Goal: Task Accomplishment & Management: Manage account settings

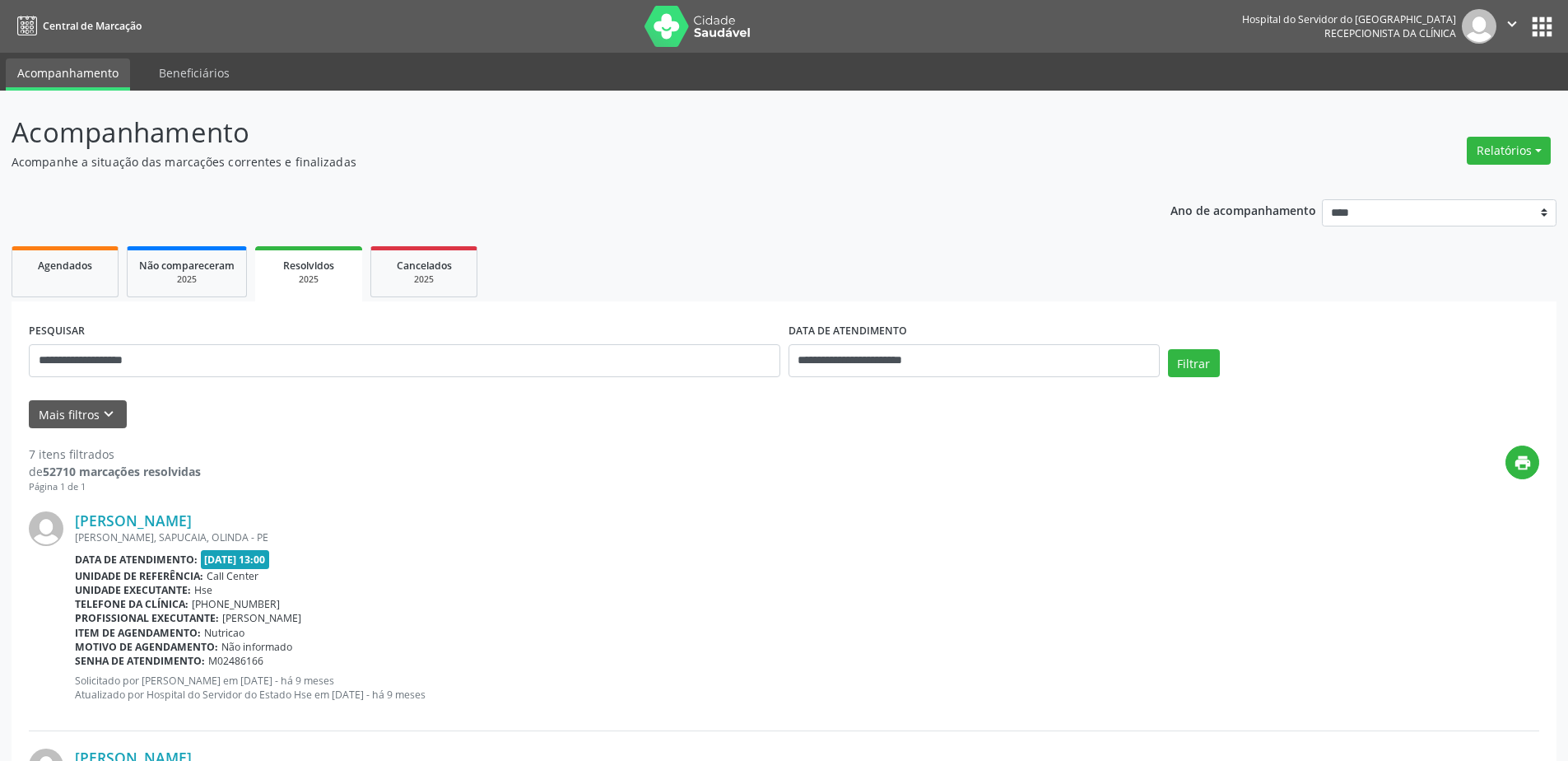
select select "*"
click at [975, 352] on body "**********" at bounding box center [784, 380] width 1568 height 761
click at [0, 0] on div "******* ********* ***** ***** **** ***** ***** ****** ******** ******* ********…" at bounding box center [0, 0] width 0 height 0
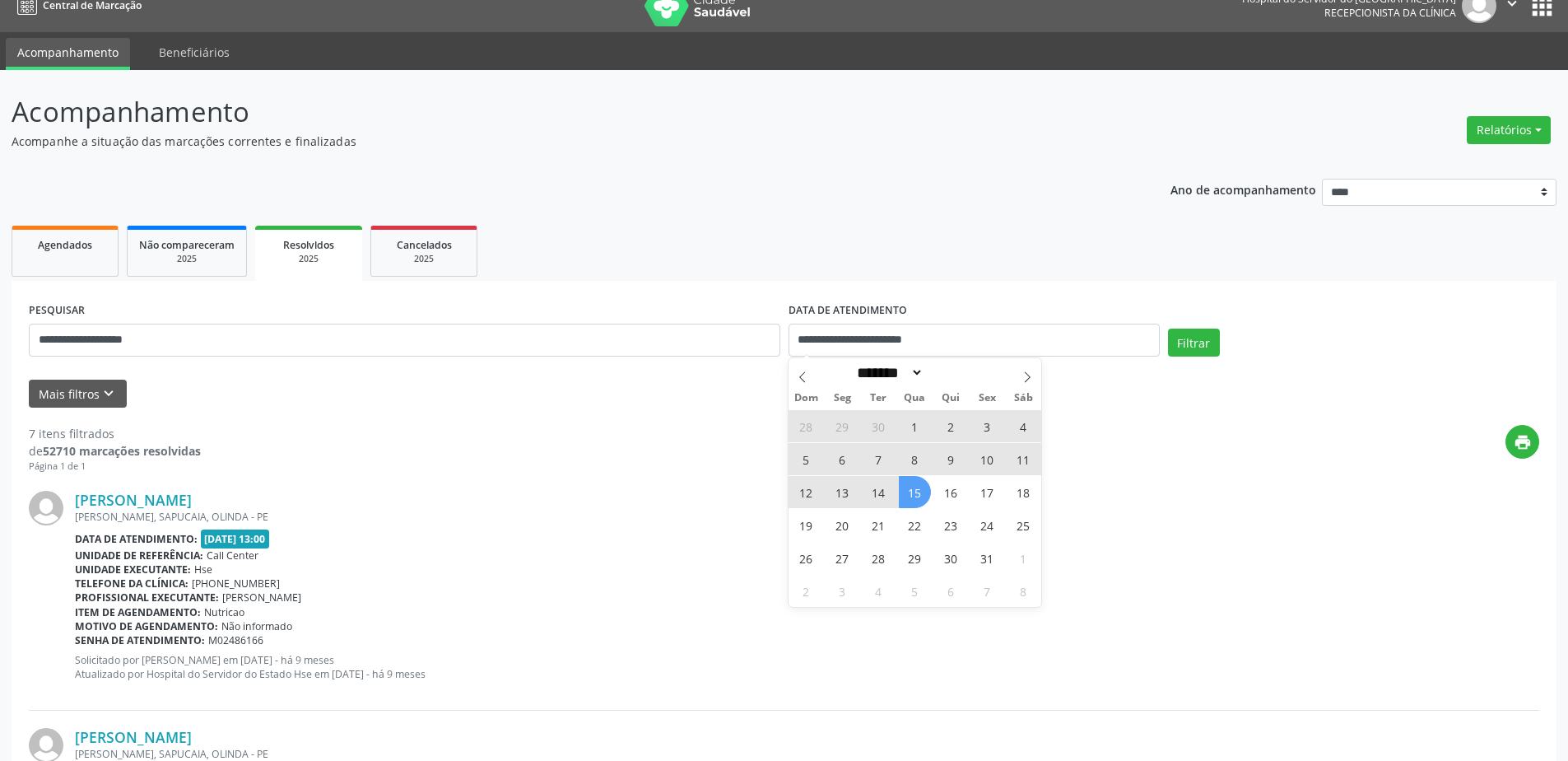
scroll to position [20, 0]
click at [905, 489] on span "15" at bounding box center [915, 492] width 32 height 32
type input "**********"
click at [903, 226] on ul "Agendados Não compareceram 2025 Resolvidos 2025 Cancelados 2025" at bounding box center [784, 251] width 1545 height 59
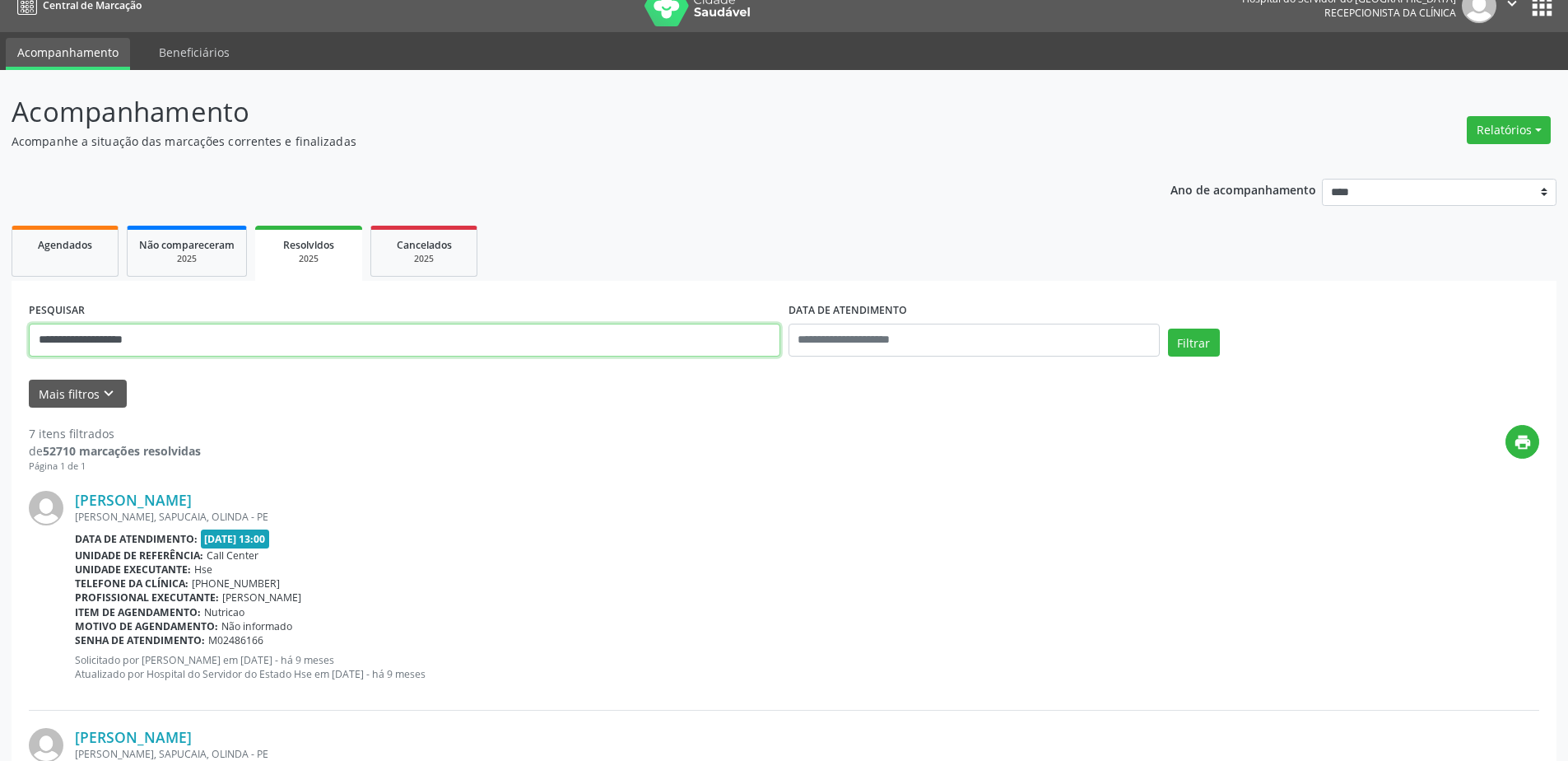
click at [179, 335] on input "**********" at bounding box center [404, 339] width 751 height 33
click at [62, 249] on span "Agendados" at bounding box center [65, 245] width 54 height 14
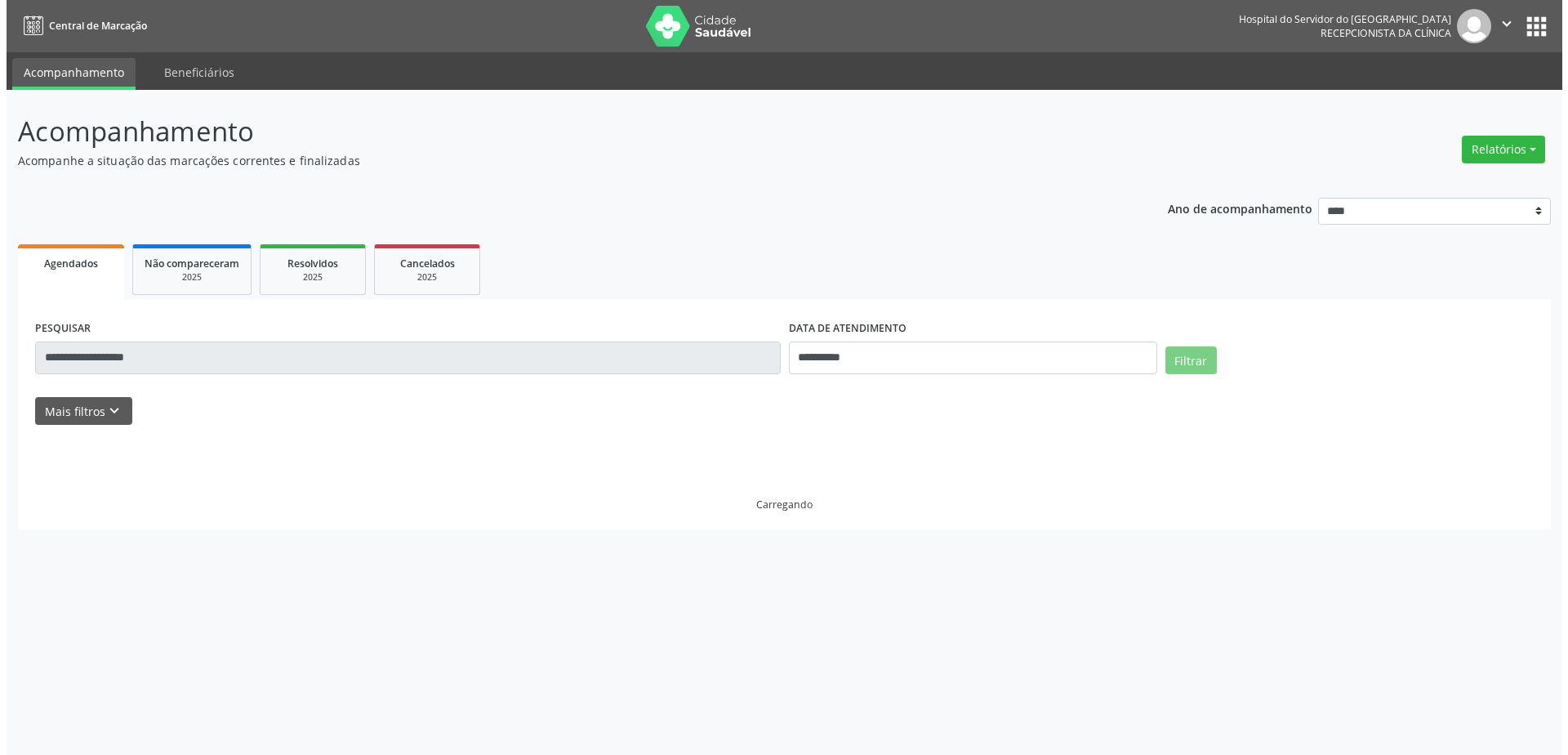
scroll to position [0, 0]
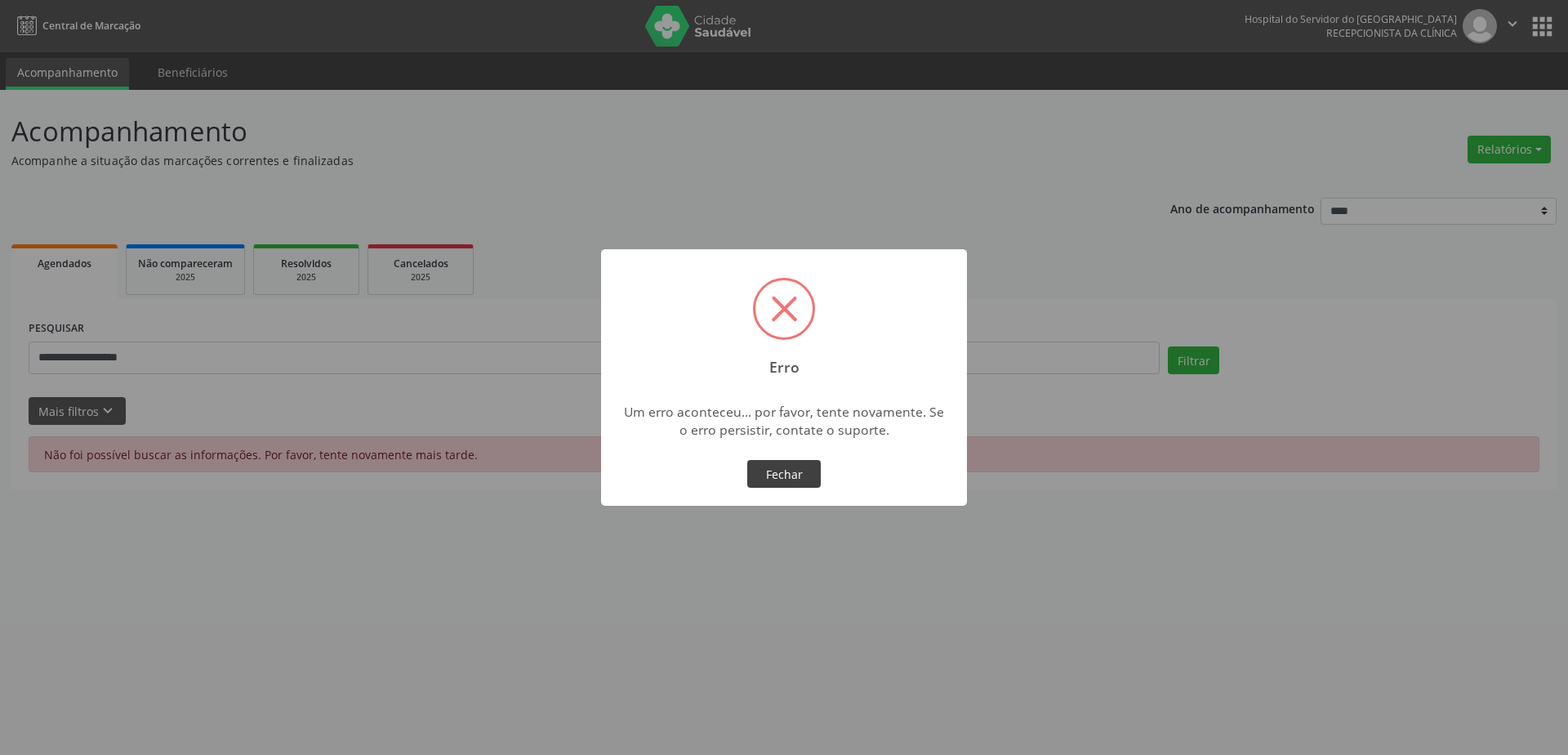
click at [808, 480] on button "Fechar" at bounding box center [784, 474] width 74 height 28
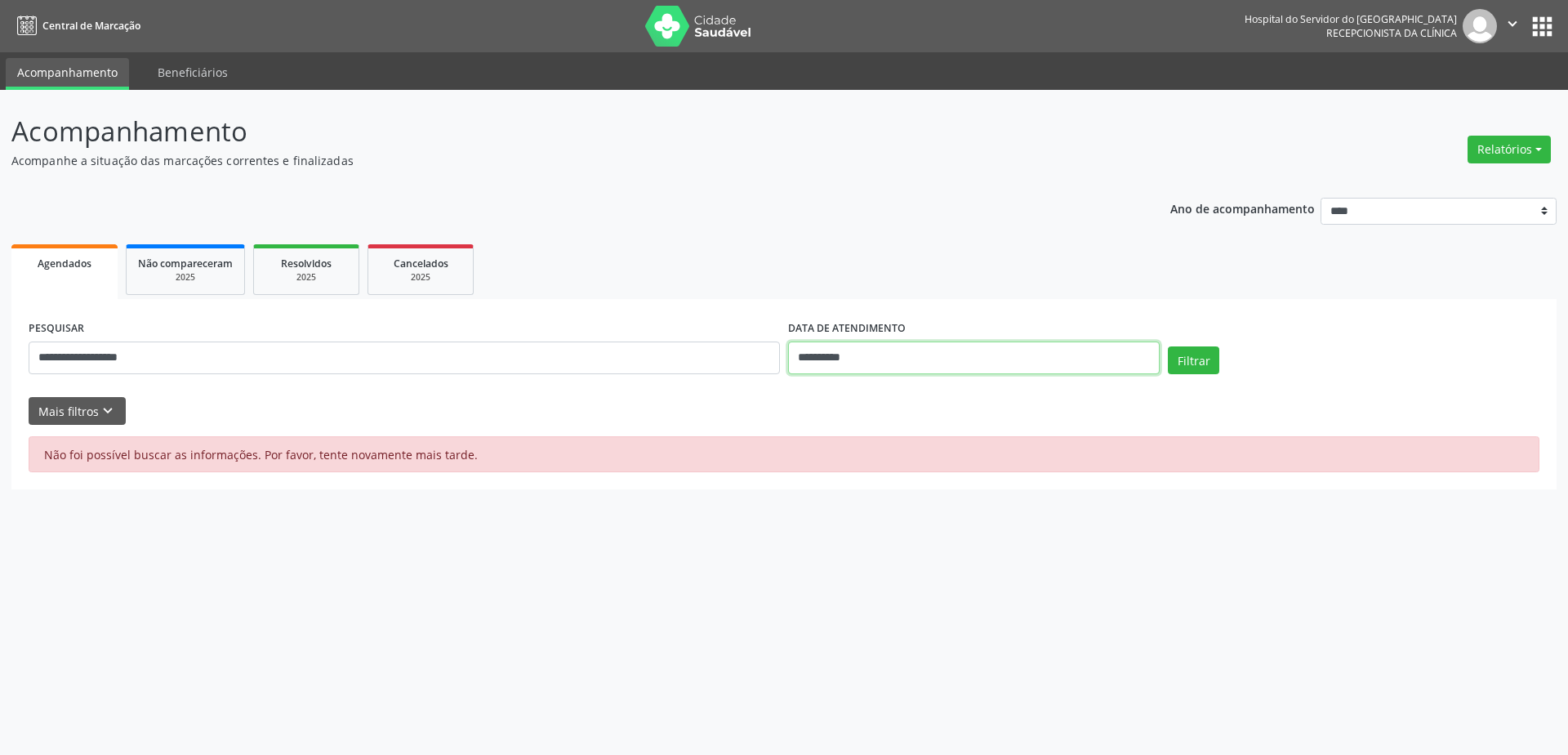
click at [920, 349] on input "**********" at bounding box center [974, 358] width 372 height 33
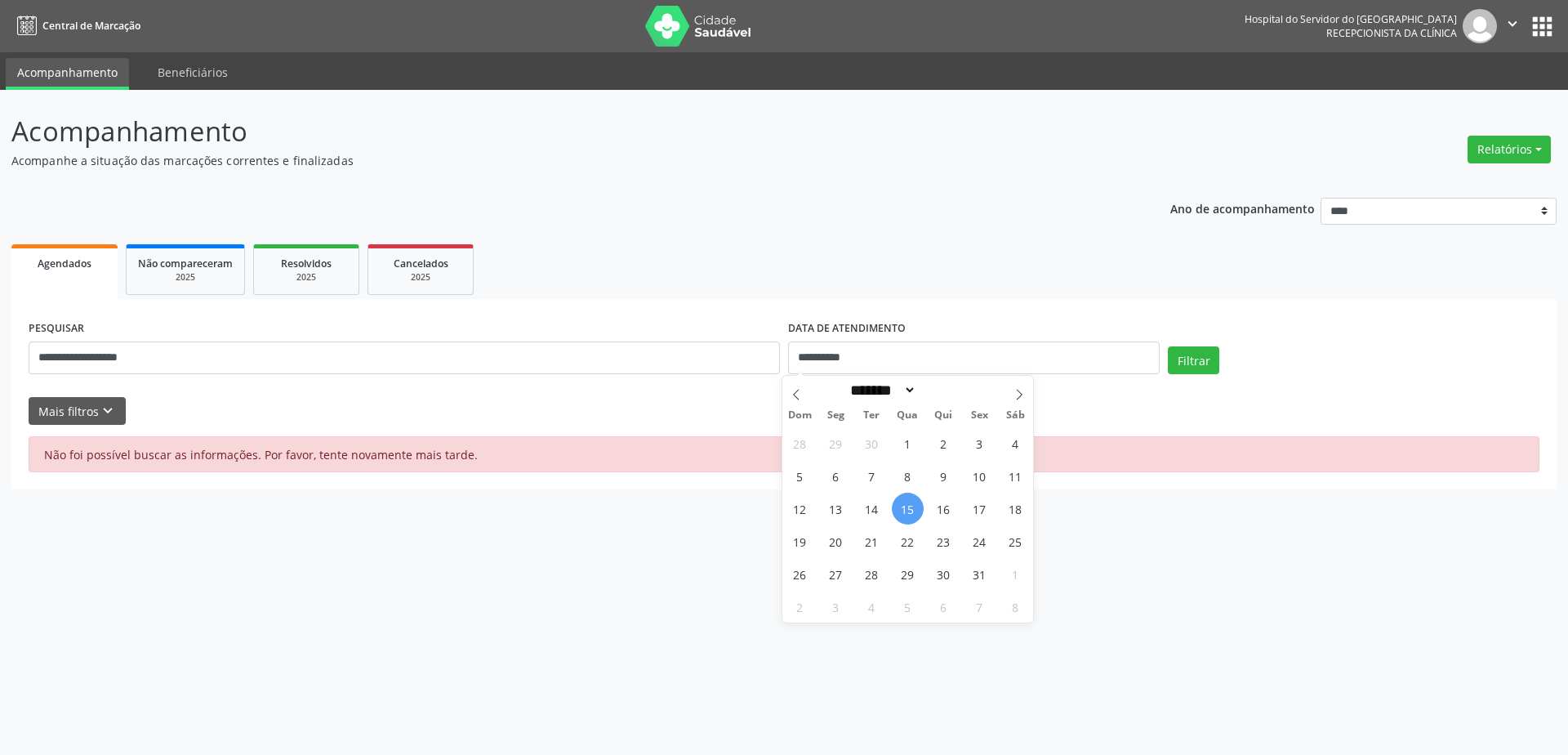
click at [907, 495] on span "15" at bounding box center [907, 509] width 32 height 32
type input "**********"
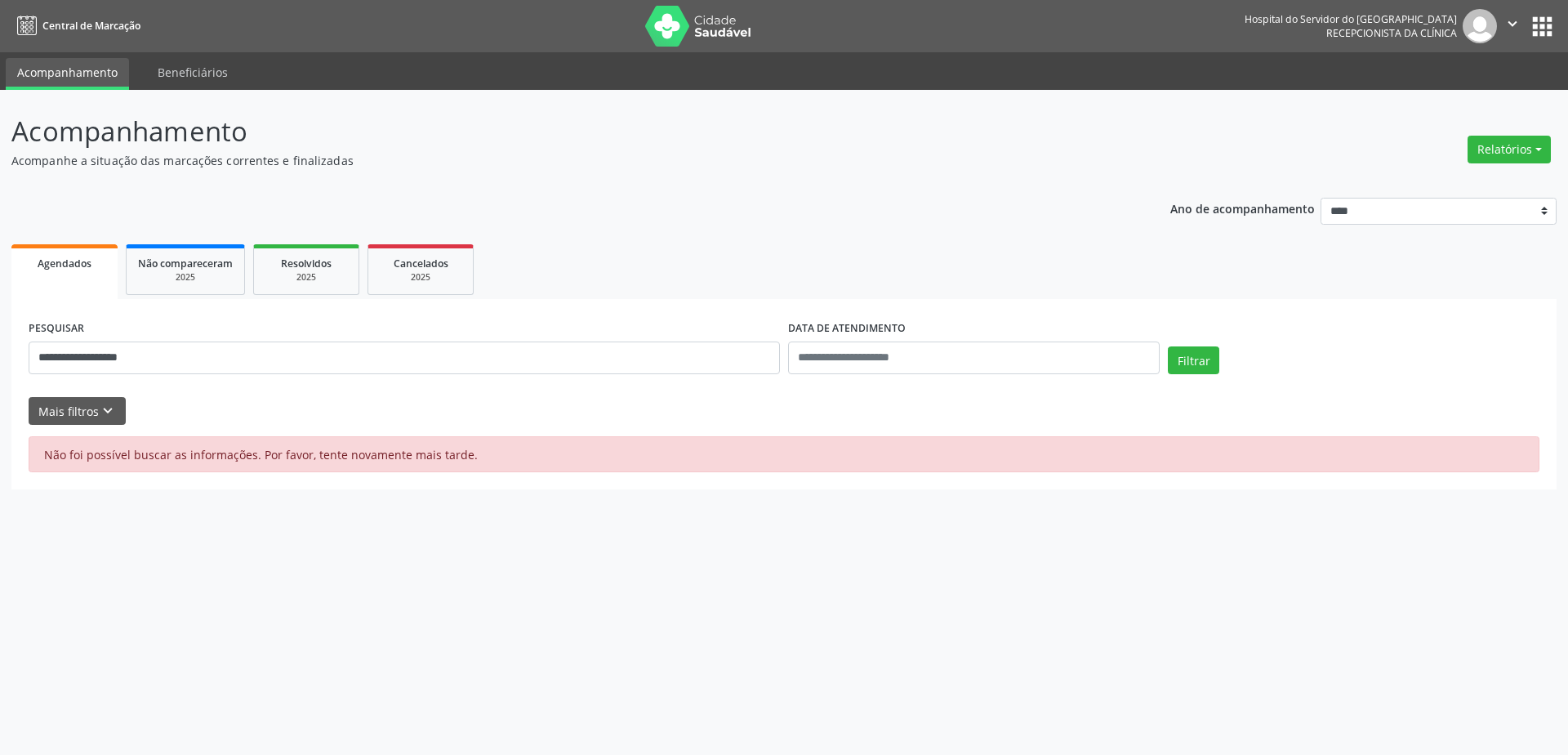
click at [876, 300] on div "**********" at bounding box center [784, 394] width 1545 height 191
drag, startPoint x: 186, startPoint y: 347, endPoint x: 0, endPoint y: 349, distance: 186.0
click at [0, 349] on div "**********" at bounding box center [784, 422] width 1568 height 665
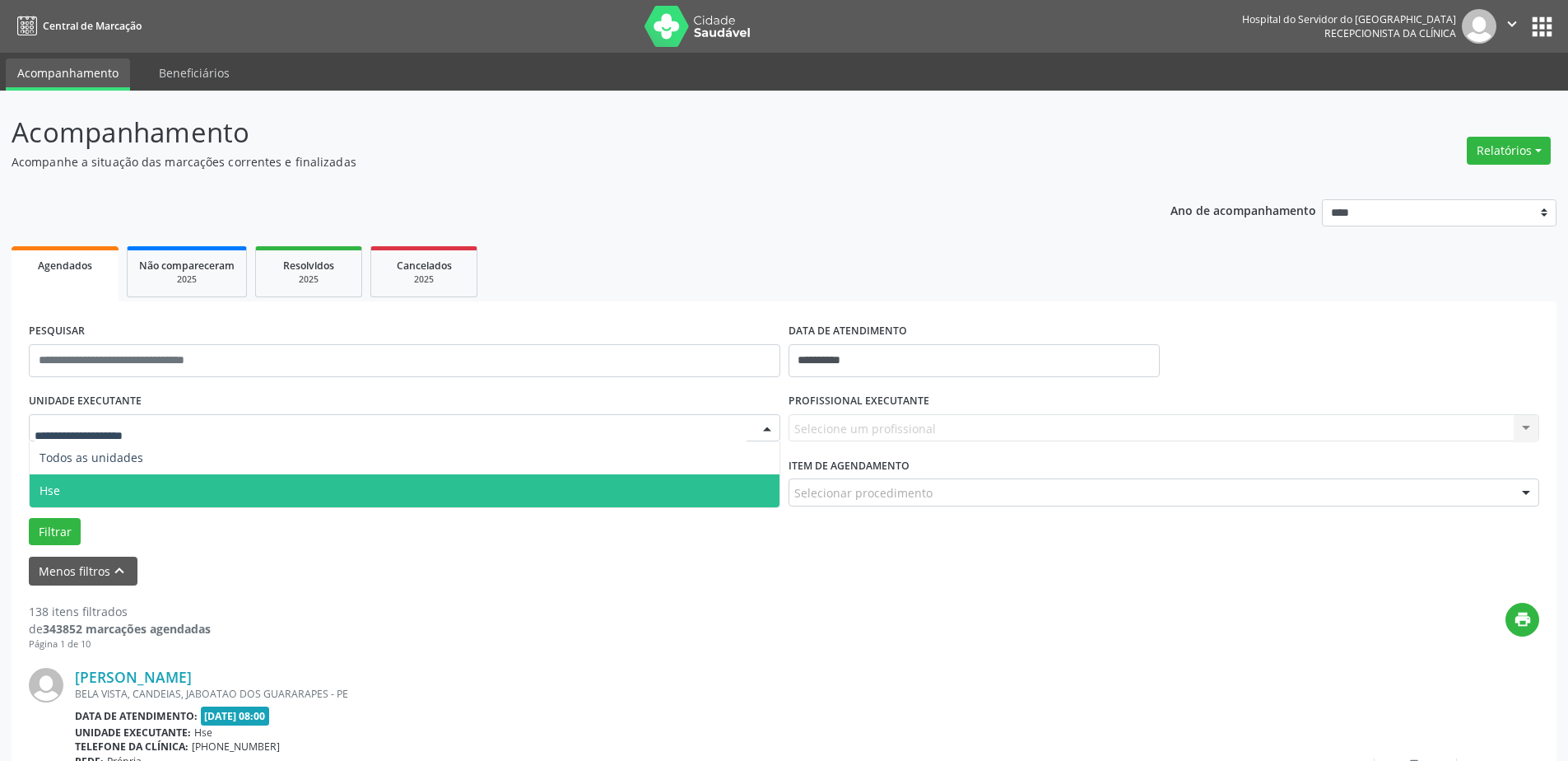
click at [153, 482] on span "Hse" at bounding box center [404, 490] width 750 height 33
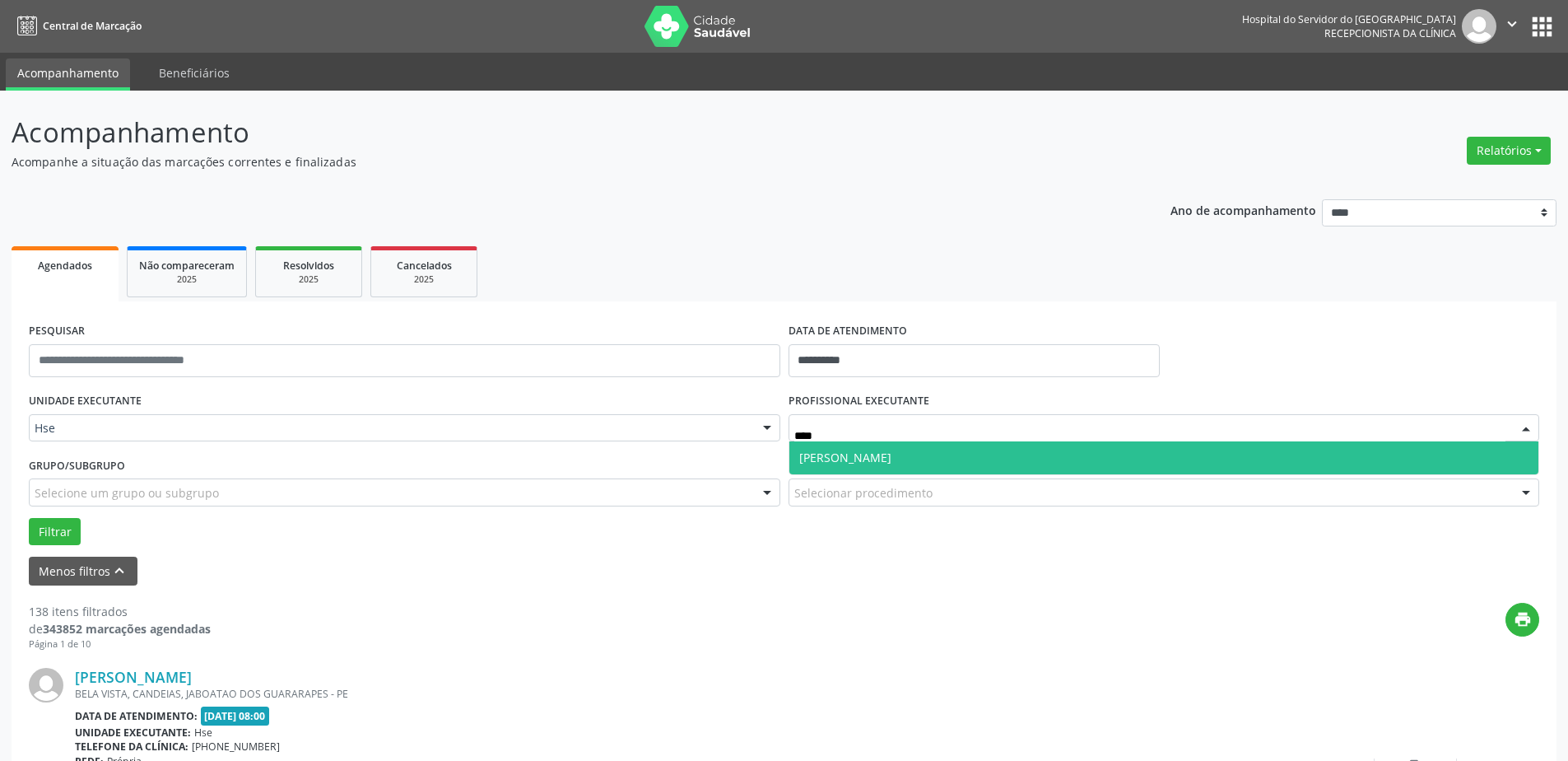
type input "*****"
click at [865, 447] on span "Sarah Maria Braga Pagliuca" at bounding box center [1164, 457] width 750 height 33
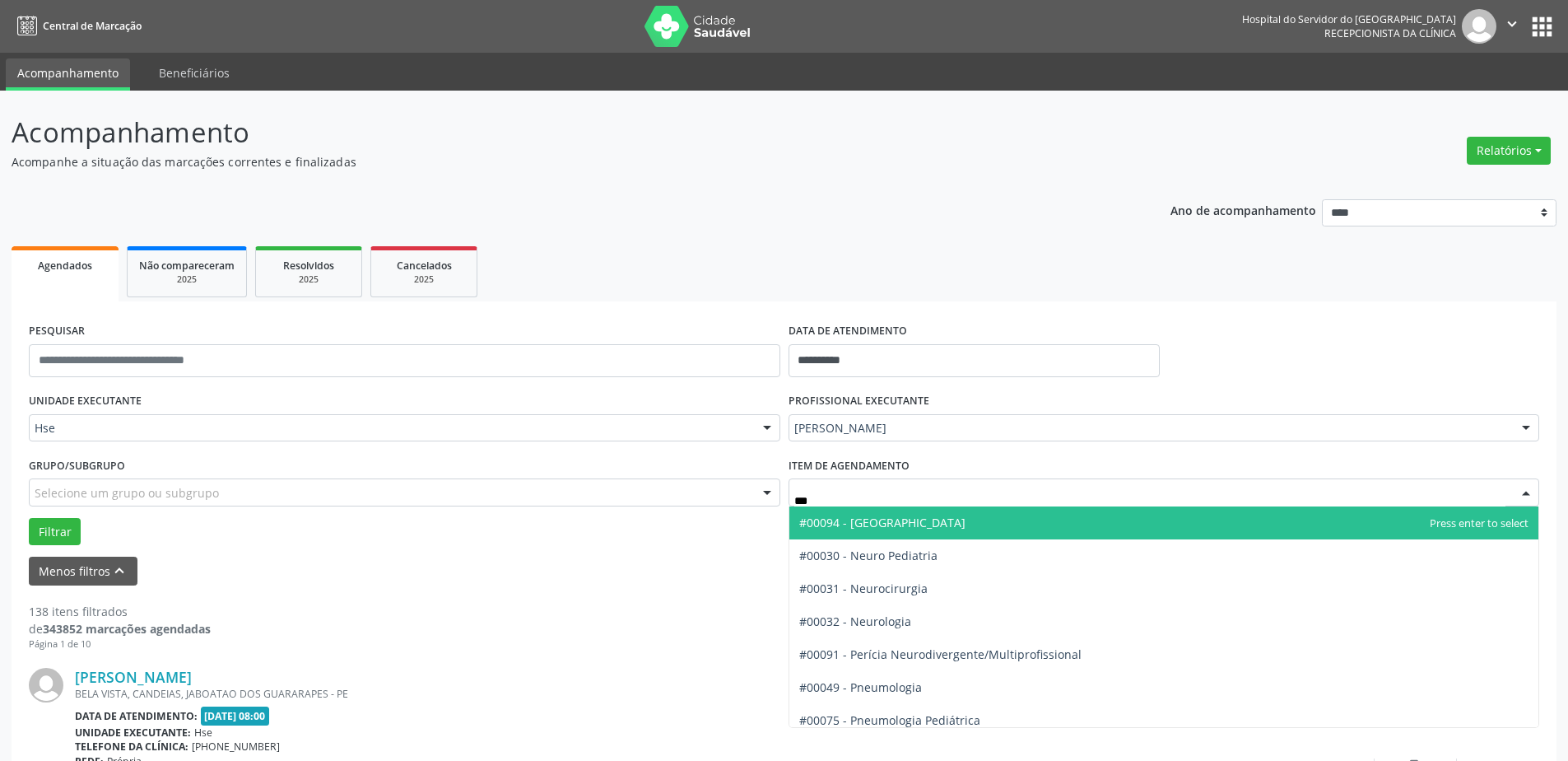
type input "****"
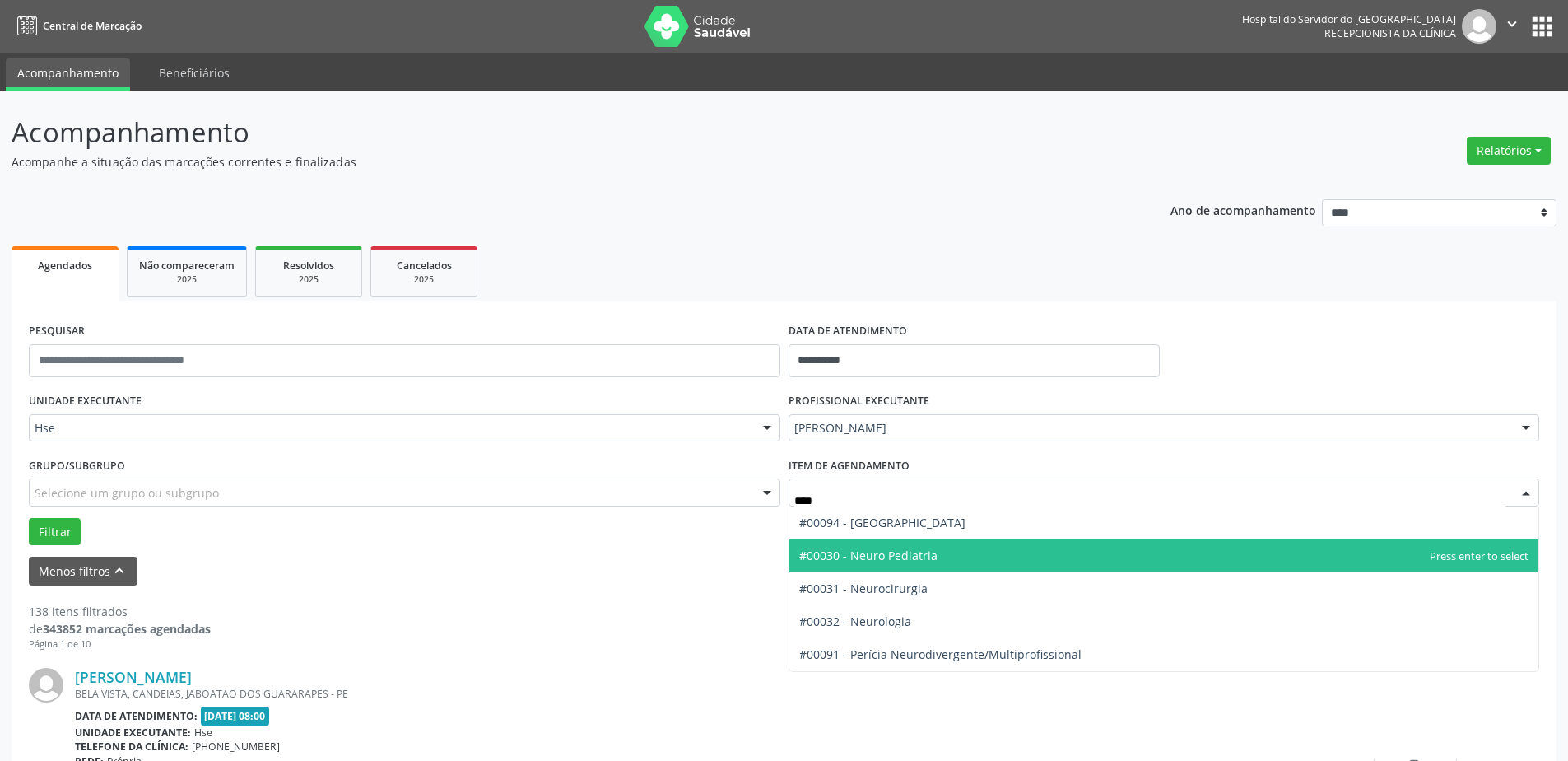
click at [861, 552] on span "#00030 - Neuro Pediatria" at bounding box center [868, 555] width 138 height 15
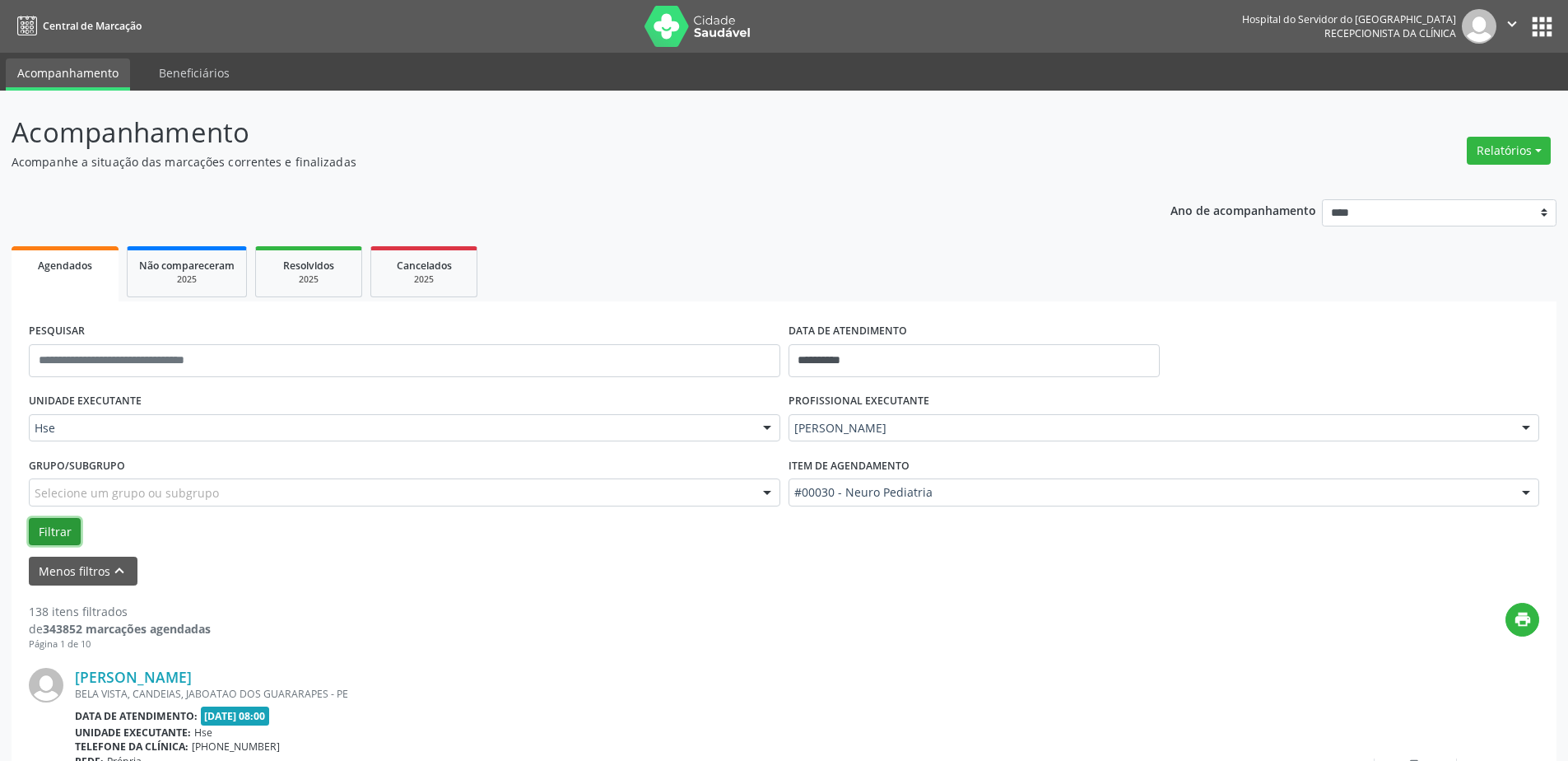
click at [67, 528] on button "Filtrar" at bounding box center [54, 532] width 52 height 28
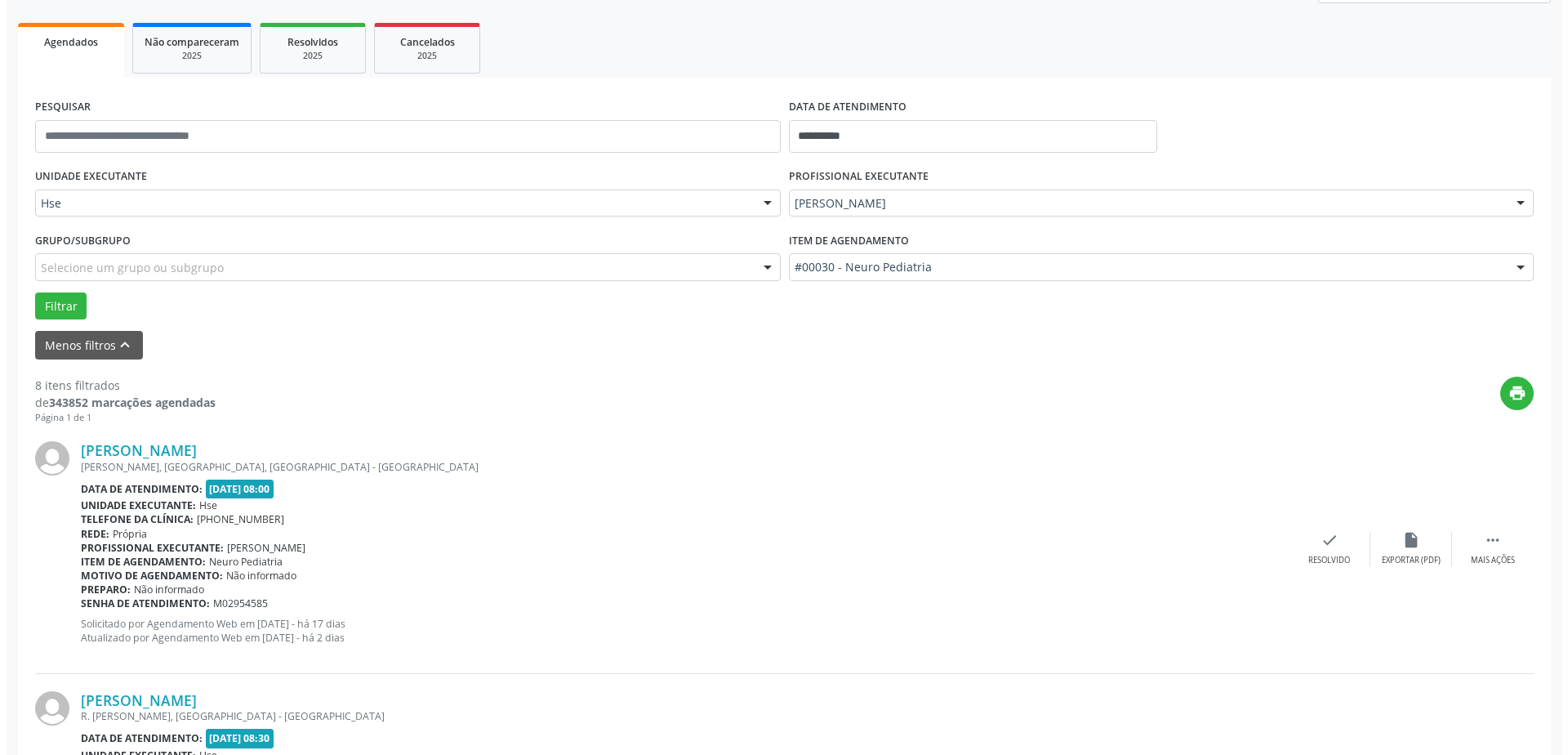
scroll to position [245, 0]
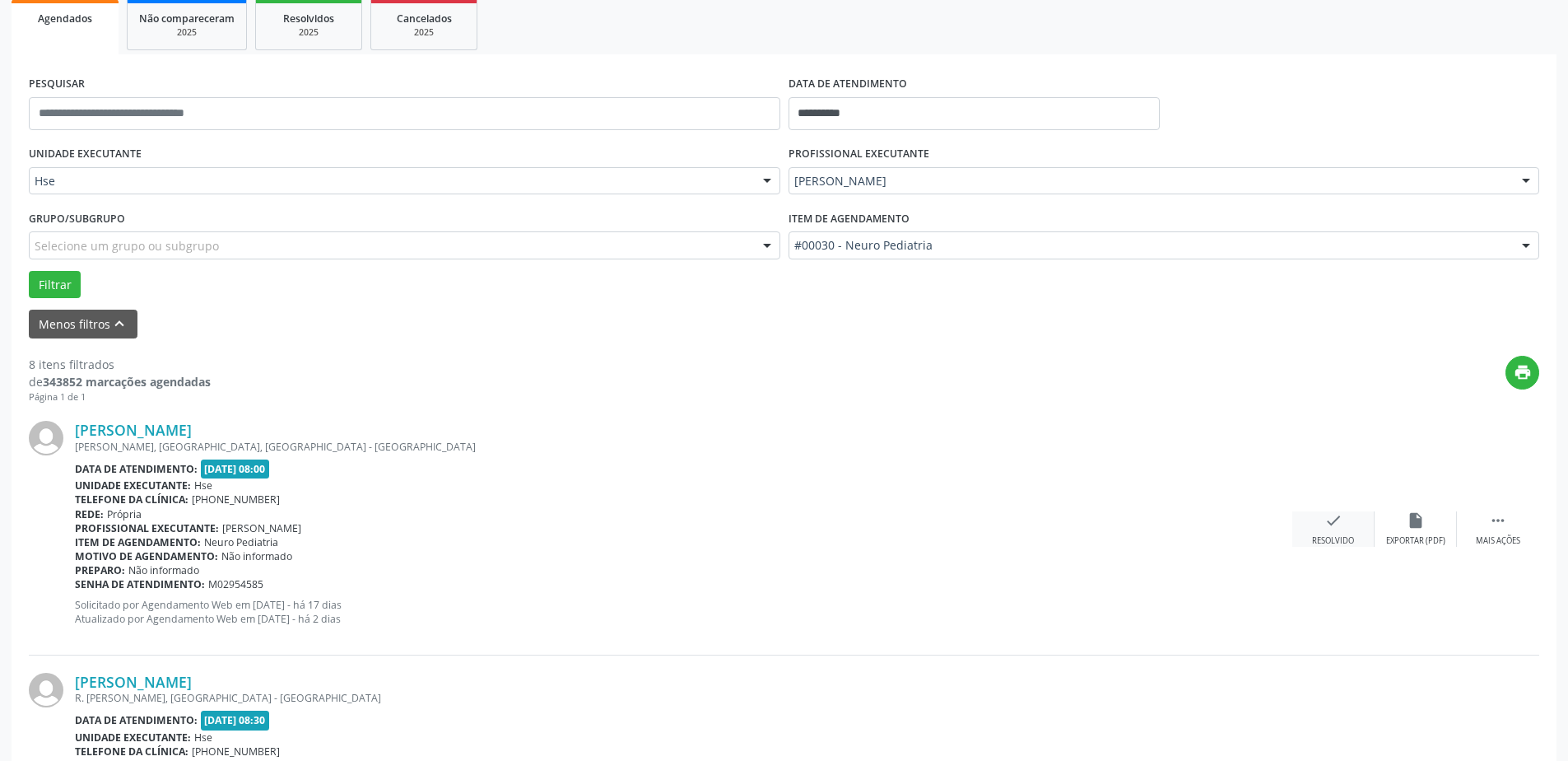
click at [1328, 515] on icon "check" at bounding box center [1333, 520] width 18 height 18
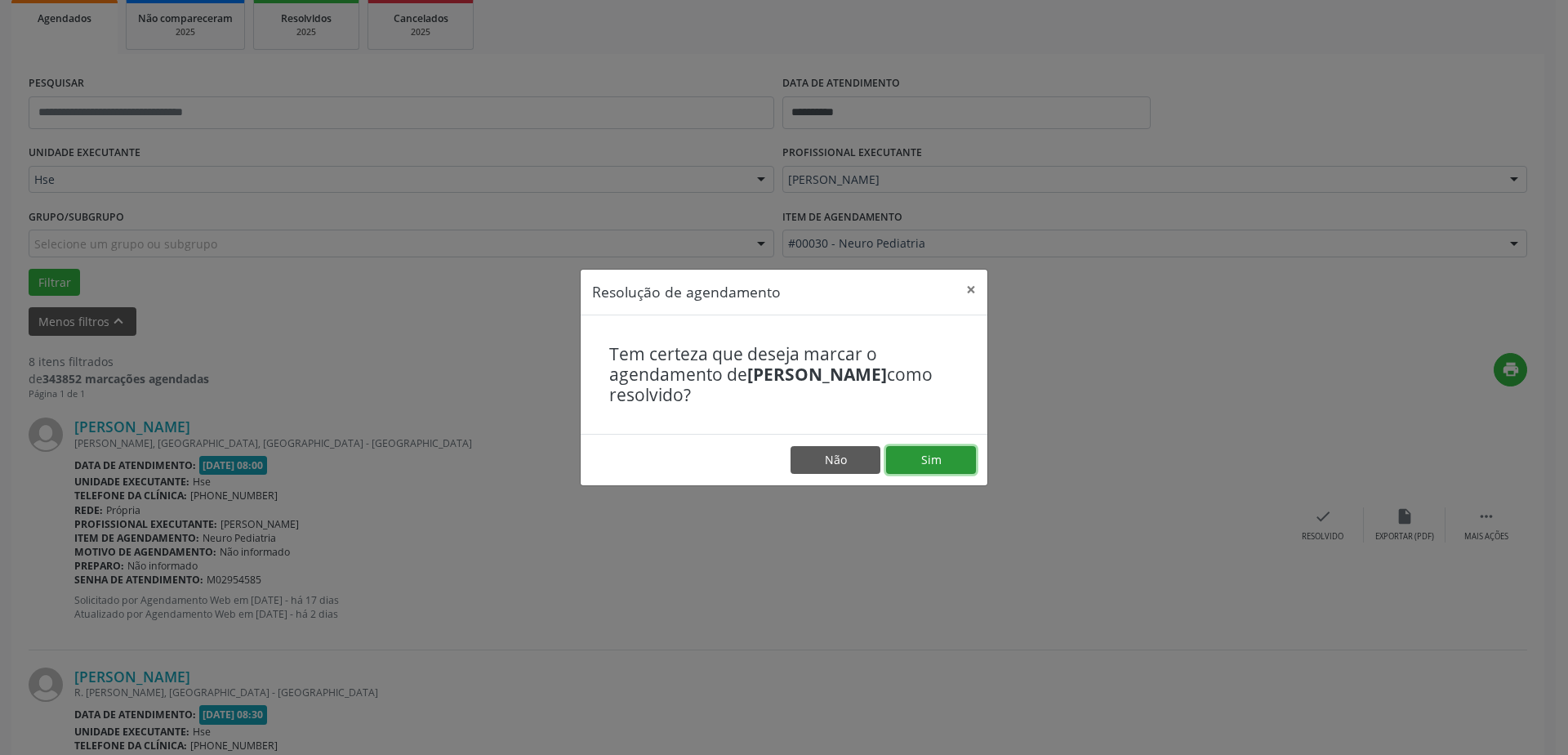
click at [922, 454] on button "Sim" at bounding box center [931, 459] width 90 height 28
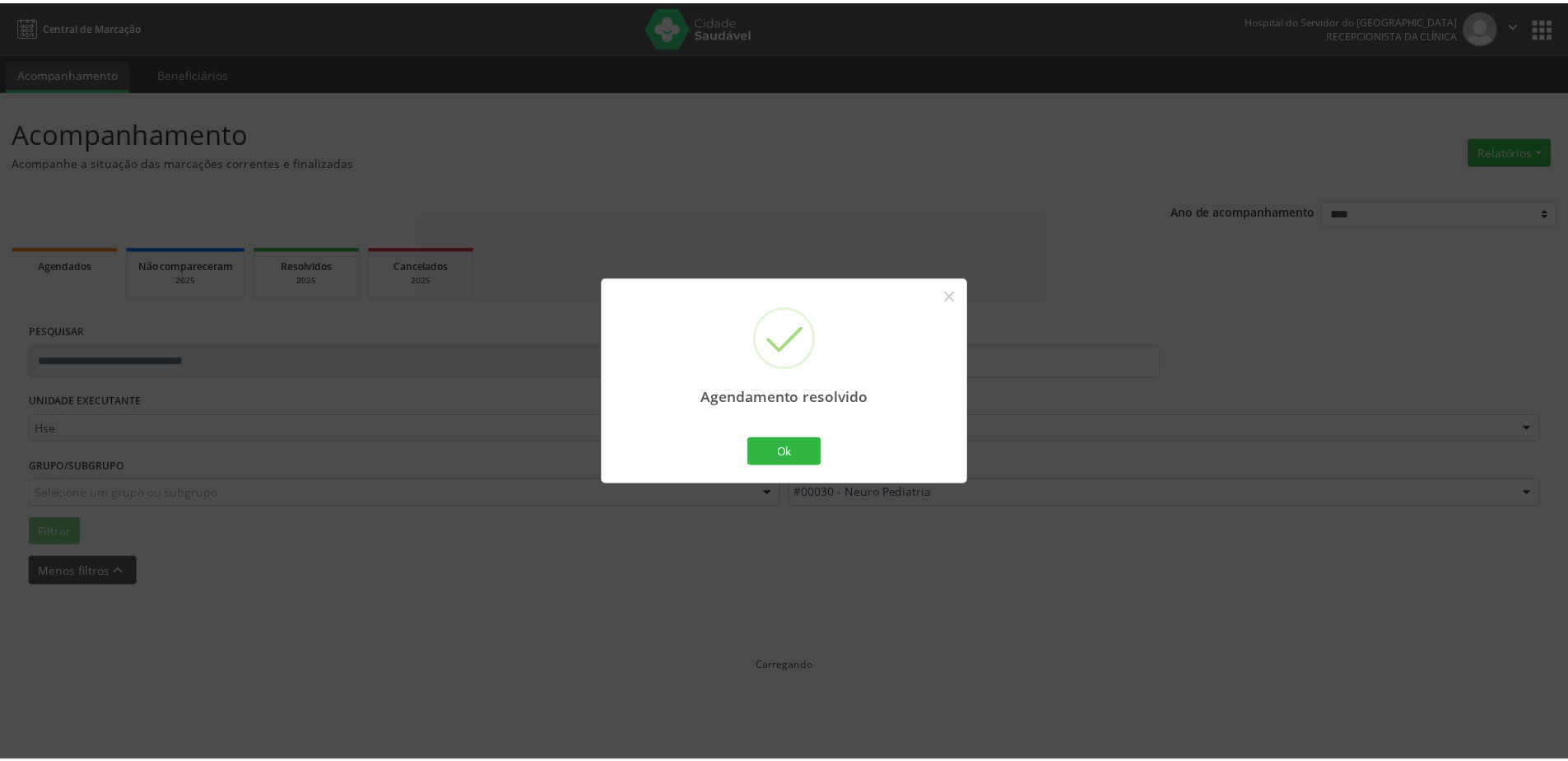
scroll to position [0, 0]
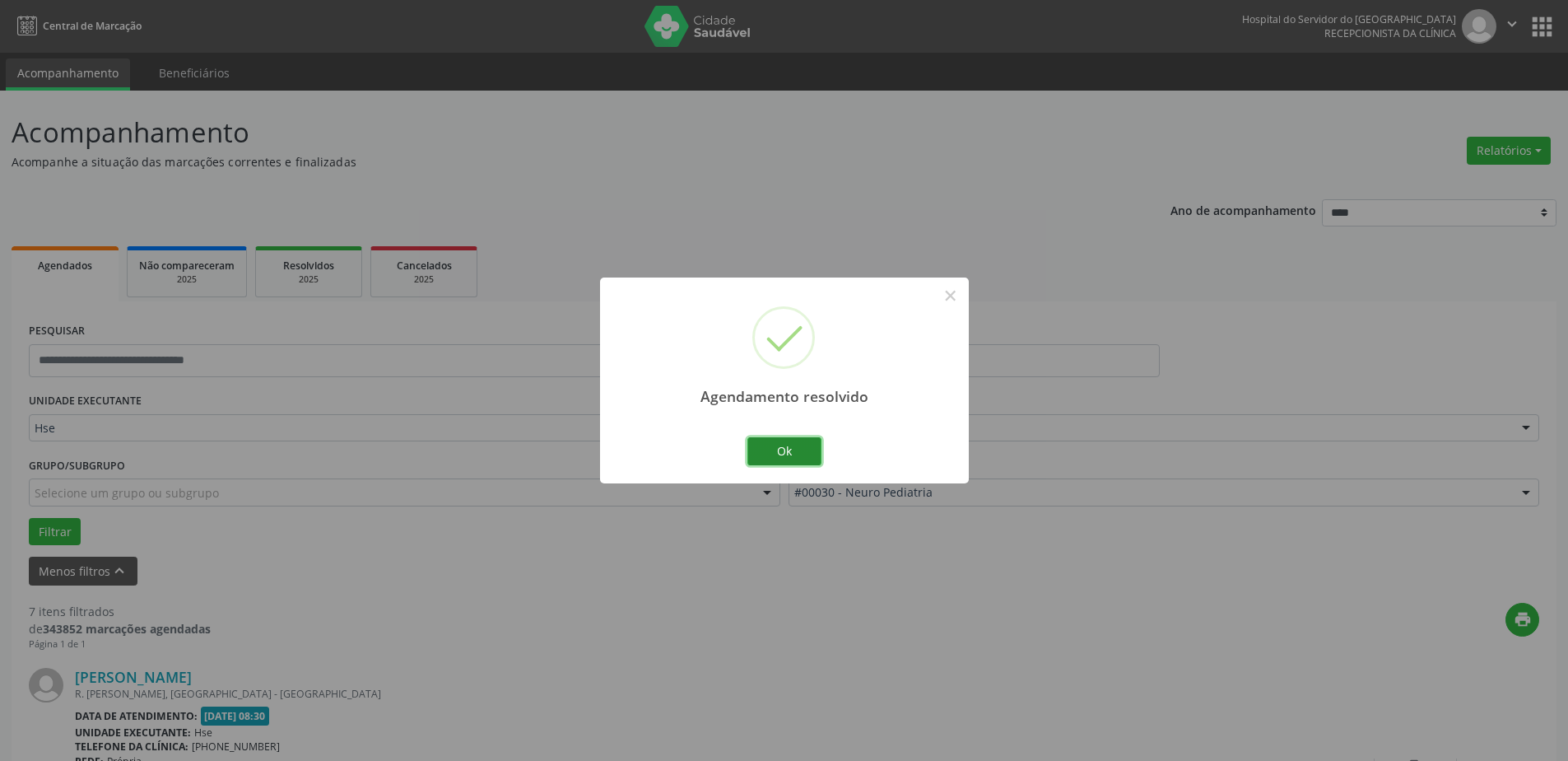
click at [786, 447] on button "Ok" at bounding box center [784, 451] width 74 height 28
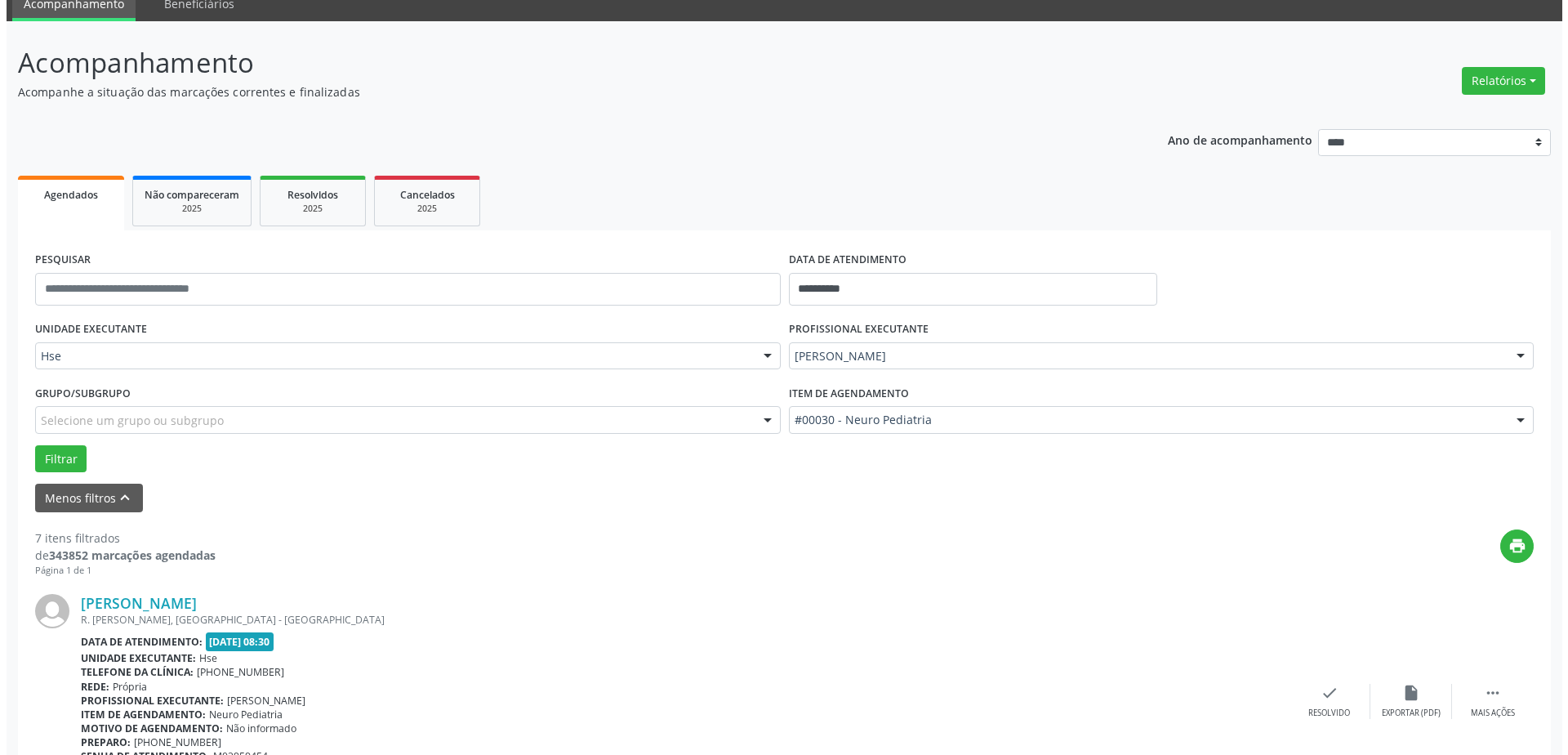
scroll to position [164, 0]
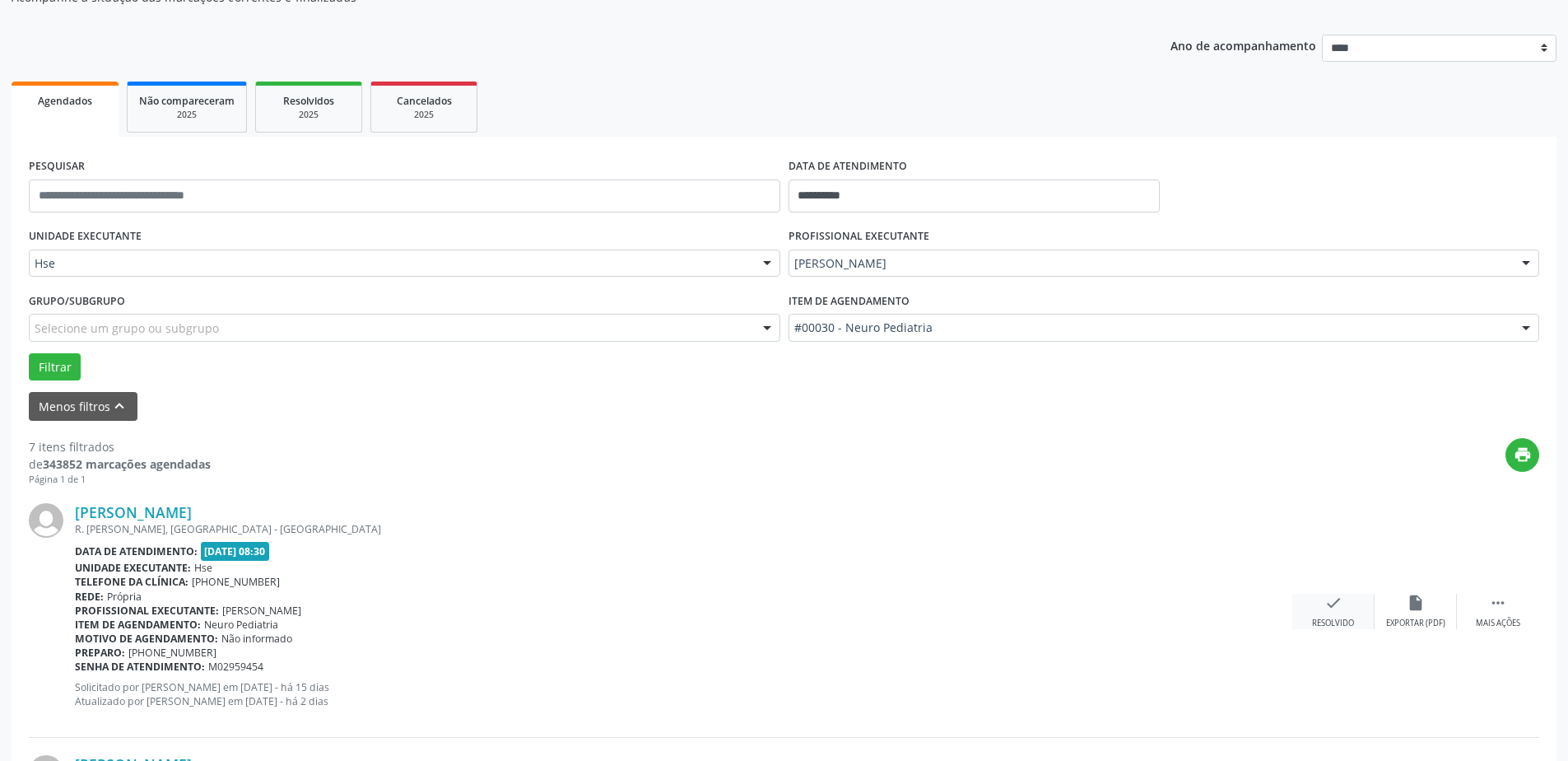
click at [1353, 600] on div "check Resolvido" at bounding box center [1333, 611] width 82 height 36
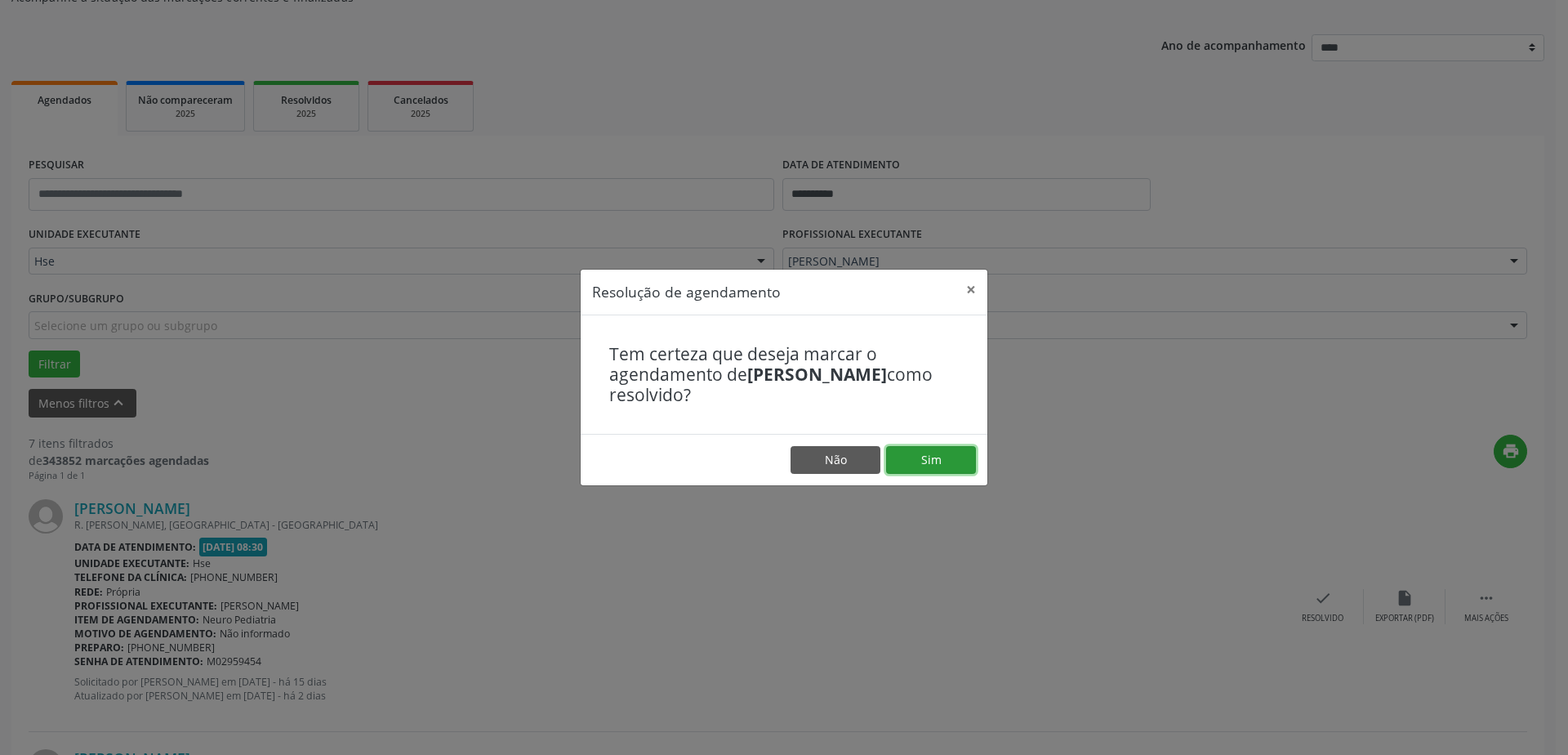
click at [943, 459] on button "Sim" at bounding box center [931, 459] width 90 height 28
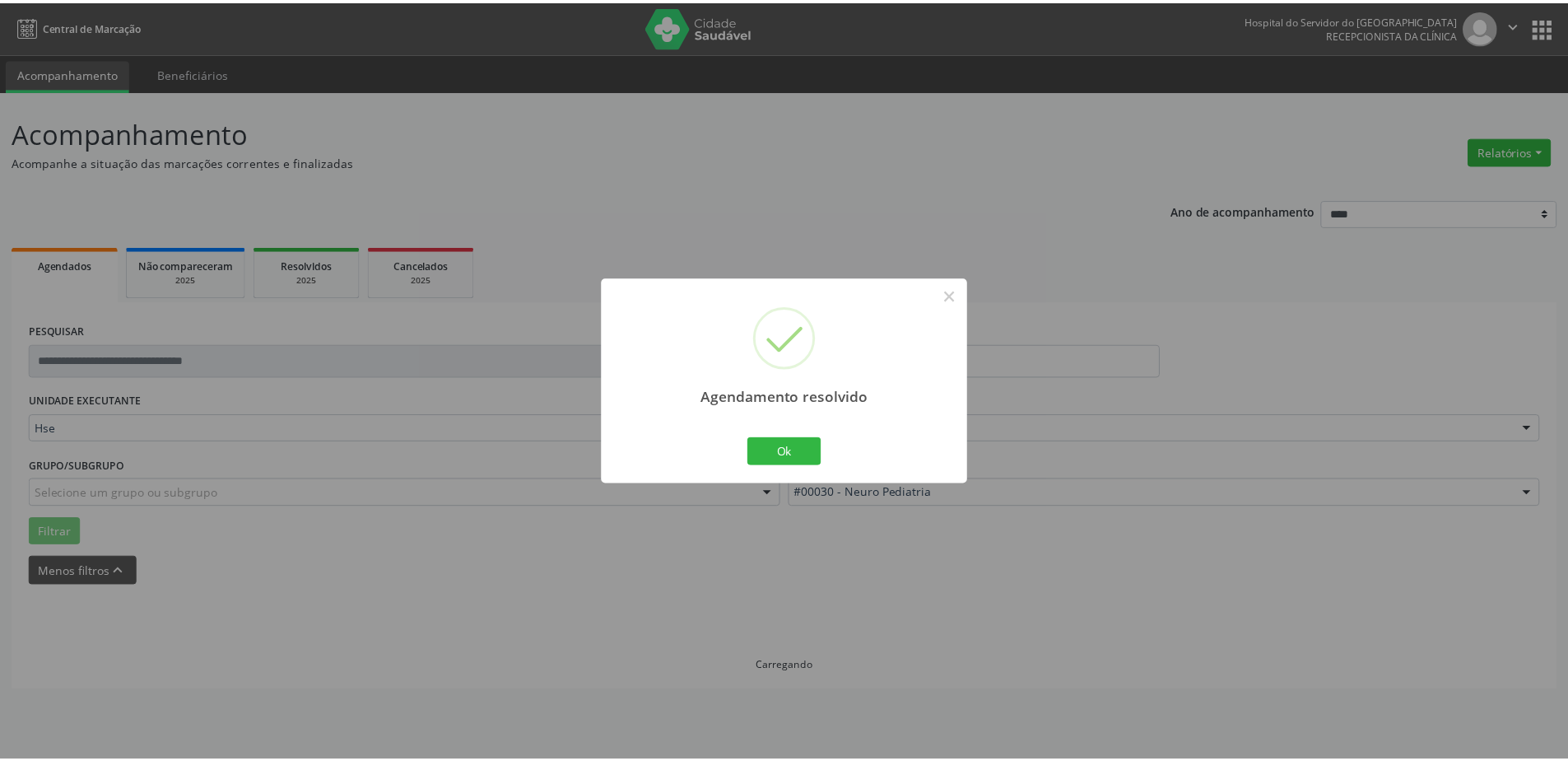
scroll to position [0, 0]
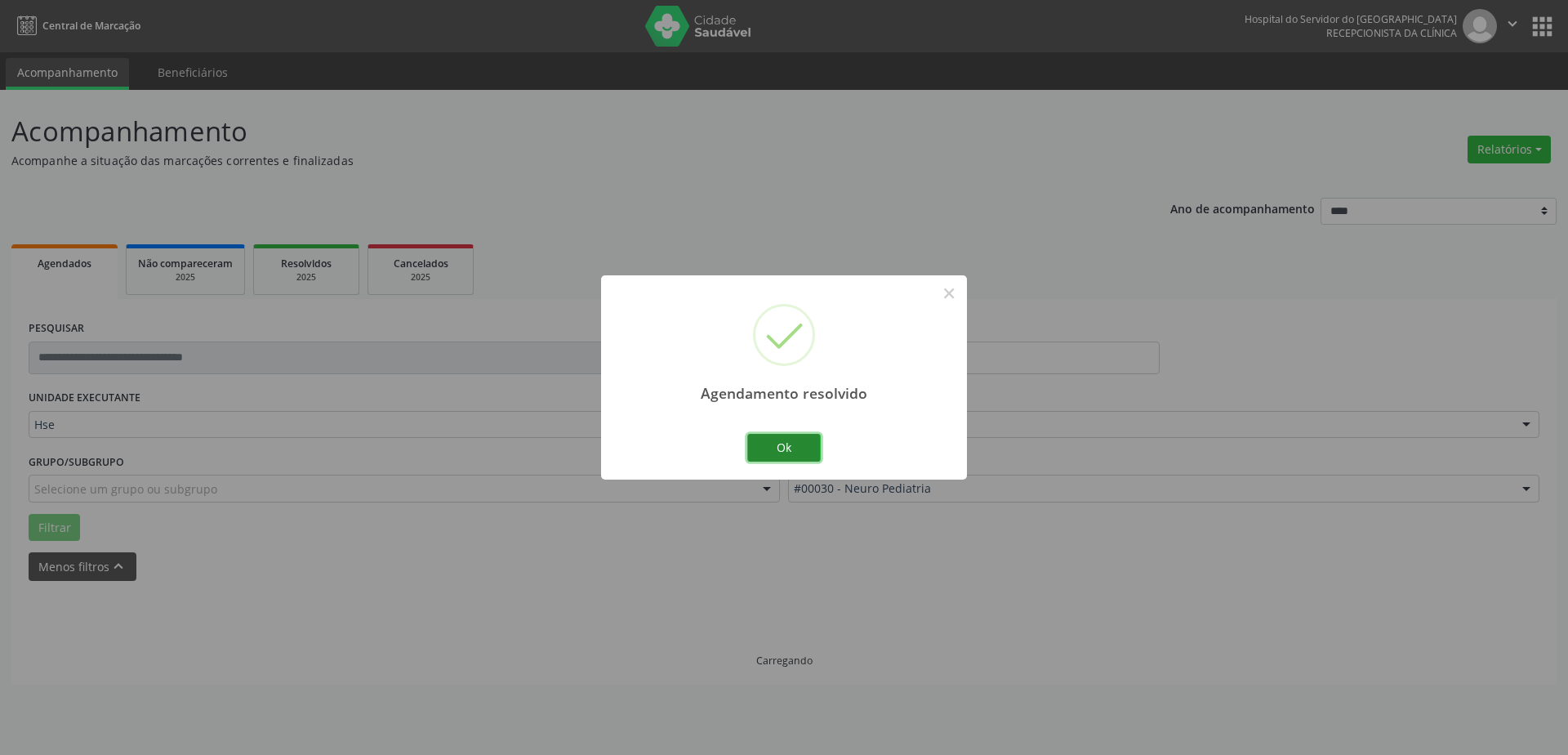
click at [791, 454] on button "Ok" at bounding box center [784, 448] width 74 height 28
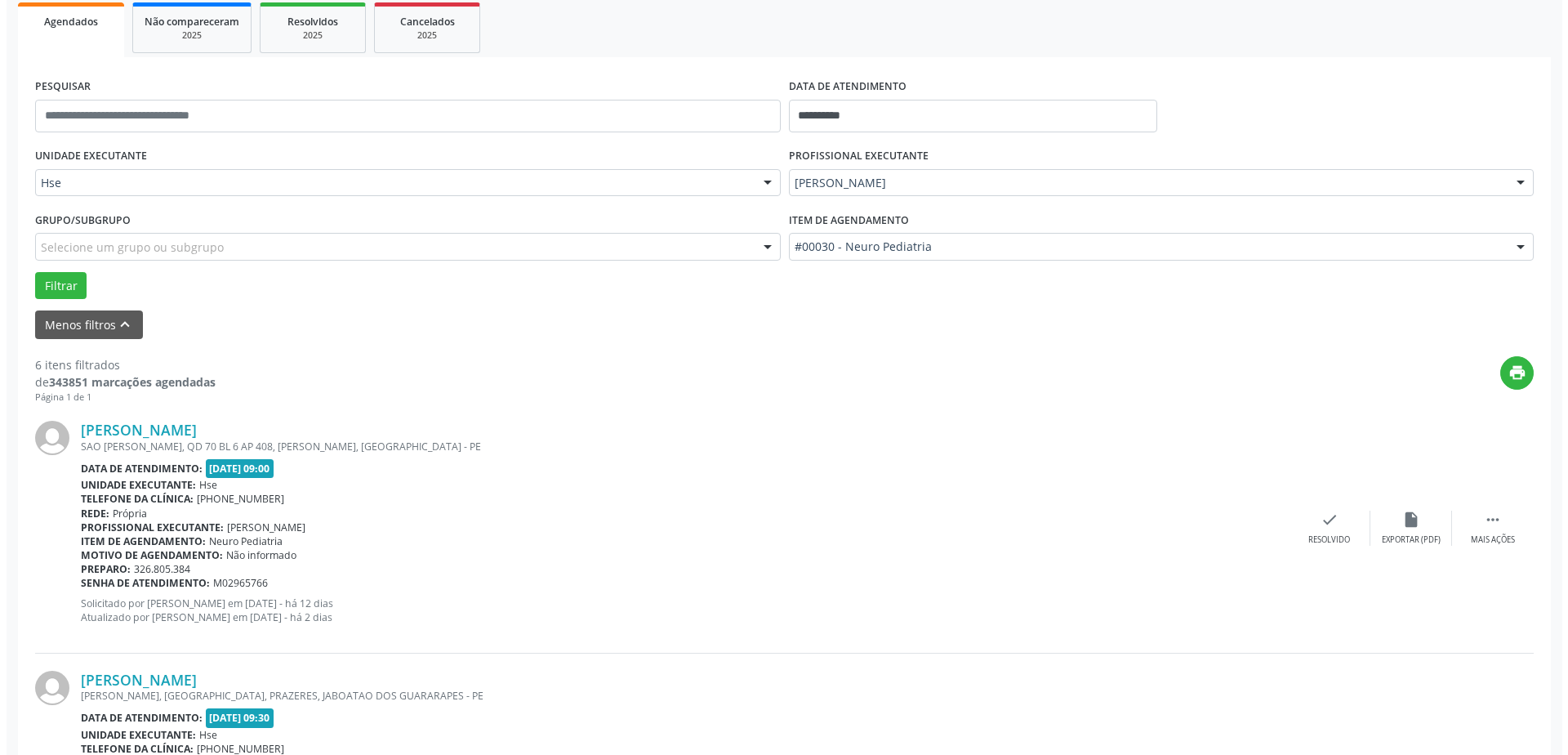
scroll to position [245, 0]
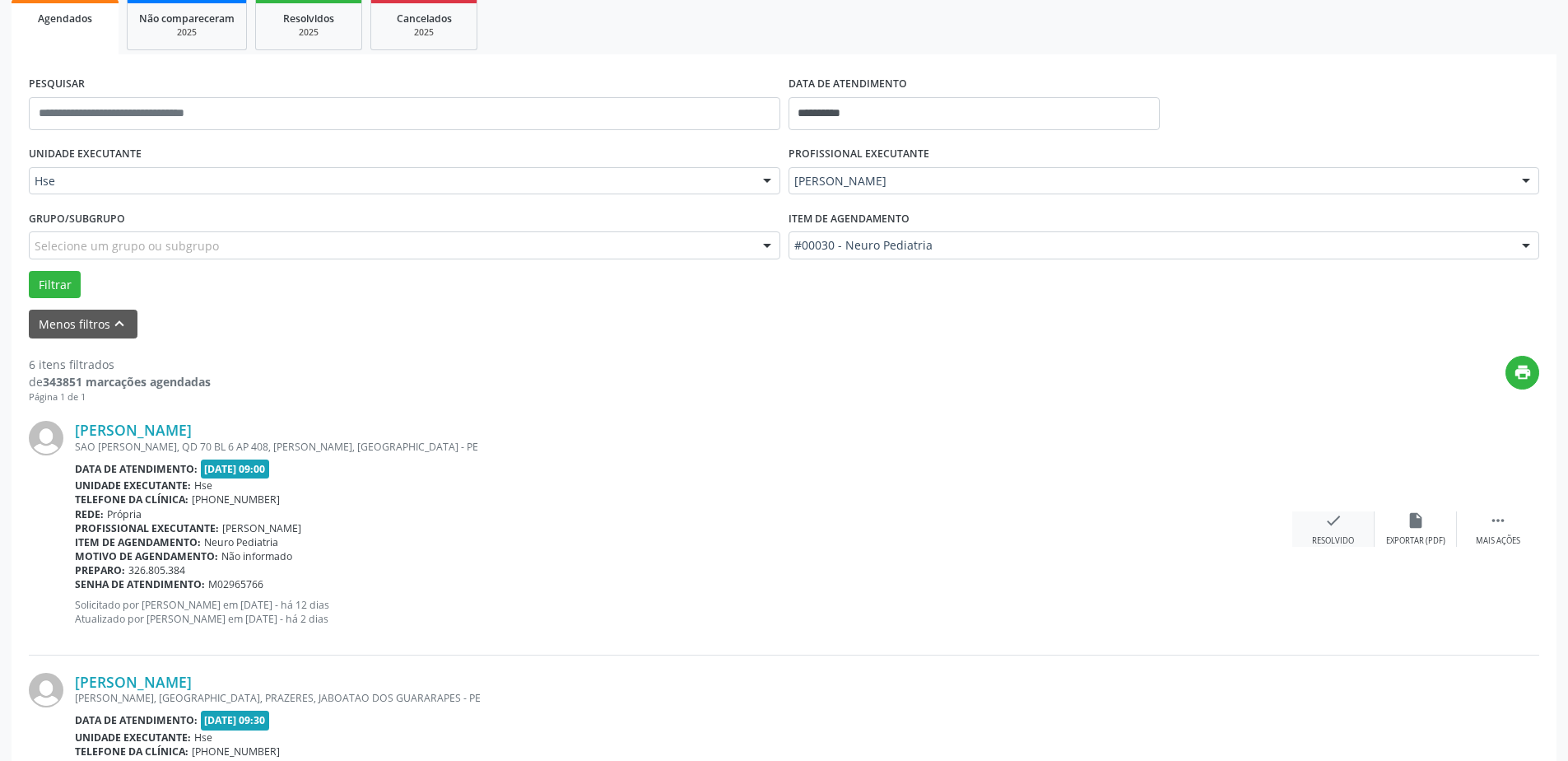
click at [1330, 535] on div "Resolvido" at bounding box center [1334, 541] width 42 height 12
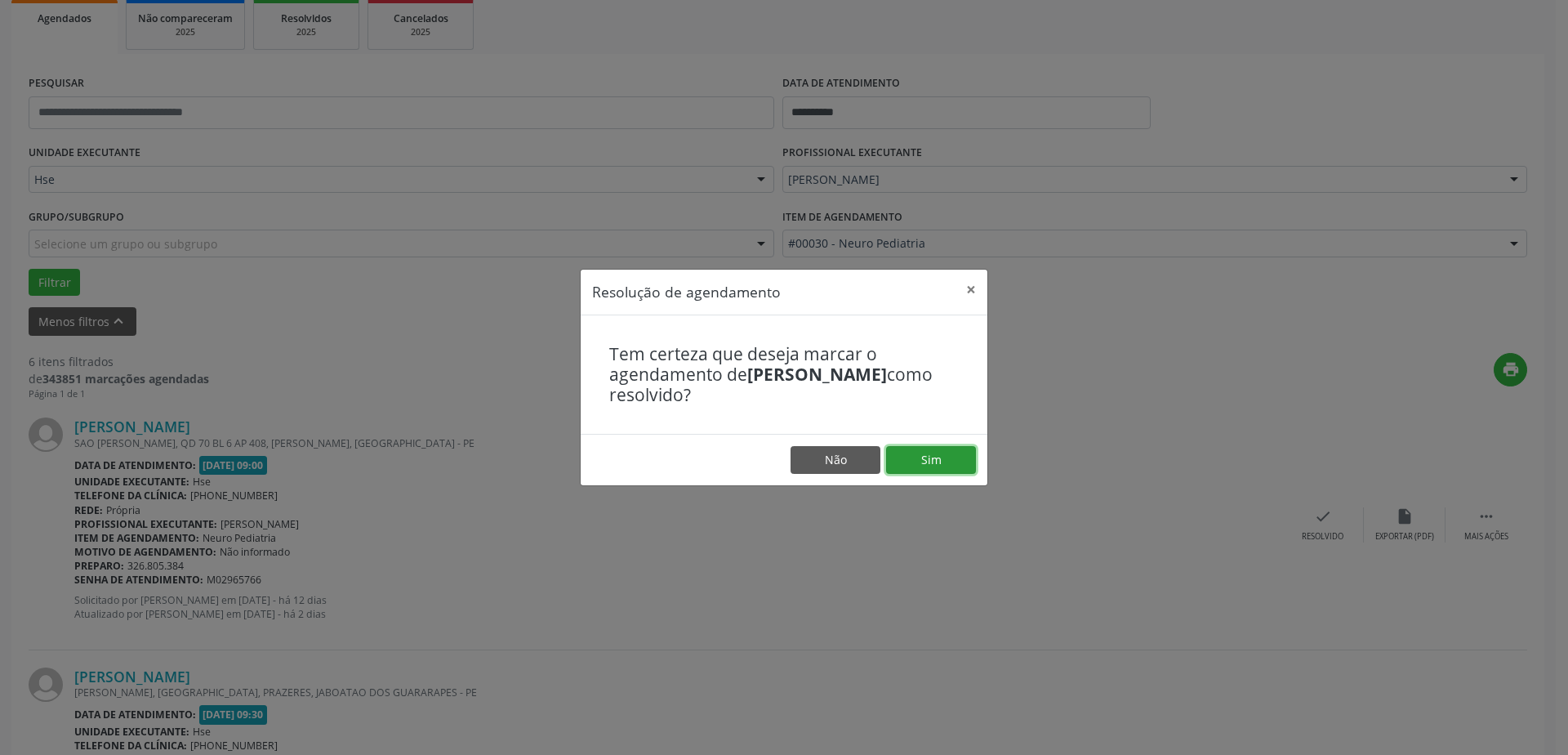
click at [958, 462] on button "Sim" at bounding box center [931, 459] width 90 height 28
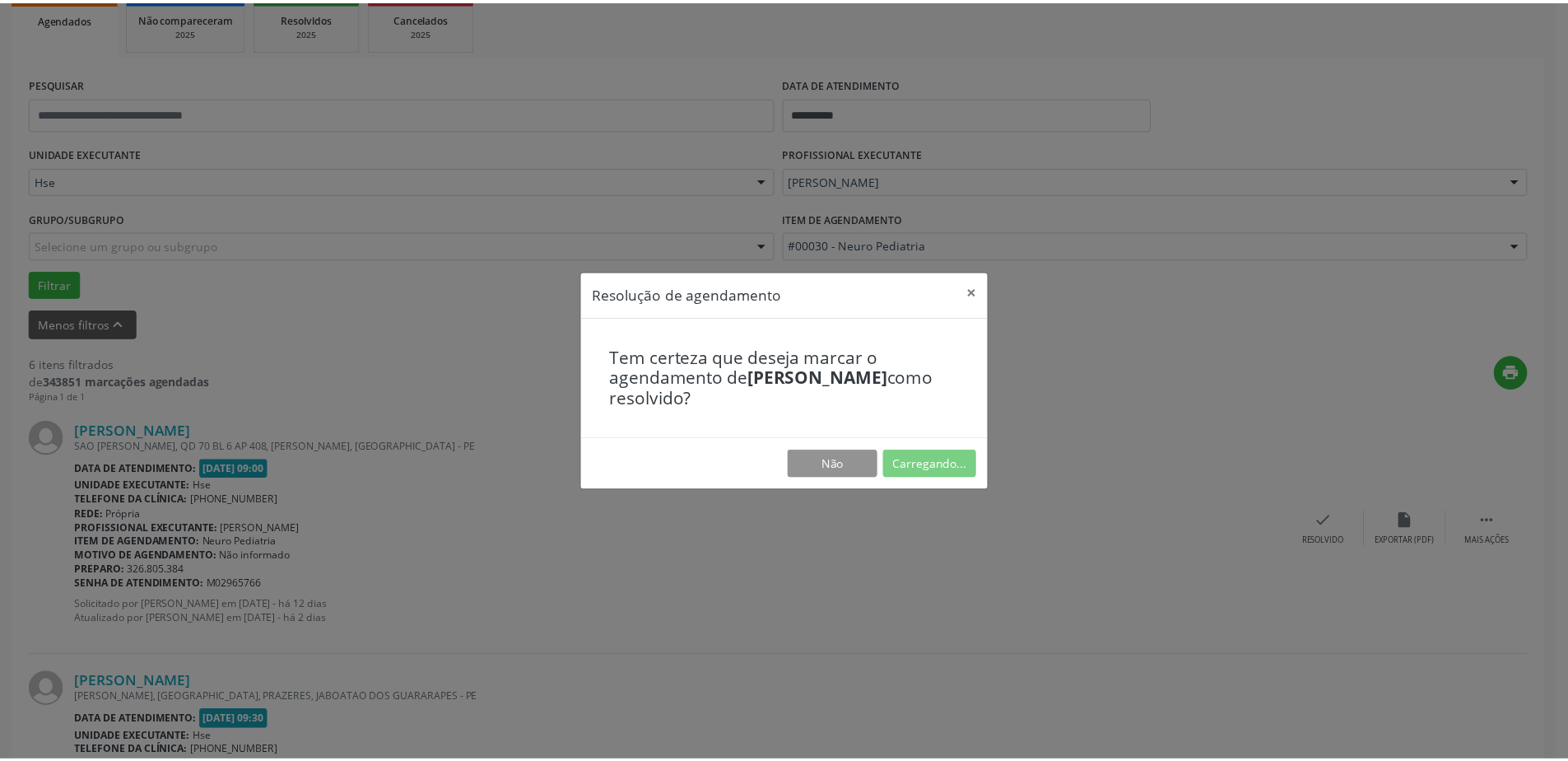
scroll to position [0, 0]
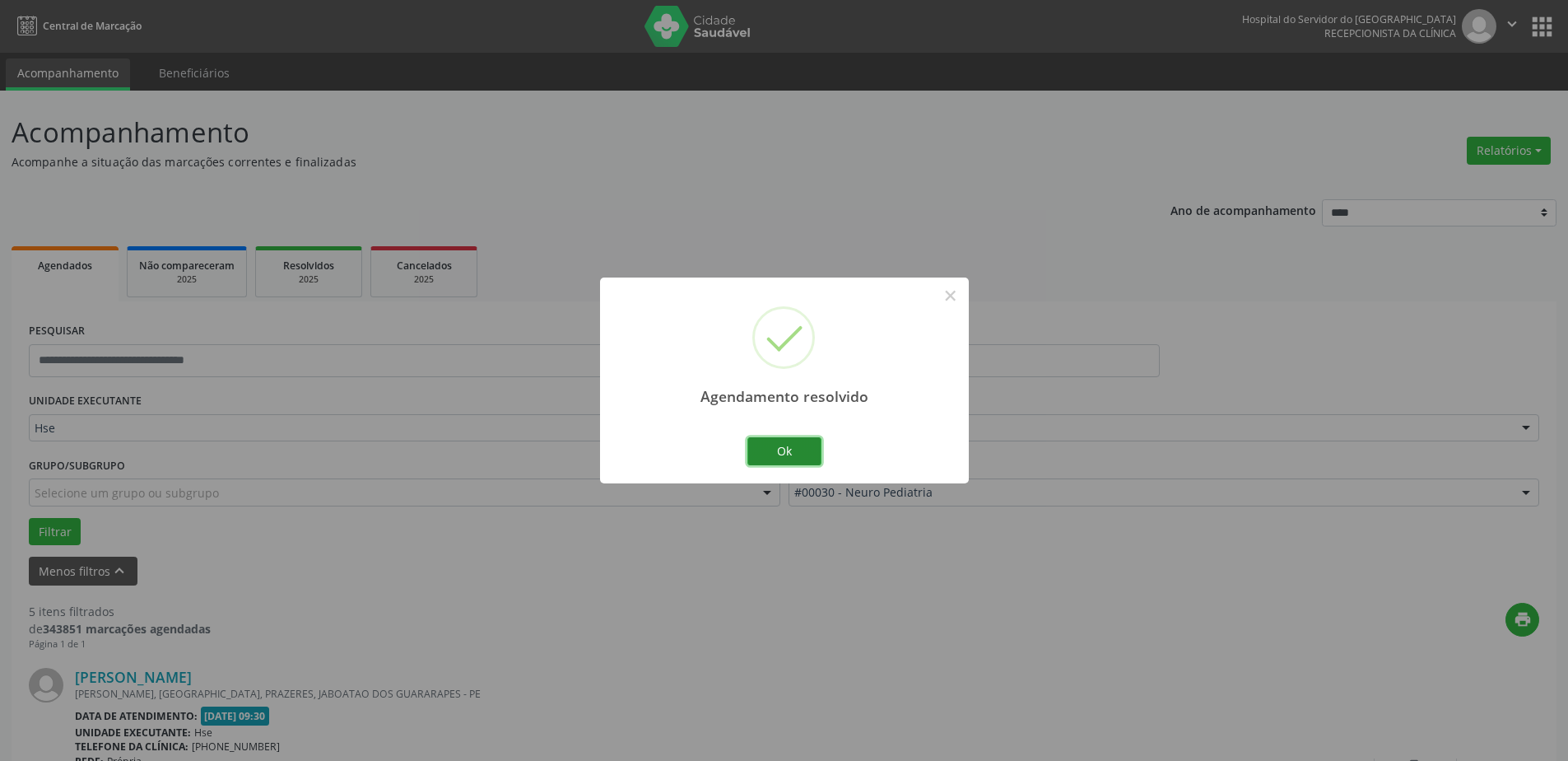
click at [800, 451] on button "Ok" at bounding box center [784, 451] width 74 height 28
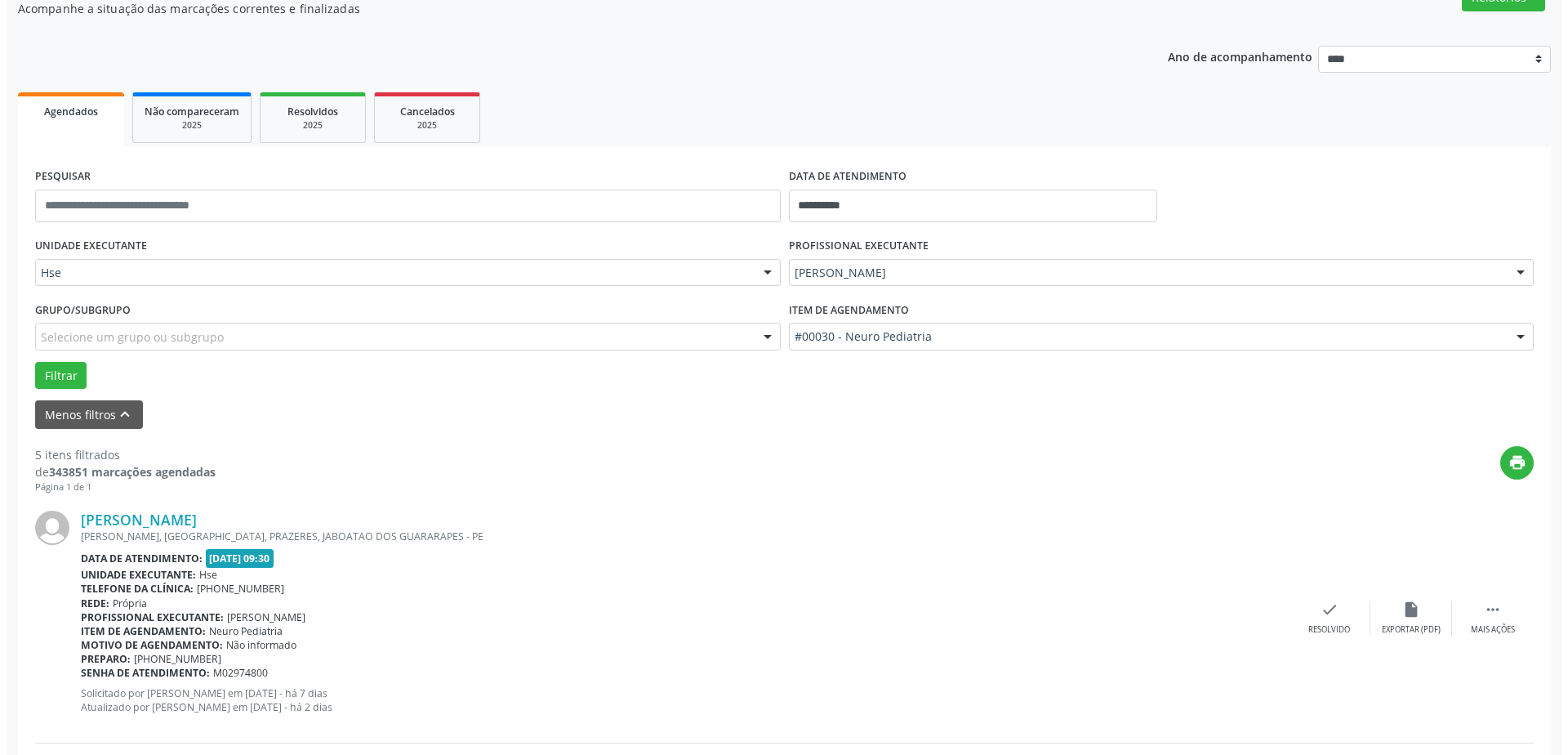
scroll to position [164, 0]
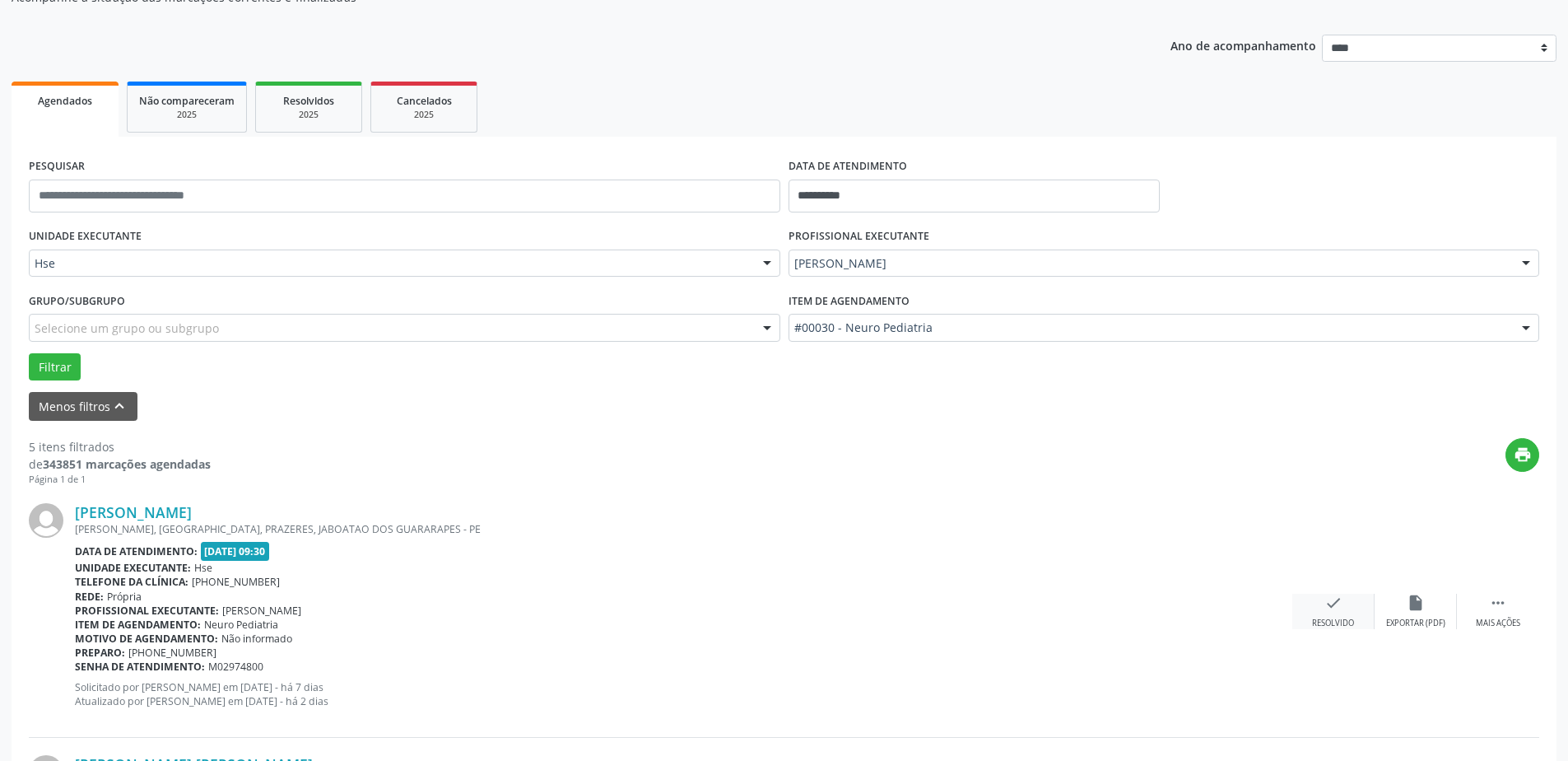
click at [1344, 618] on div "Resolvido" at bounding box center [1334, 624] width 42 height 12
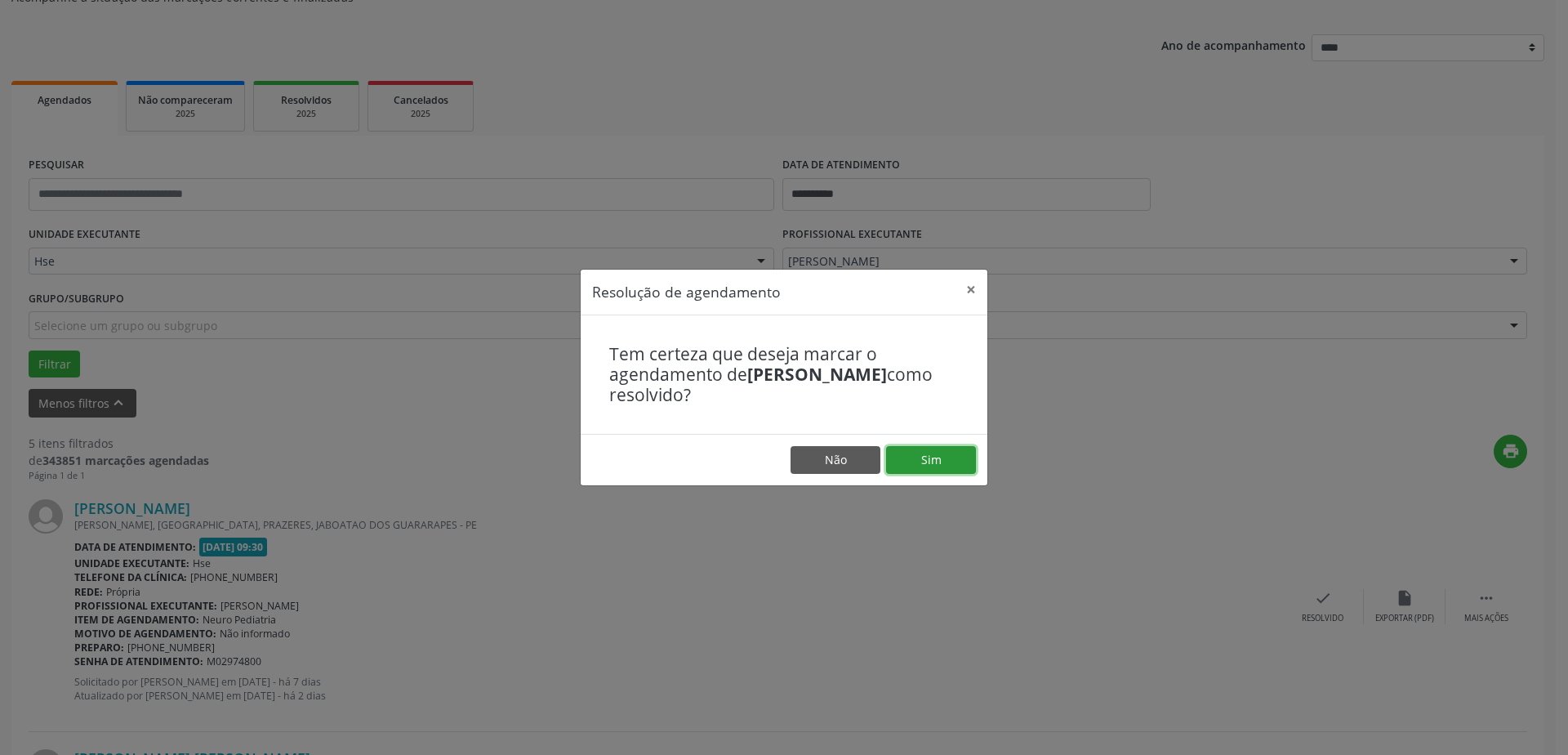
click at [933, 454] on button "Sim" at bounding box center [931, 459] width 90 height 28
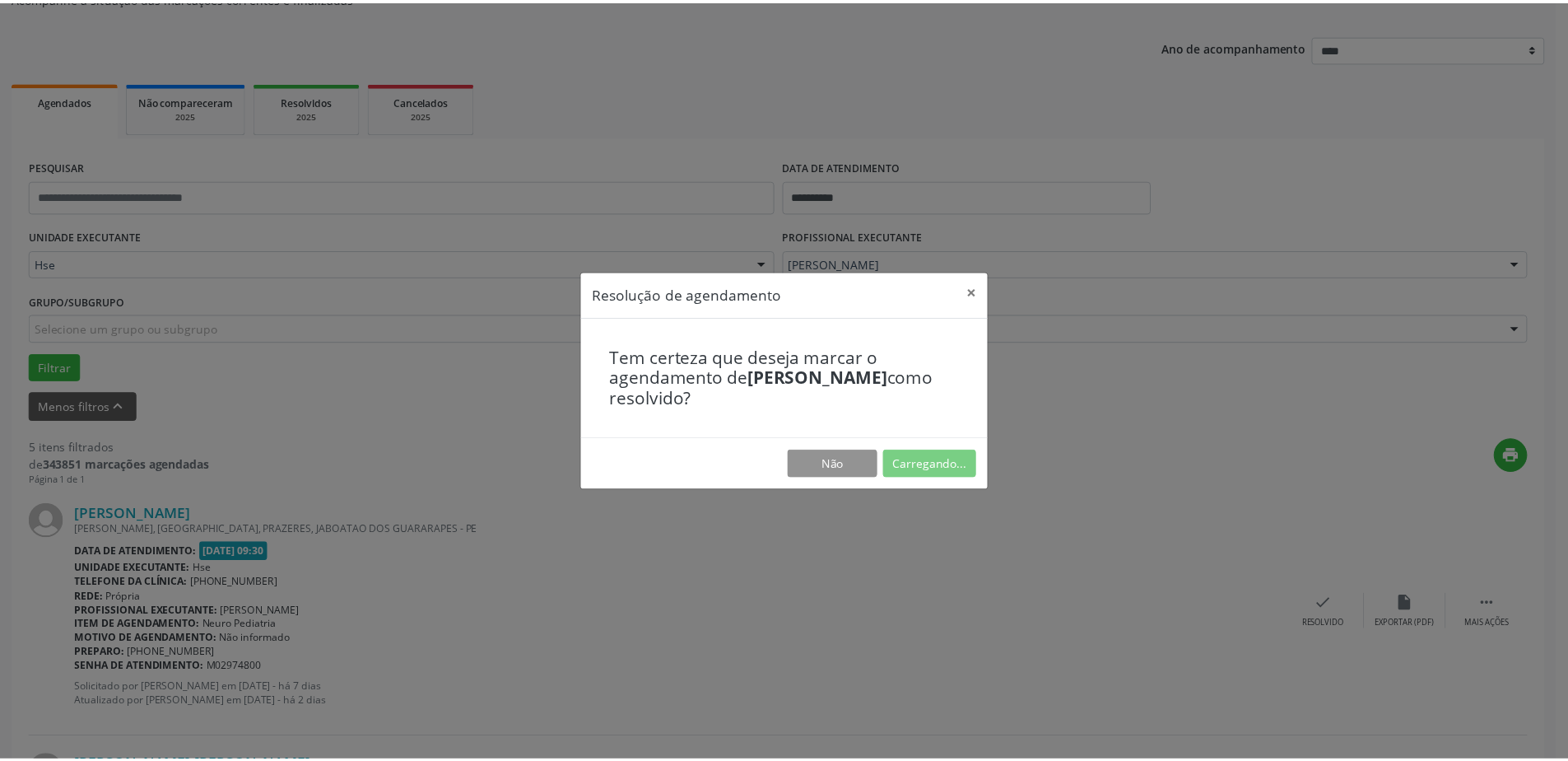
scroll to position [0, 0]
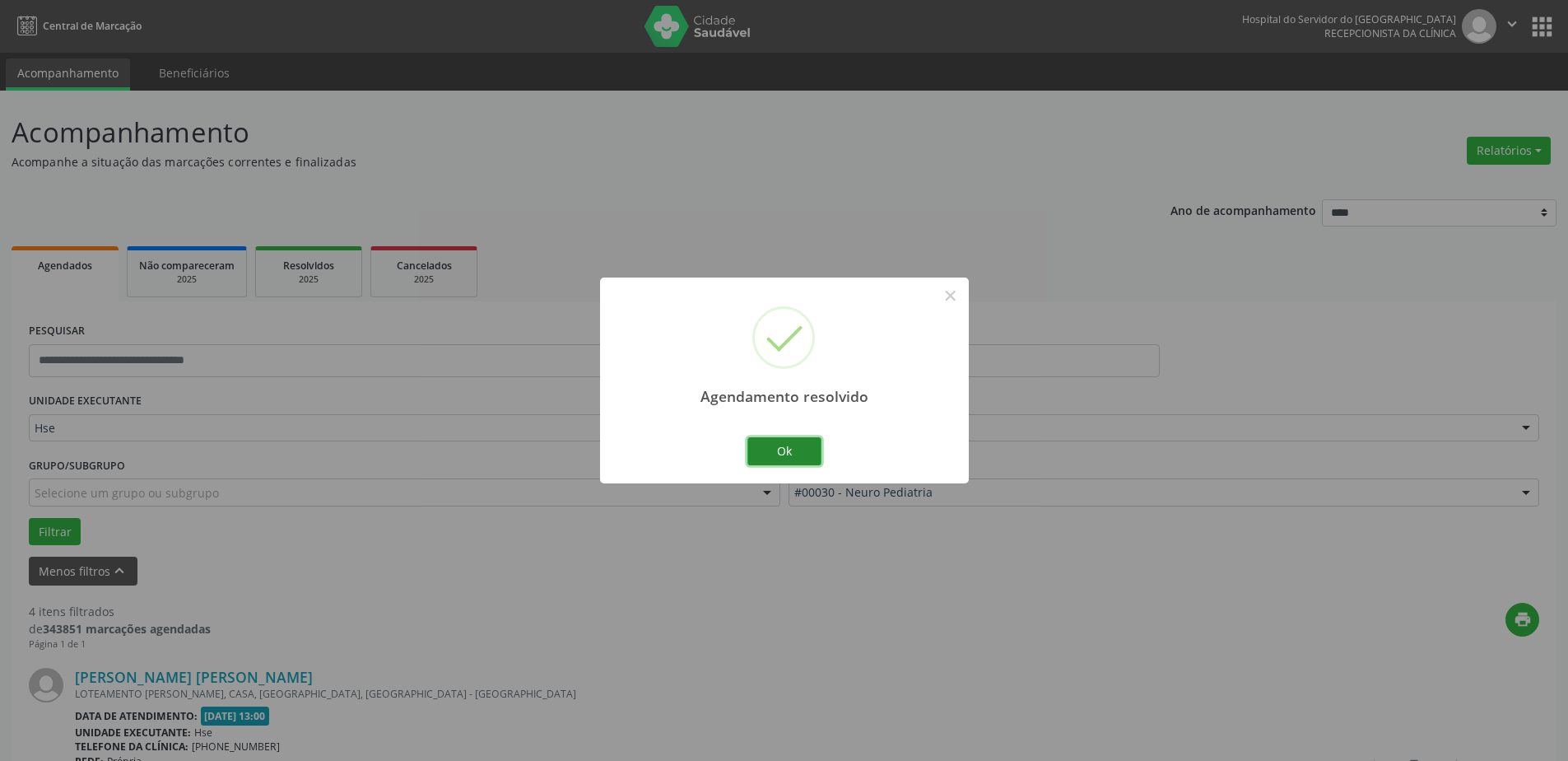
click at [801, 460] on button "Ok" at bounding box center [784, 451] width 74 height 28
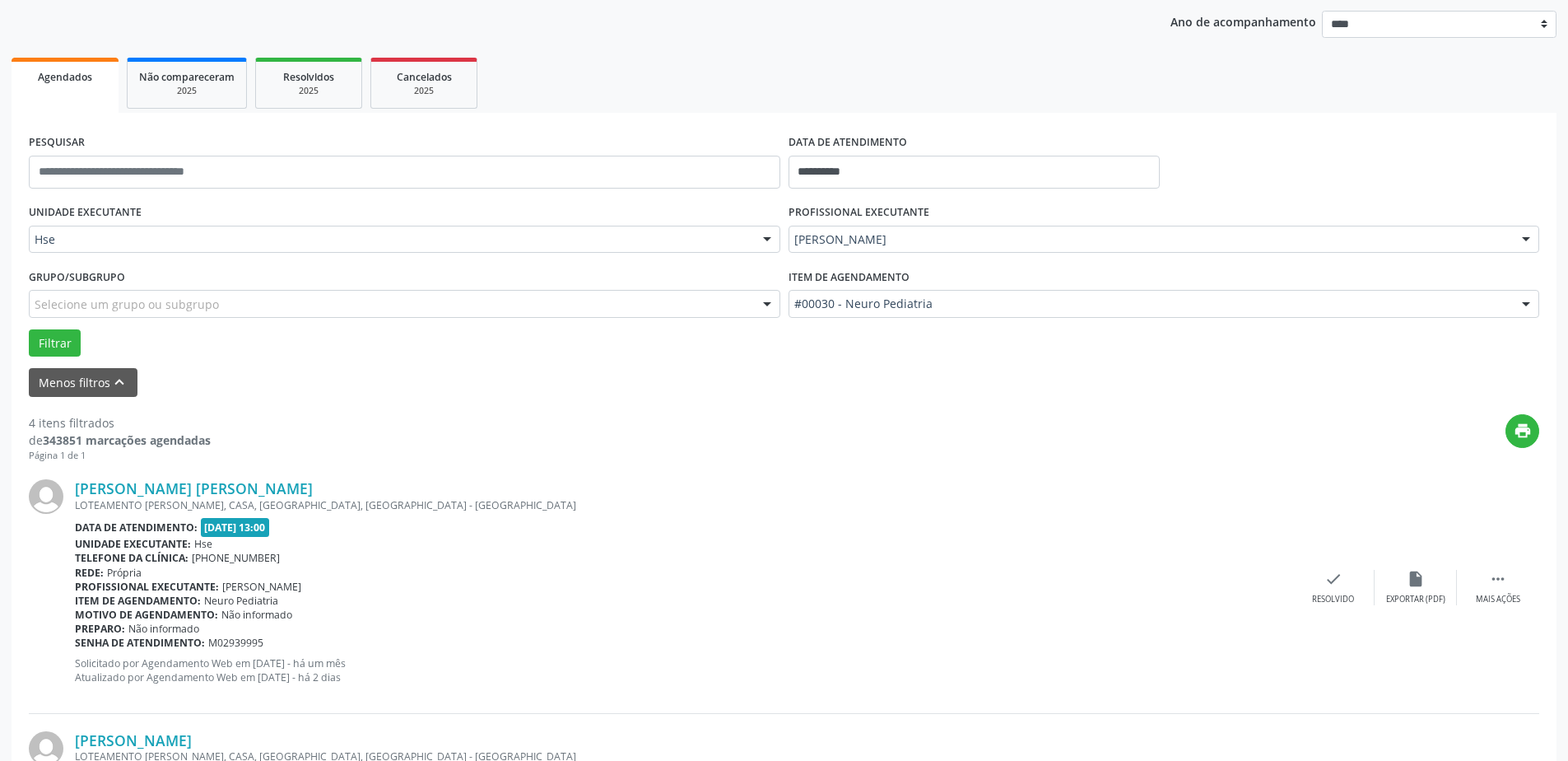
scroll to position [247, 0]
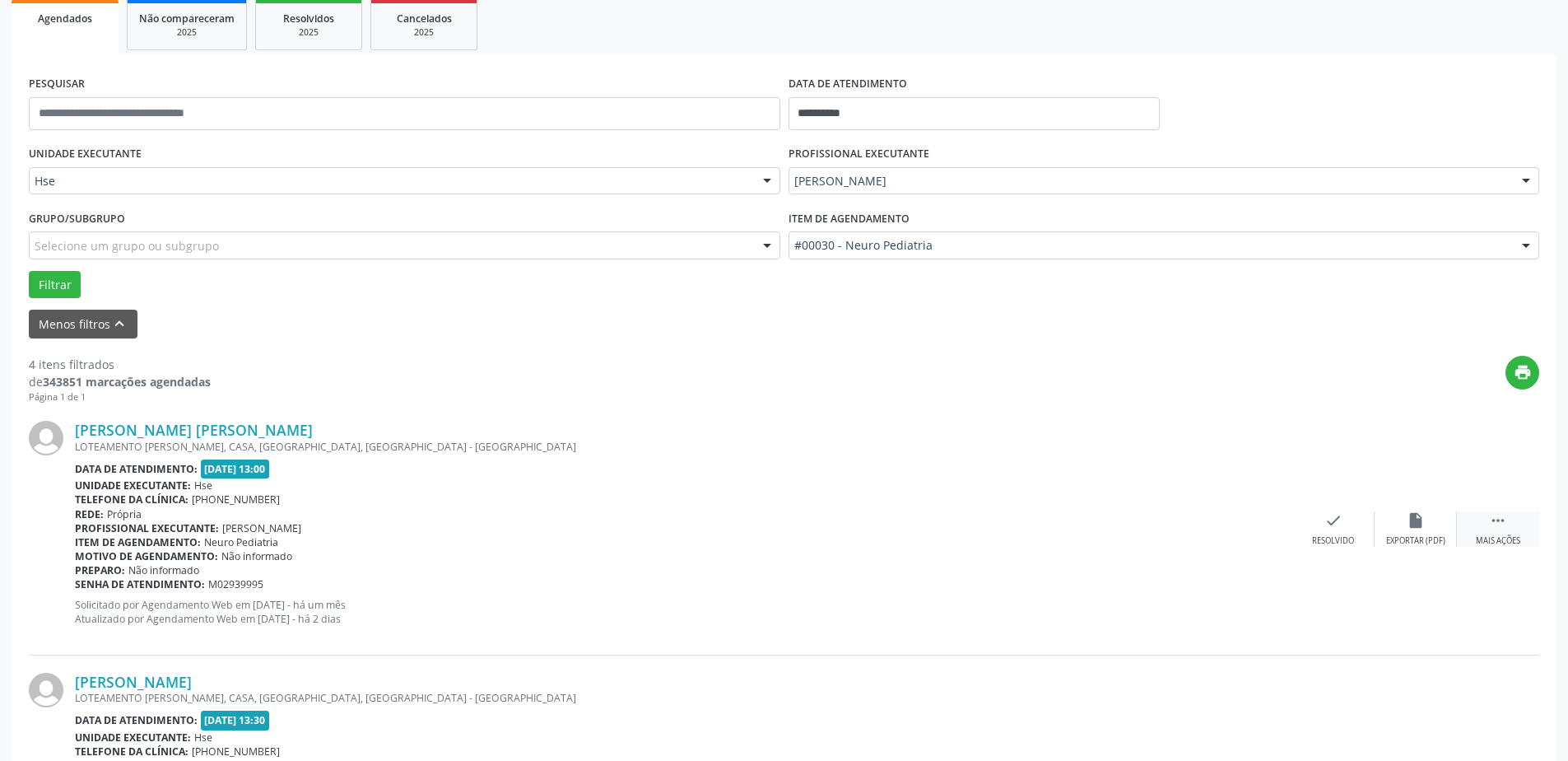
click at [1516, 523] on div " Mais ações" at bounding box center [1498, 529] width 82 height 36
click at [1428, 516] on div "alarm_off Não compareceu" at bounding box center [1416, 529] width 82 height 36
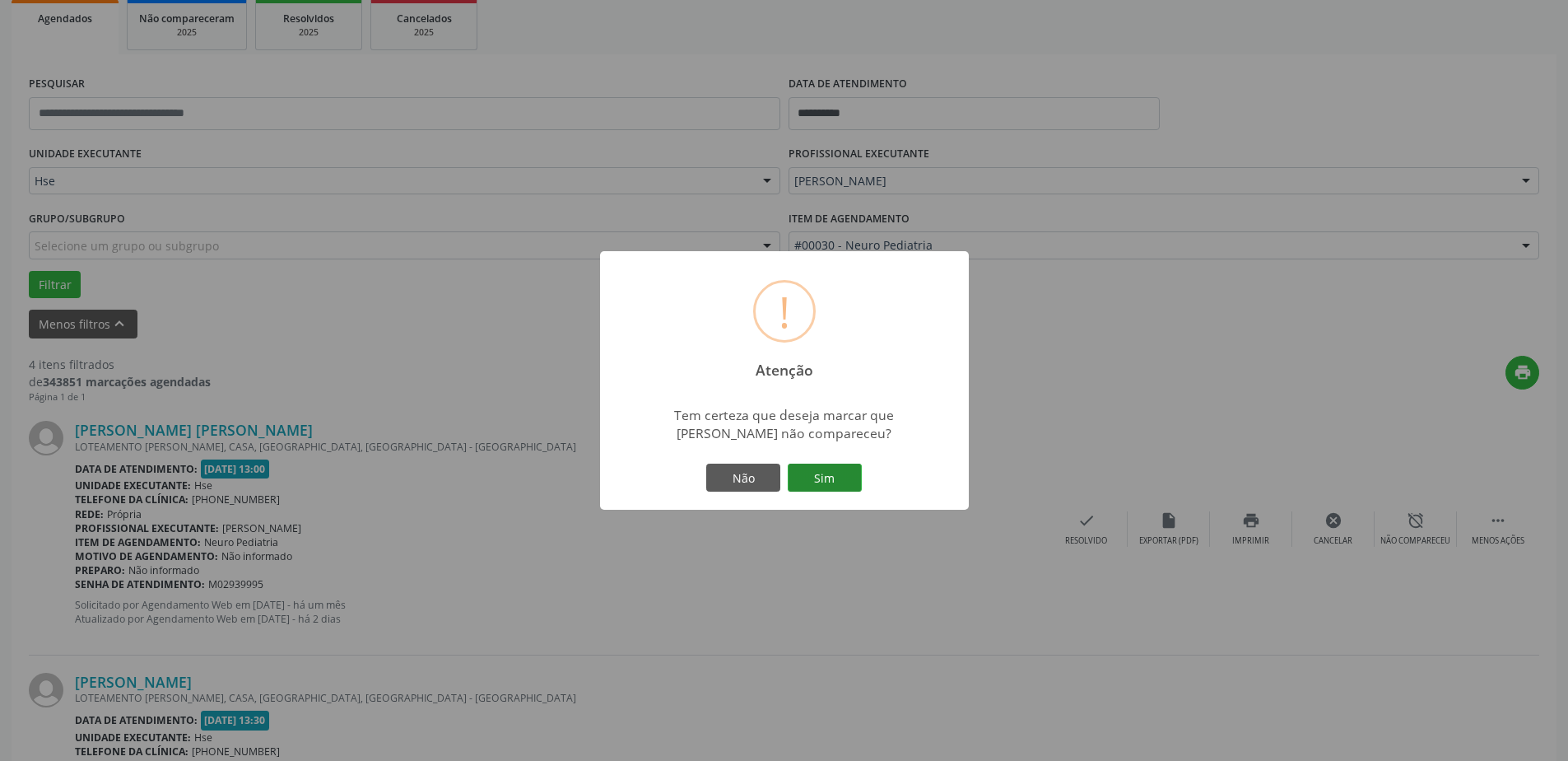
click at [839, 480] on button "Sim" at bounding box center [825, 477] width 74 height 28
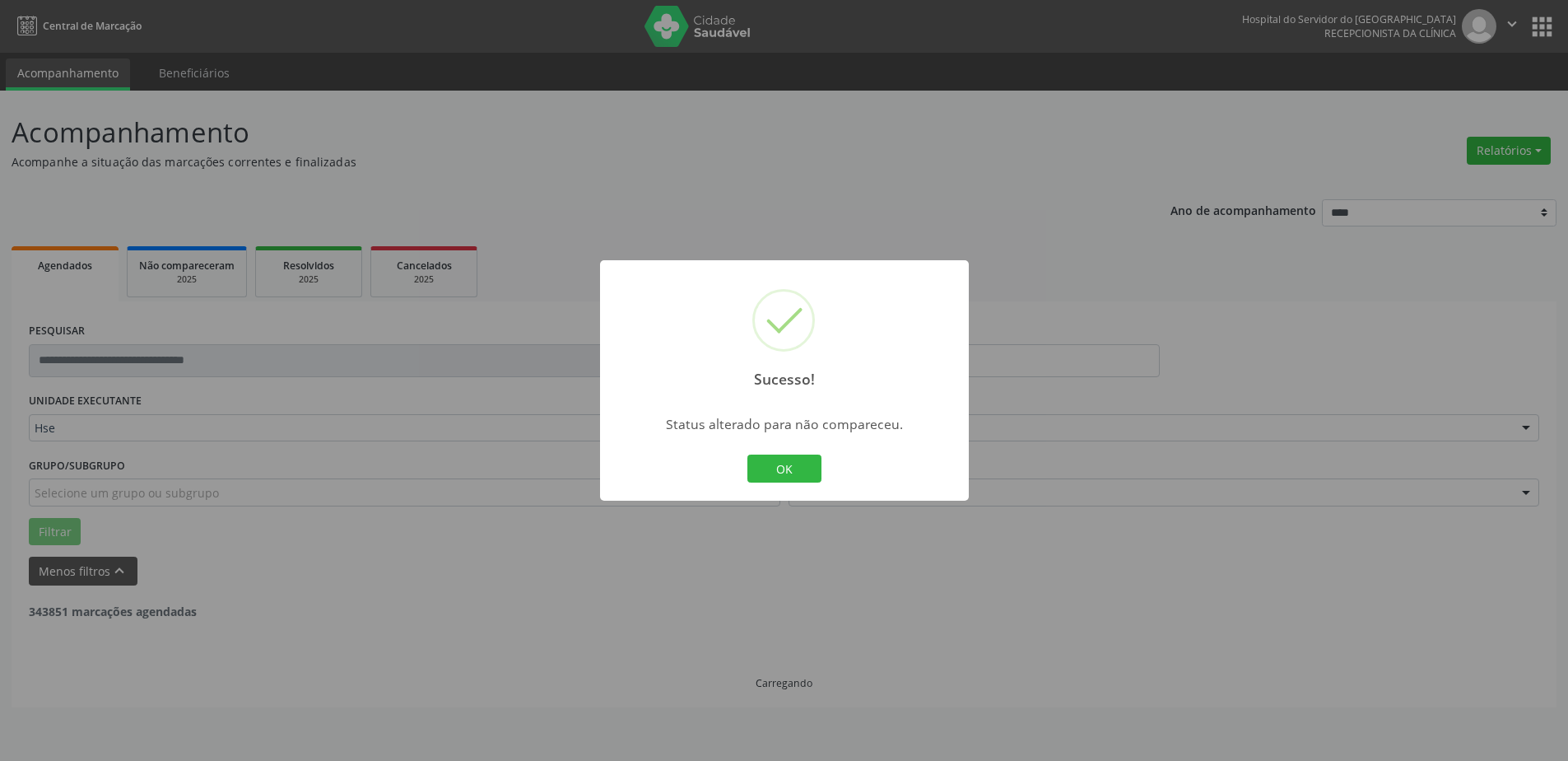
scroll to position [0, 0]
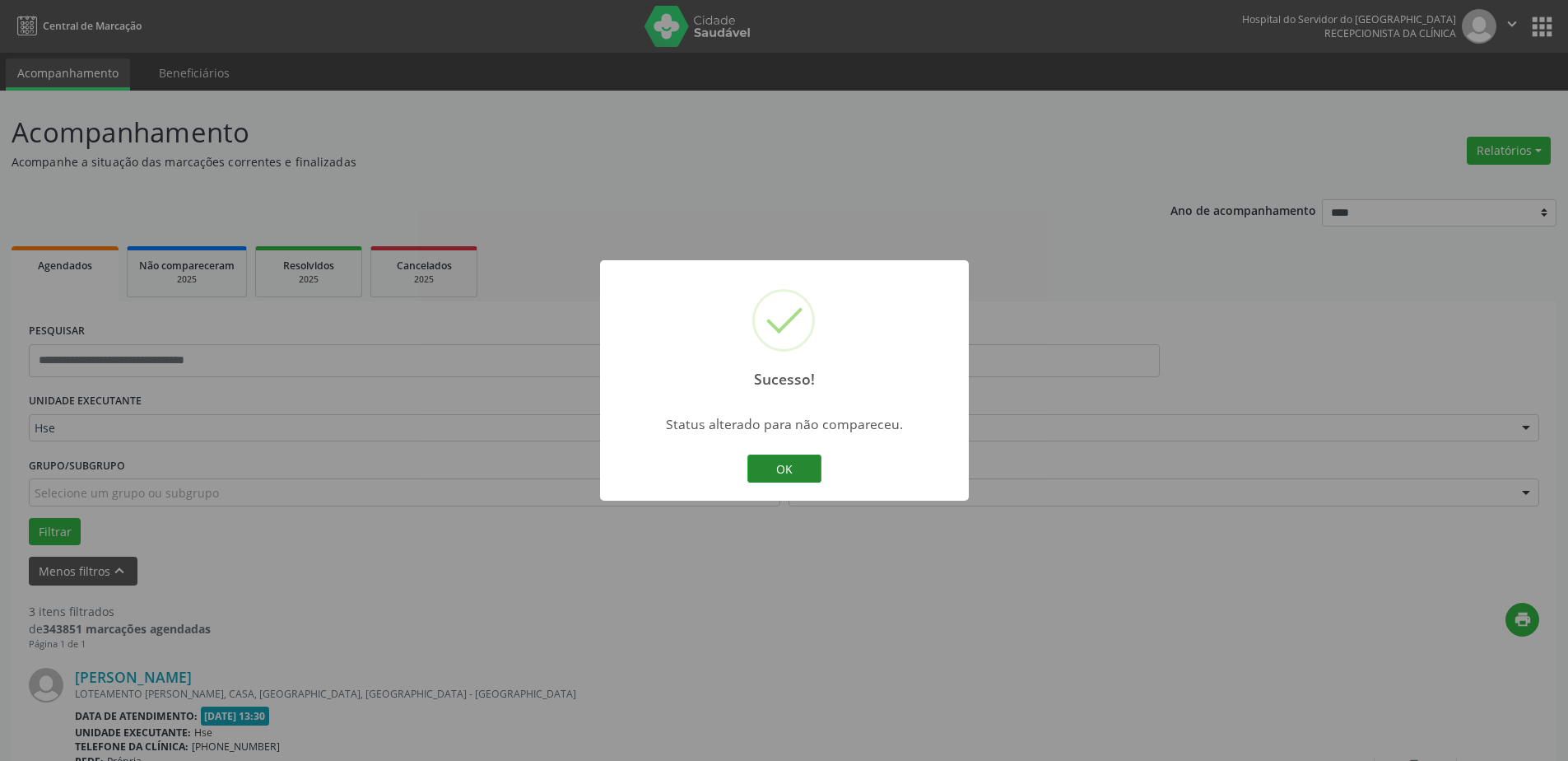
click at [768, 471] on button "OK" at bounding box center [784, 468] width 74 height 28
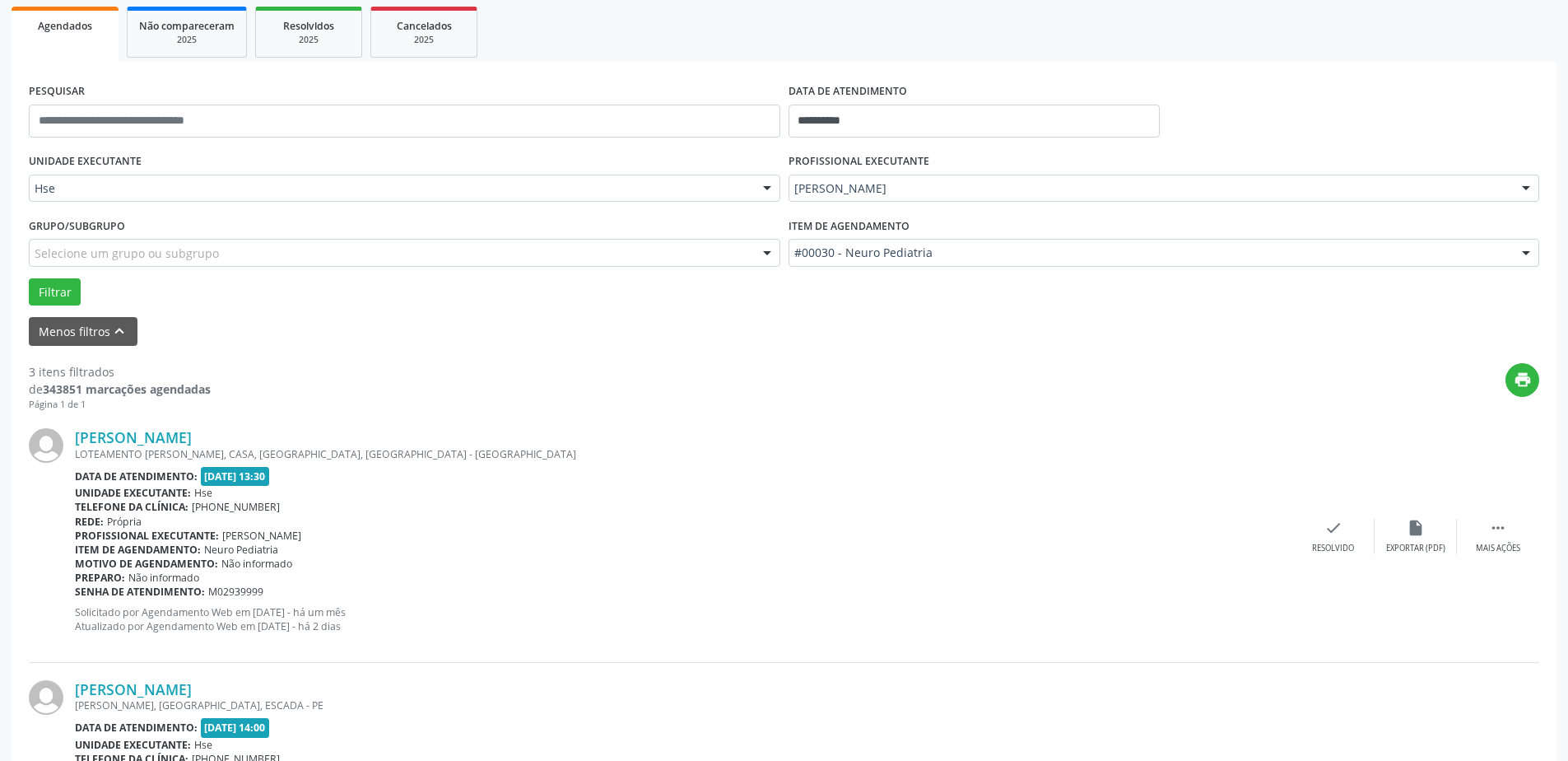
scroll to position [247, 0]
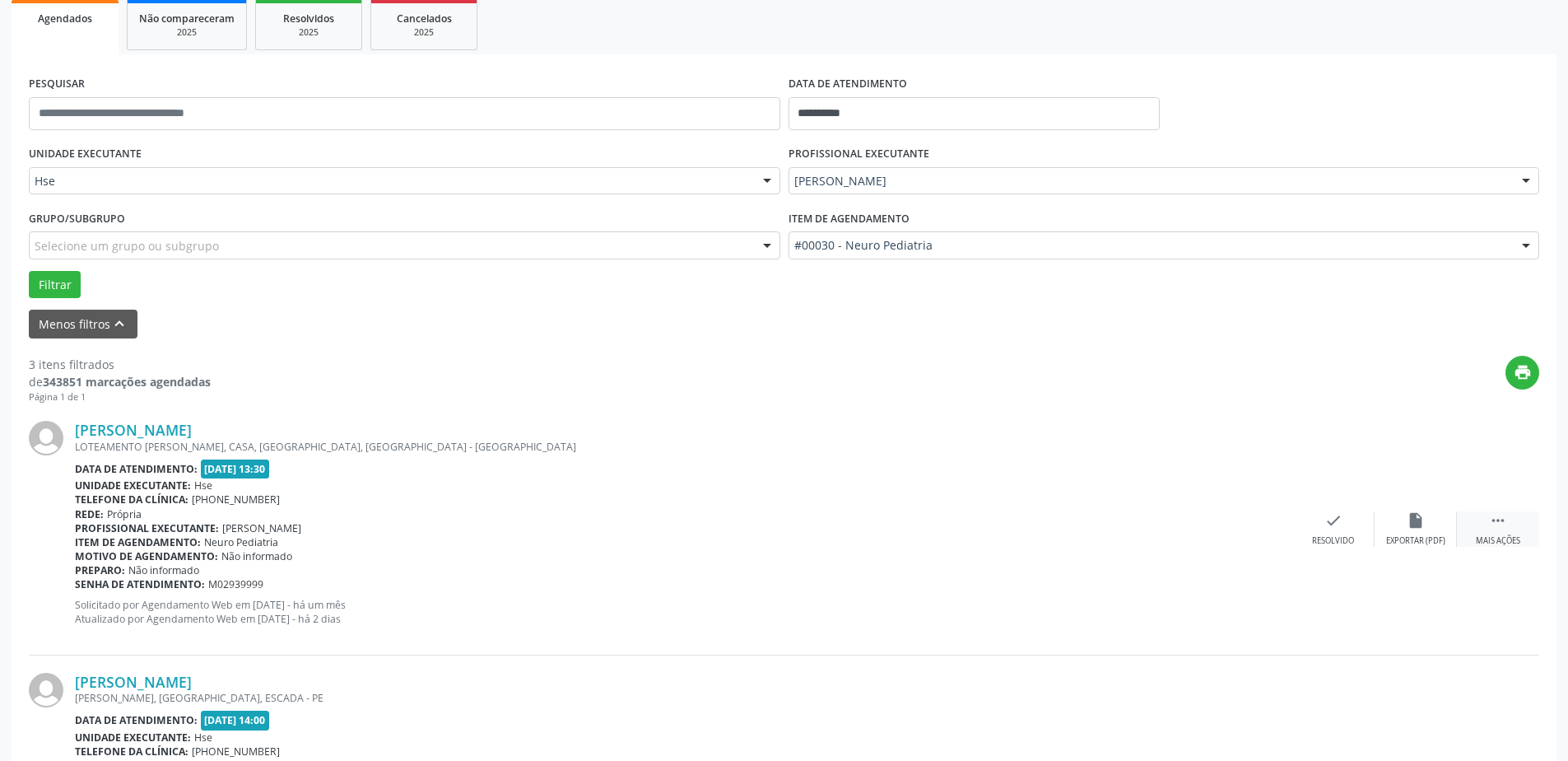
click at [1510, 527] on div " Mais ações" at bounding box center [1498, 529] width 82 height 36
click at [1423, 526] on icon "alarm_off" at bounding box center [1416, 520] width 18 height 18
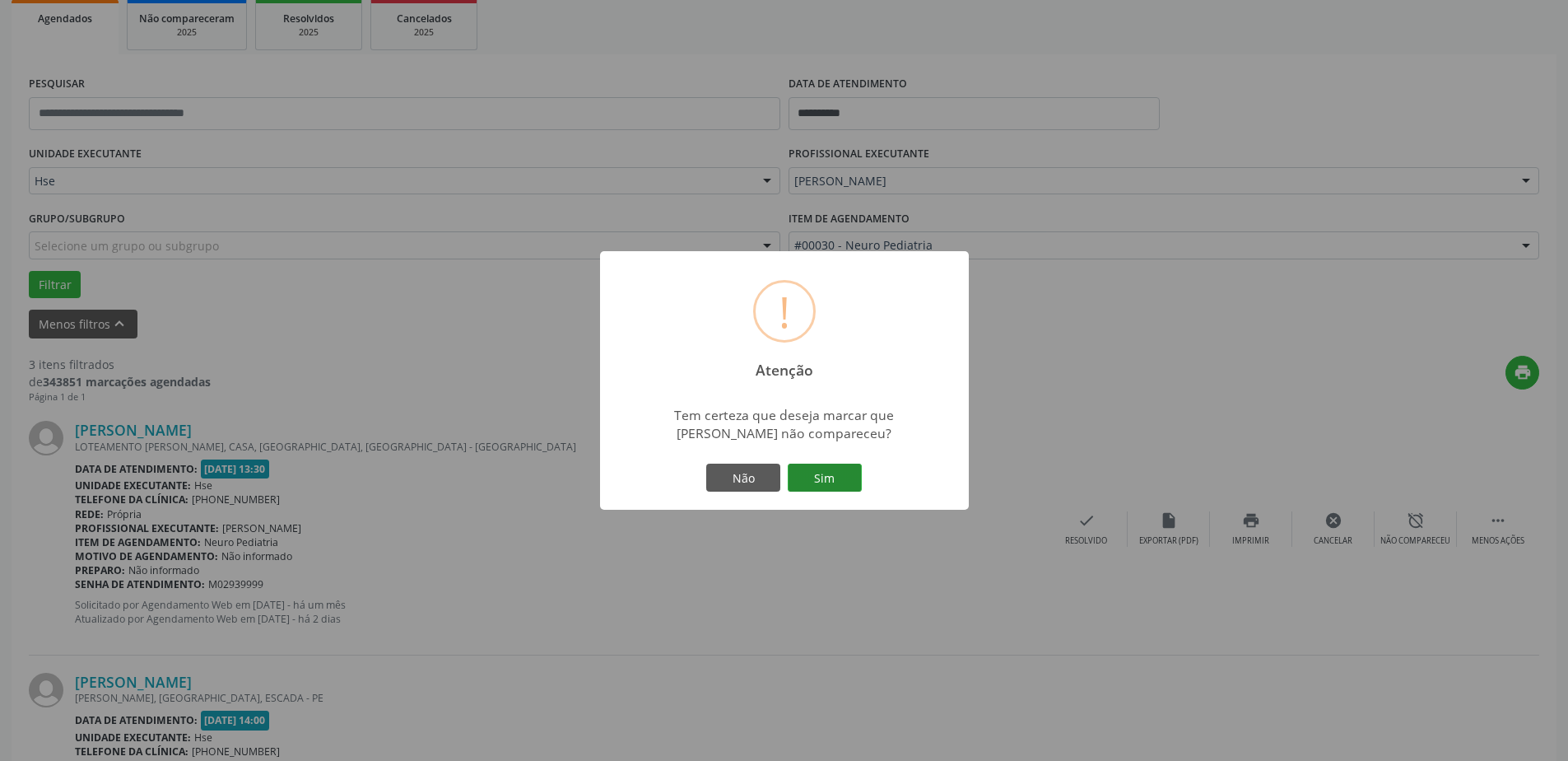
click at [833, 481] on button "Sim" at bounding box center [825, 477] width 74 height 28
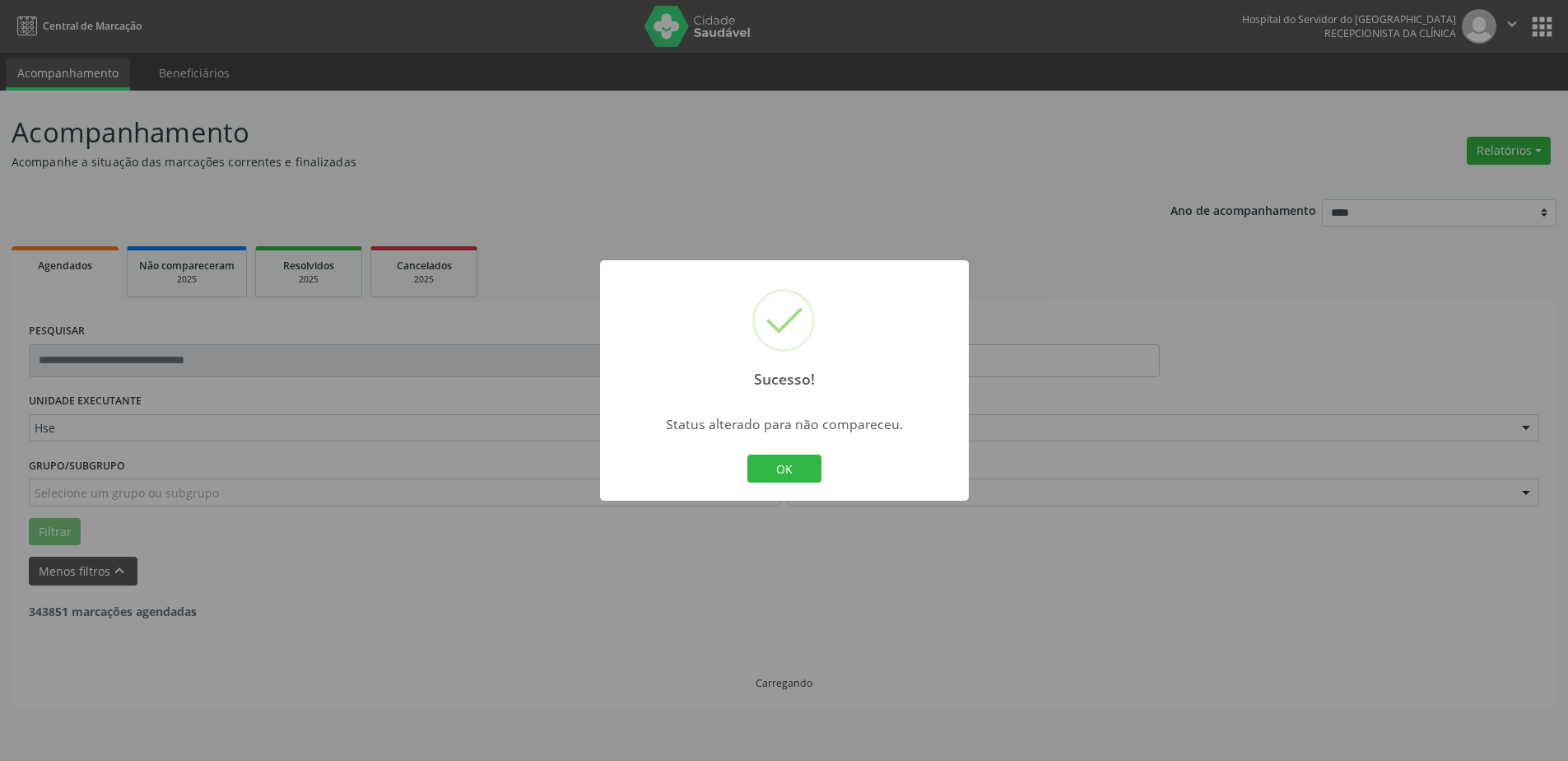
scroll to position [0, 0]
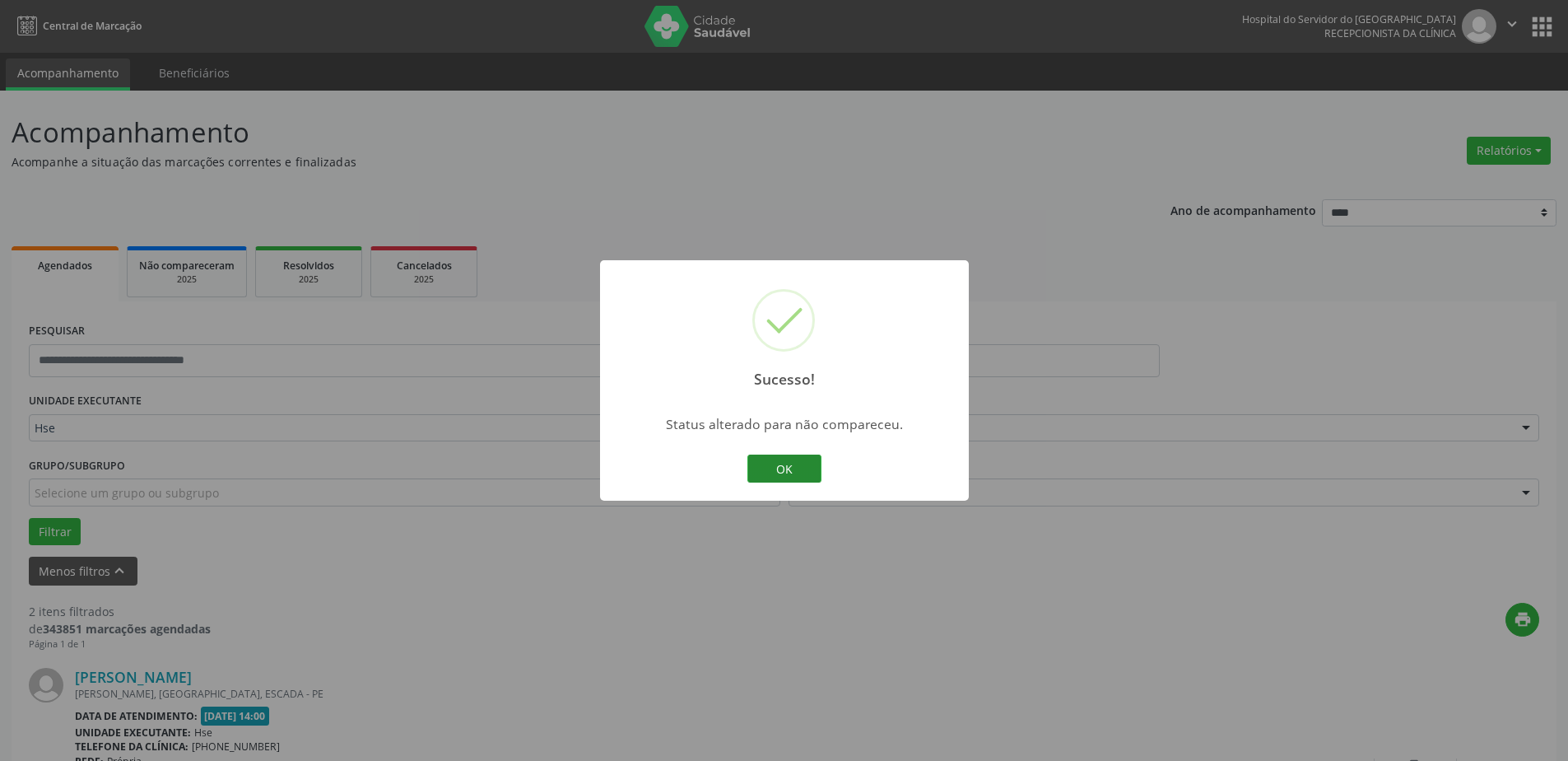
click at [773, 473] on button "OK" at bounding box center [784, 468] width 74 height 28
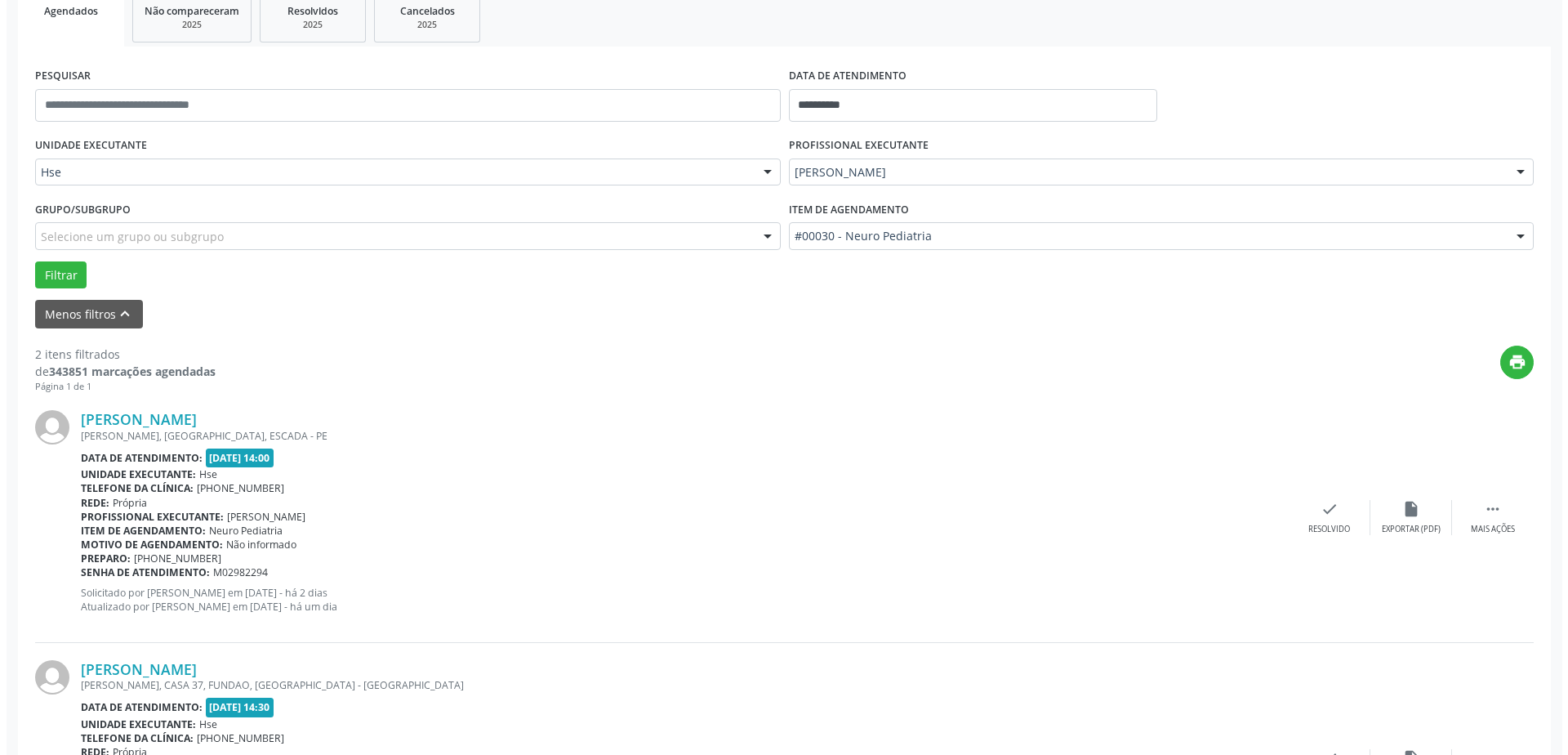
scroll to position [408, 0]
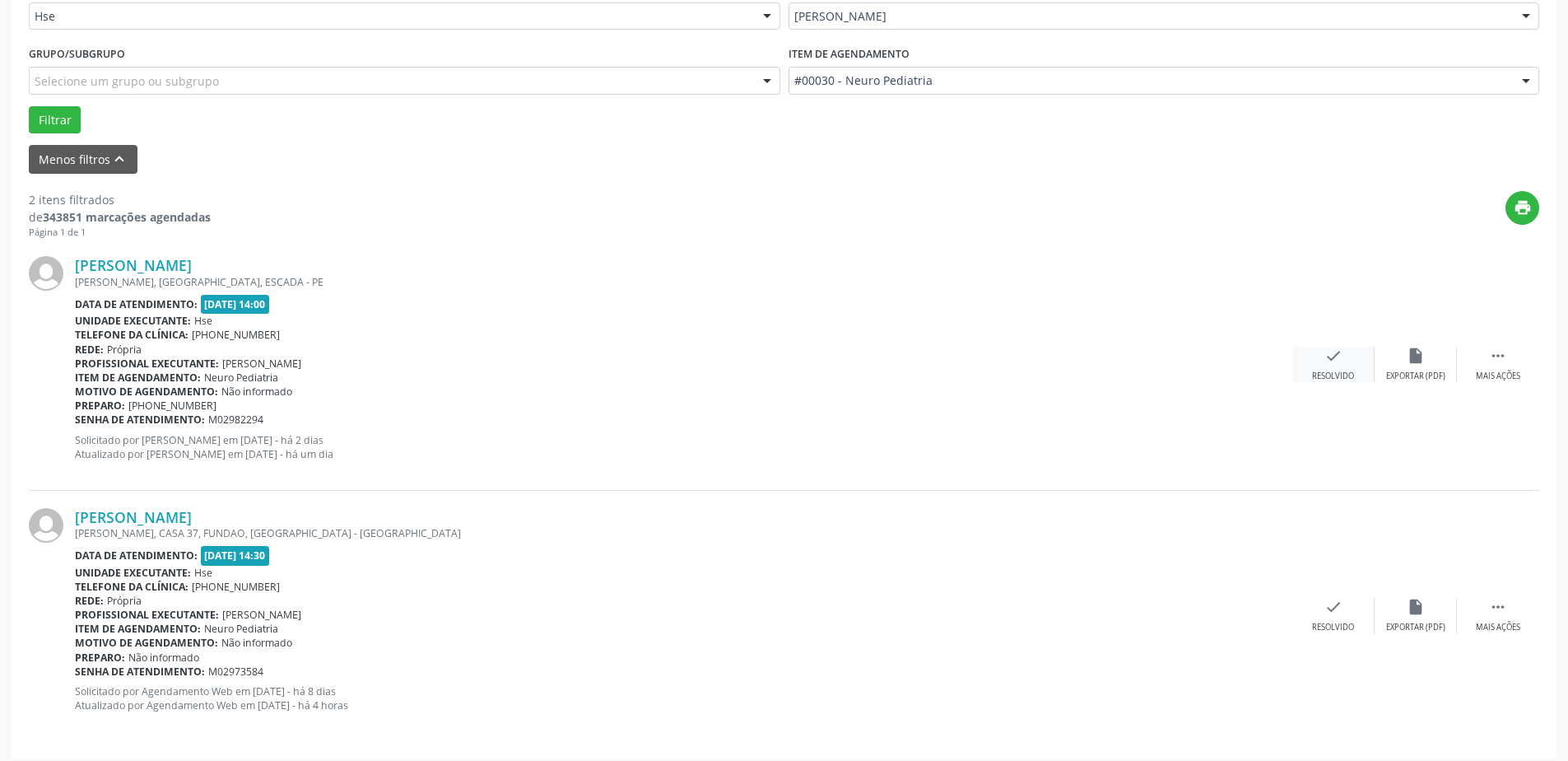
click at [1310, 365] on div "check Resolvido" at bounding box center [1333, 365] width 82 height 36
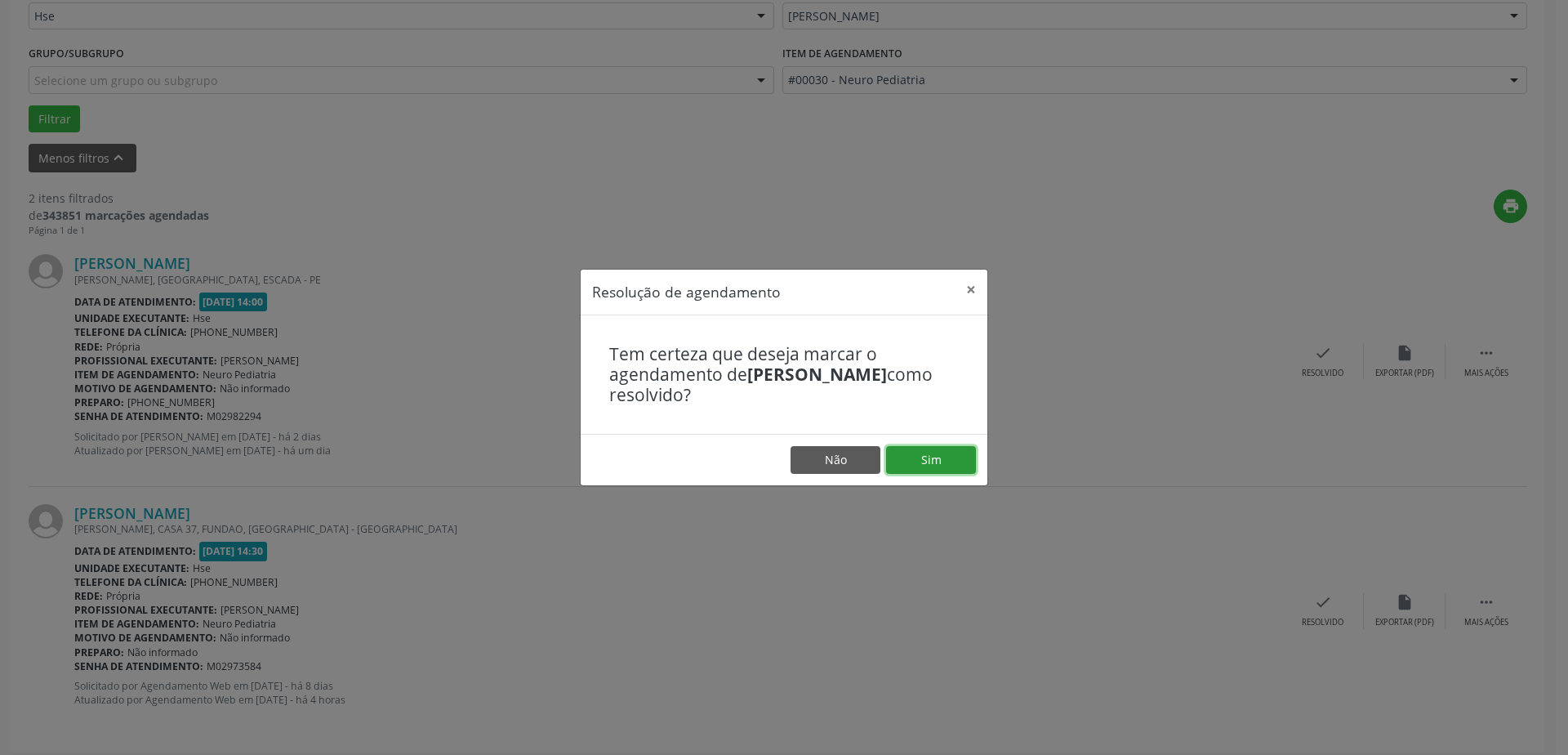
click at [954, 456] on button "Sim" at bounding box center [931, 459] width 90 height 28
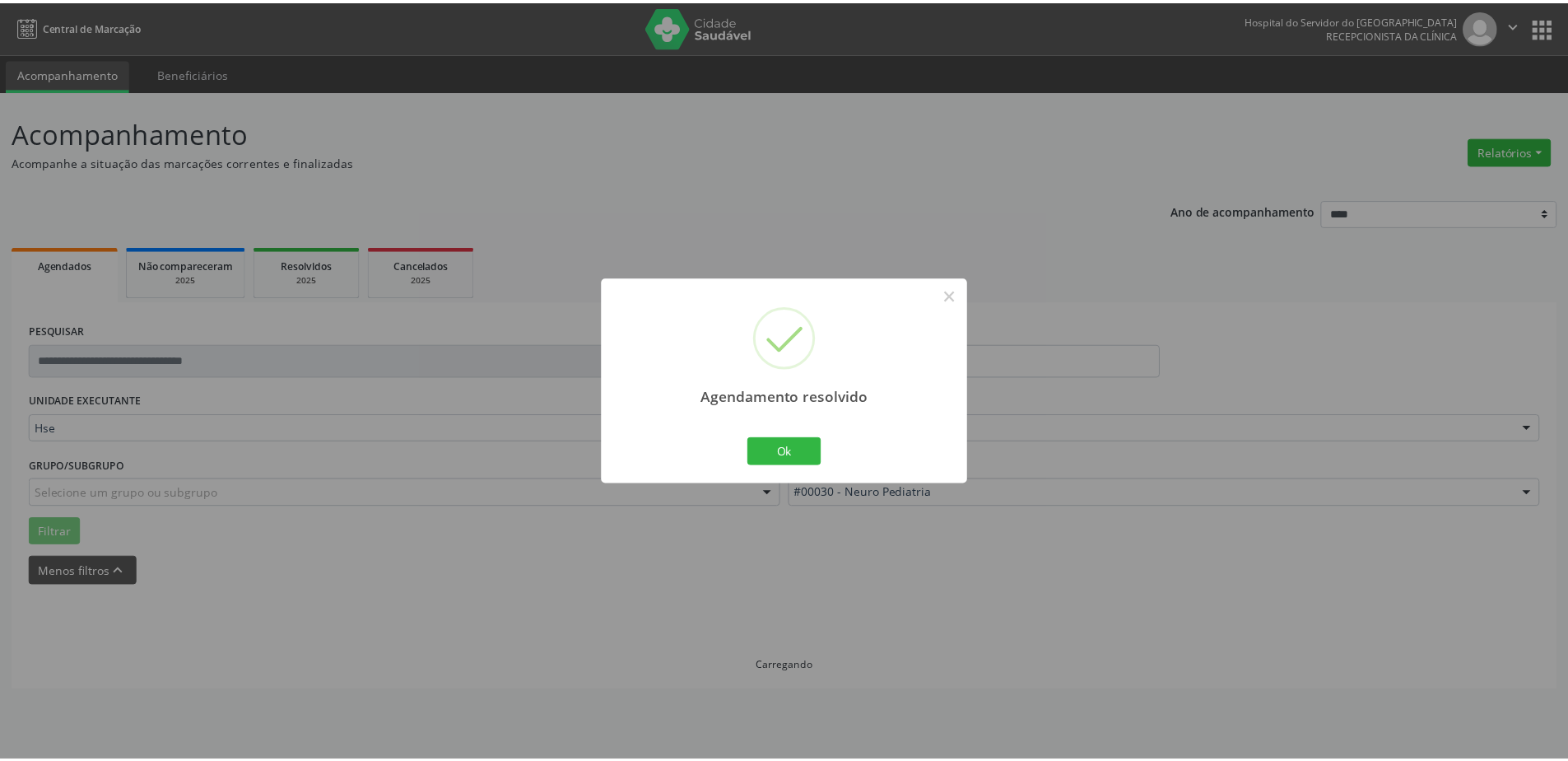
scroll to position [0, 0]
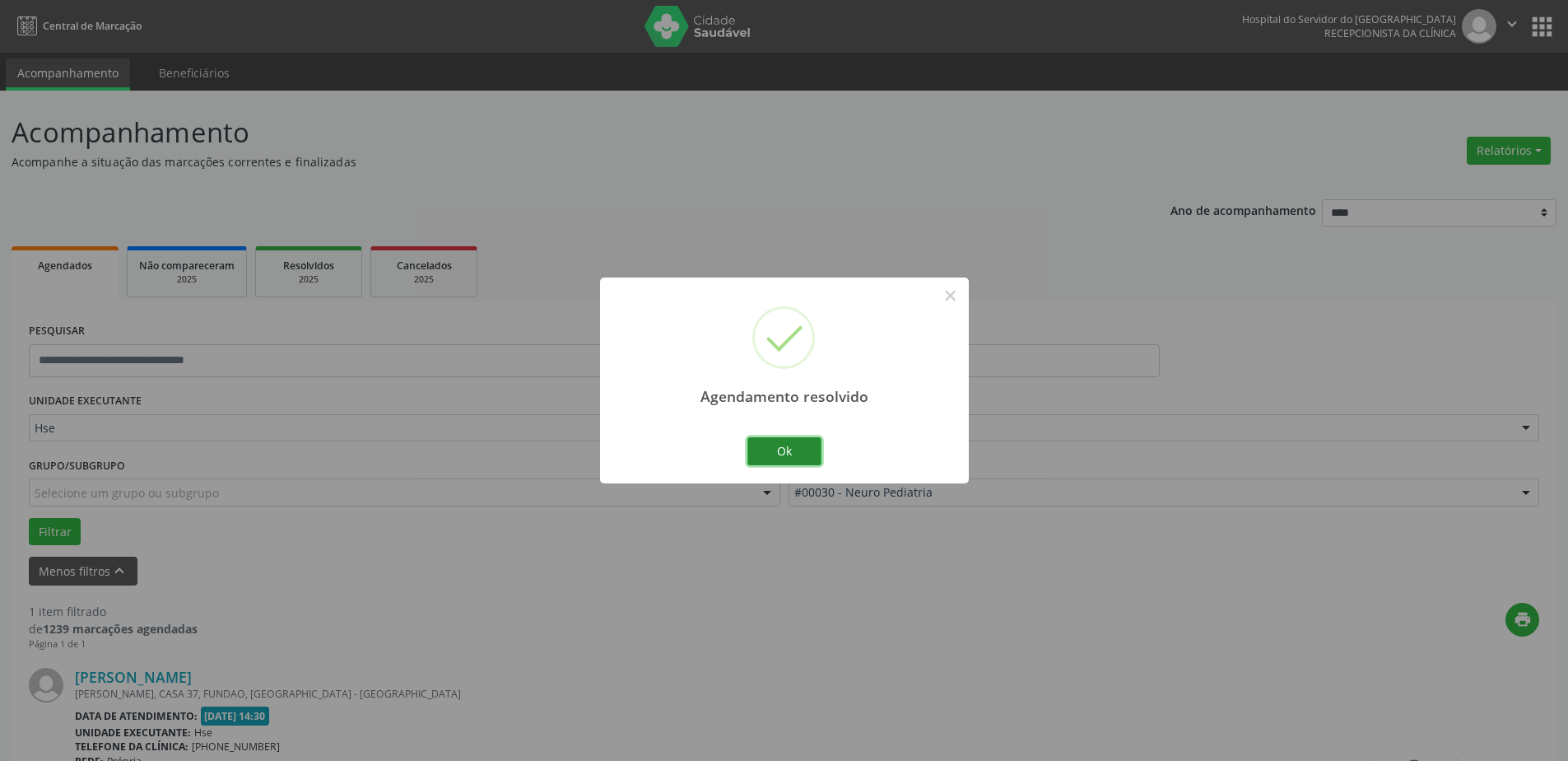
click at [756, 453] on button "Ok" at bounding box center [784, 451] width 74 height 28
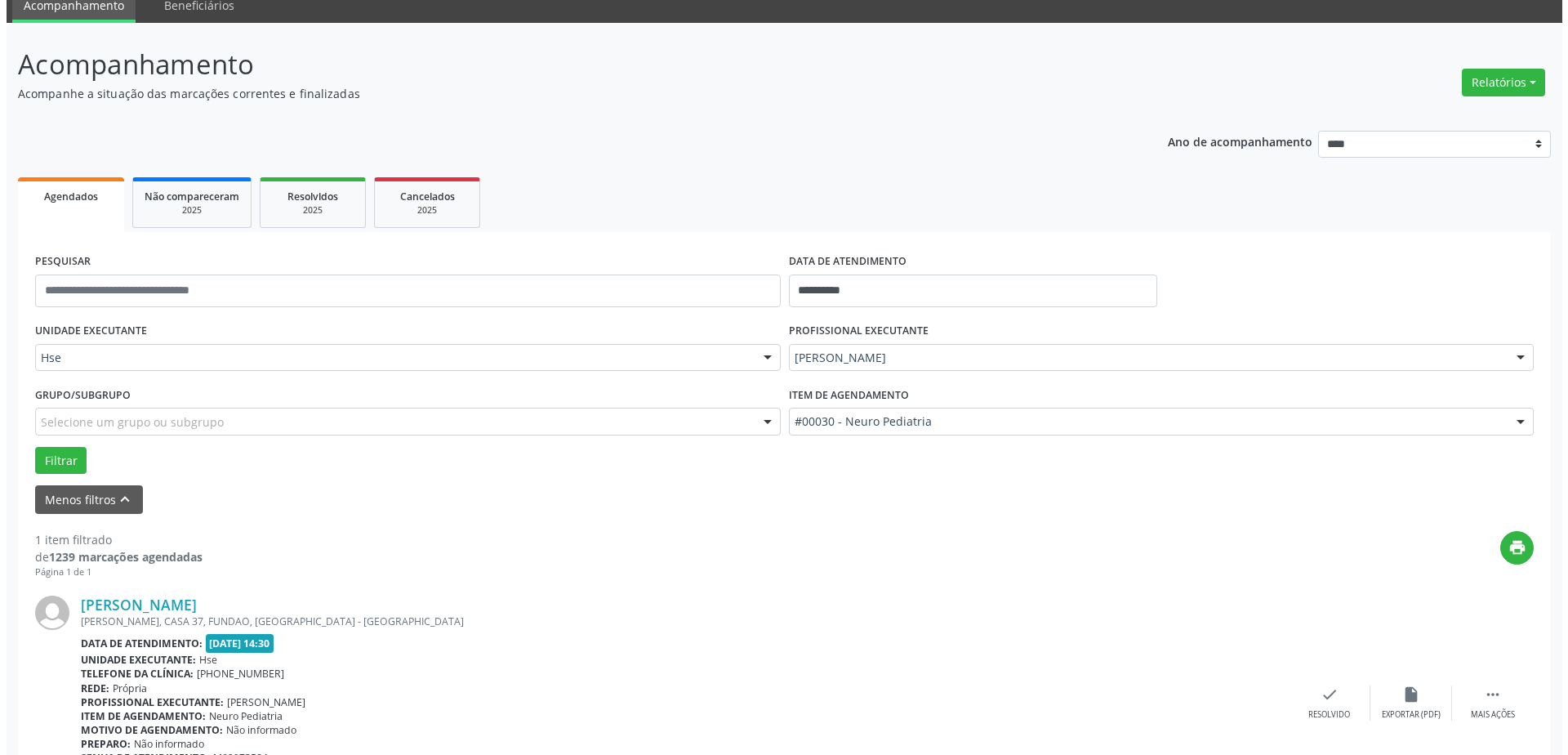
scroll to position [168, 0]
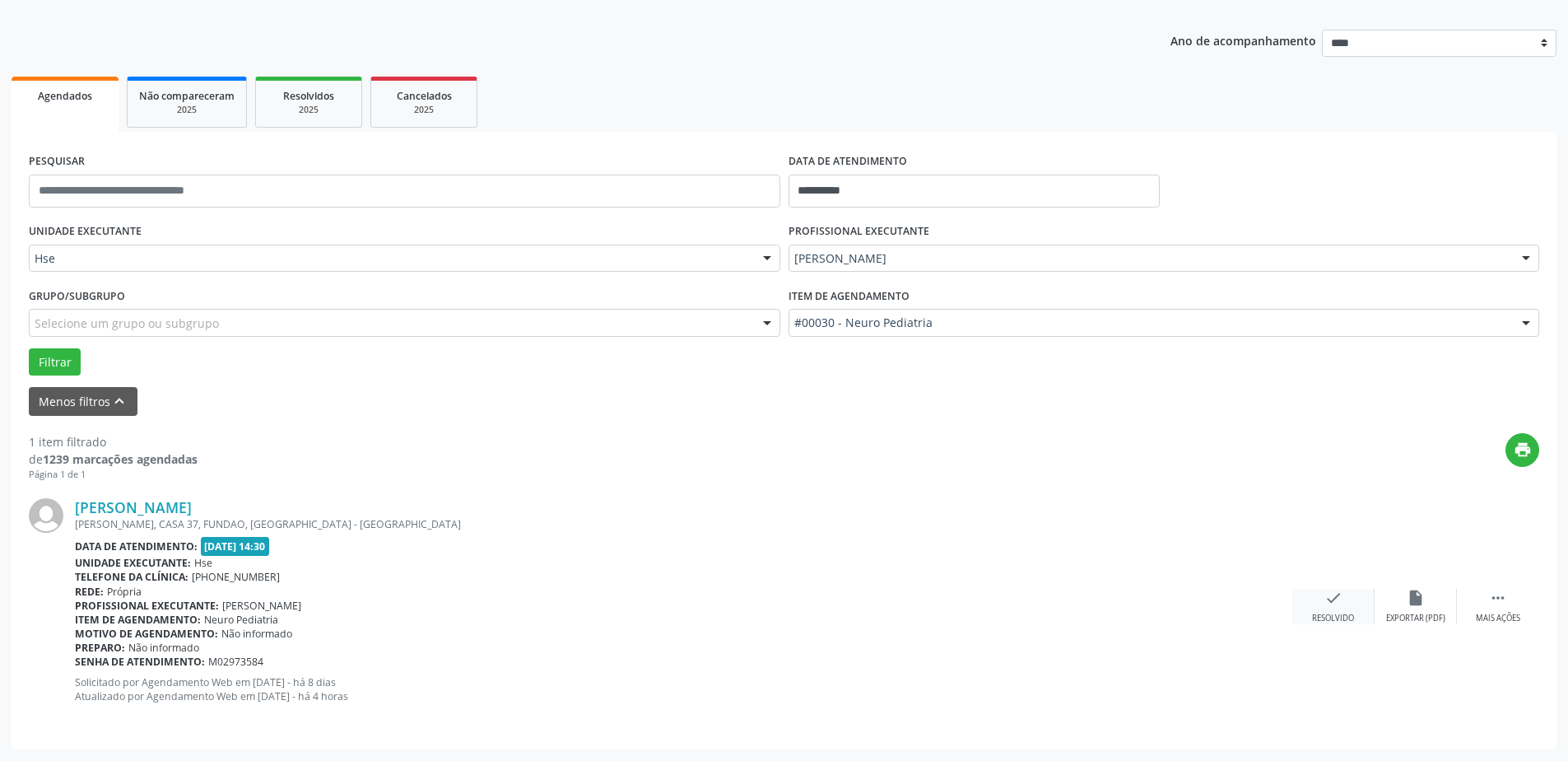
click at [1323, 609] on div "check Resolvido" at bounding box center [1333, 607] width 82 height 36
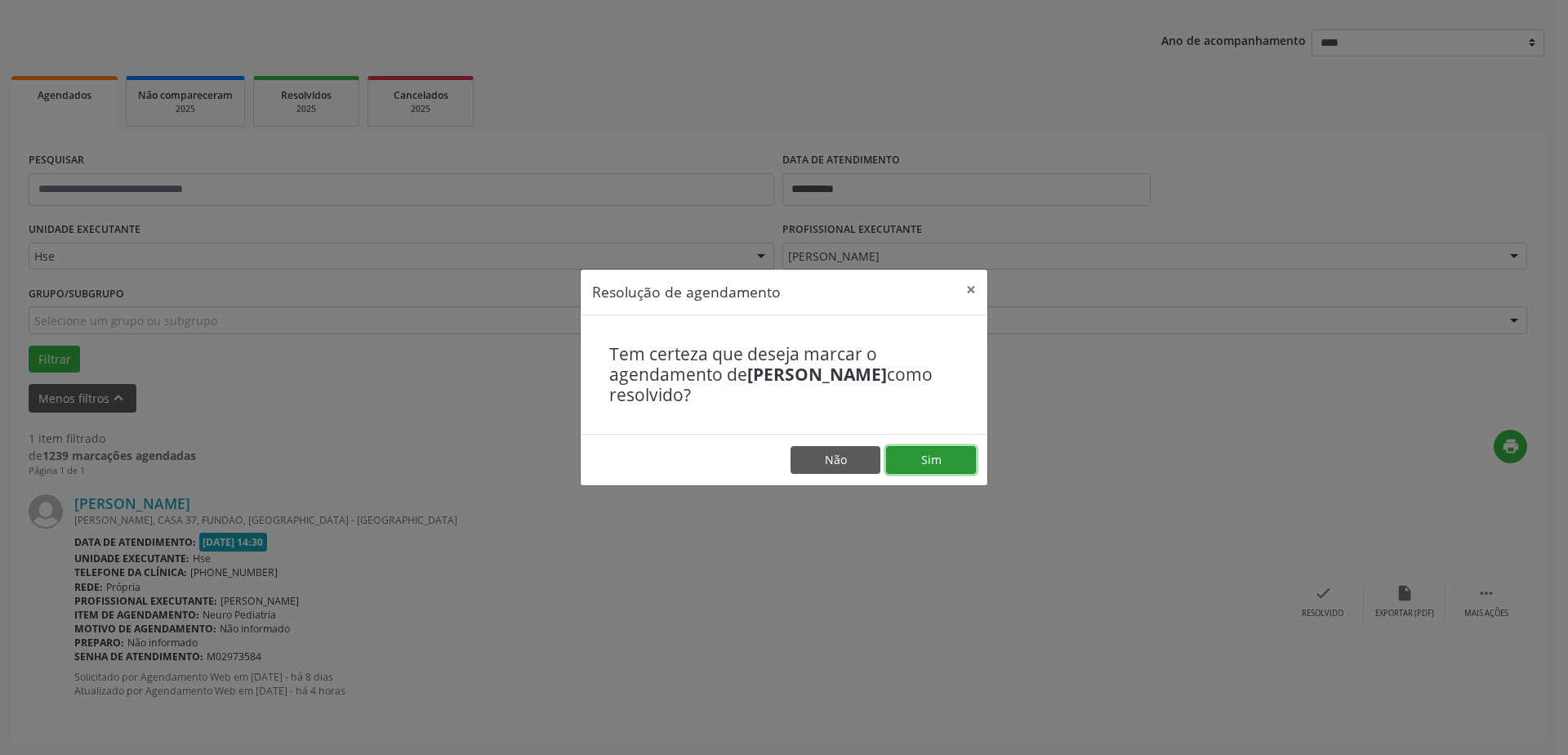
click at [925, 456] on button "Sim" at bounding box center [931, 459] width 90 height 28
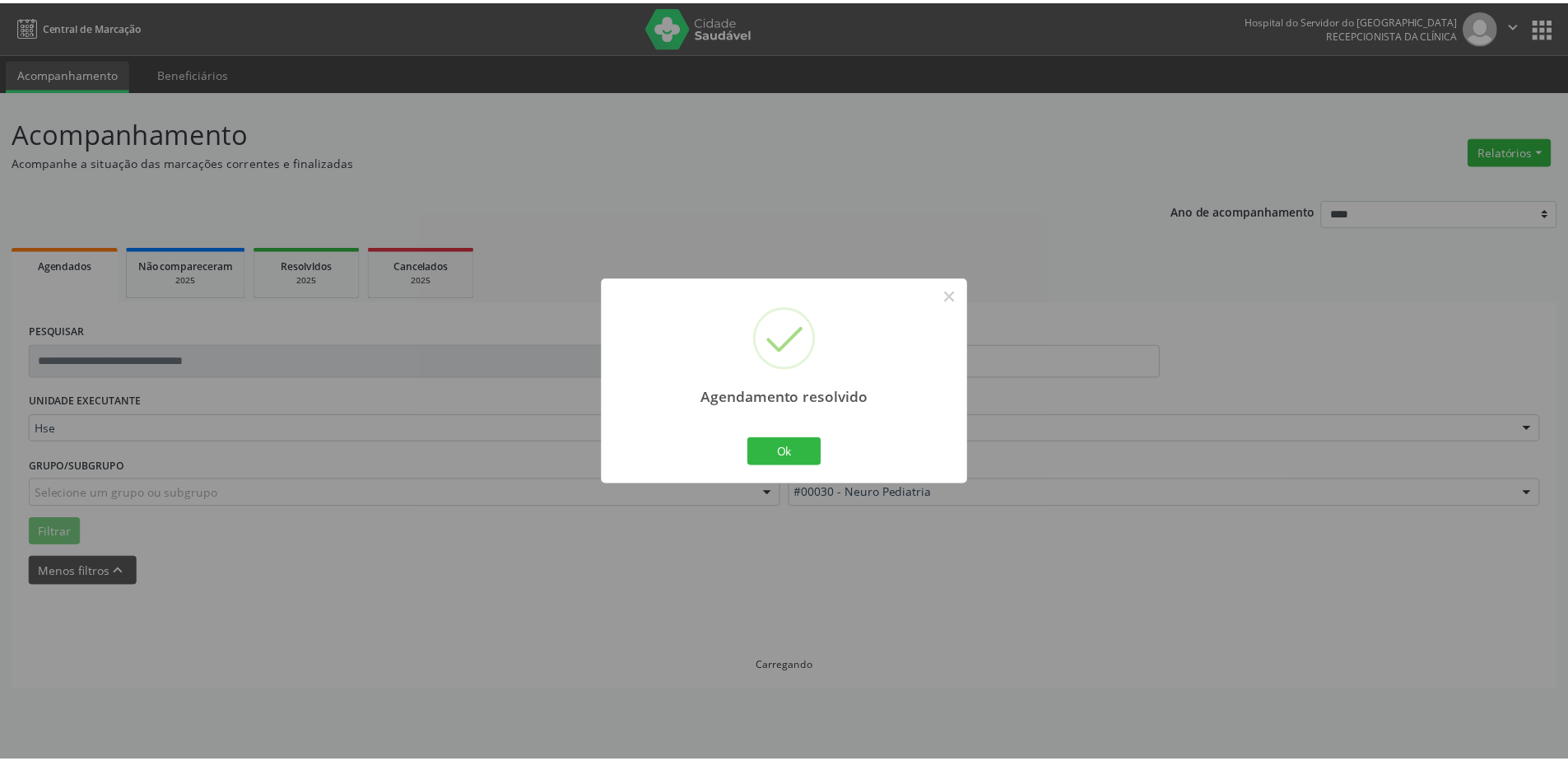
scroll to position [0, 0]
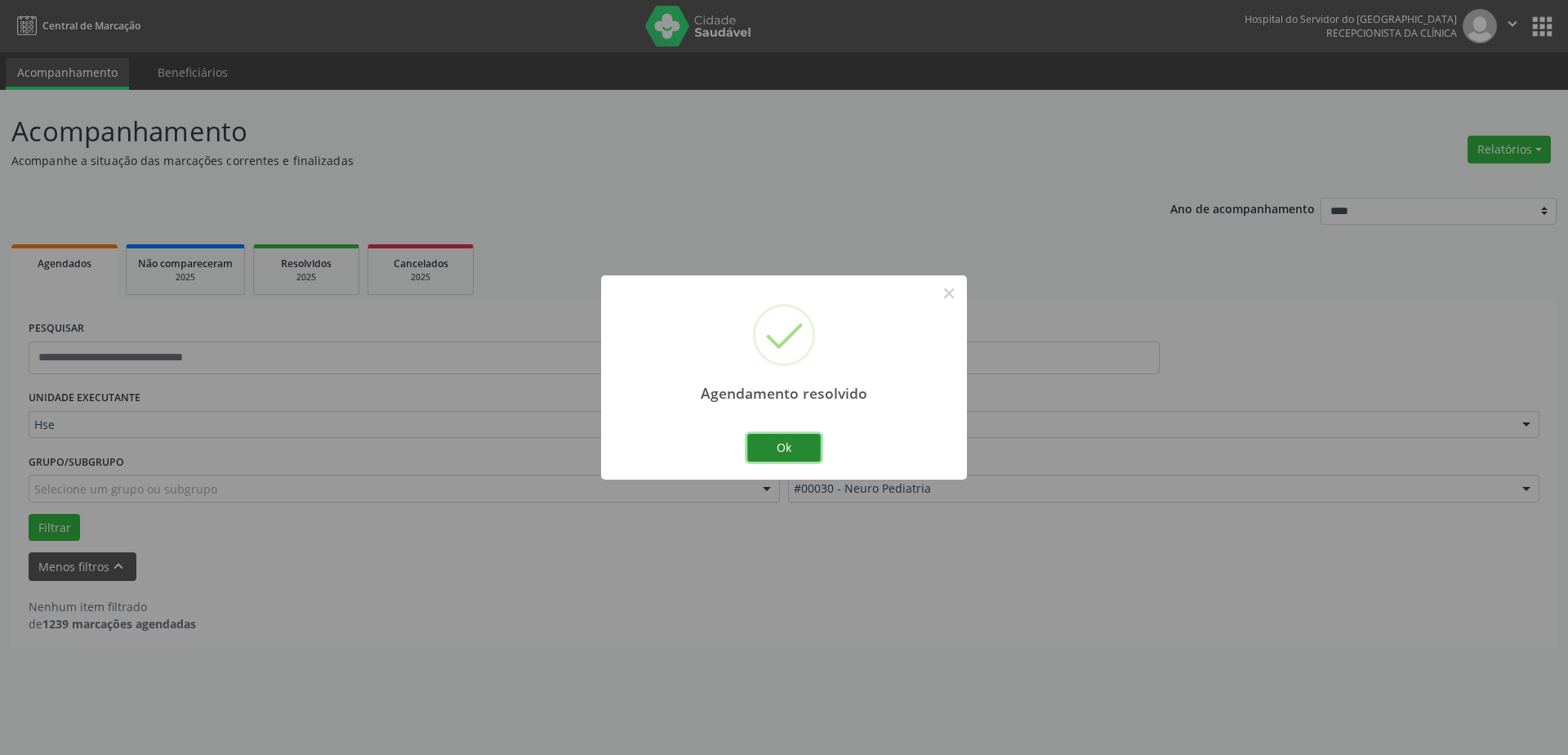
click at [787, 445] on button "Ok" at bounding box center [784, 448] width 74 height 28
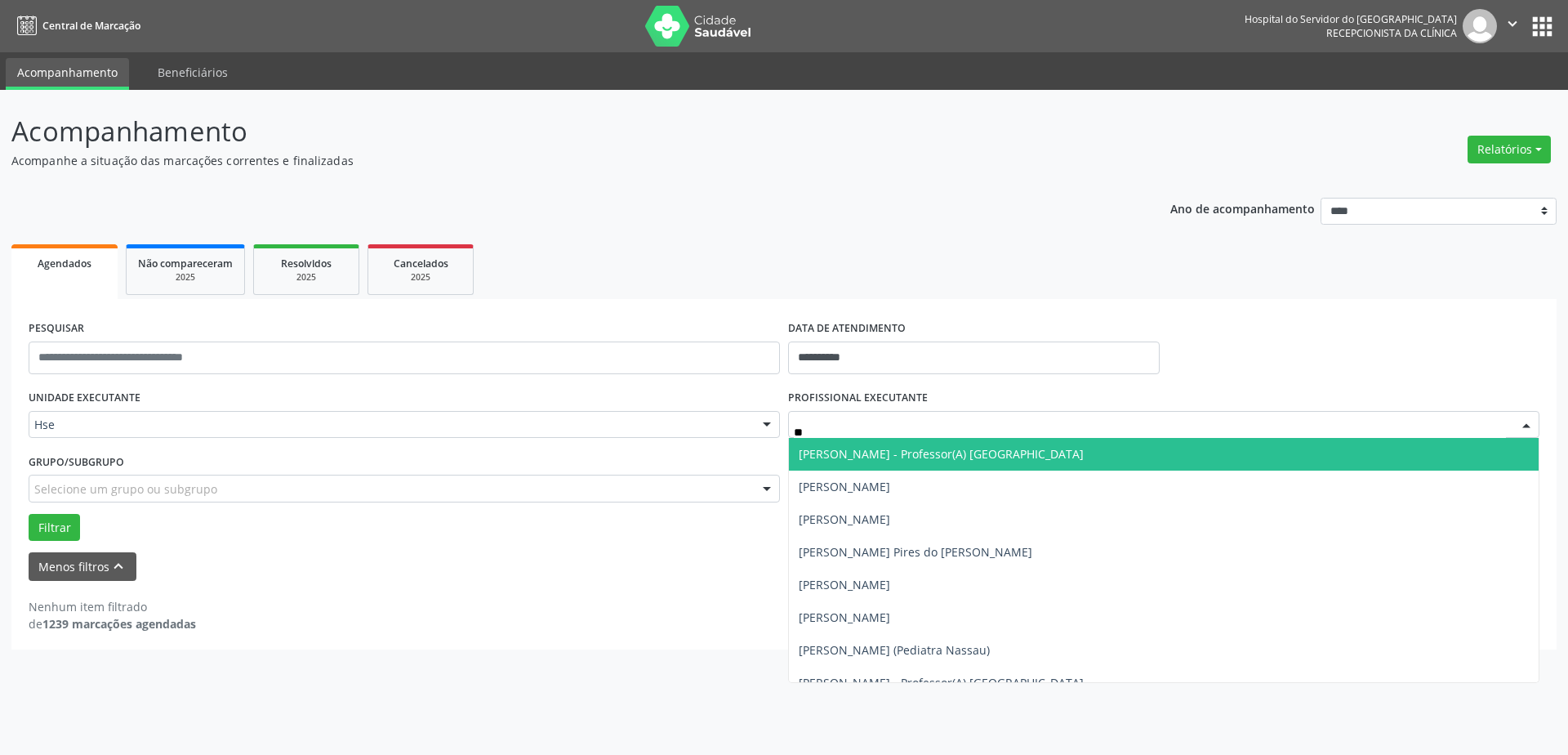
type input "***"
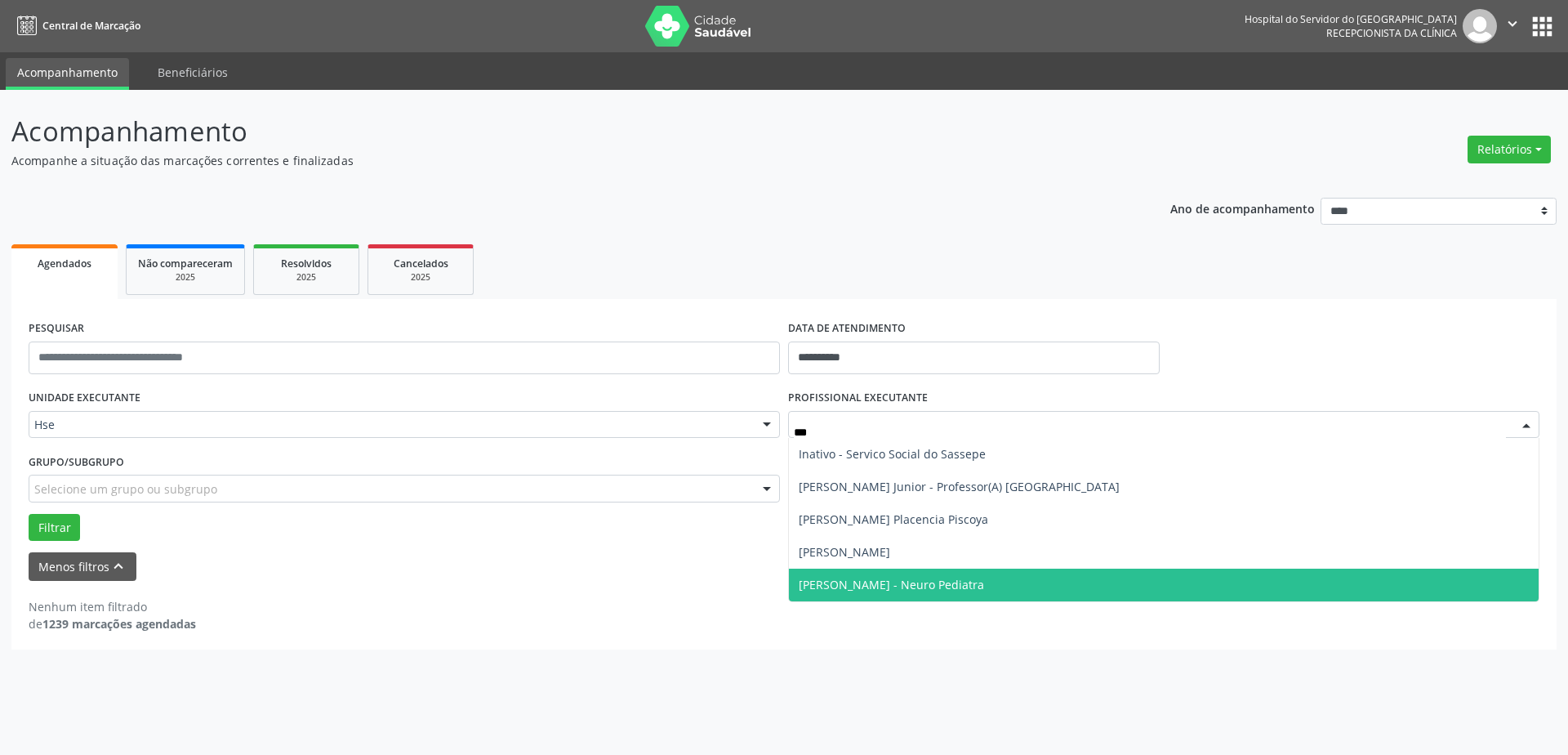
click at [942, 586] on span "[PERSON_NAME] - Neuro Pediatra" at bounding box center [891, 585] width 186 height 15
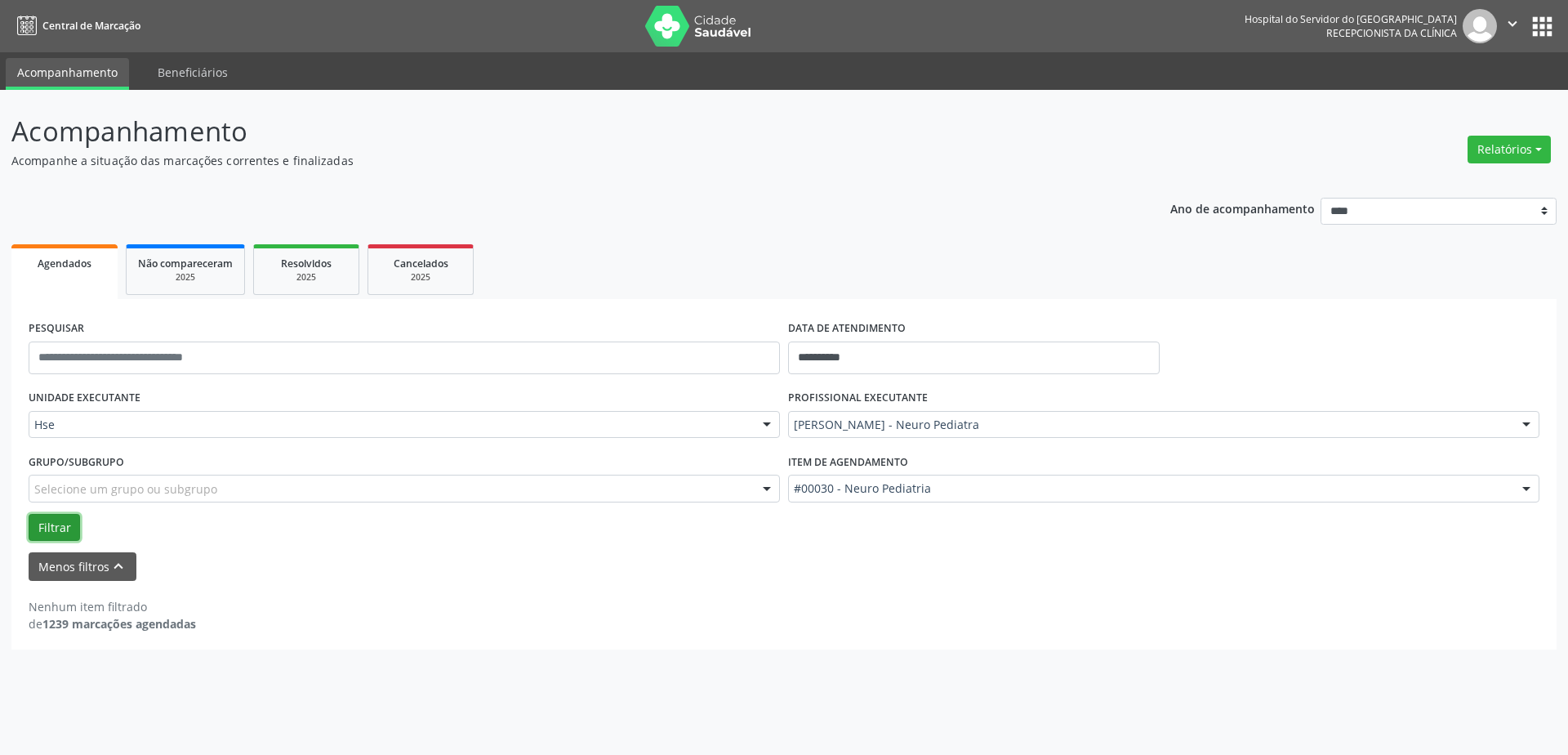
click at [50, 522] on button "Filtrar" at bounding box center [54, 527] width 51 height 28
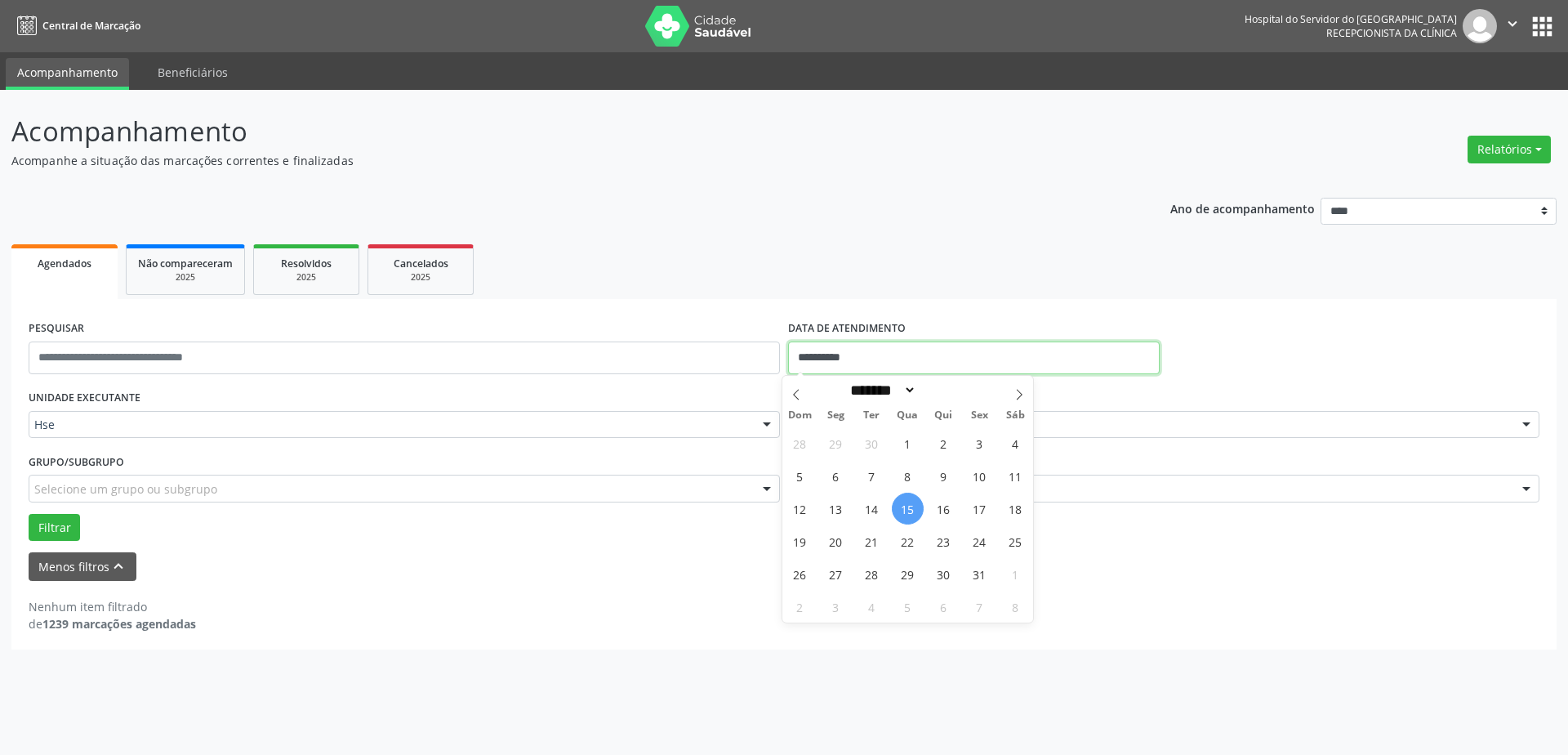
click at [896, 363] on input "**********" at bounding box center [974, 358] width 372 height 33
click at [975, 505] on span "17" at bounding box center [980, 509] width 32 height 32
type input "**********"
click at [975, 505] on span "17" at bounding box center [980, 509] width 32 height 32
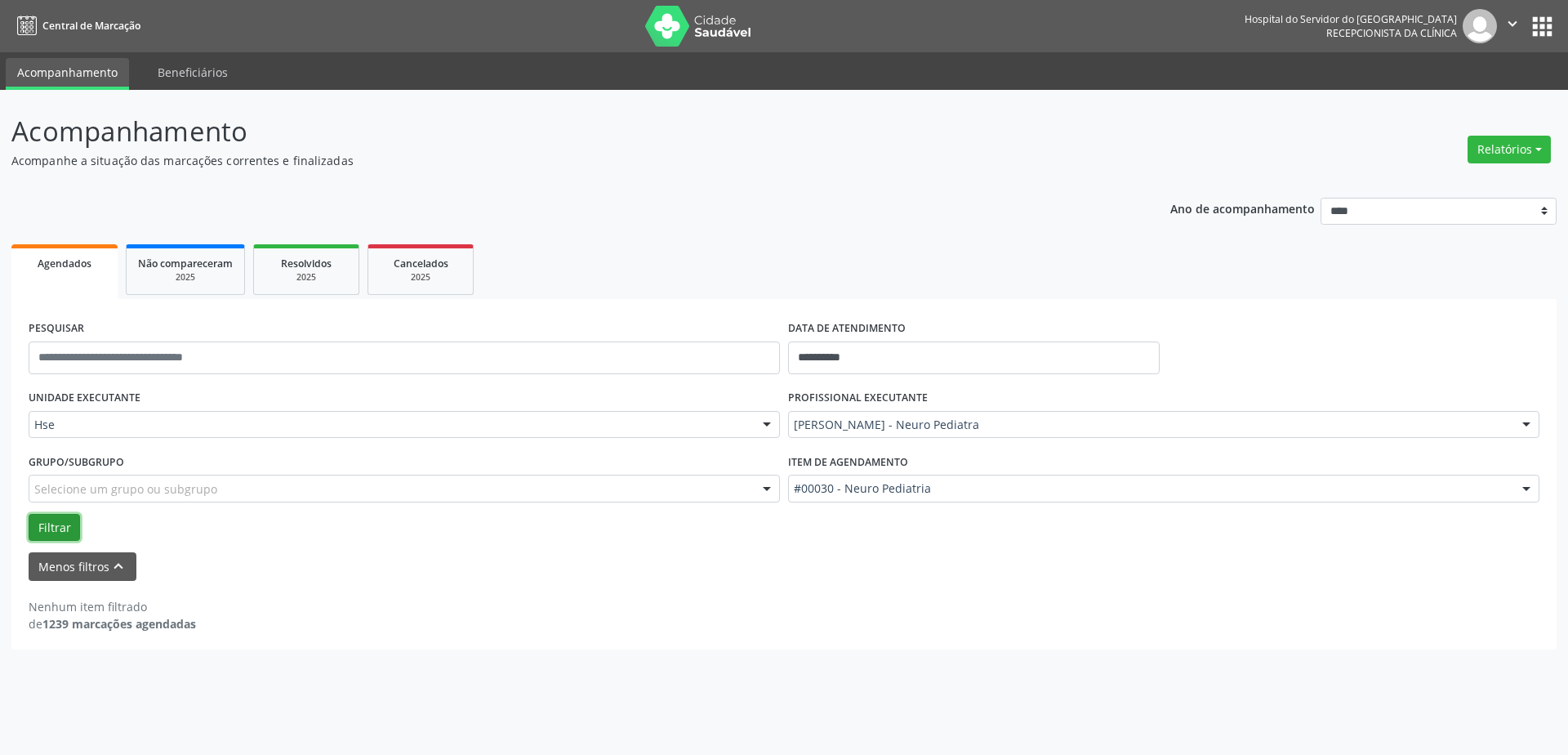
click at [58, 527] on button "Filtrar" at bounding box center [54, 527] width 51 height 28
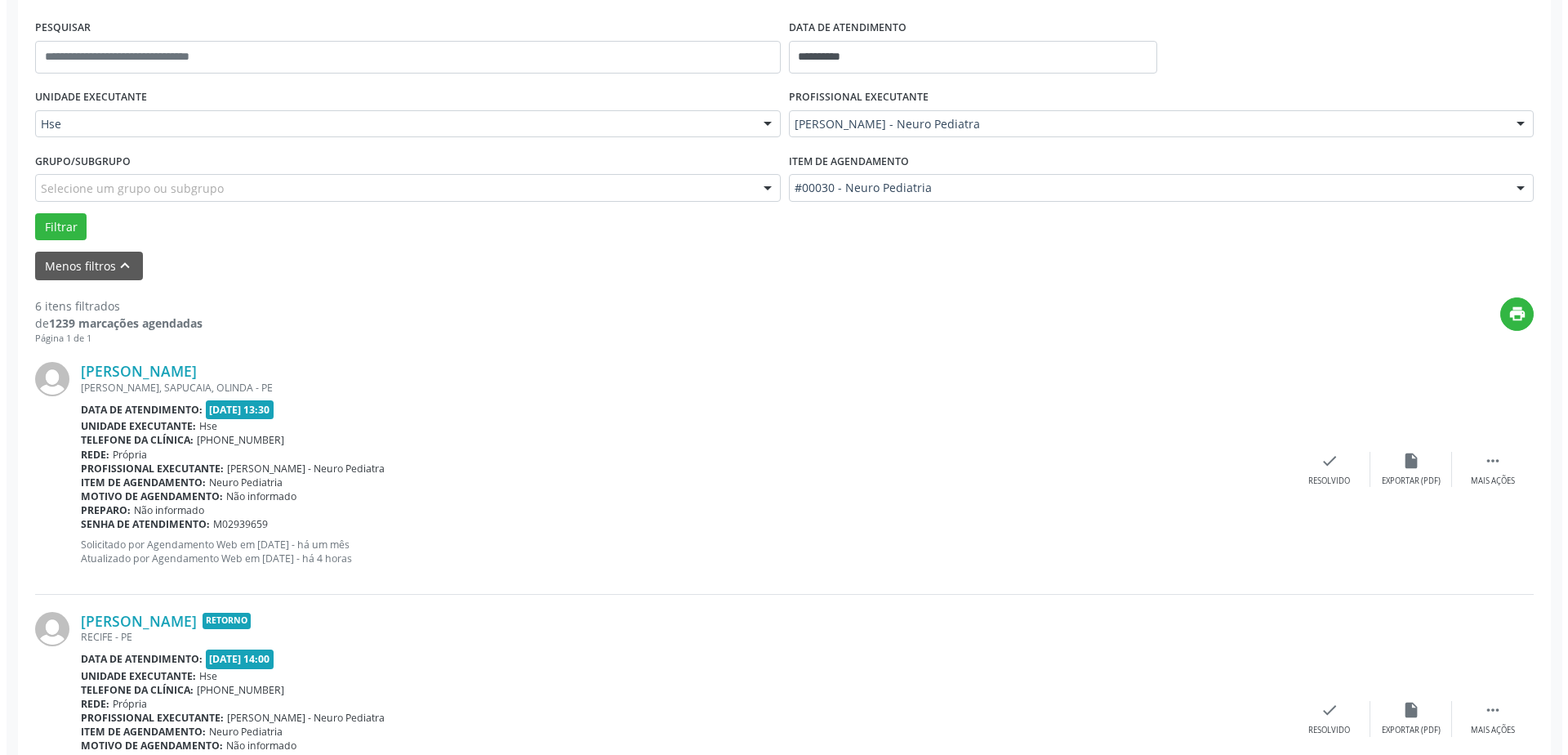
scroll to position [327, 0]
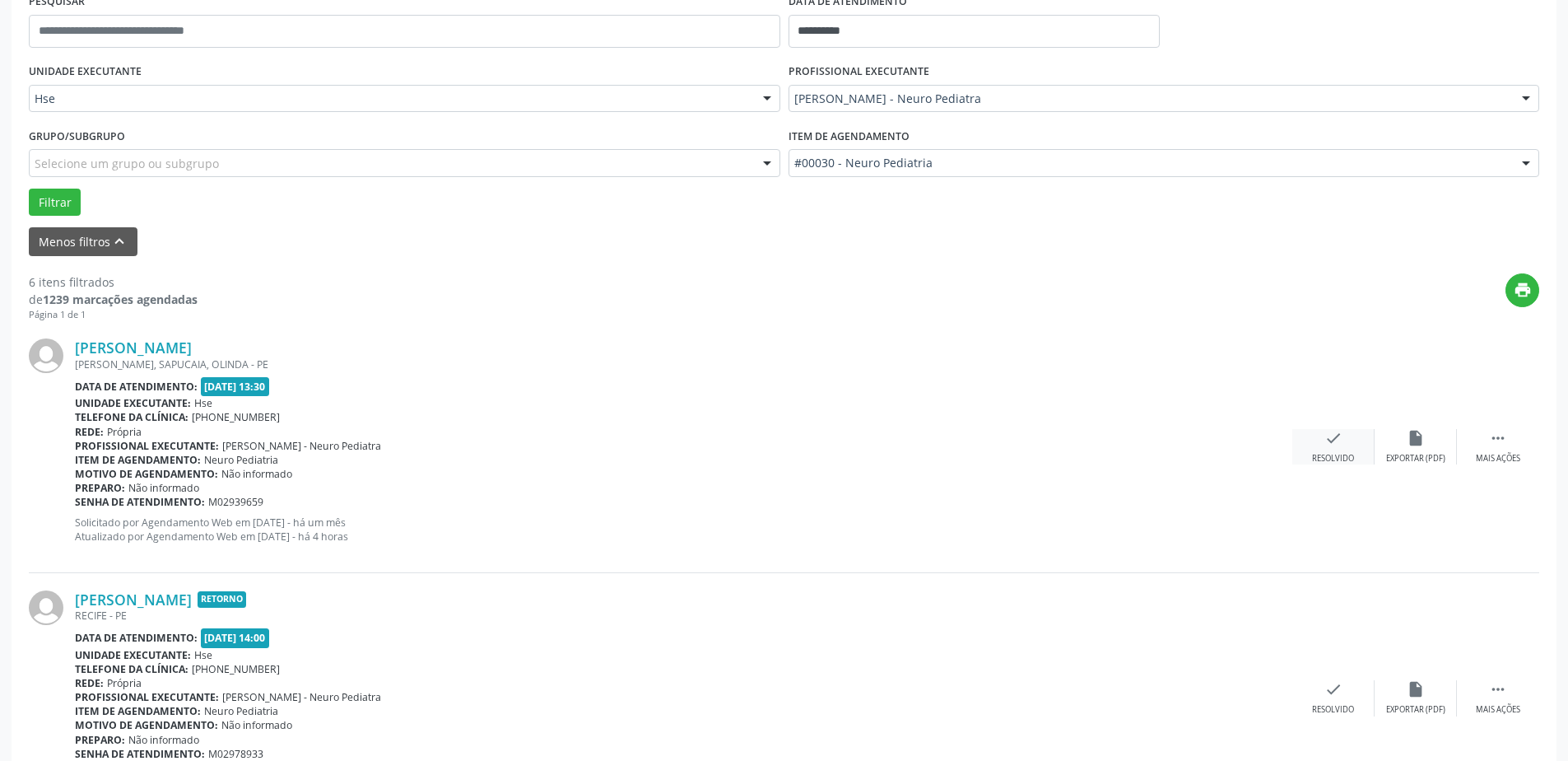
click at [1340, 442] on icon "check" at bounding box center [1333, 438] width 18 height 18
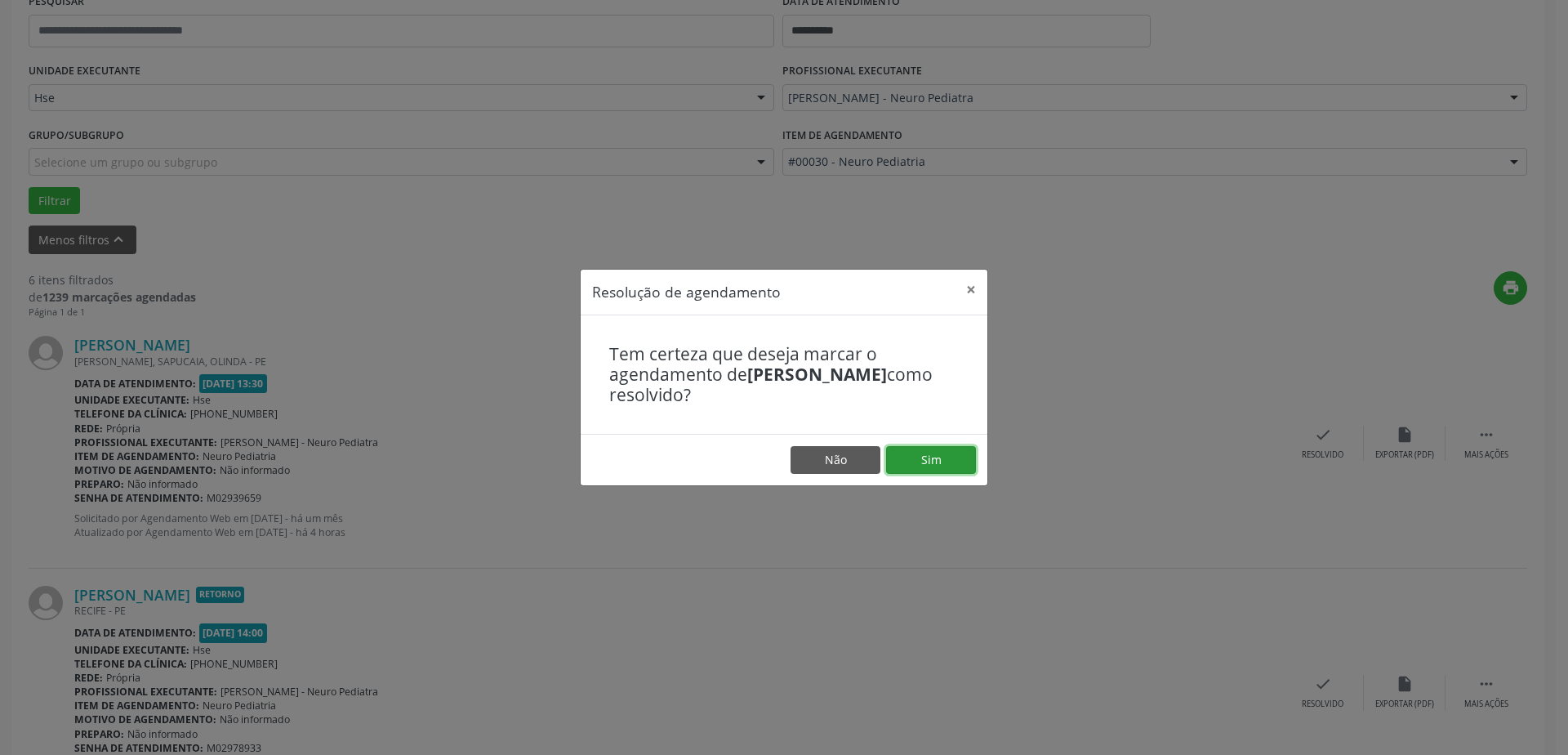
click at [968, 459] on button "Sim" at bounding box center [931, 459] width 90 height 28
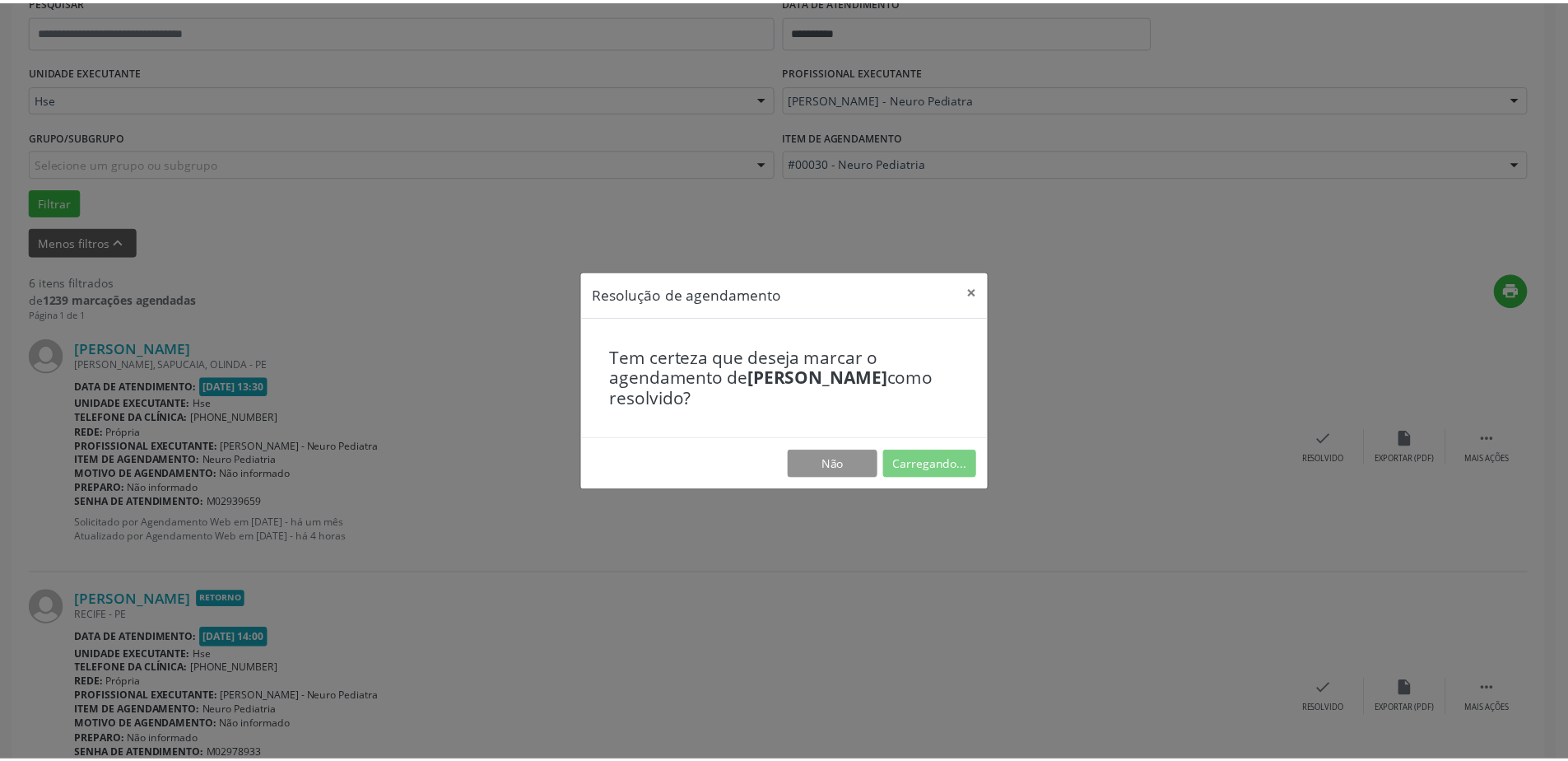
scroll to position [0, 0]
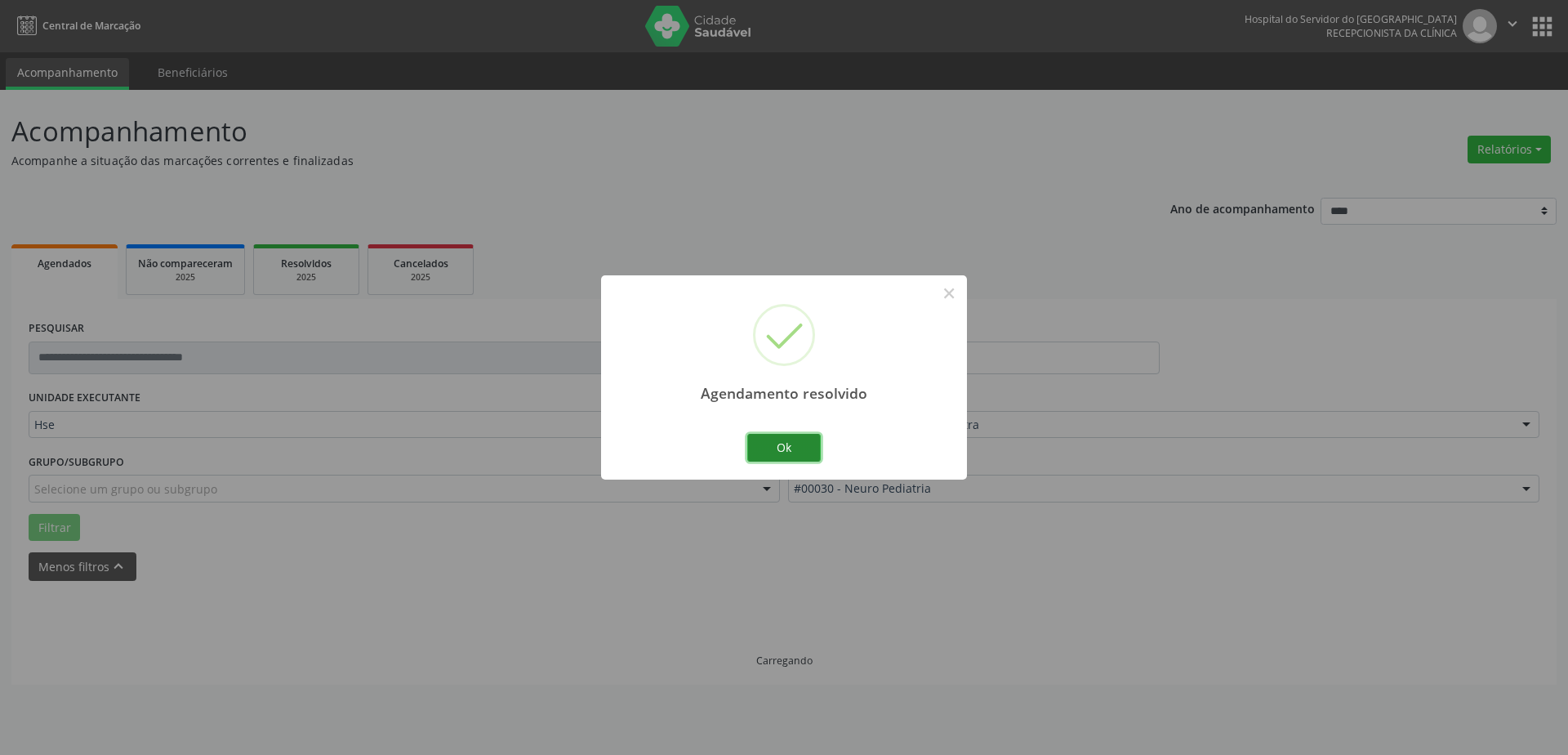
click at [787, 441] on button "Ok" at bounding box center [784, 448] width 74 height 28
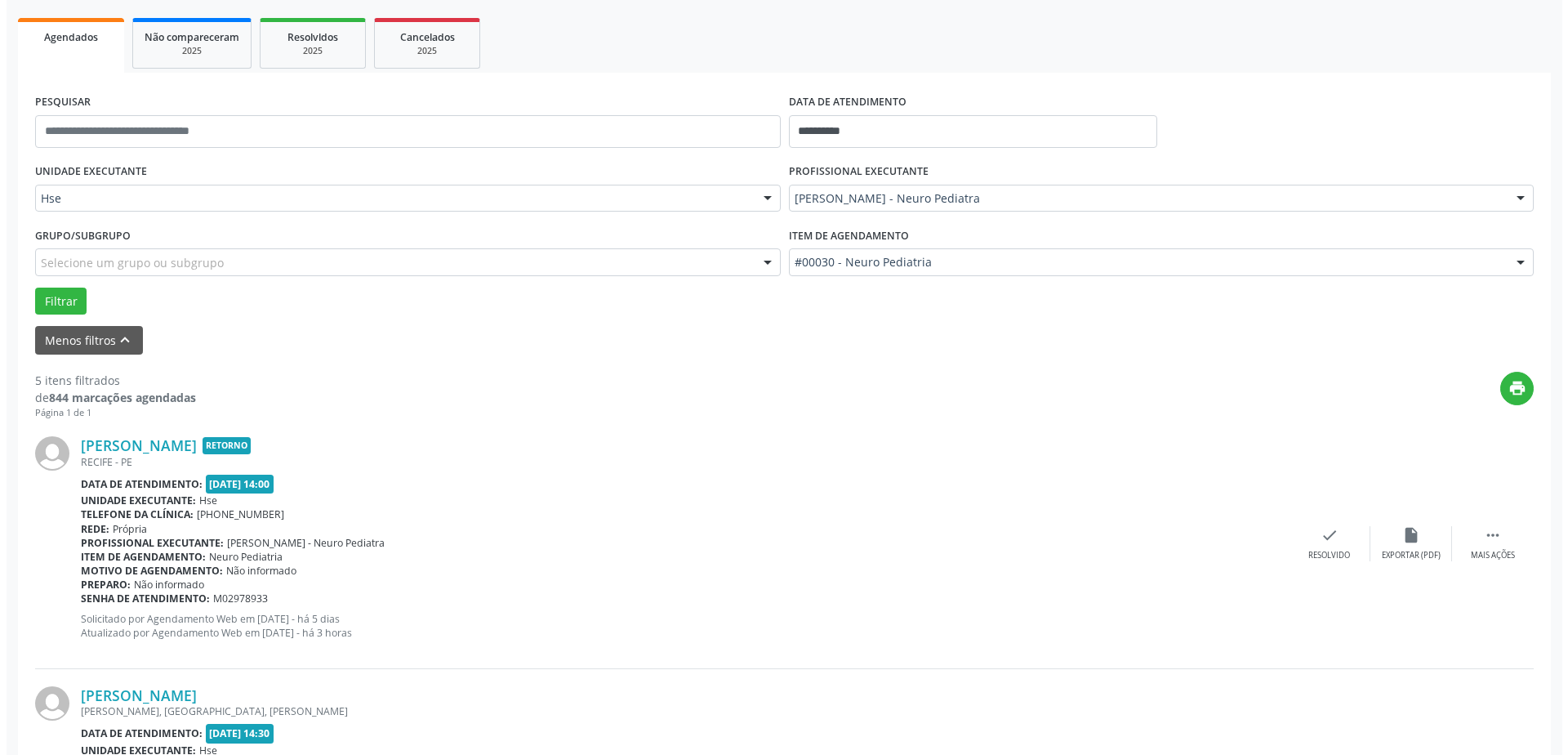
scroll to position [245, 0]
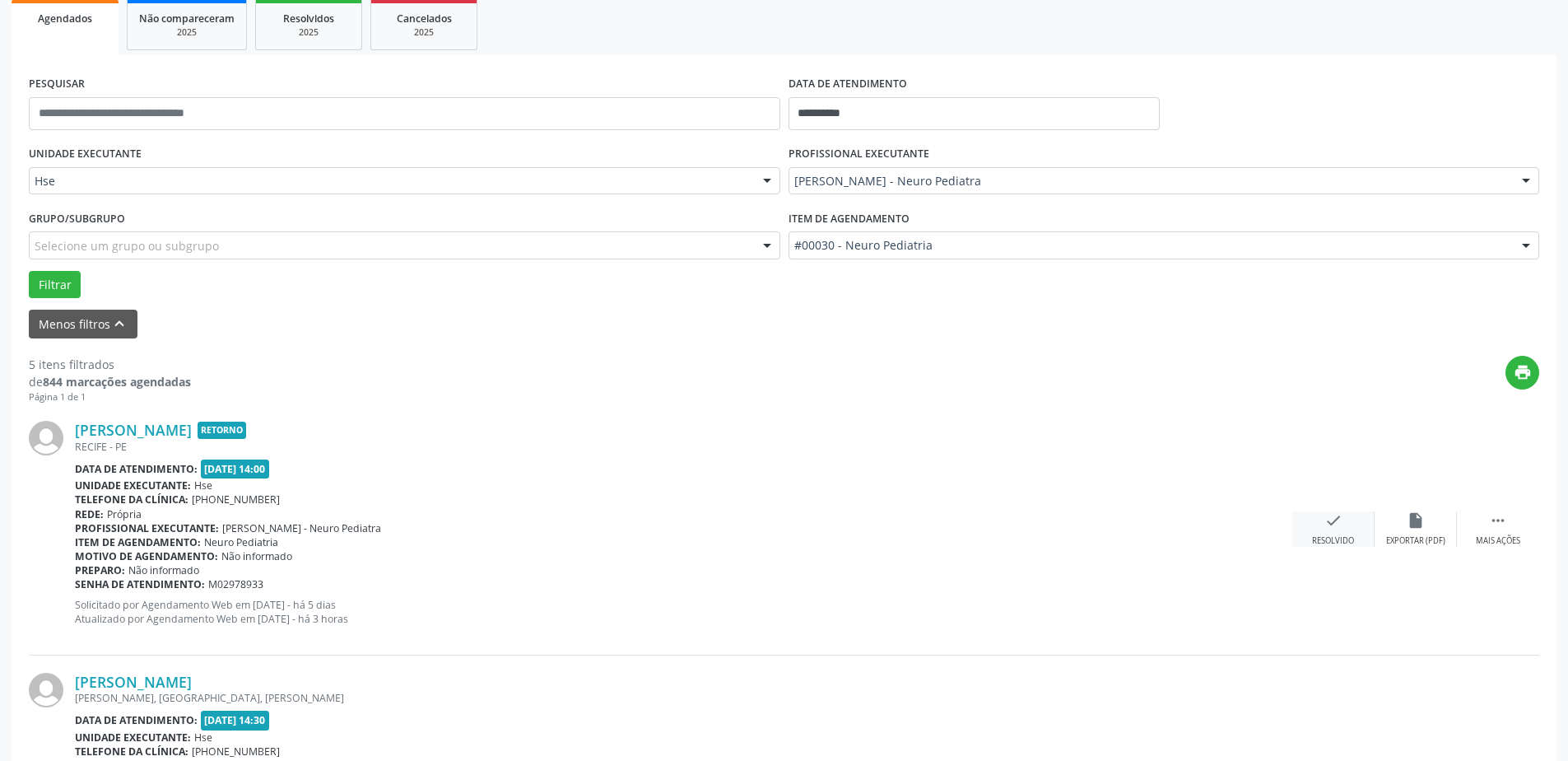
click at [1323, 532] on div "check Resolvido" at bounding box center [1333, 529] width 82 height 36
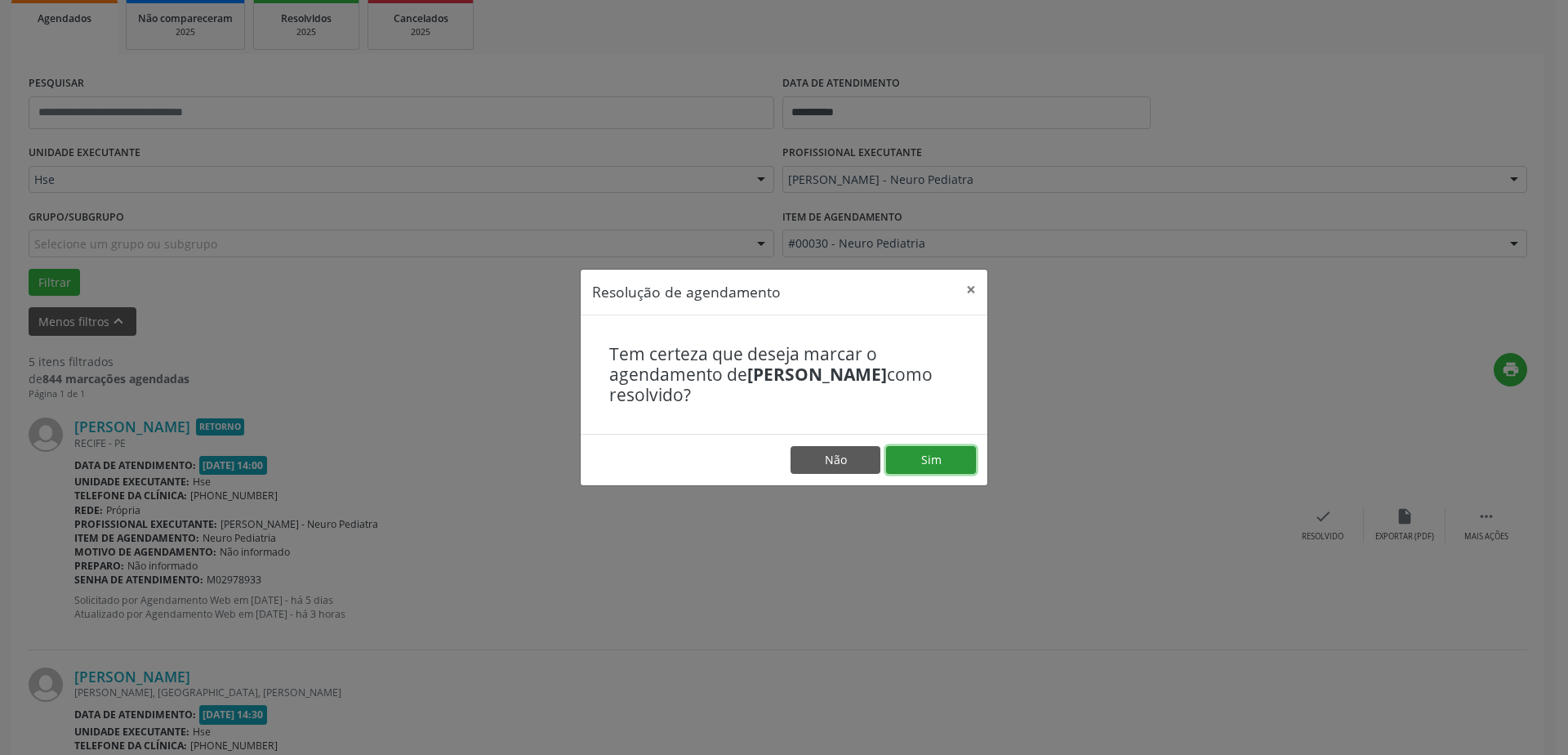
click at [919, 458] on button "Sim" at bounding box center [931, 459] width 90 height 28
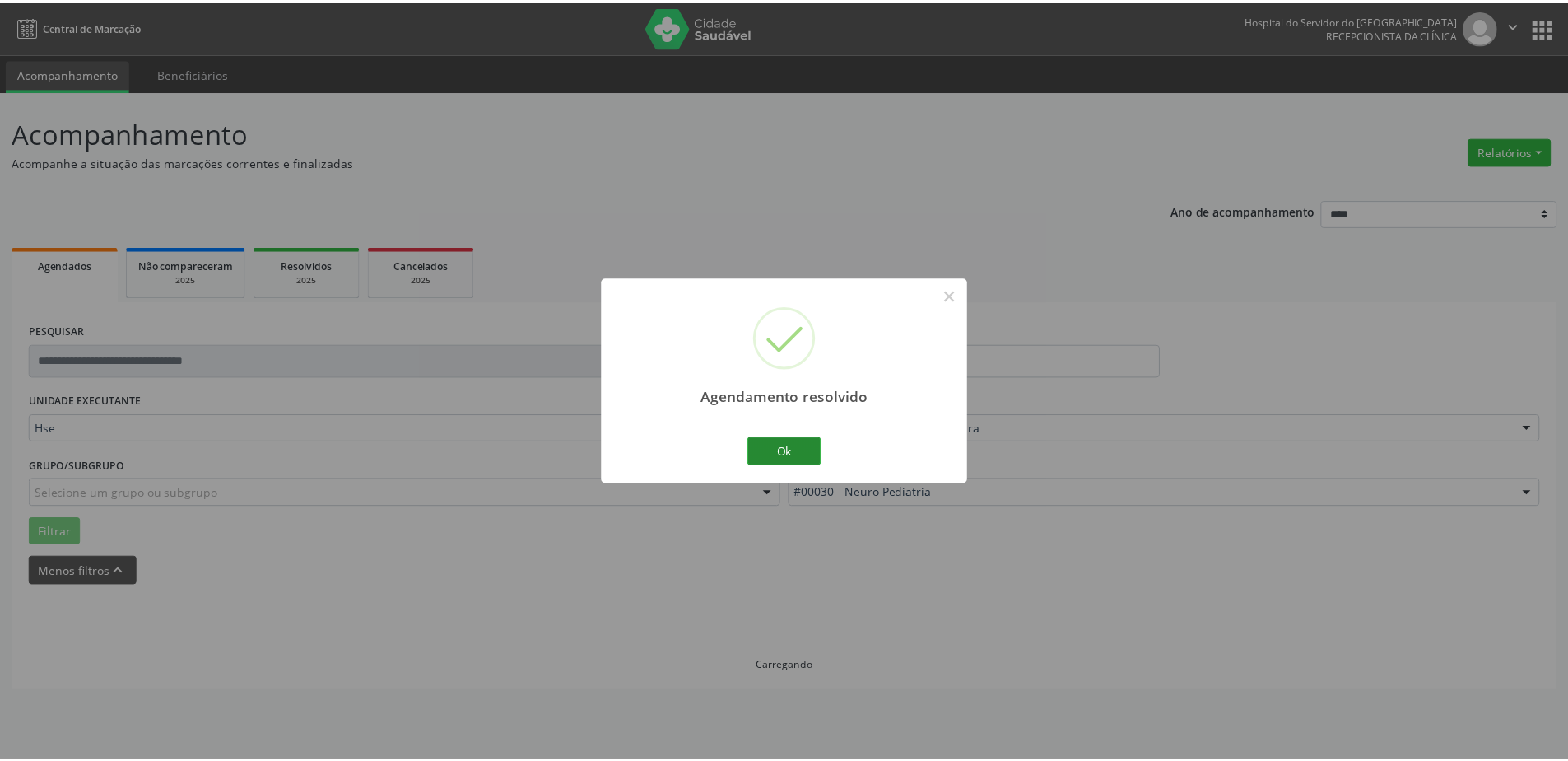
scroll to position [0, 0]
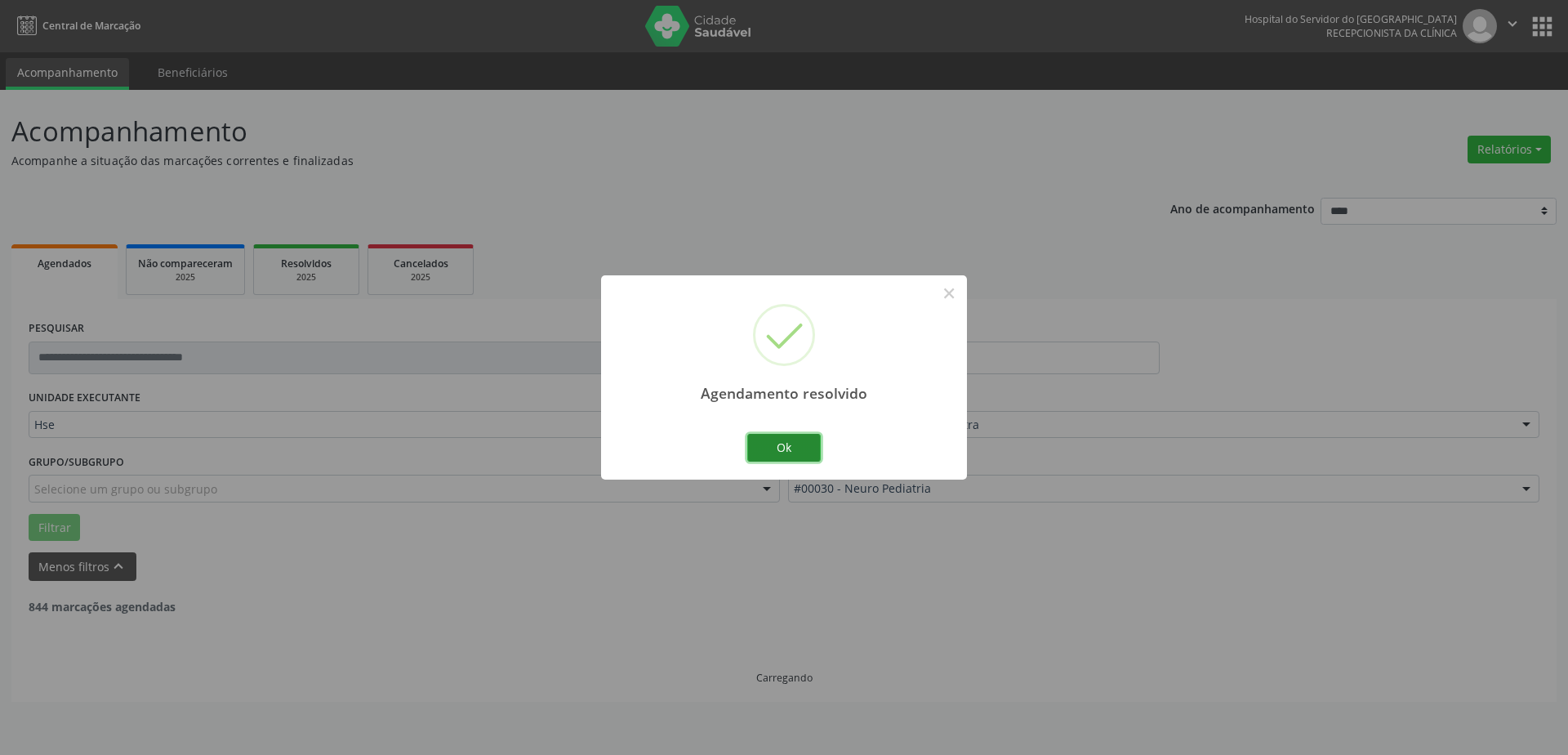
click at [776, 447] on button "Ok" at bounding box center [784, 448] width 74 height 28
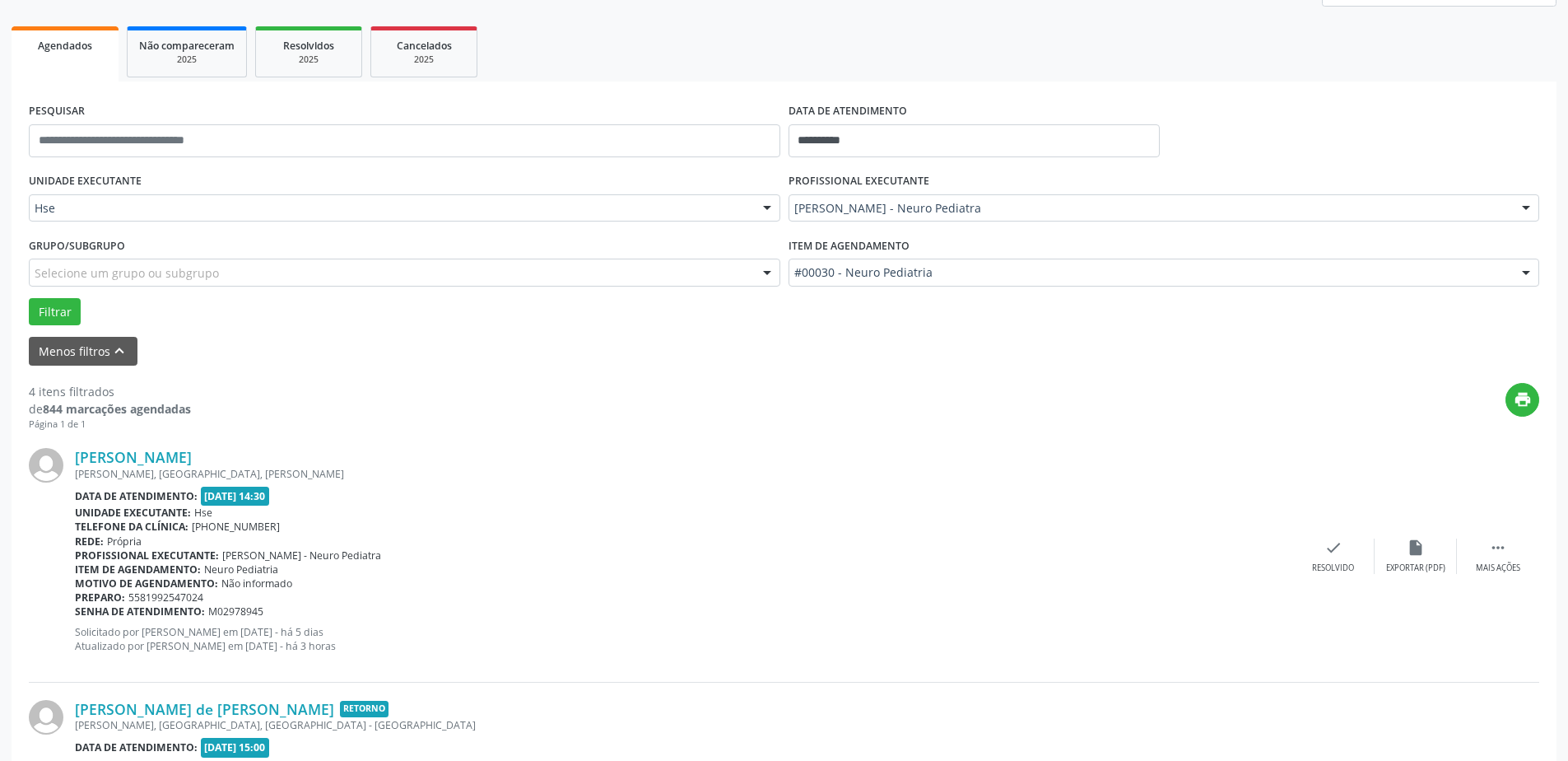
scroll to position [247, 0]
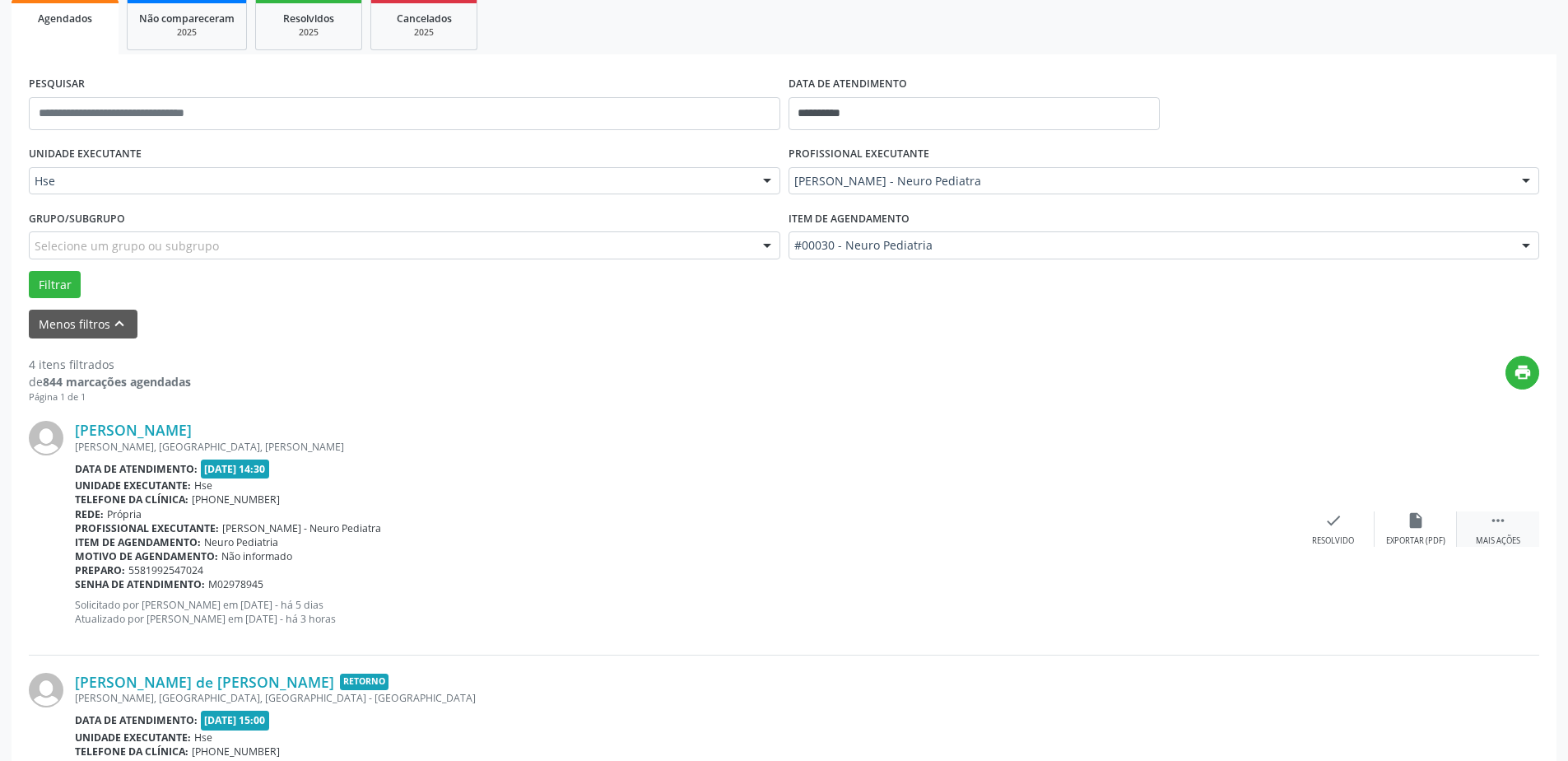
click at [1510, 527] on div " Mais ações" at bounding box center [1498, 529] width 82 height 36
click at [1403, 521] on div "alarm_off Não compareceu" at bounding box center [1416, 529] width 82 height 36
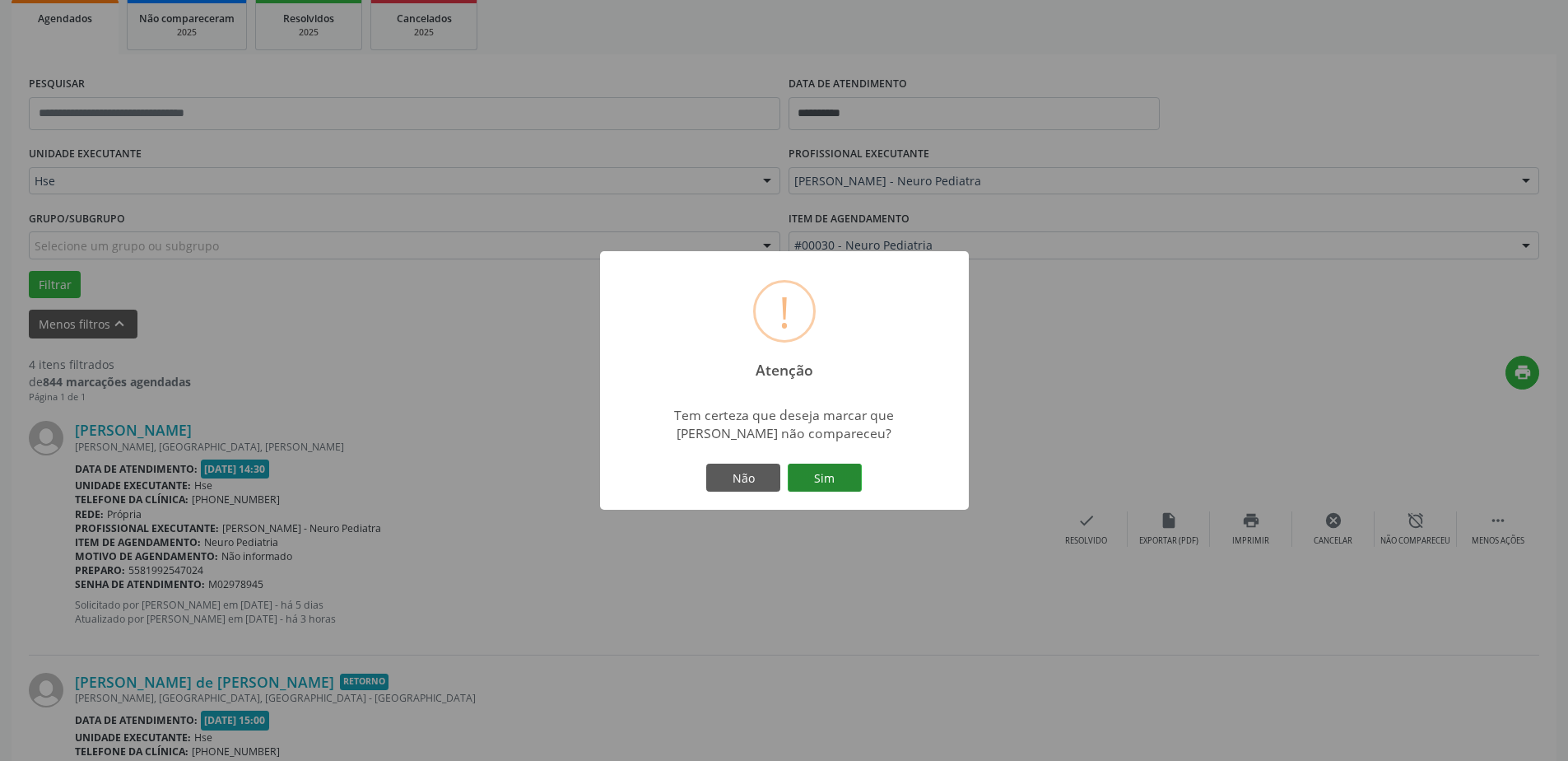
click at [817, 472] on button "Sim" at bounding box center [825, 477] width 74 height 28
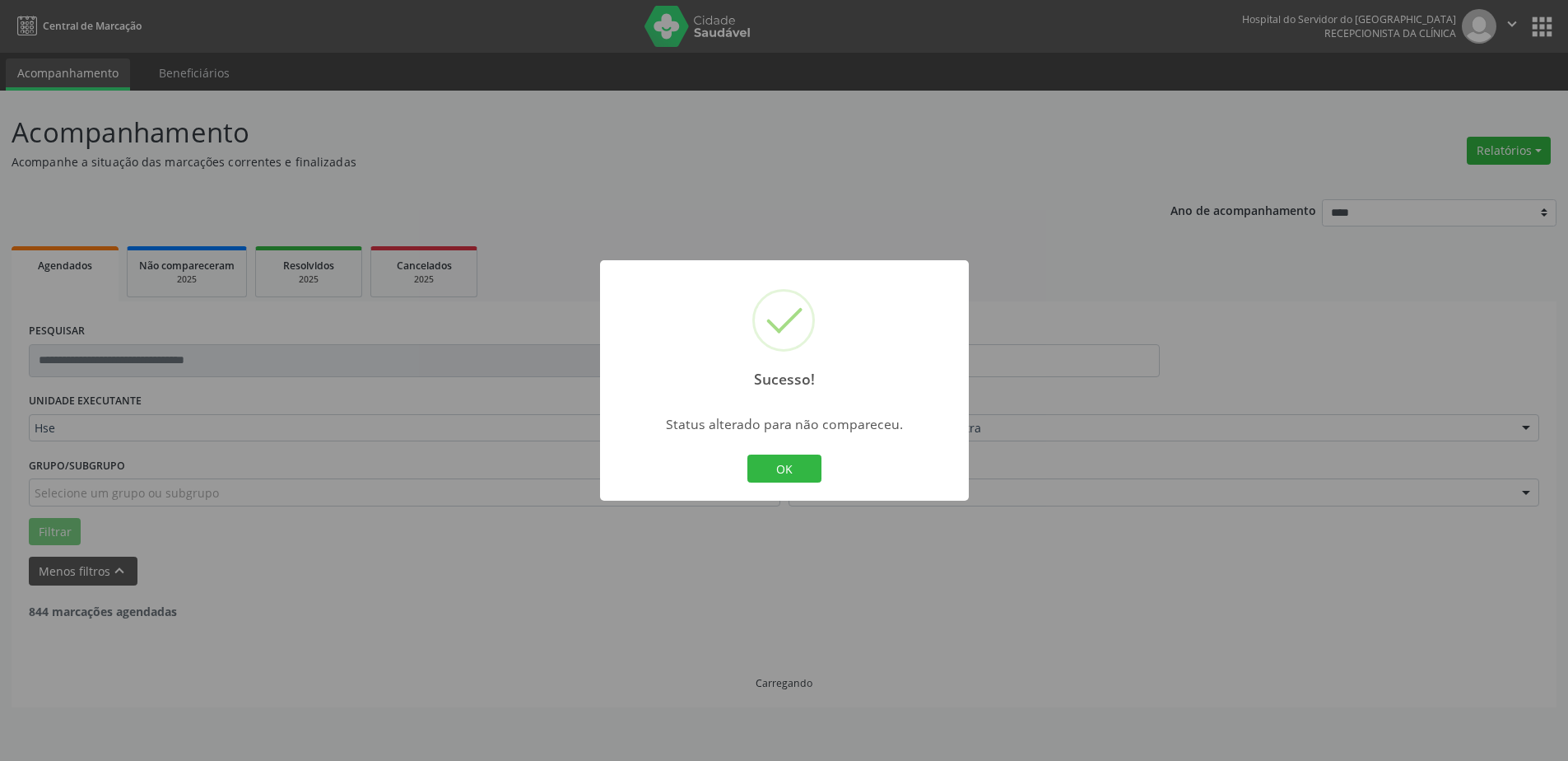
scroll to position [0, 0]
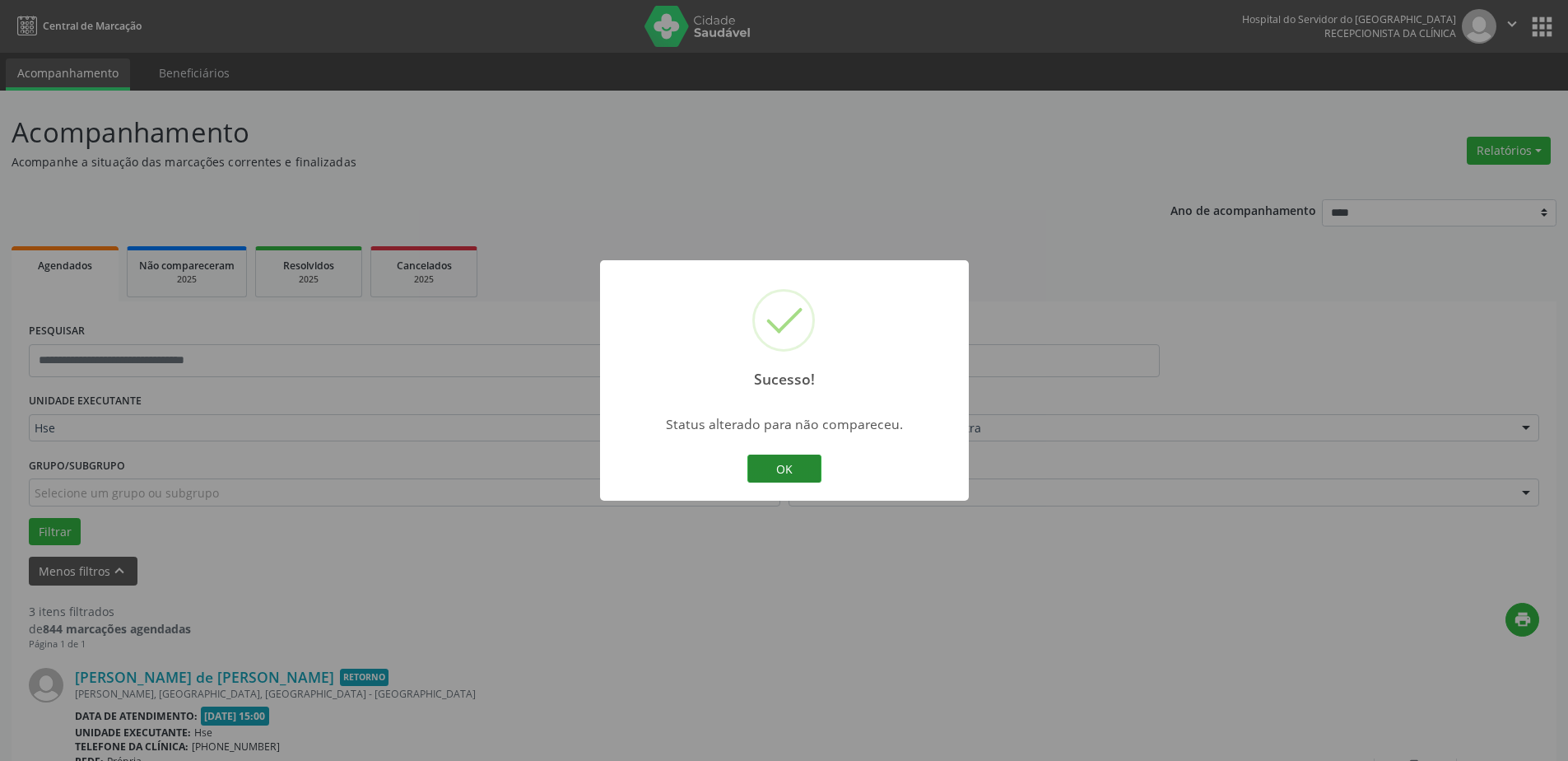
click at [817, 457] on button "OK" at bounding box center [784, 468] width 74 height 28
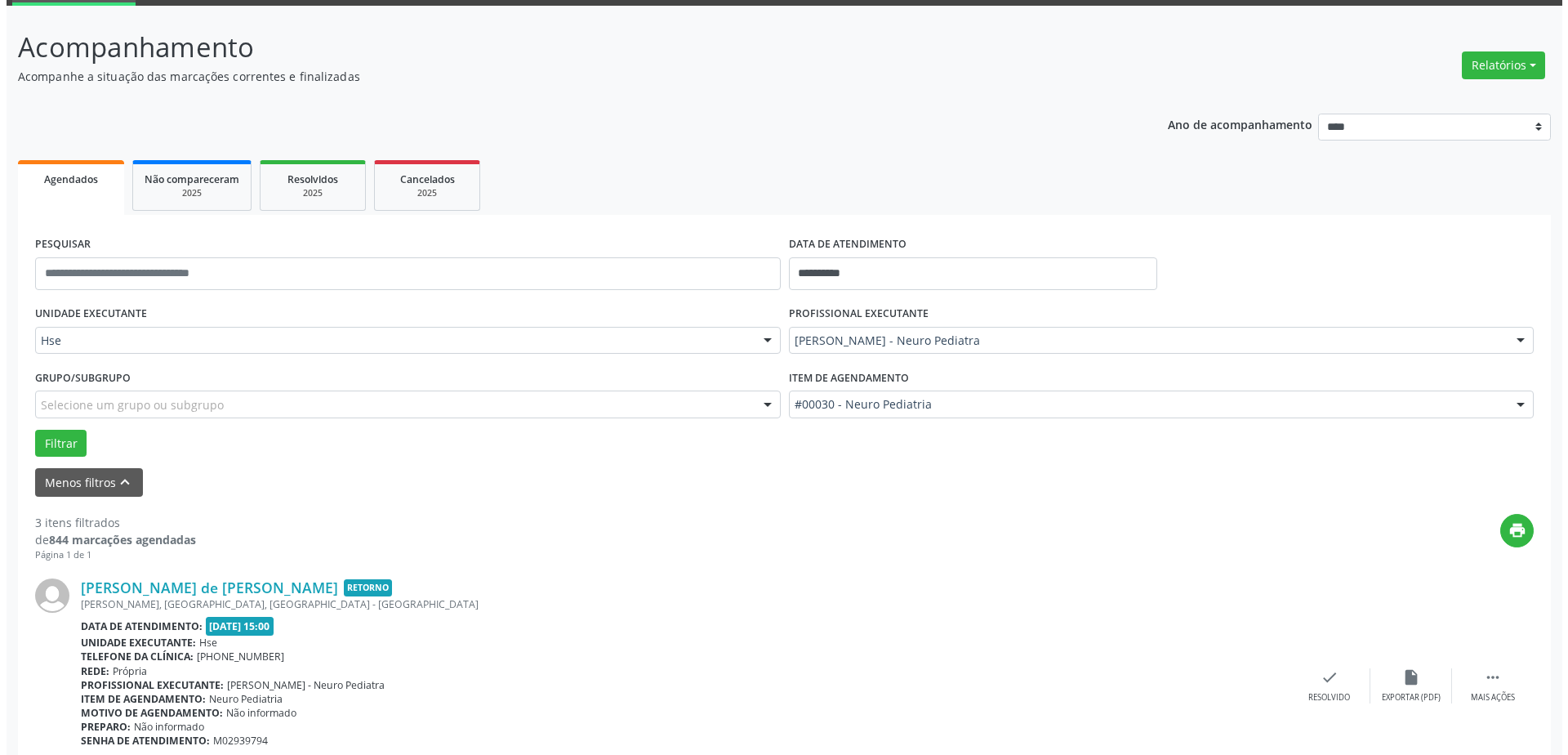
scroll to position [164, 0]
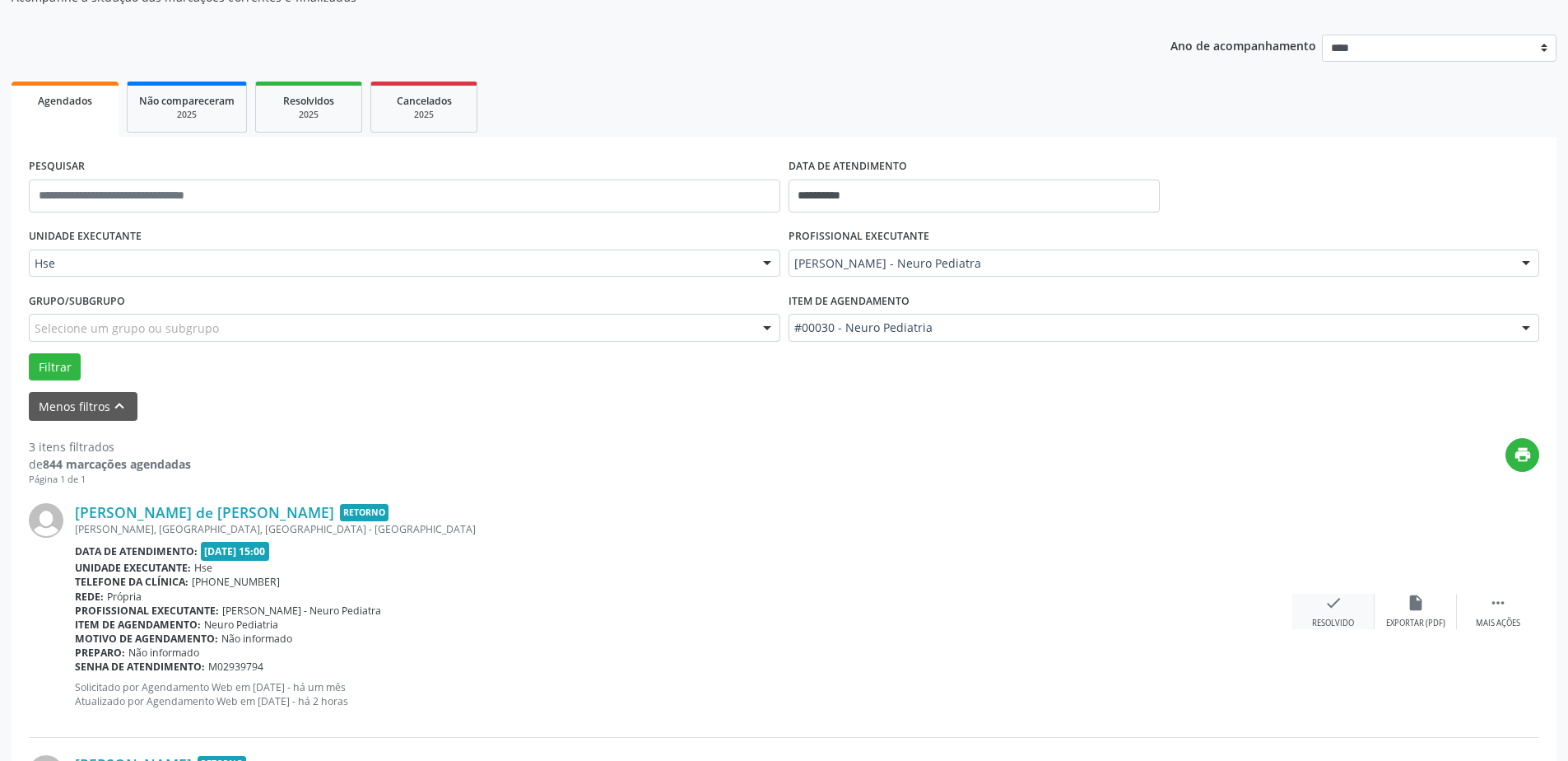
click at [1332, 594] on icon "check" at bounding box center [1333, 602] width 18 height 18
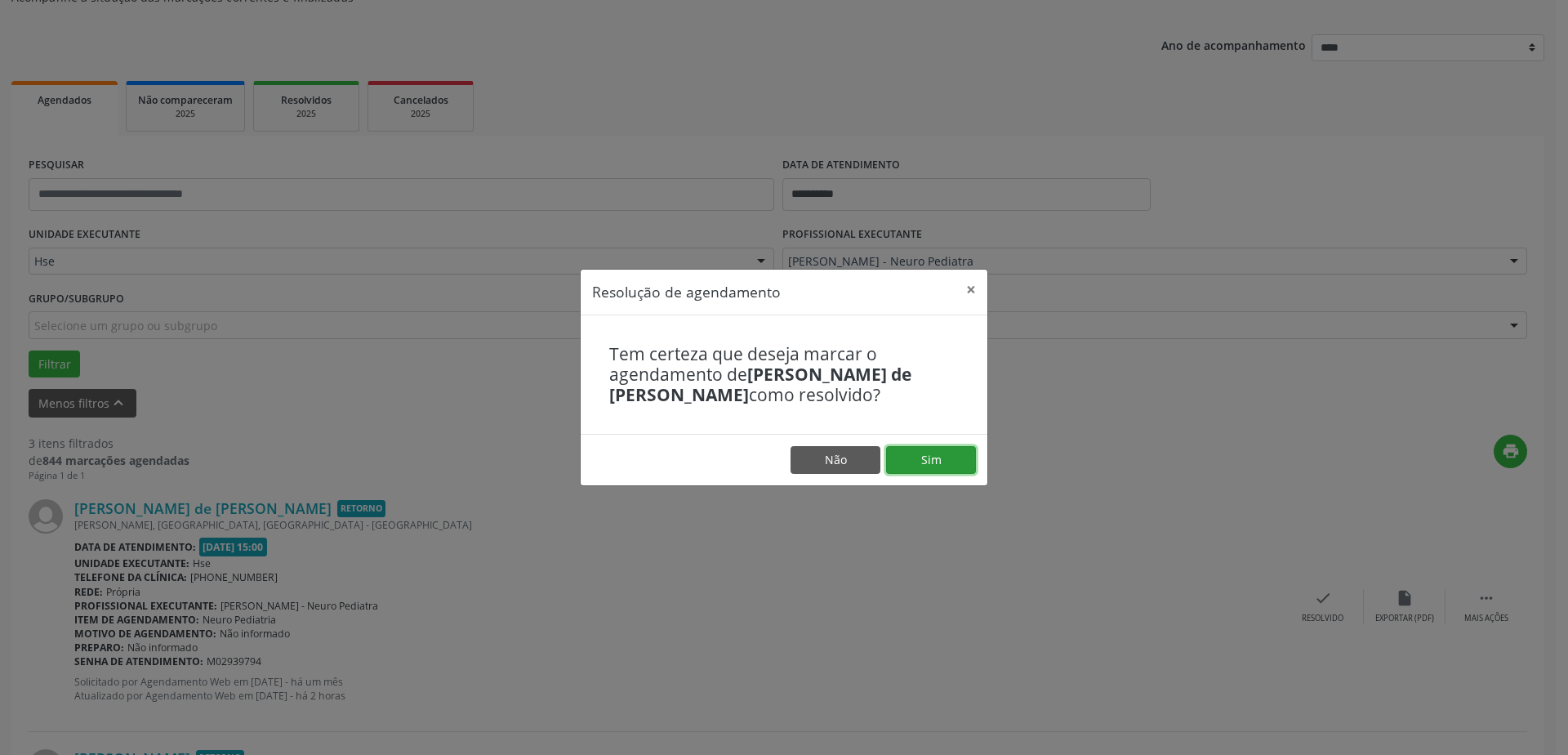
click at [960, 466] on button "Sim" at bounding box center [931, 459] width 90 height 28
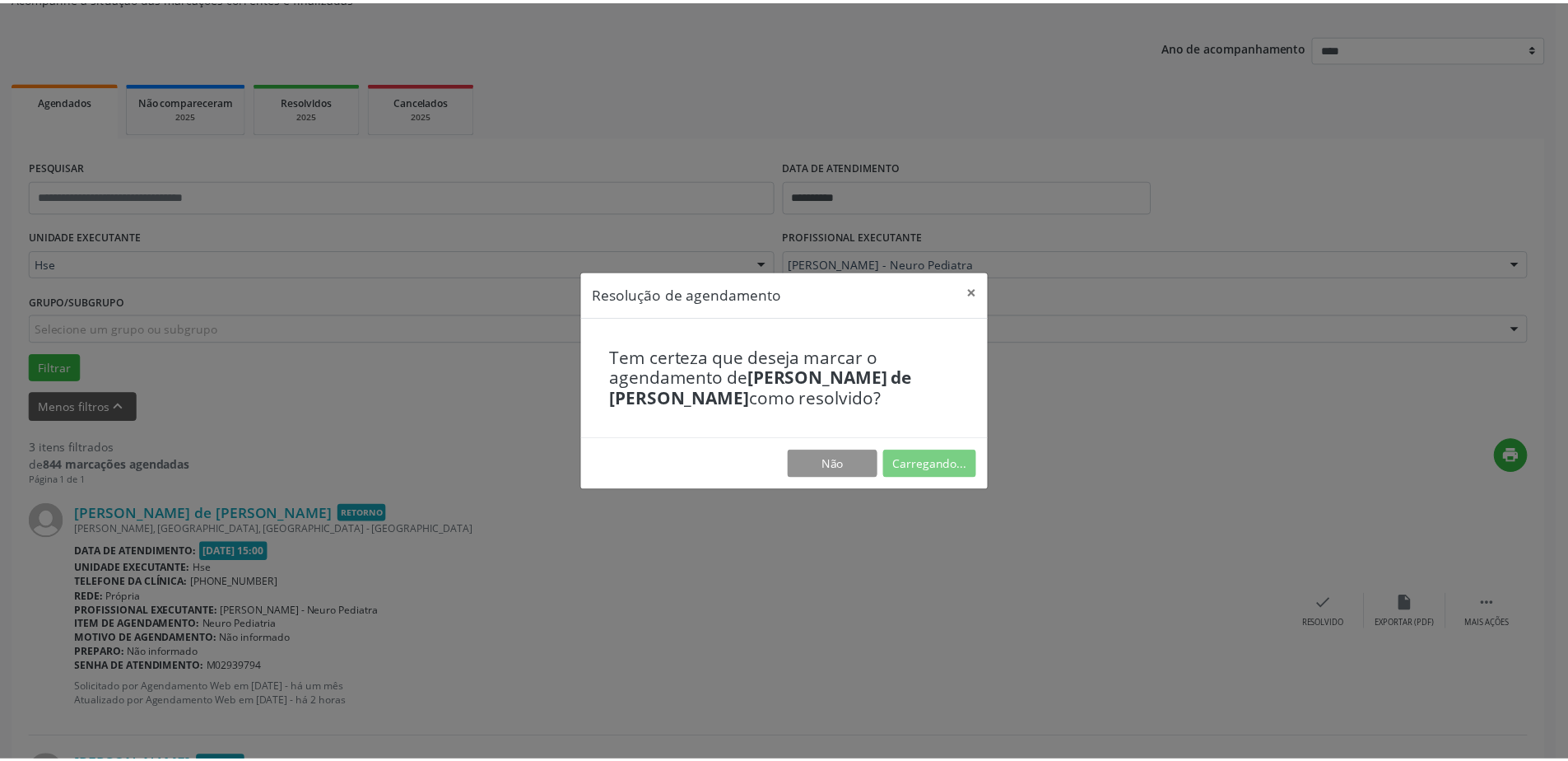
scroll to position [0, 0]
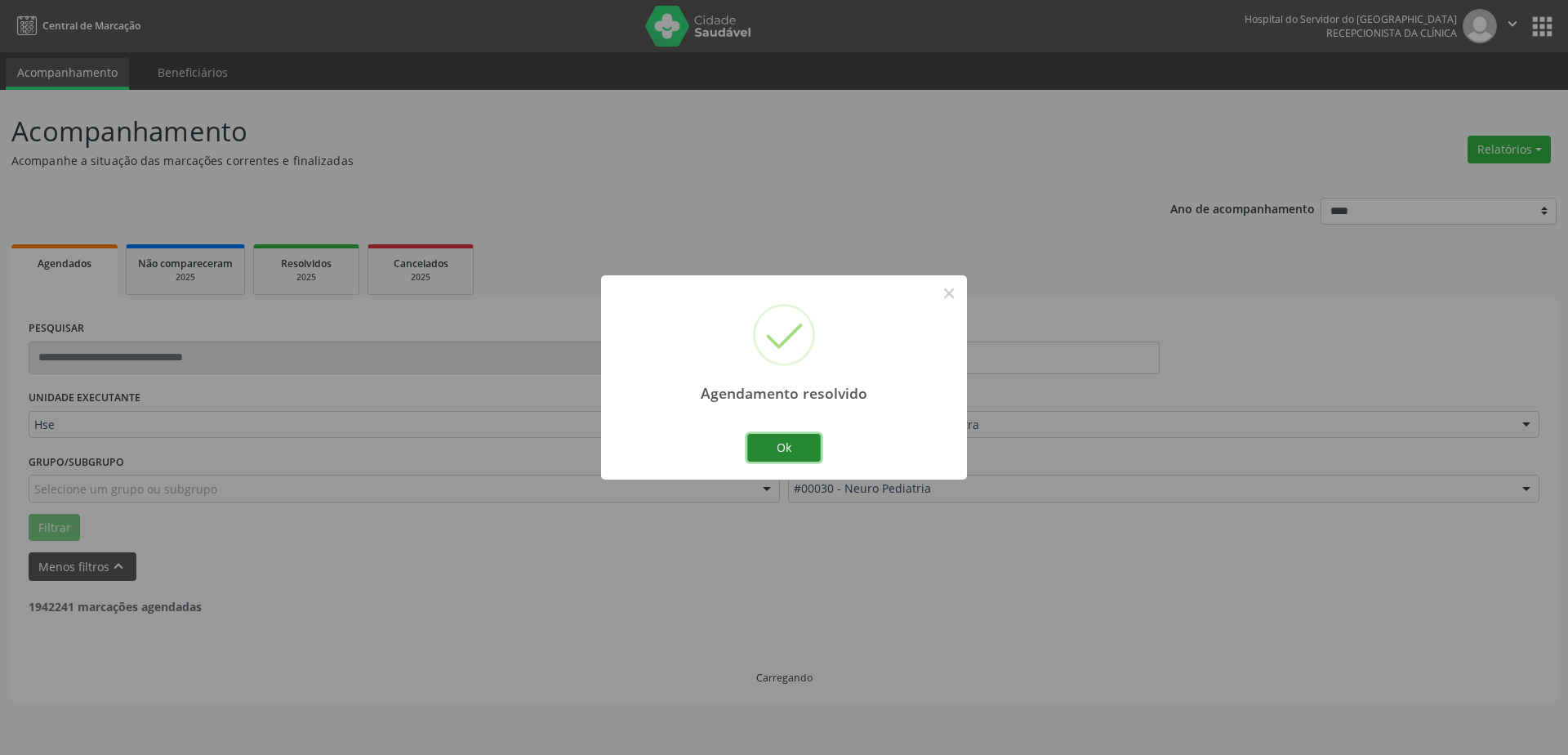
click at [769, 437] on button "Ok" at bounding box center [784, 448] width 74 height 28
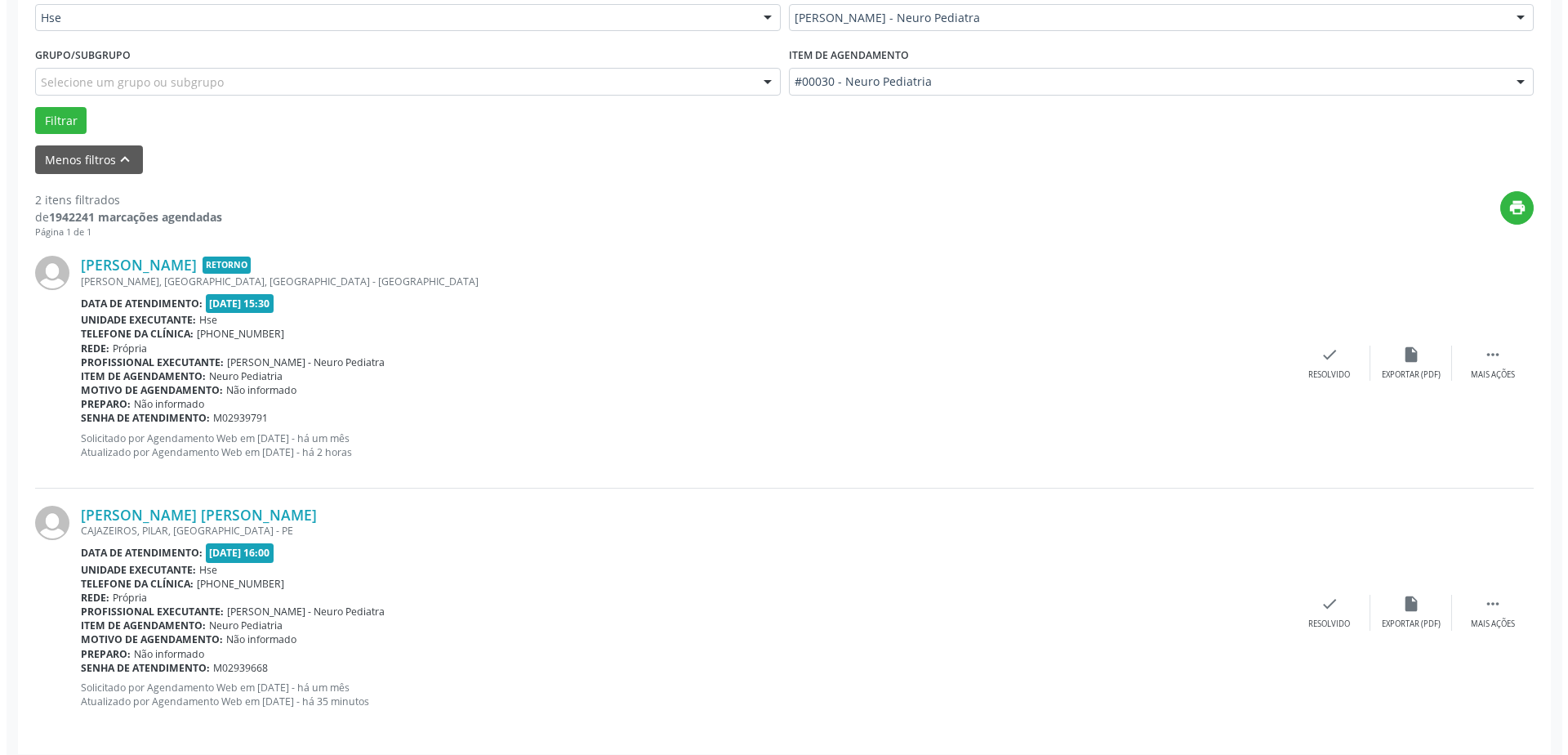
scroll to position [408, 0]
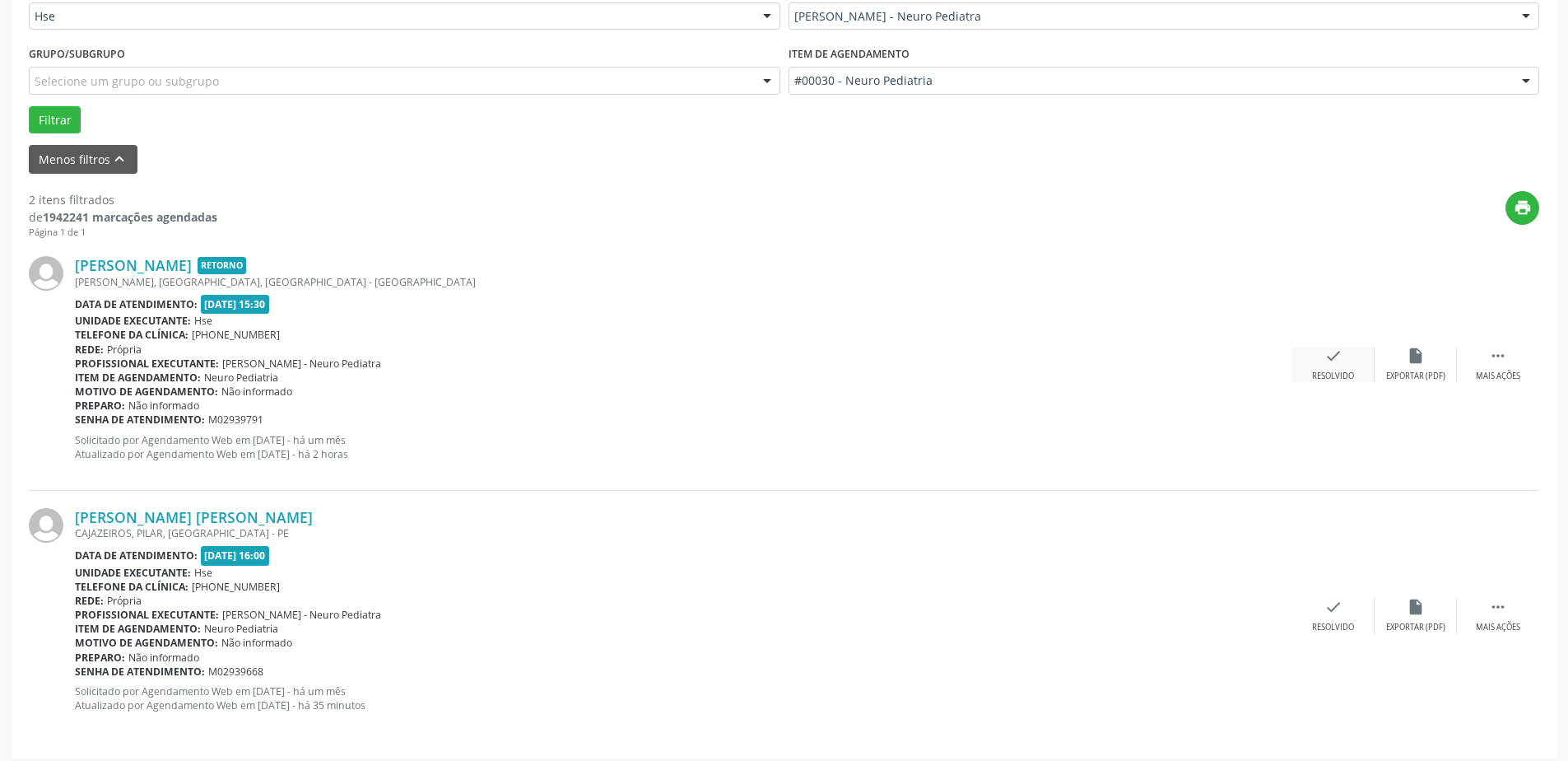
click at [1318, 364] on div "check Resolvido" at bounding box center [1333, 365] width 82 height 36
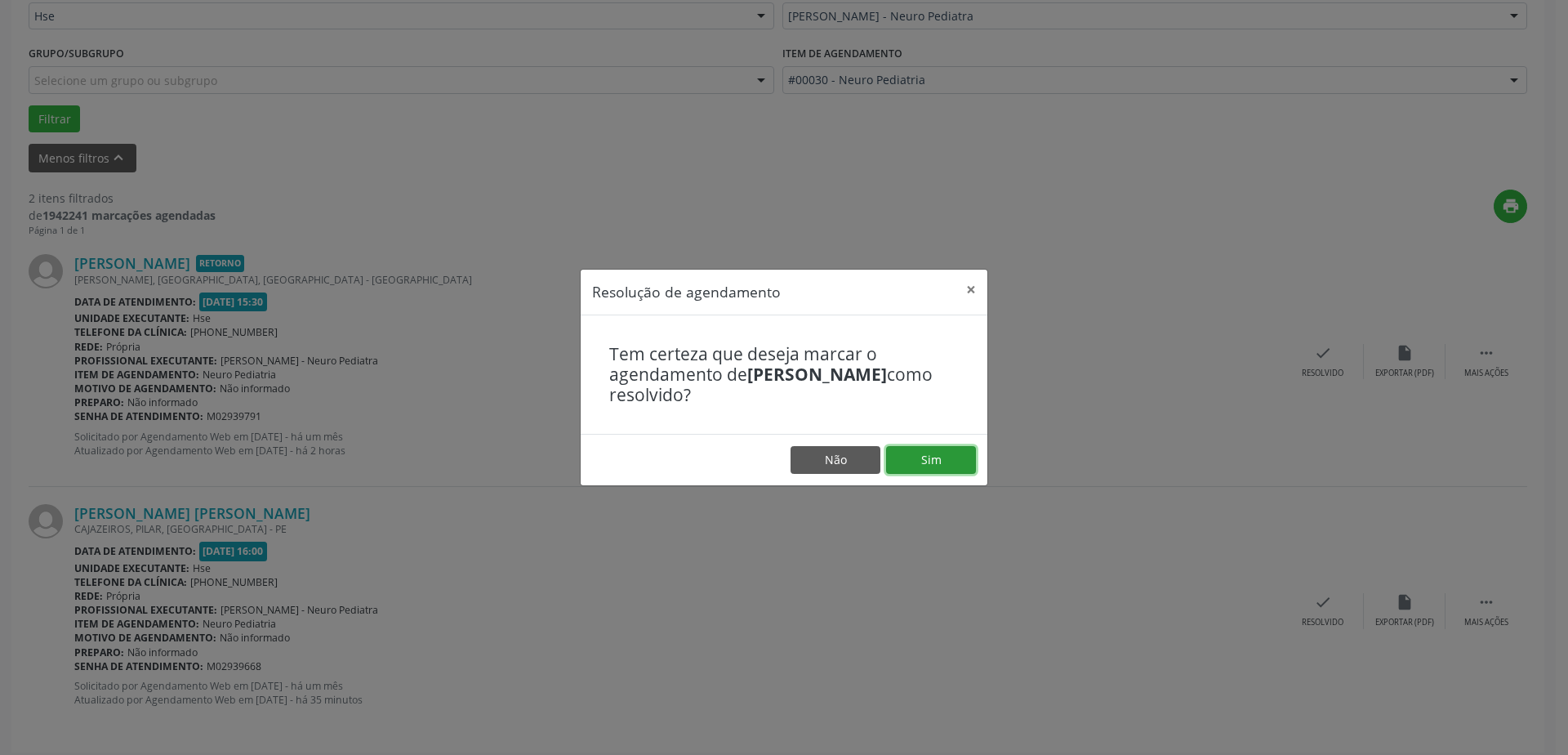
click at [925, 467] on button "Sim" at bounding box center [931, 459] width 90 height 28
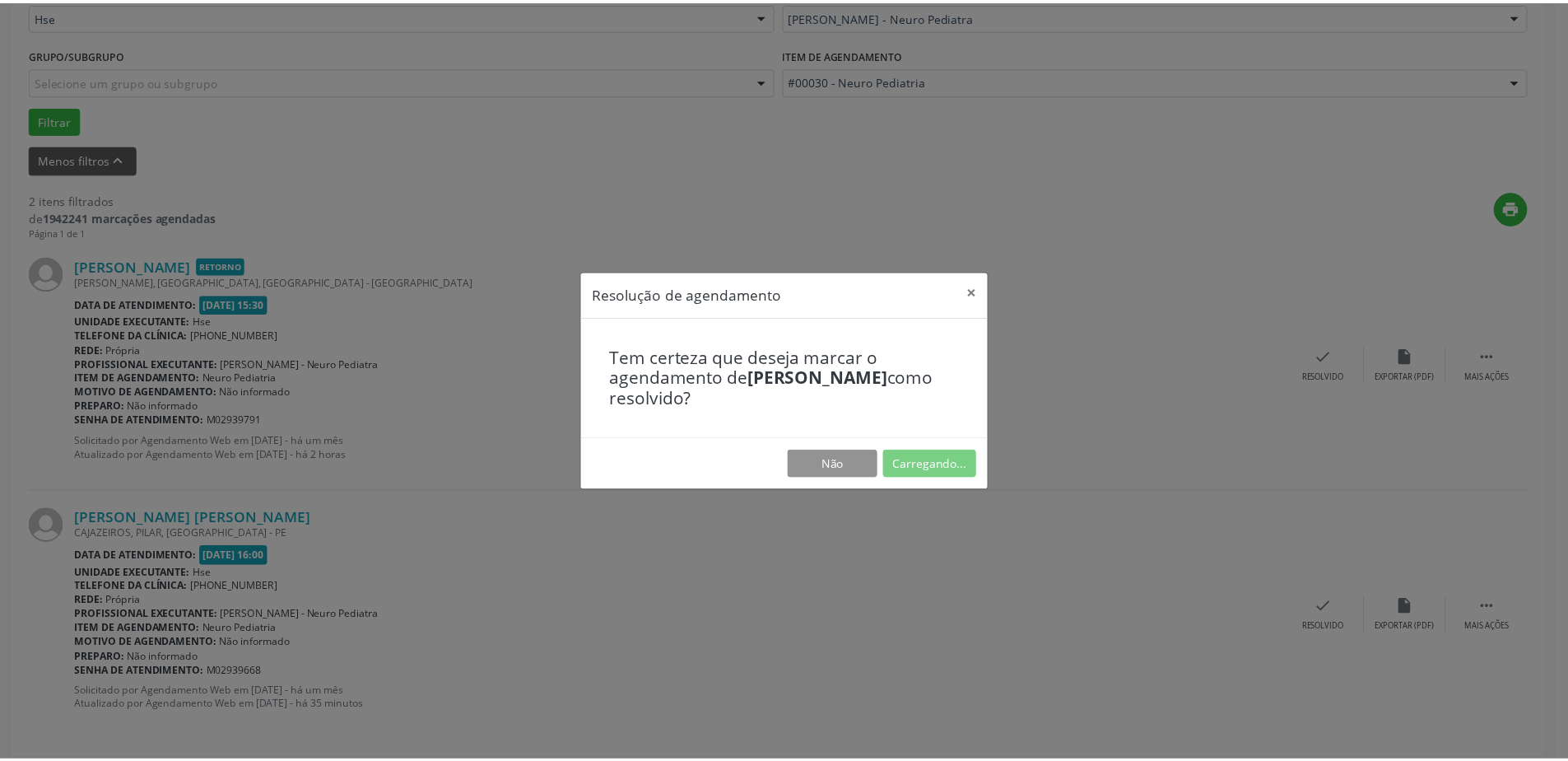
scroll to position [0, 0]
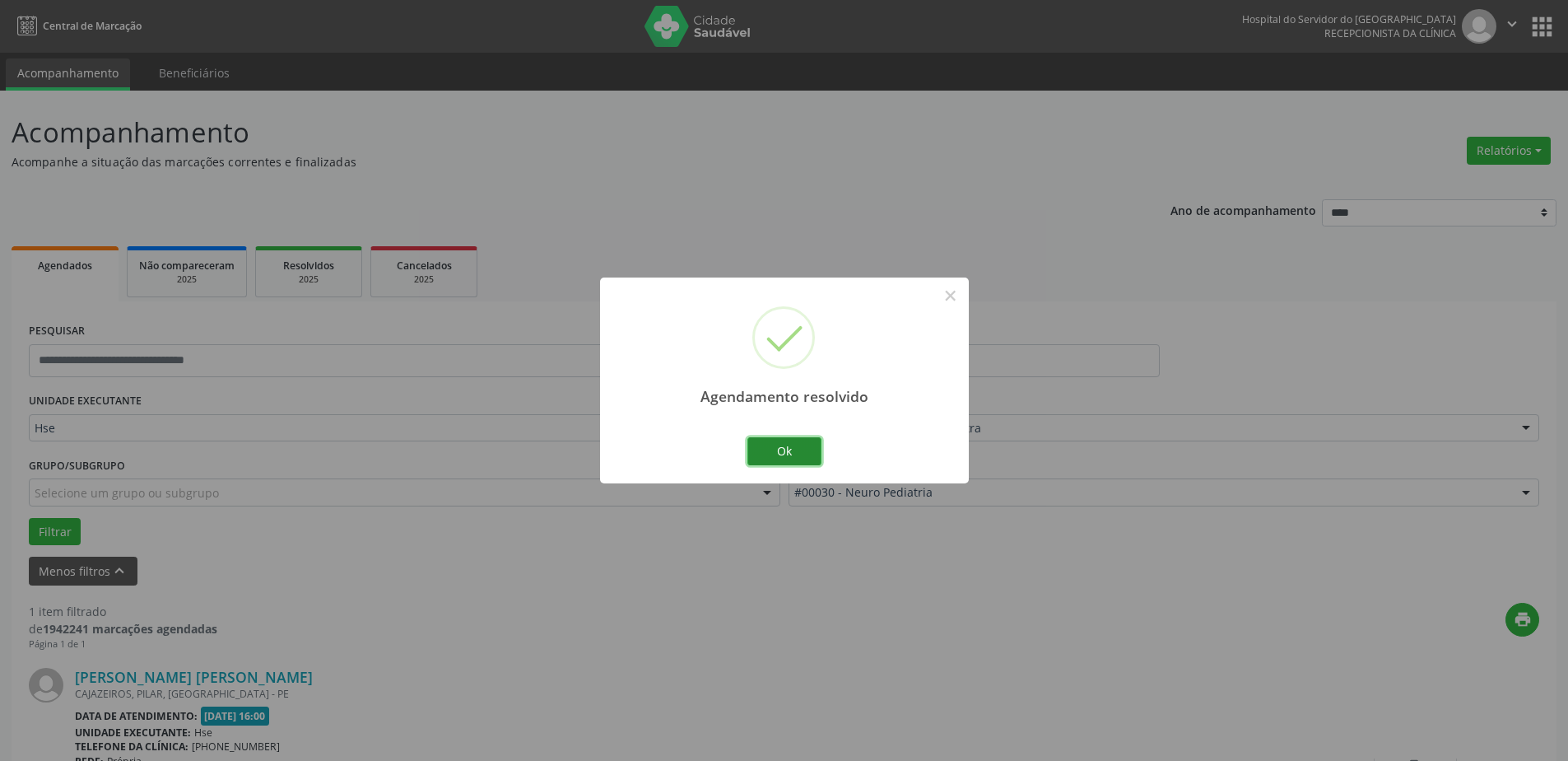
click at [804, 449] on button "Ok" at bounding box center [784, 451] width 74 height 28
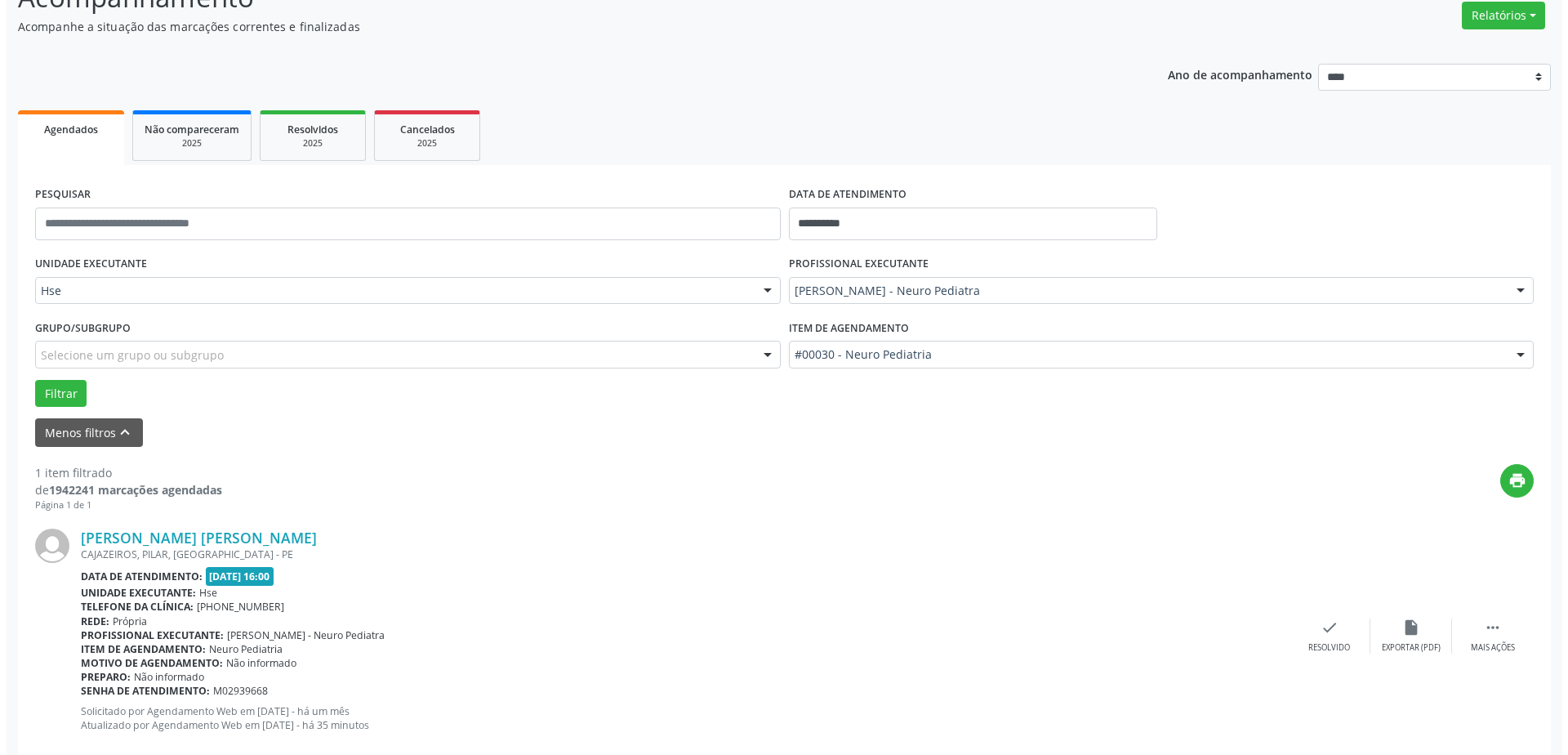
scroll to position [168, 0]
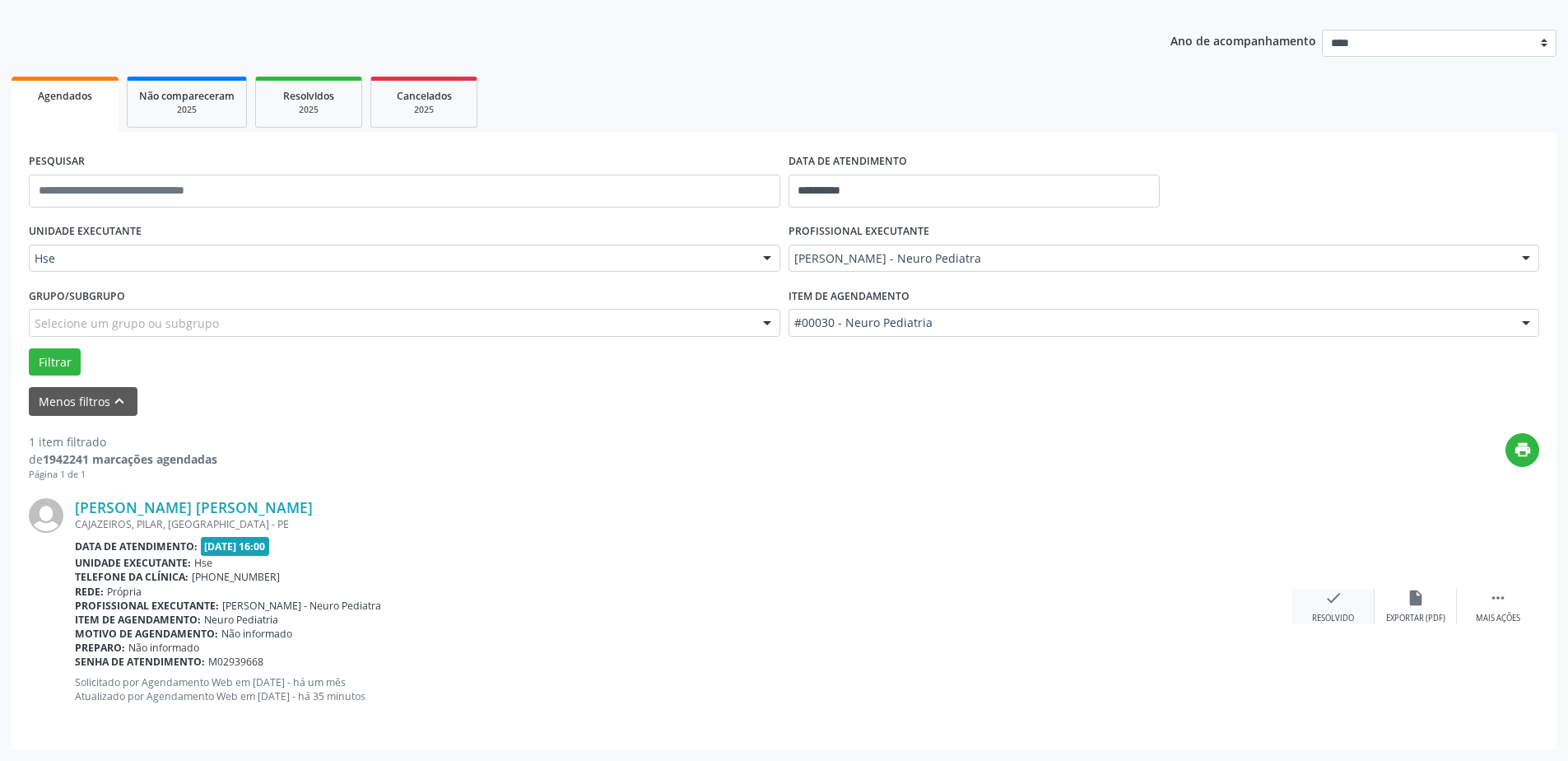
click at [1329, 595] on icon "check" at bounding box center [1333, 598] width 18 height 18
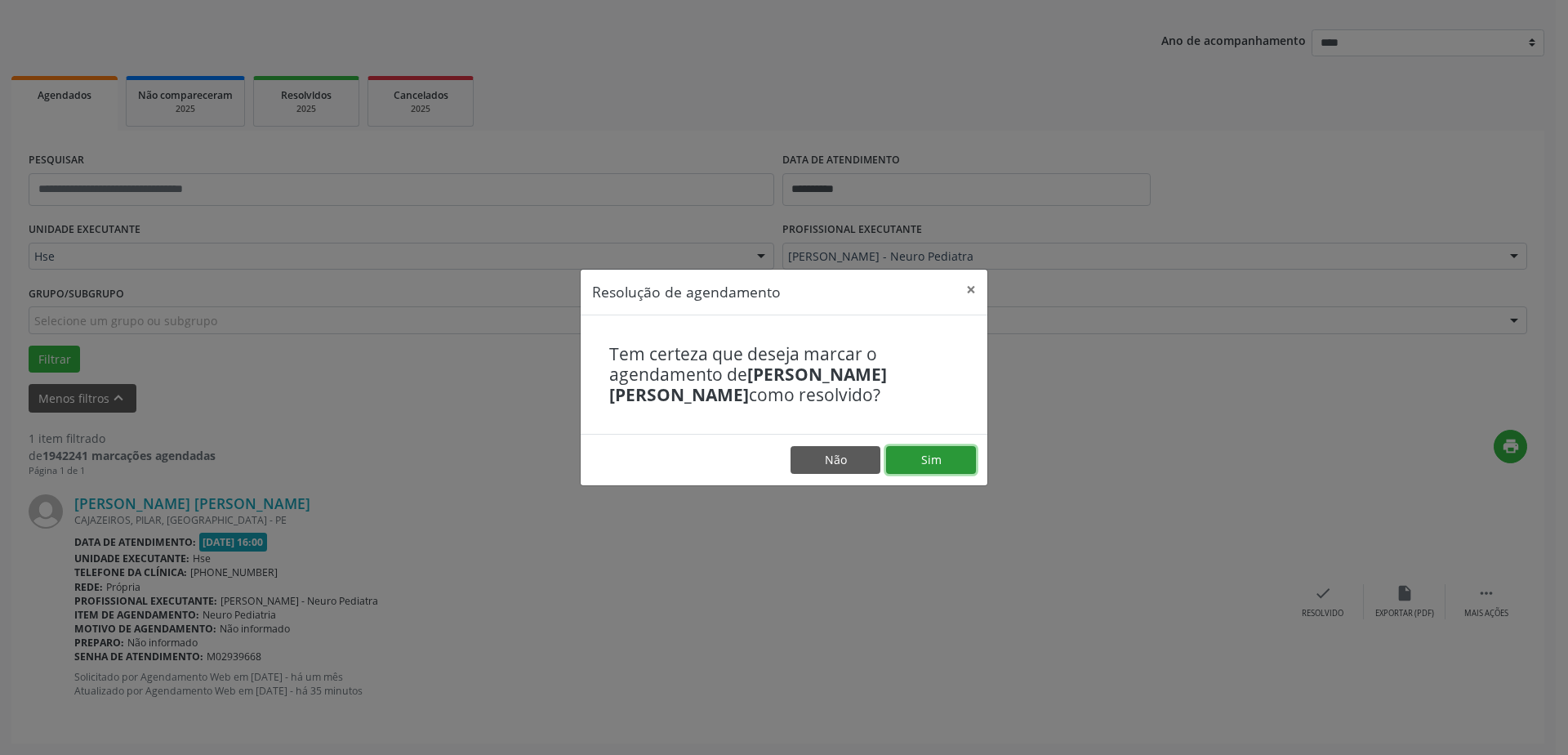
click at [903, 465] on button "Sim" at bounding box center [931, 459] width 90 height 28
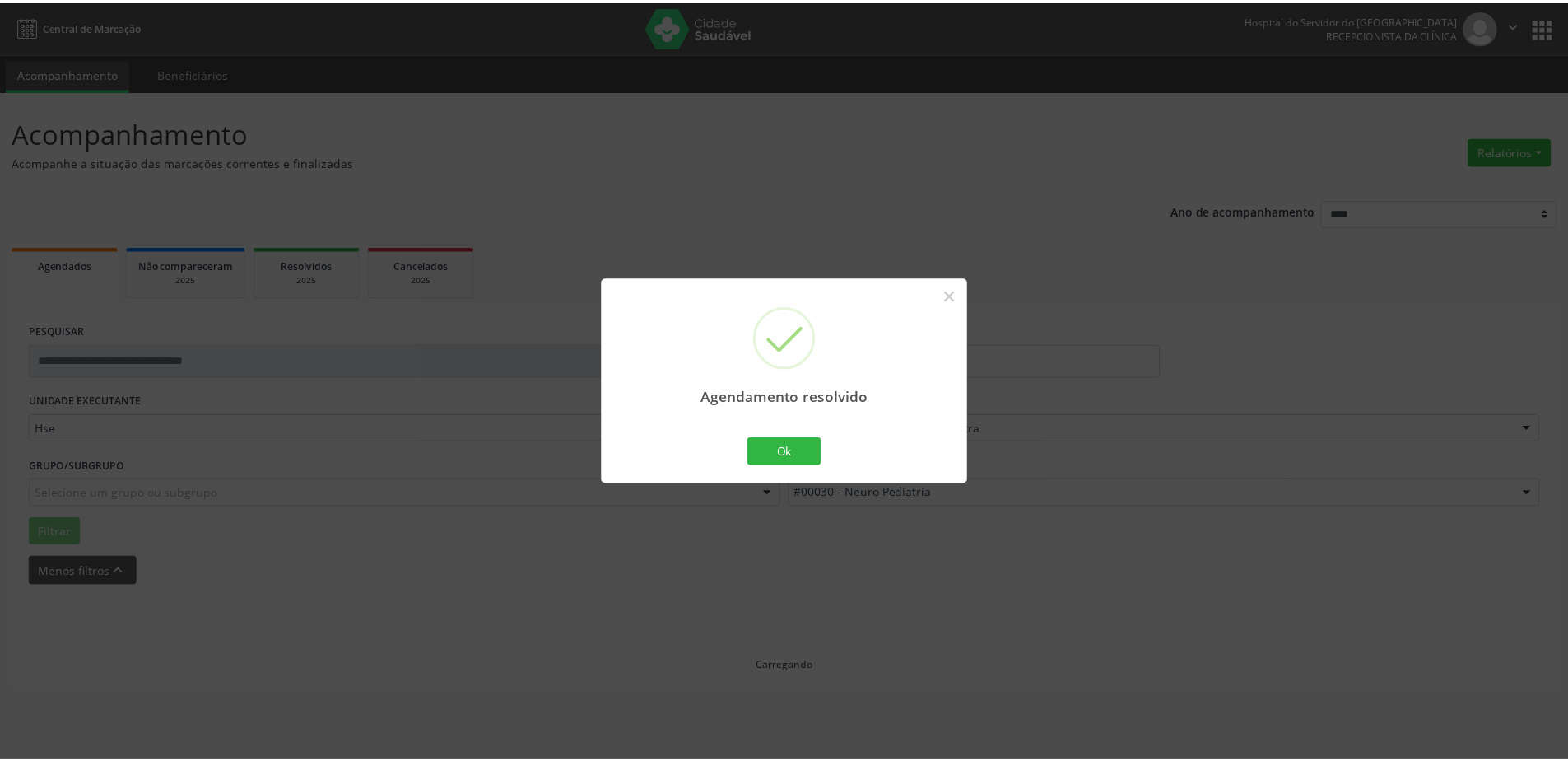
scroll to position [0, 0]
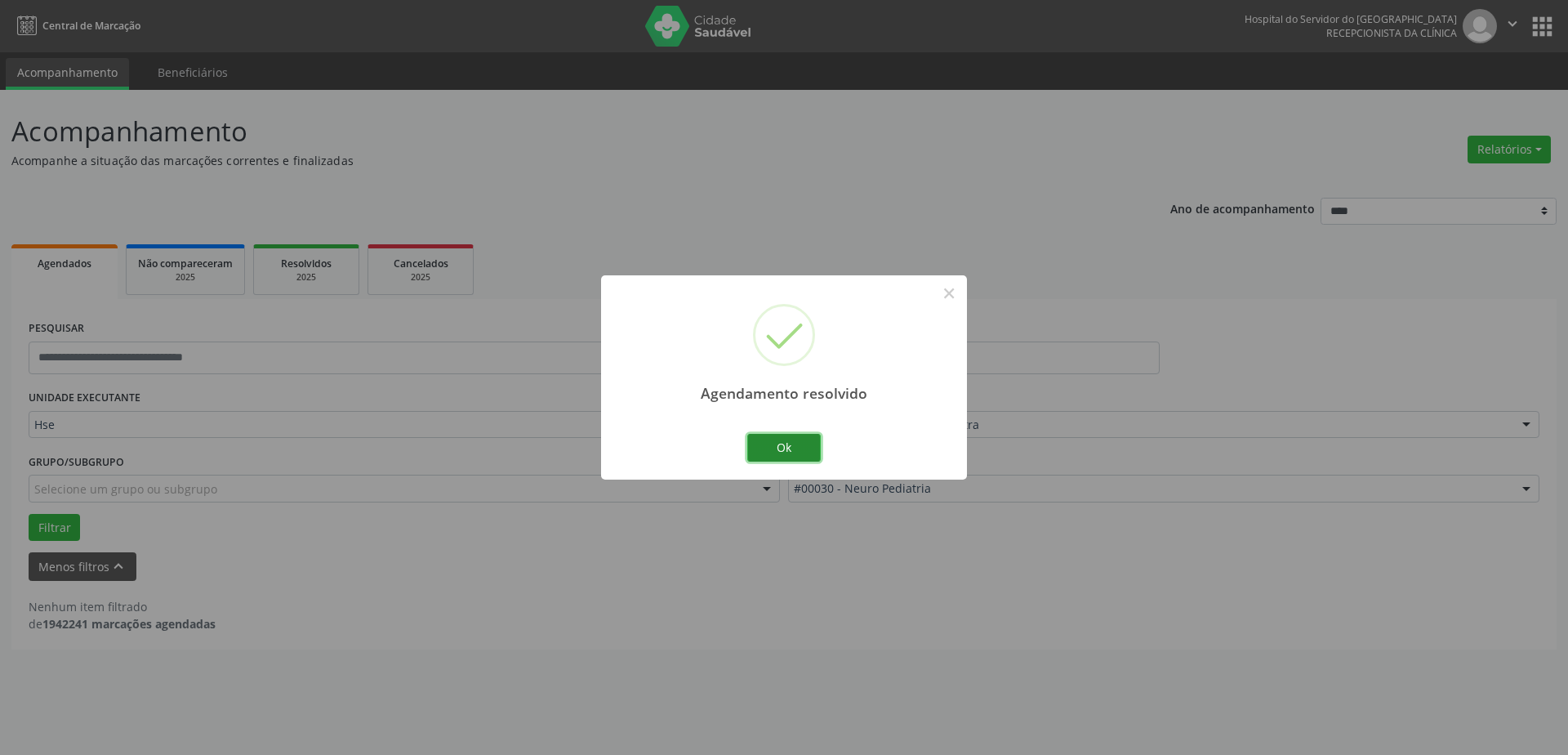
click at [784, 450] on button "Ok" at bounding box center [784, 448] width 74 height 28
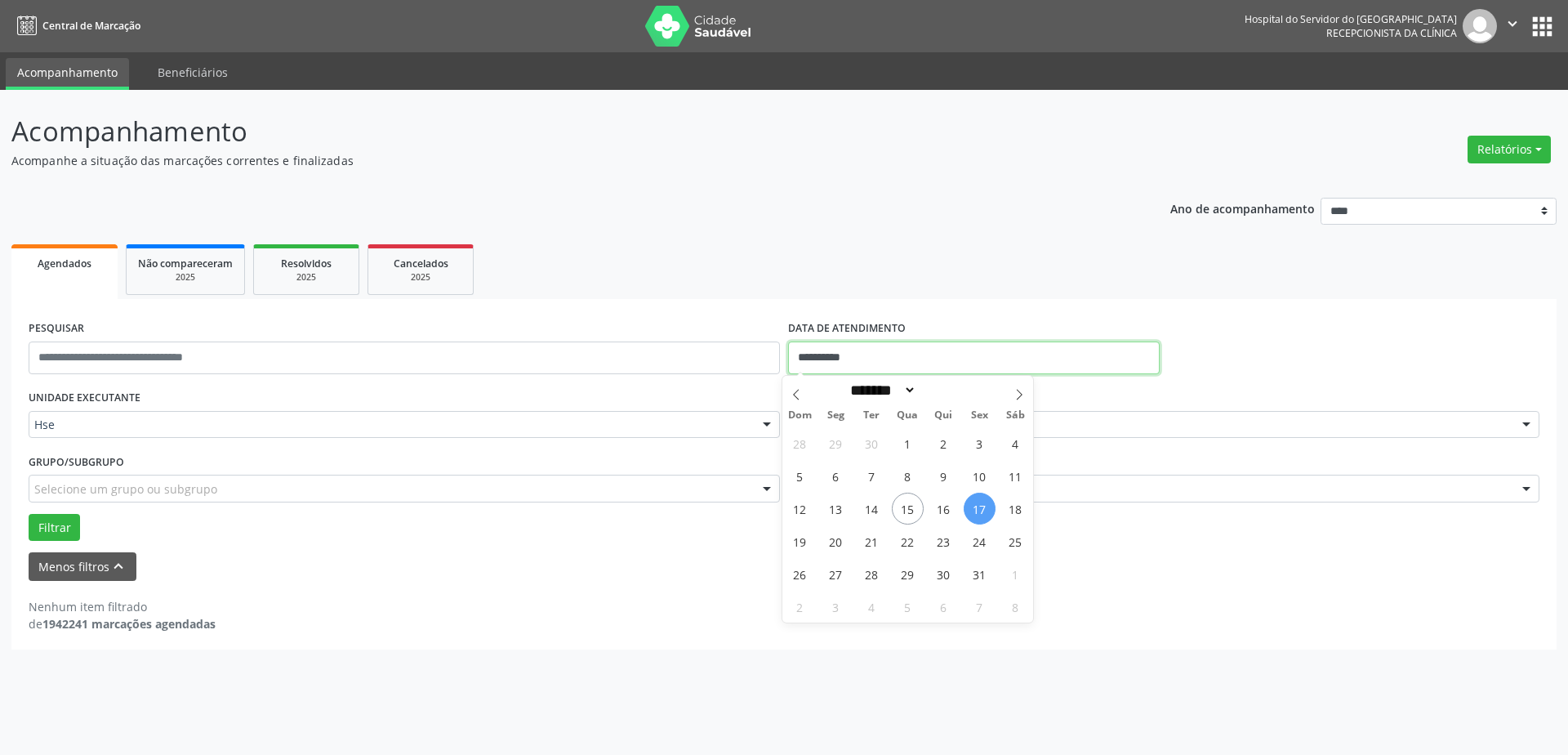
click at [923, 362] on input "**********" at bounding box center [974, 358] width 372 height 33
click at [969, 454] on span "3" at bounding box center [980, 443] width 32 height 32
type input "**********"
click at [969, 454] on span "3" at bounding box center [980, 443] width 32 height 32
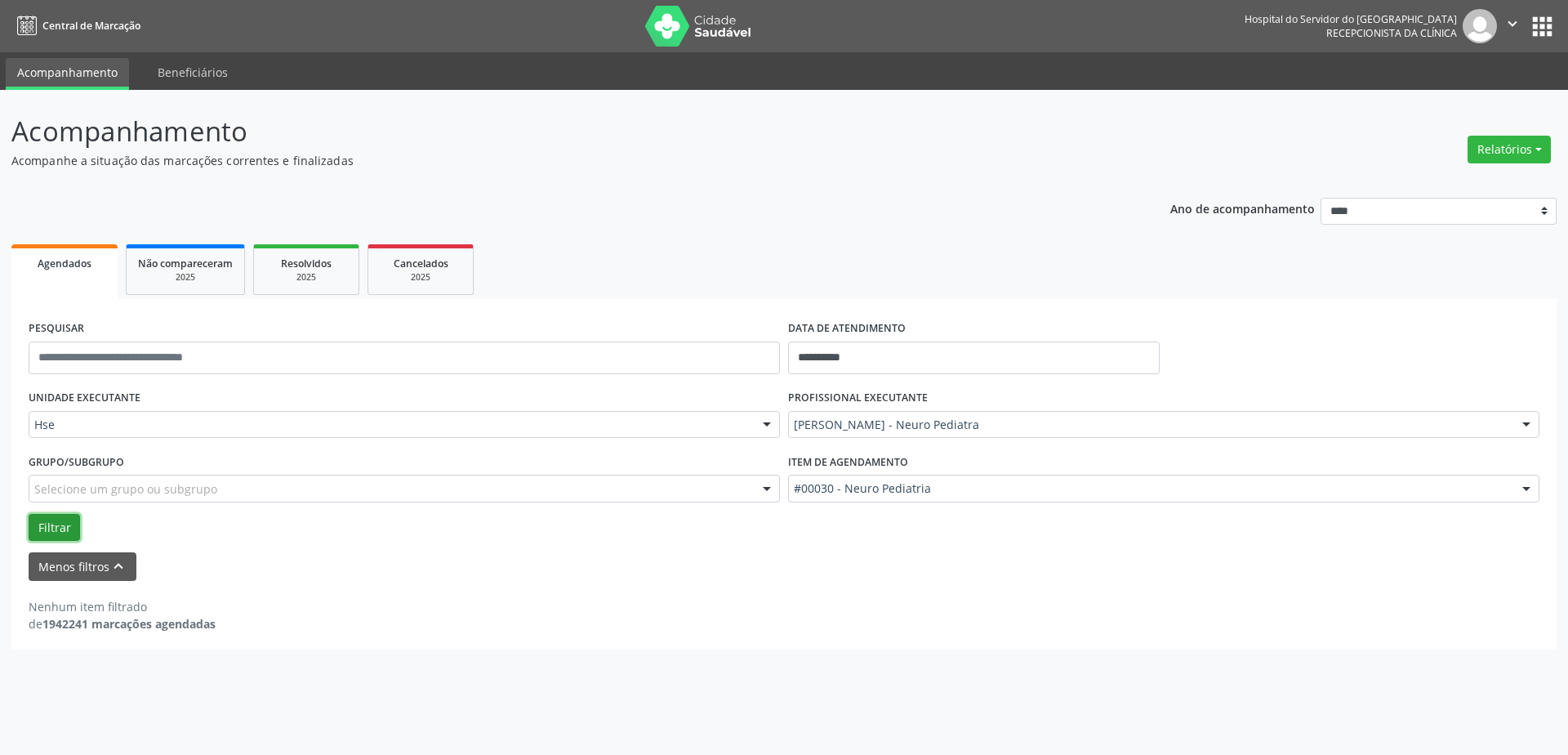
click at [73, 523] on button "Filtrar" at bounding box center [54, 527] width 51 height 28
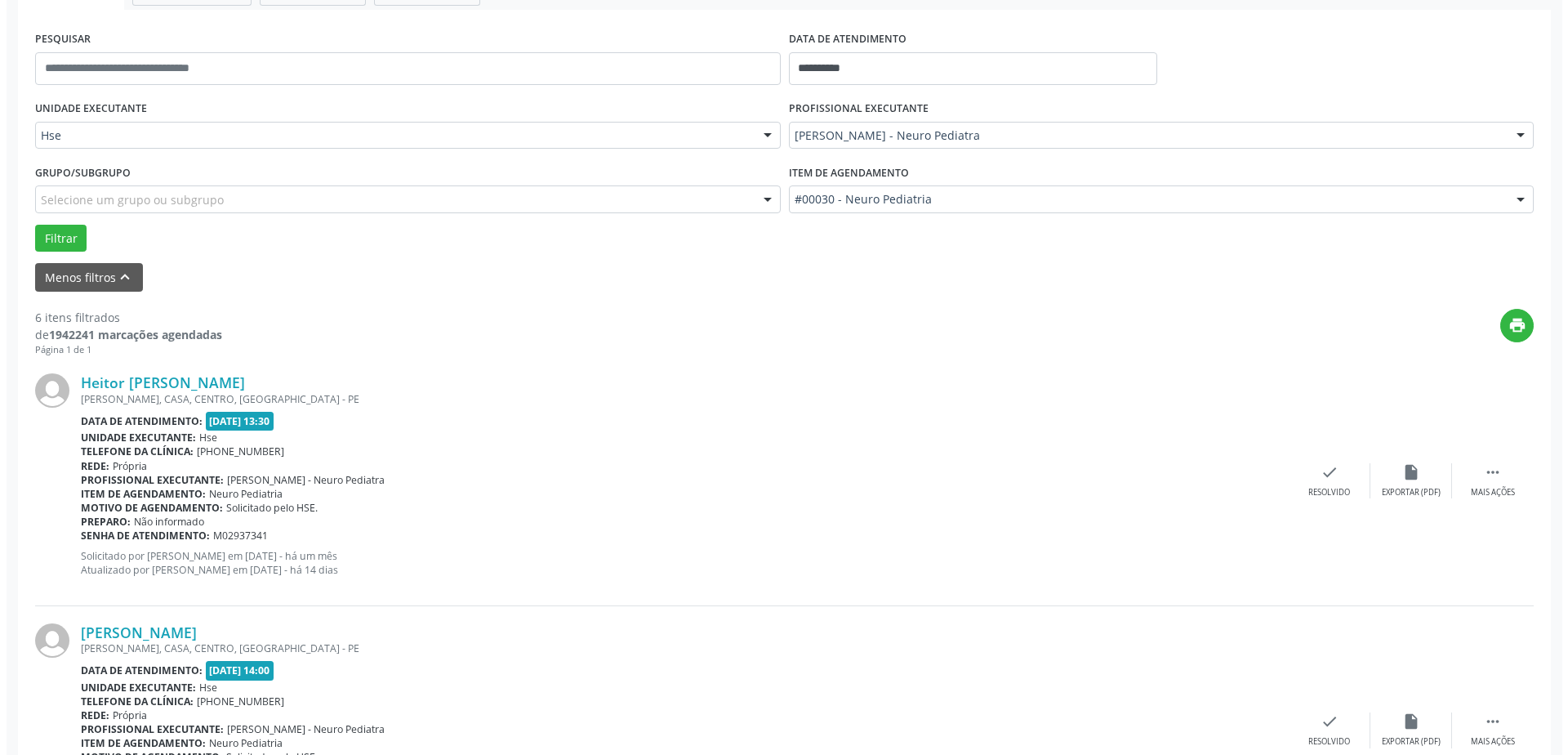
scroll to position [327, 0]
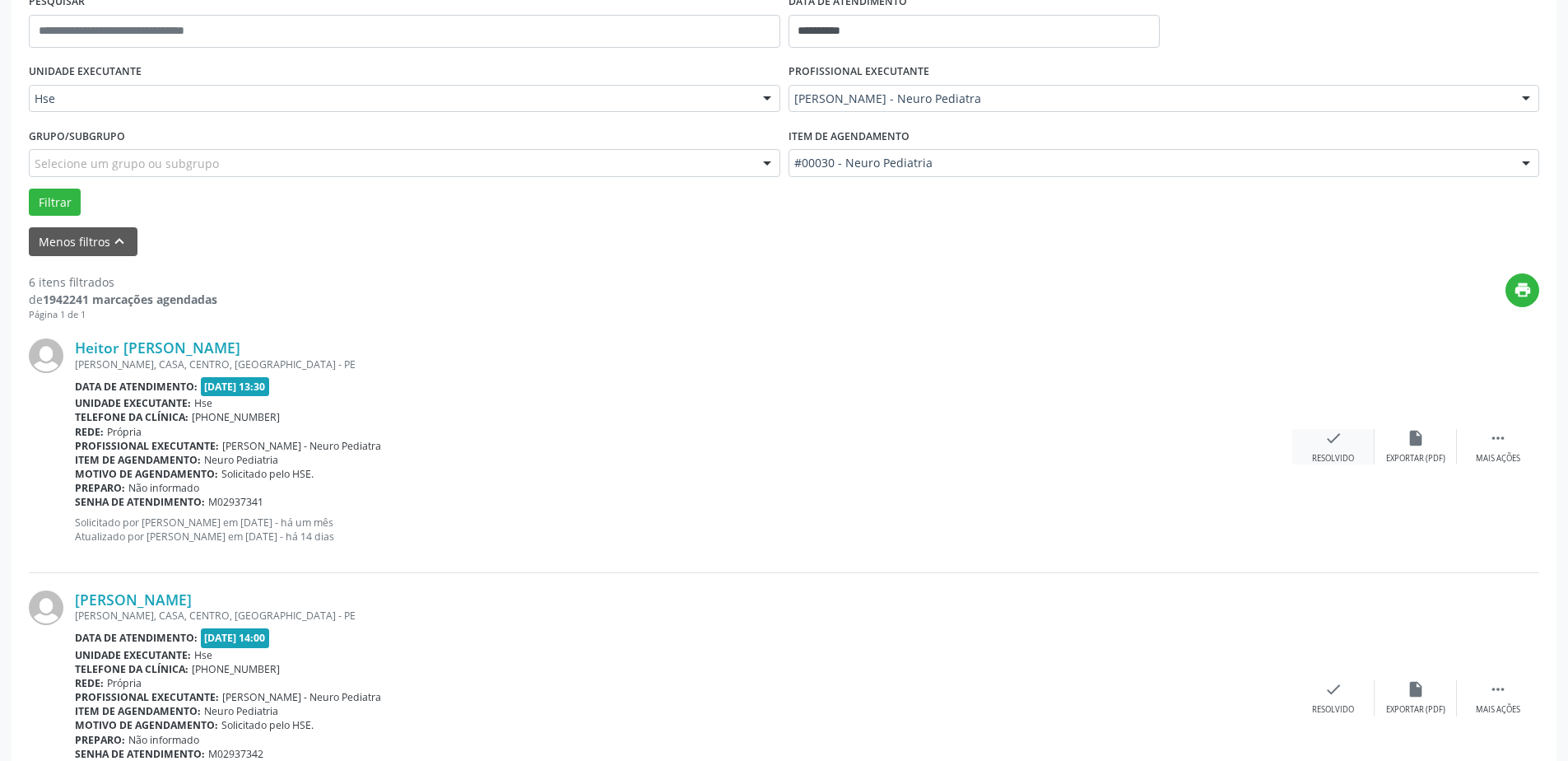
click at [1313, 440] on div "check Resolvido" at bounding box center [1333, 447] width 82 height 36
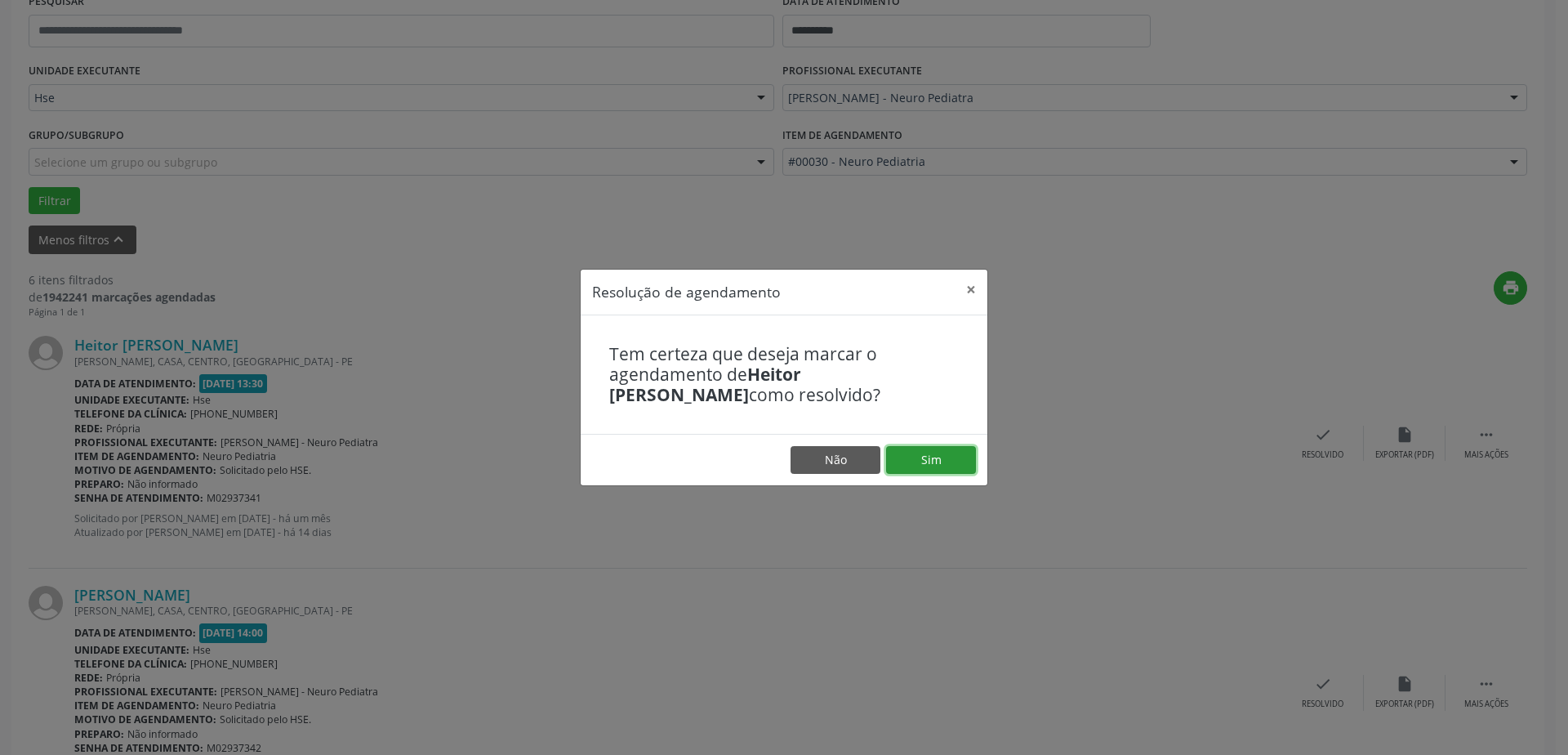
click at [947, 456] on button "Sim" at bounding box center [931, 459] width 90 height 28
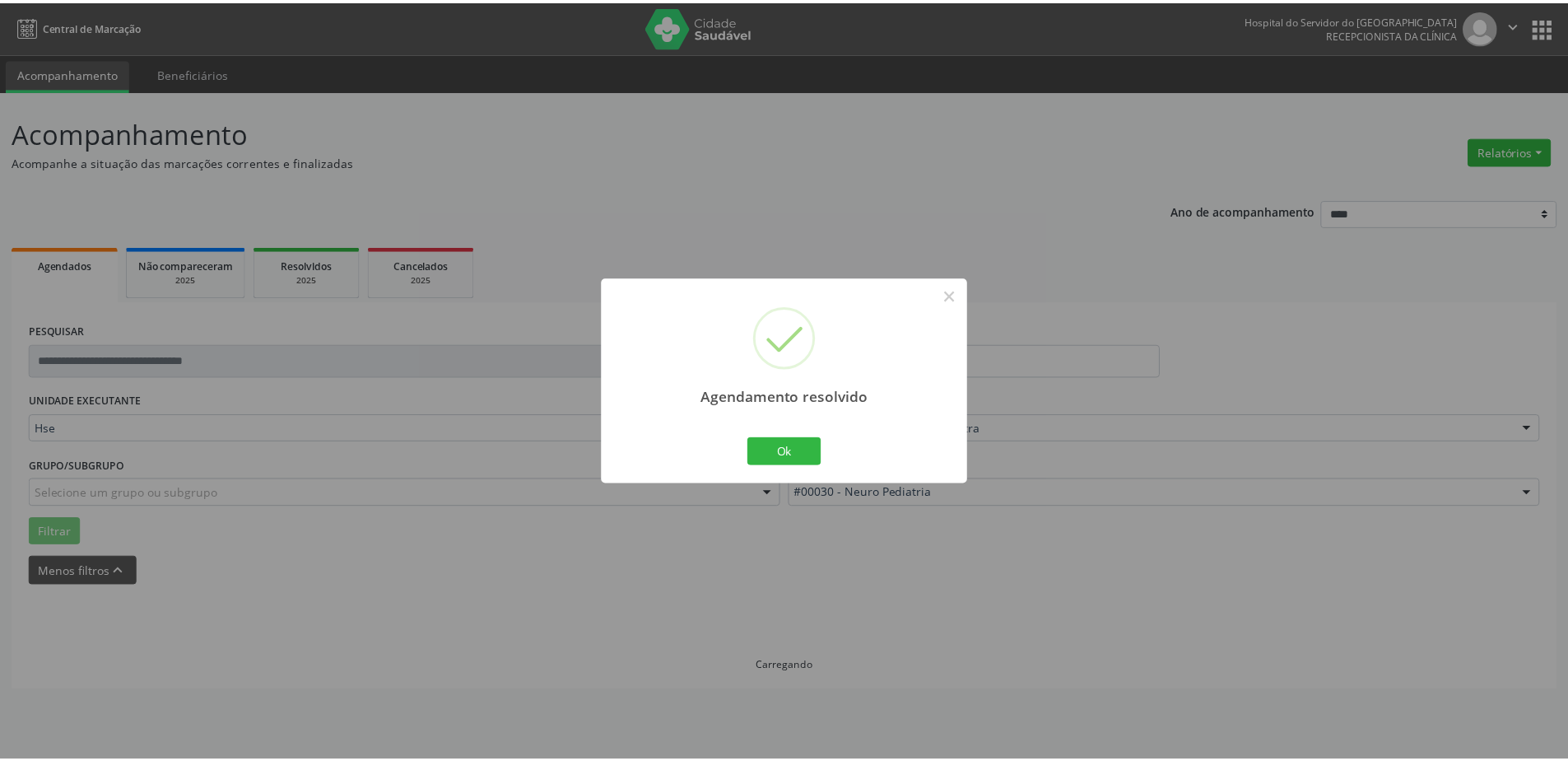
scroll to position [0, 0]
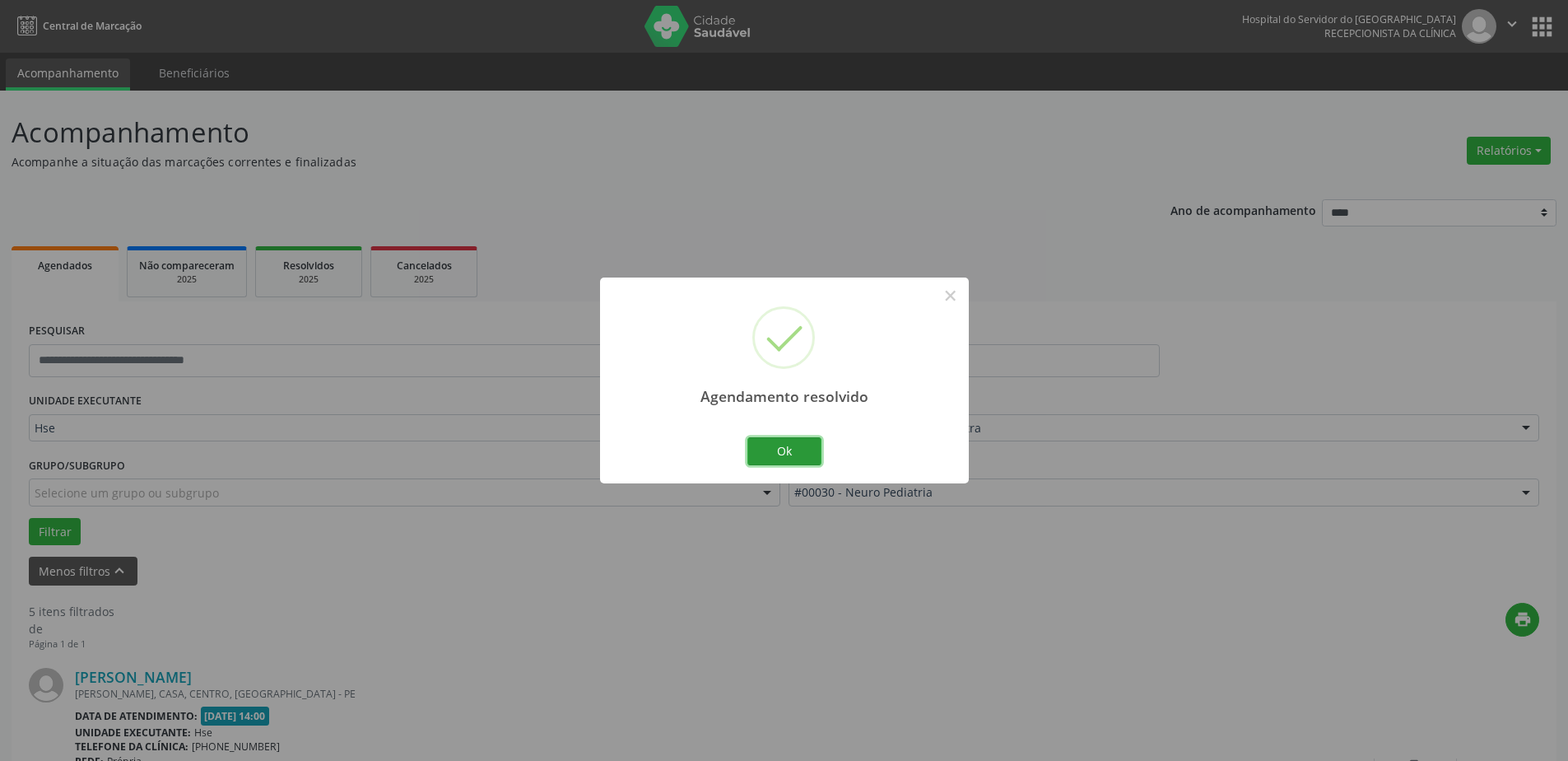
click at [763, 450] on button "Ok" at bounding box center [784, 451] width 74 height 28
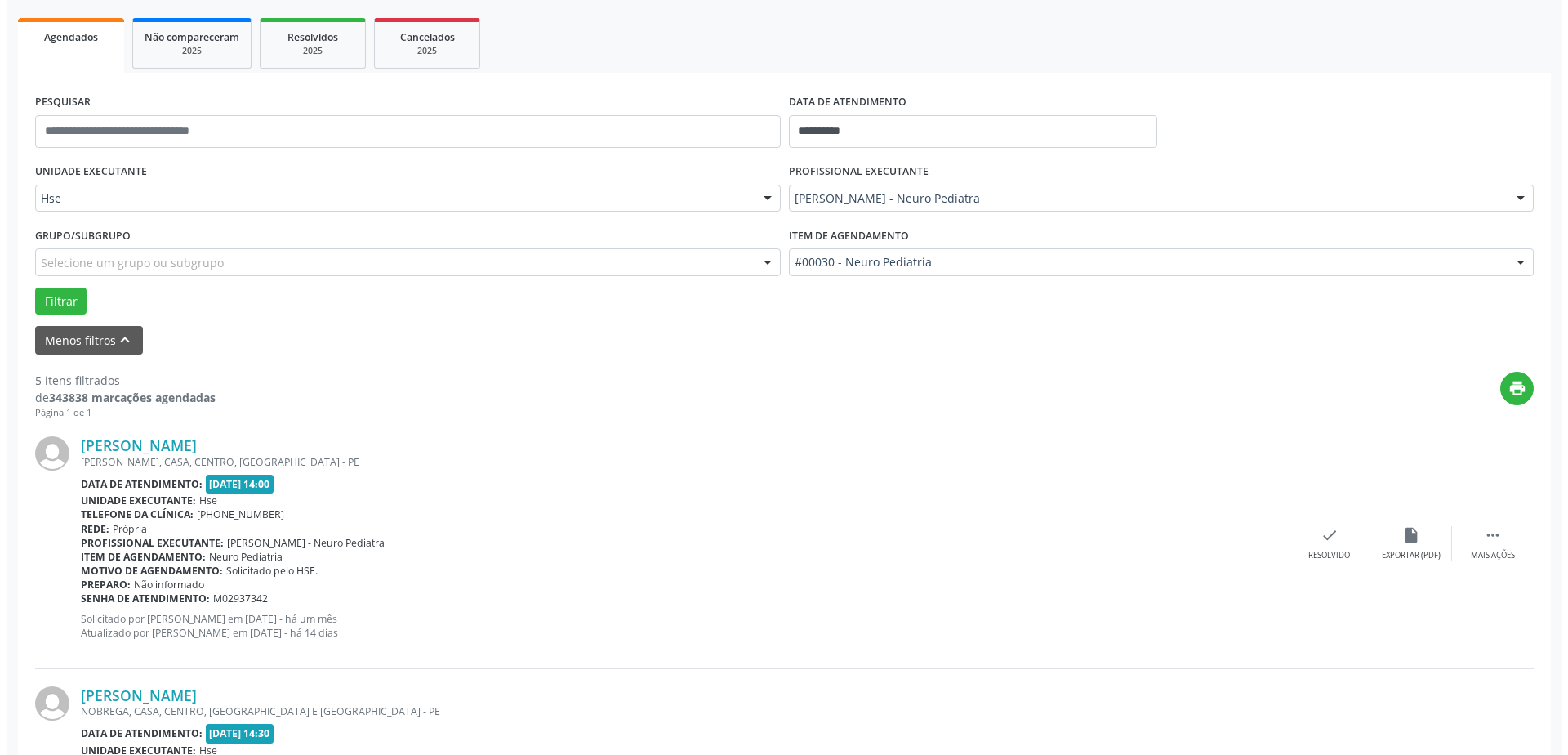
scroll to position [245, 0]
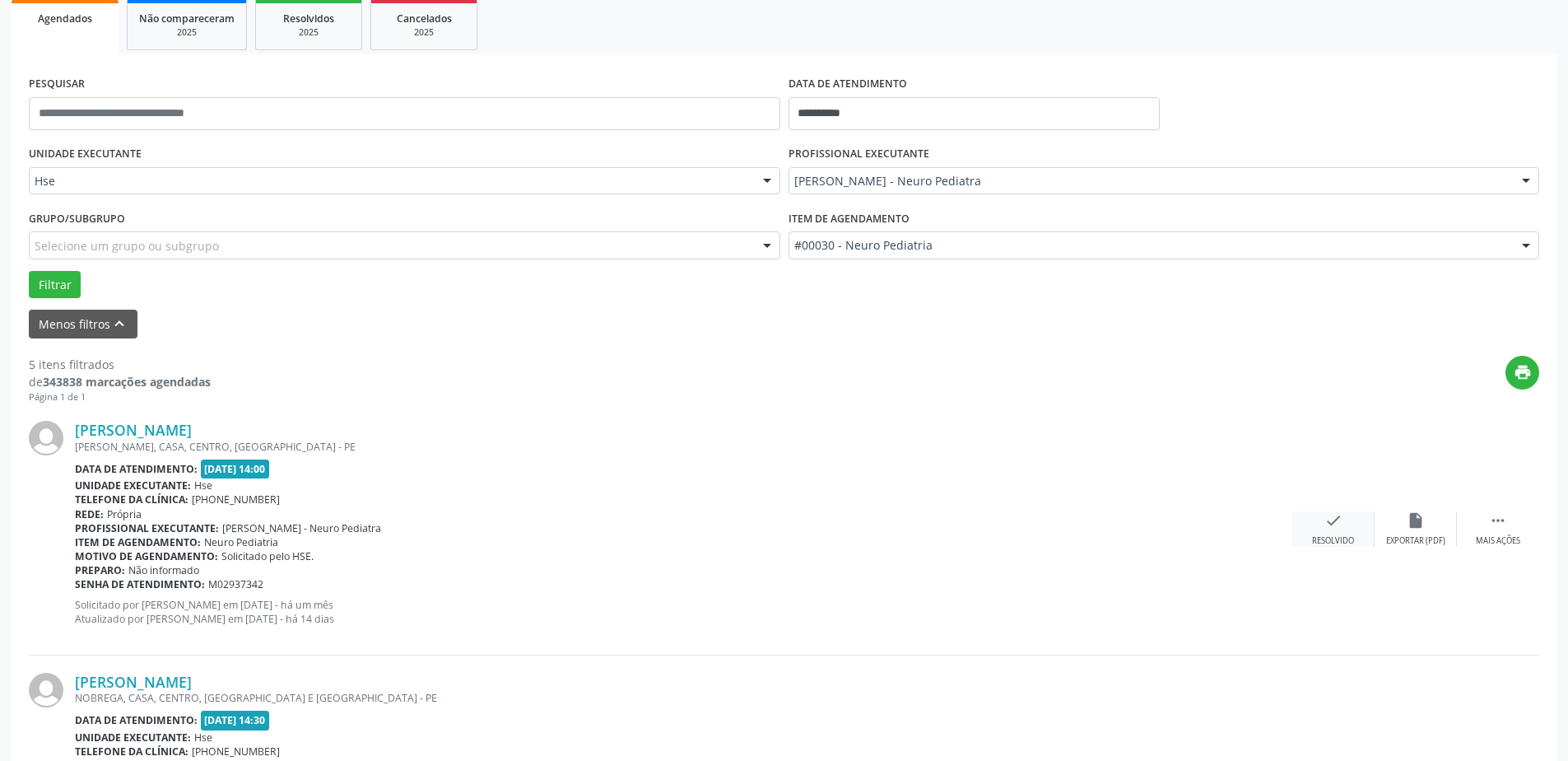
click at [1338, 517] on icon "check" at bounding box center [1333, 520] width 18 height 18
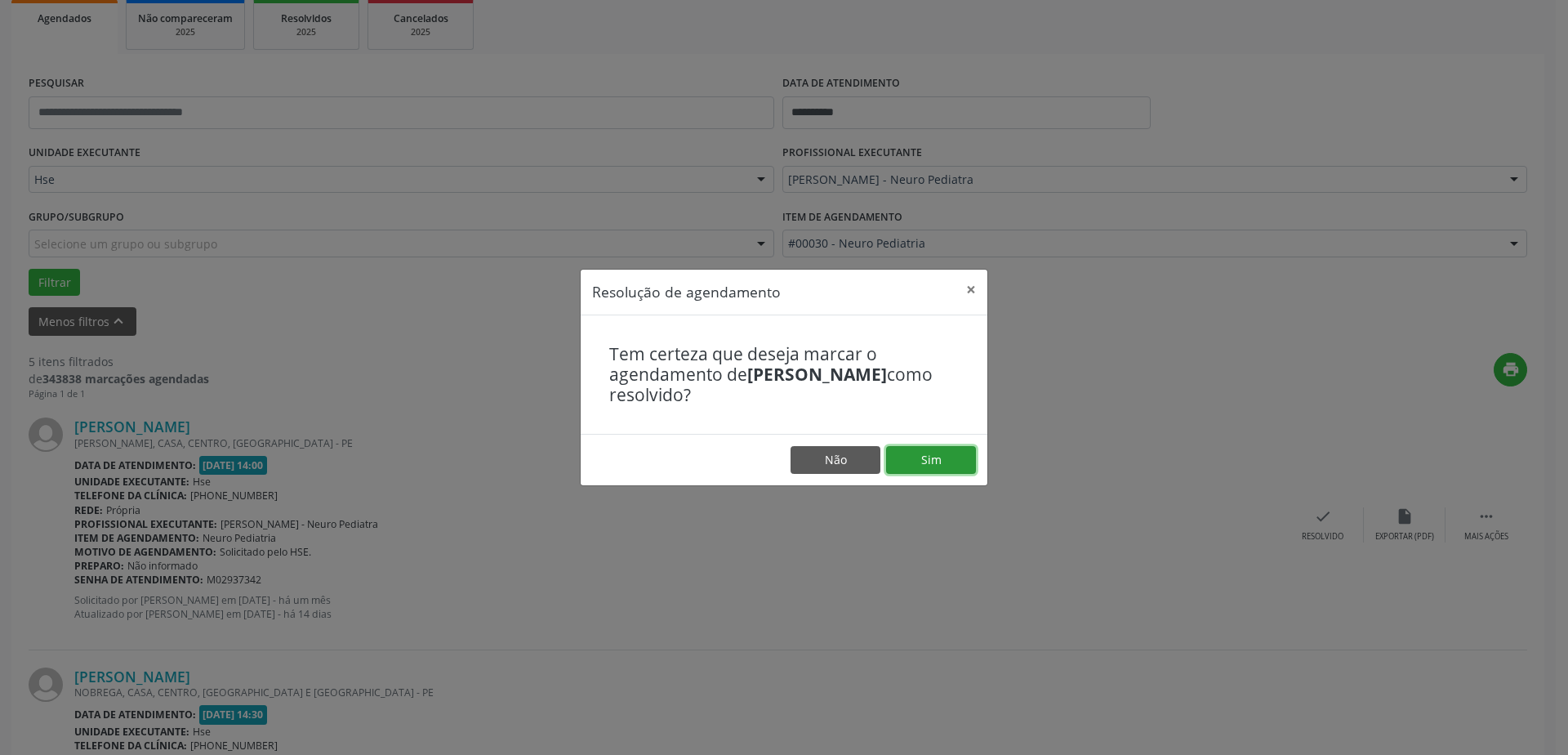
click at [950, 462] on button "Sim" at bounding box center [931, 459] width 90 height 28
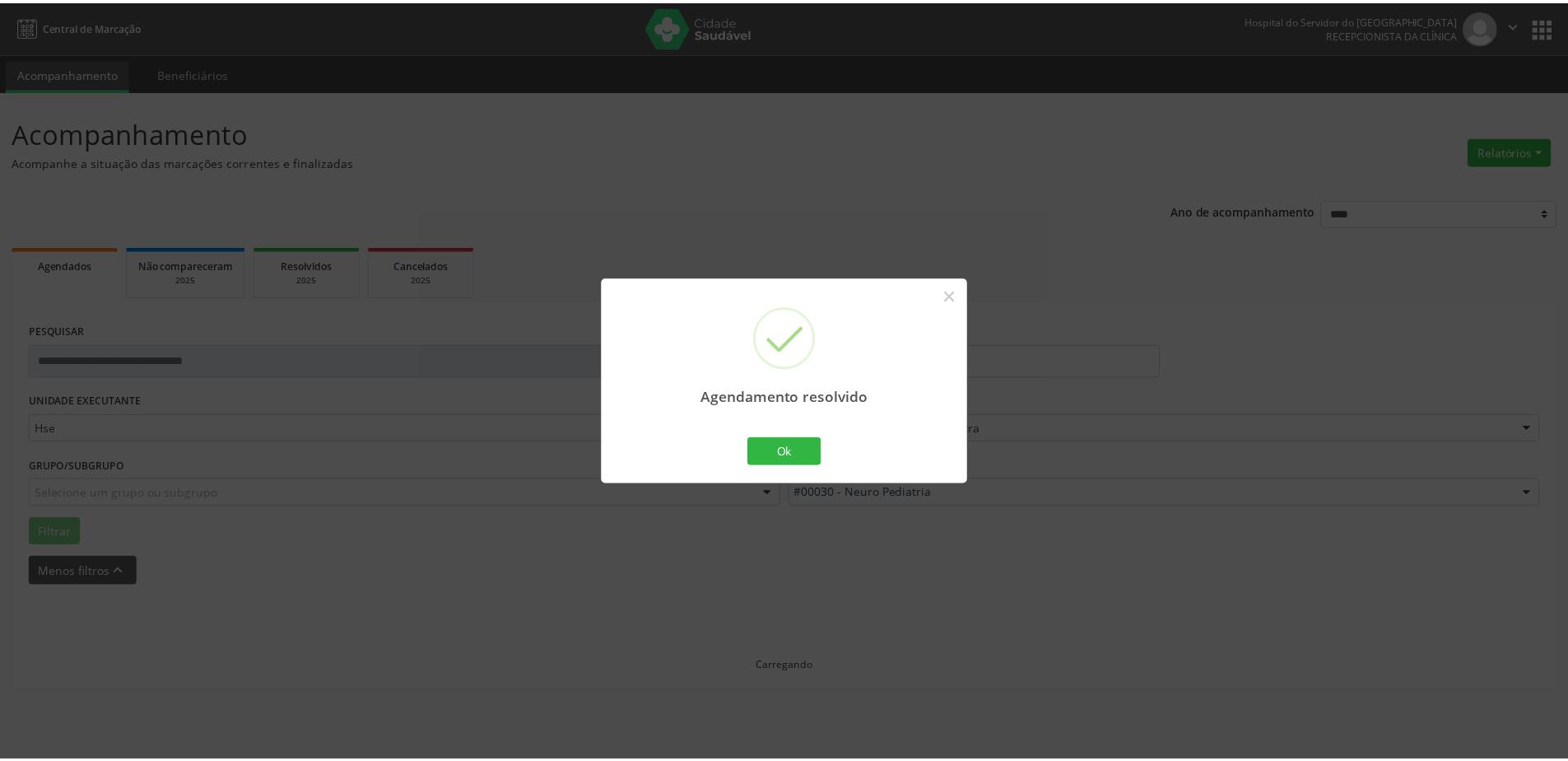
scroll to position [0, 0]
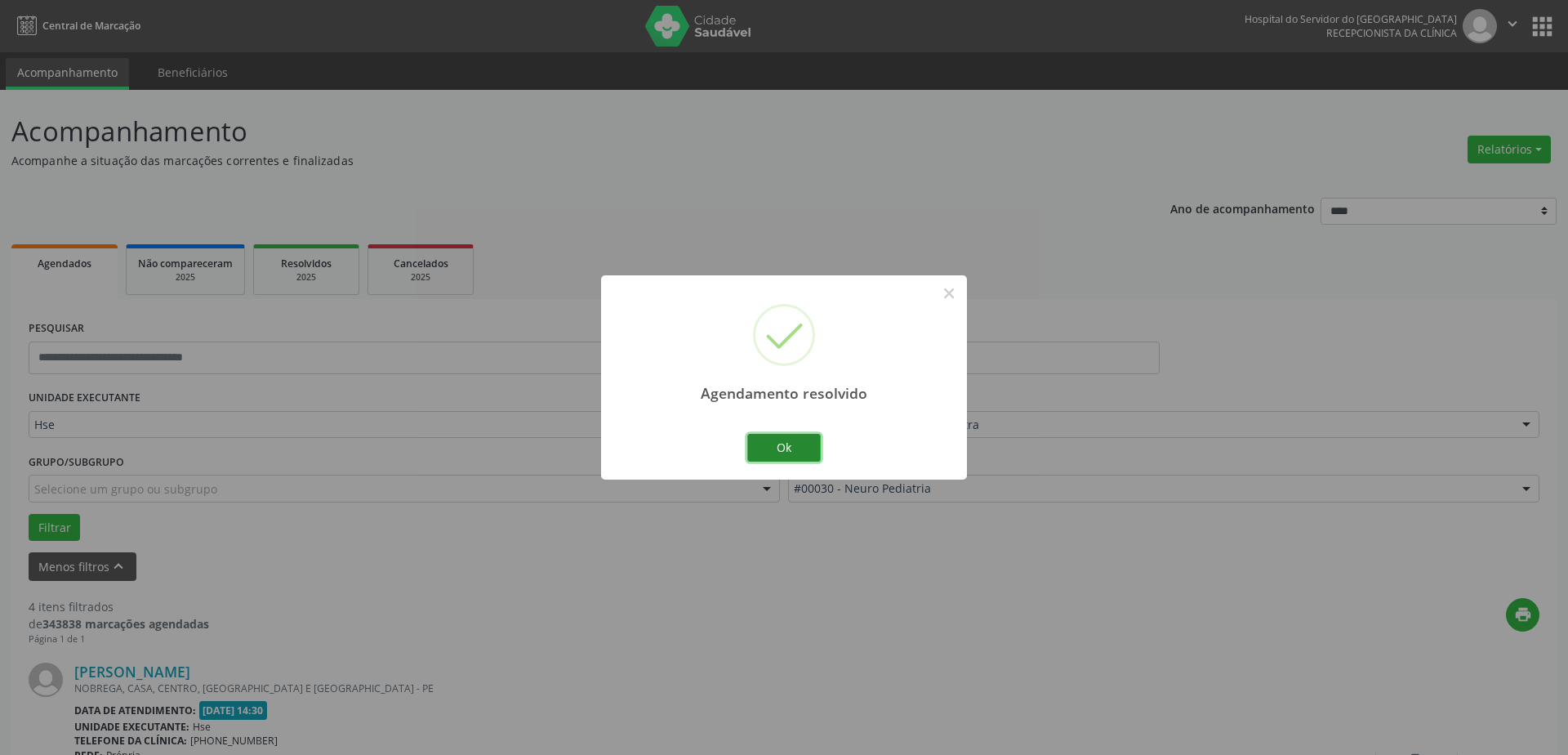
click at [775, 437] on button "Ok" at bounding box center [784, 448] width 74 height 28
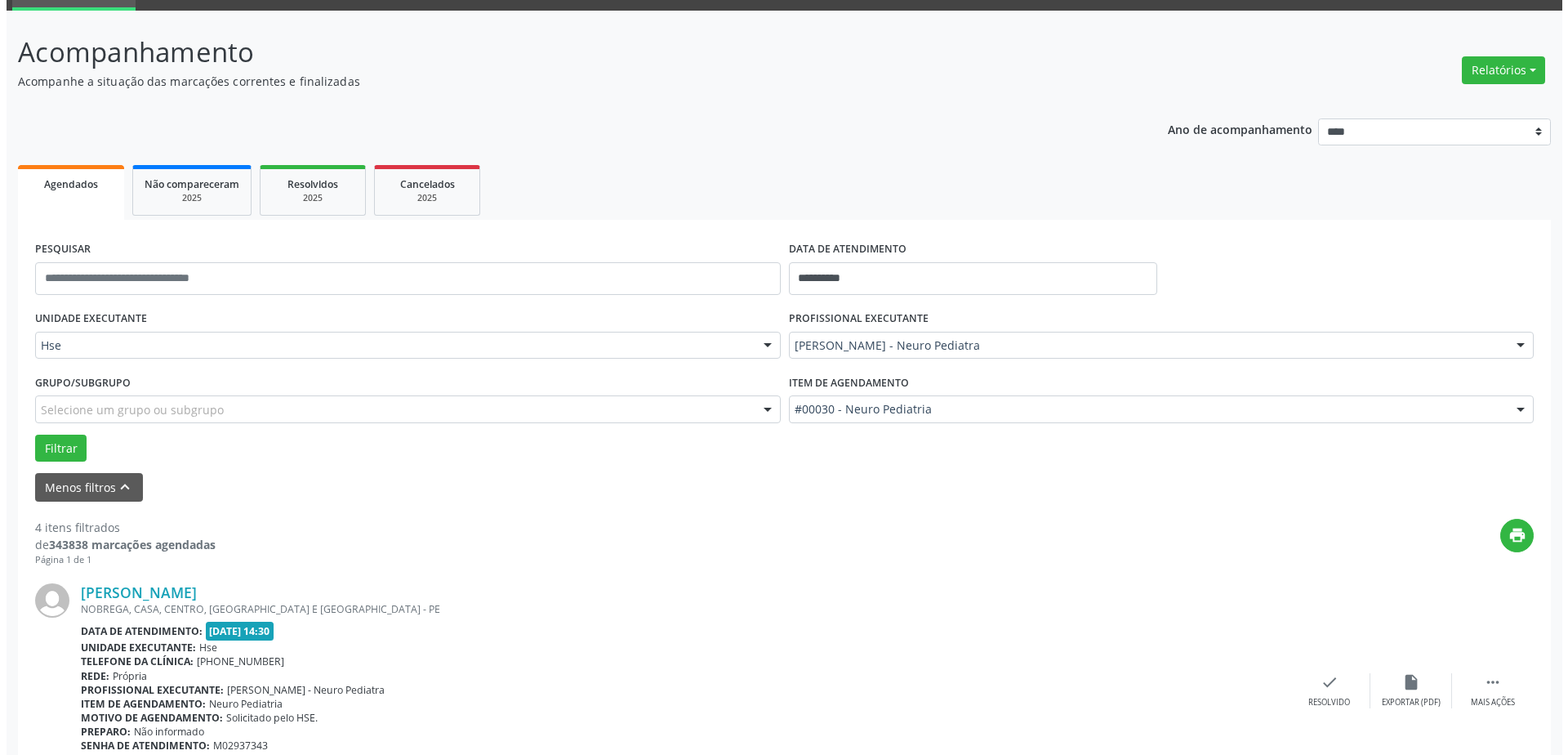
scroll to position [327, 0]
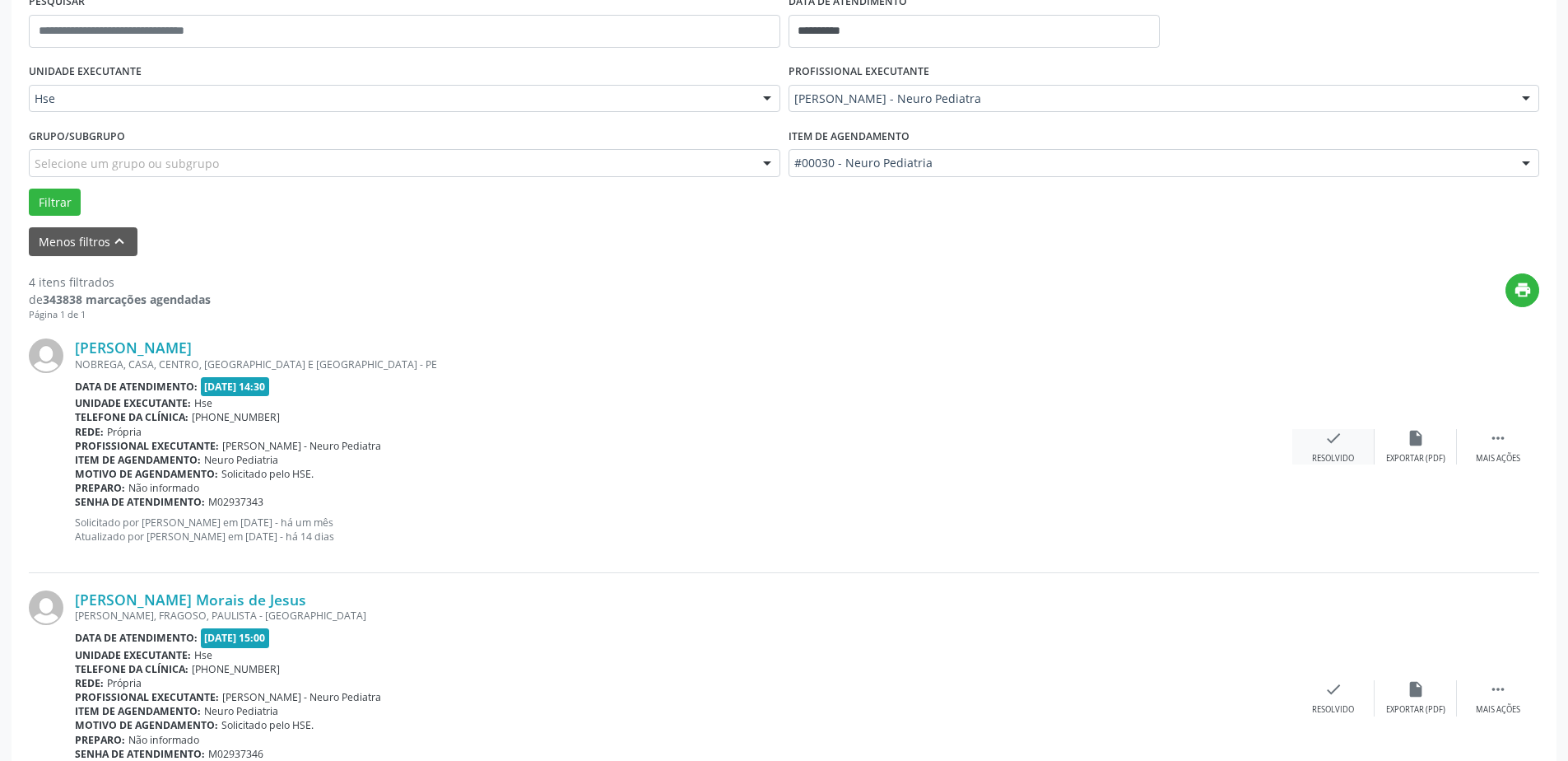
click at [1353, 436] on div "check Resolvido" at bounding box center [1333, 447] width 82 height 36
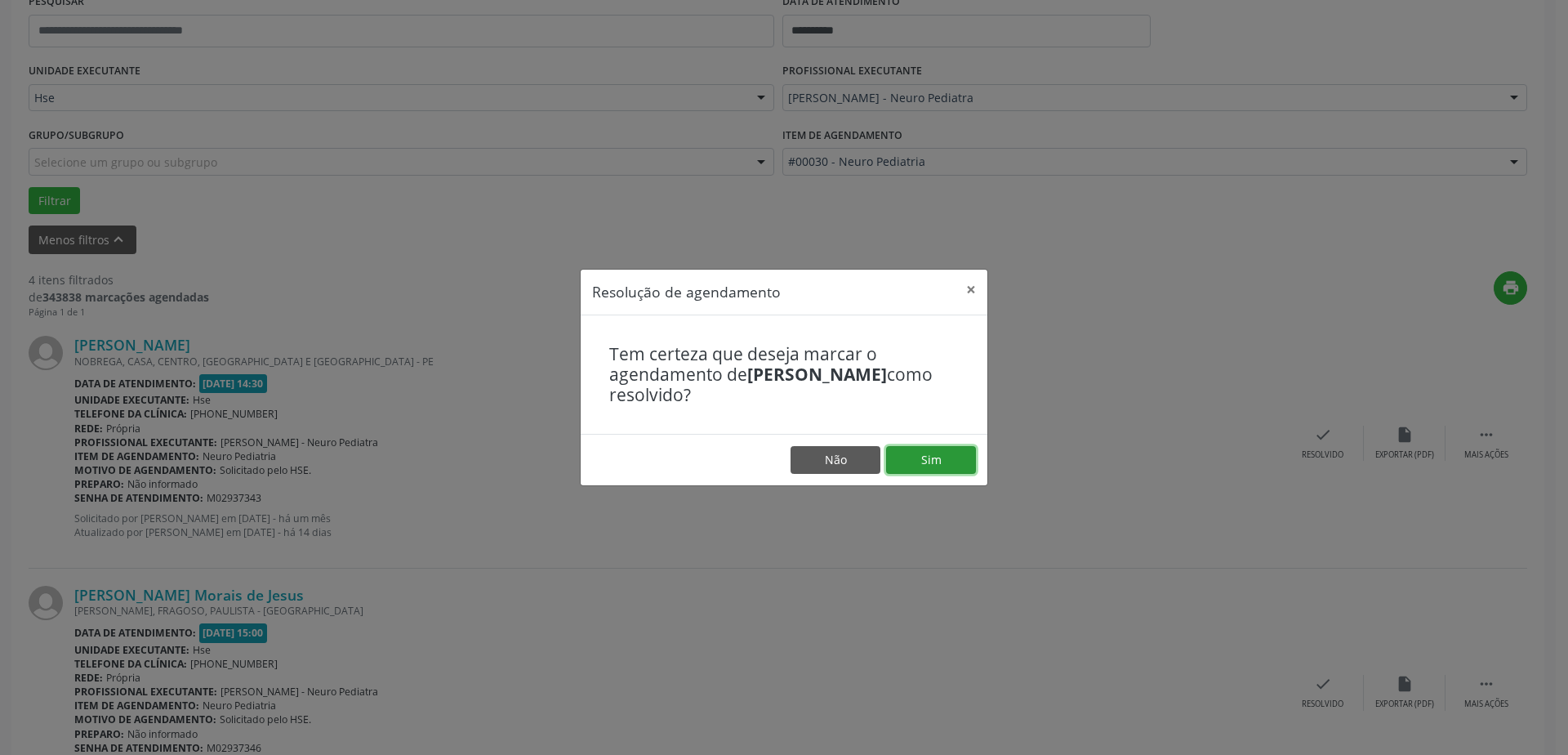
click at [918, 459] on button "Sim" at bounding box center [931, 459] width 90 height 28
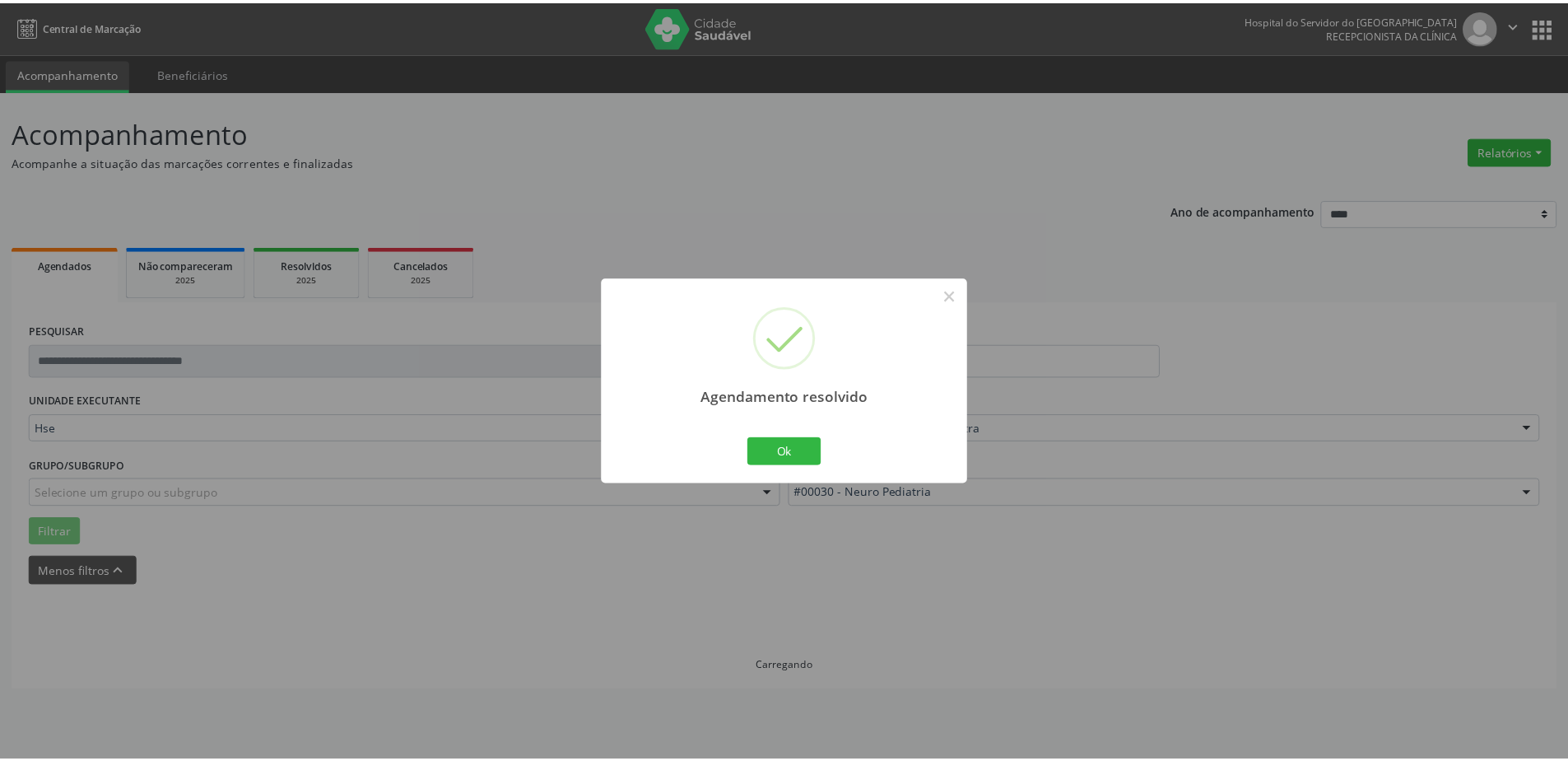
scroll to position [0, 0]
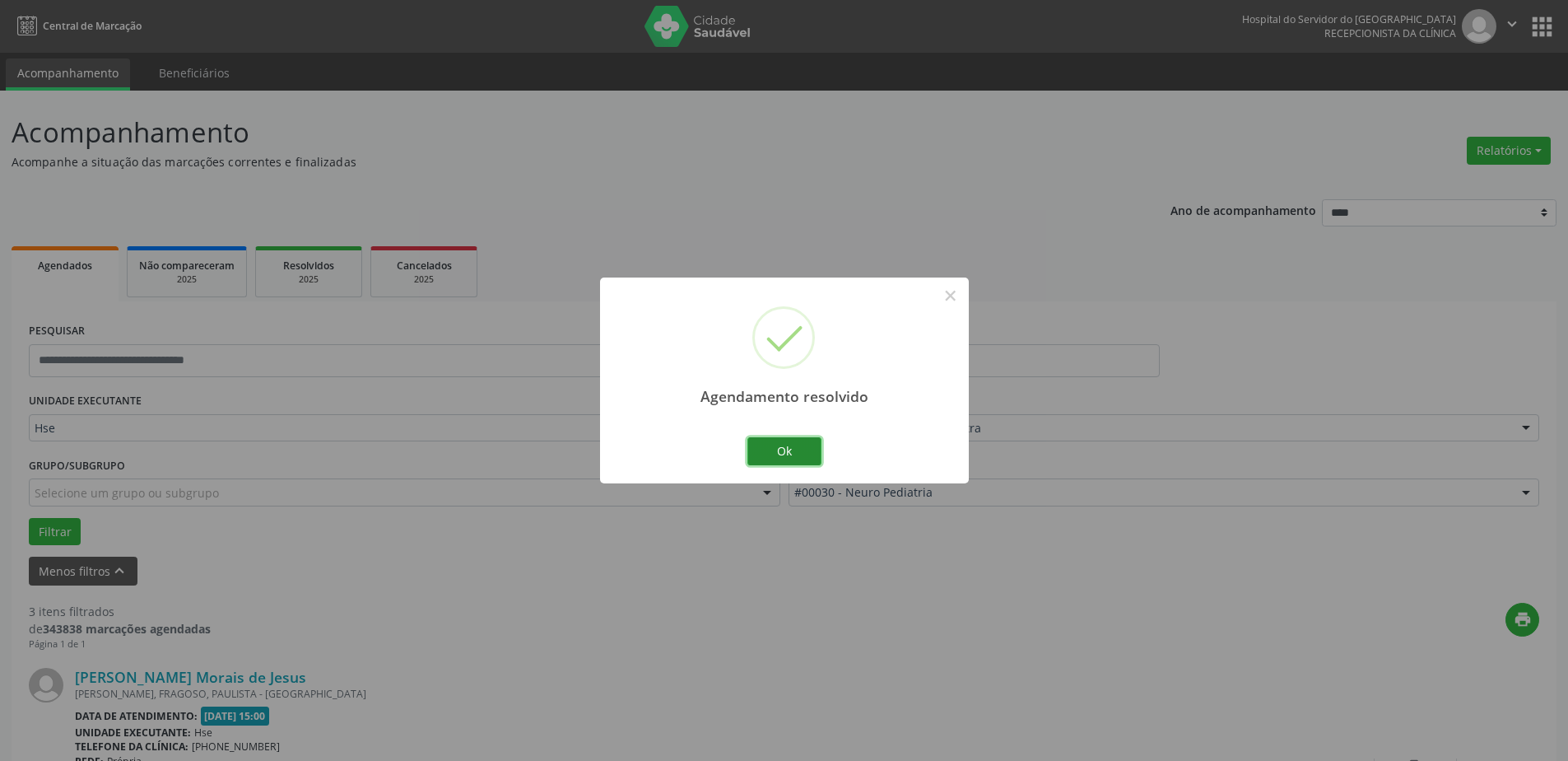
click at [759, 448] on button "Ok" at bounding box center [784, 451] width 74 height 28
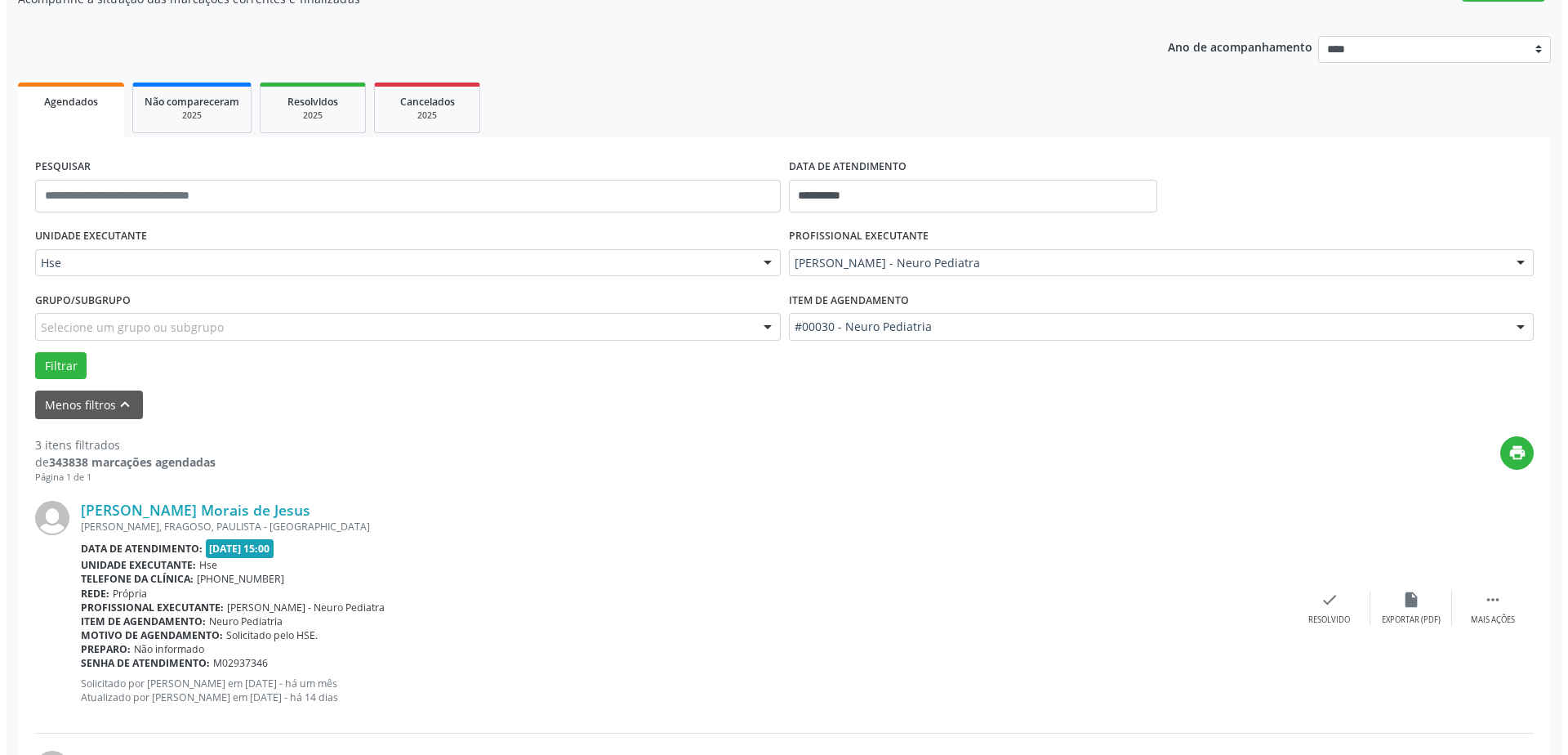
scroll to position [164, 0]
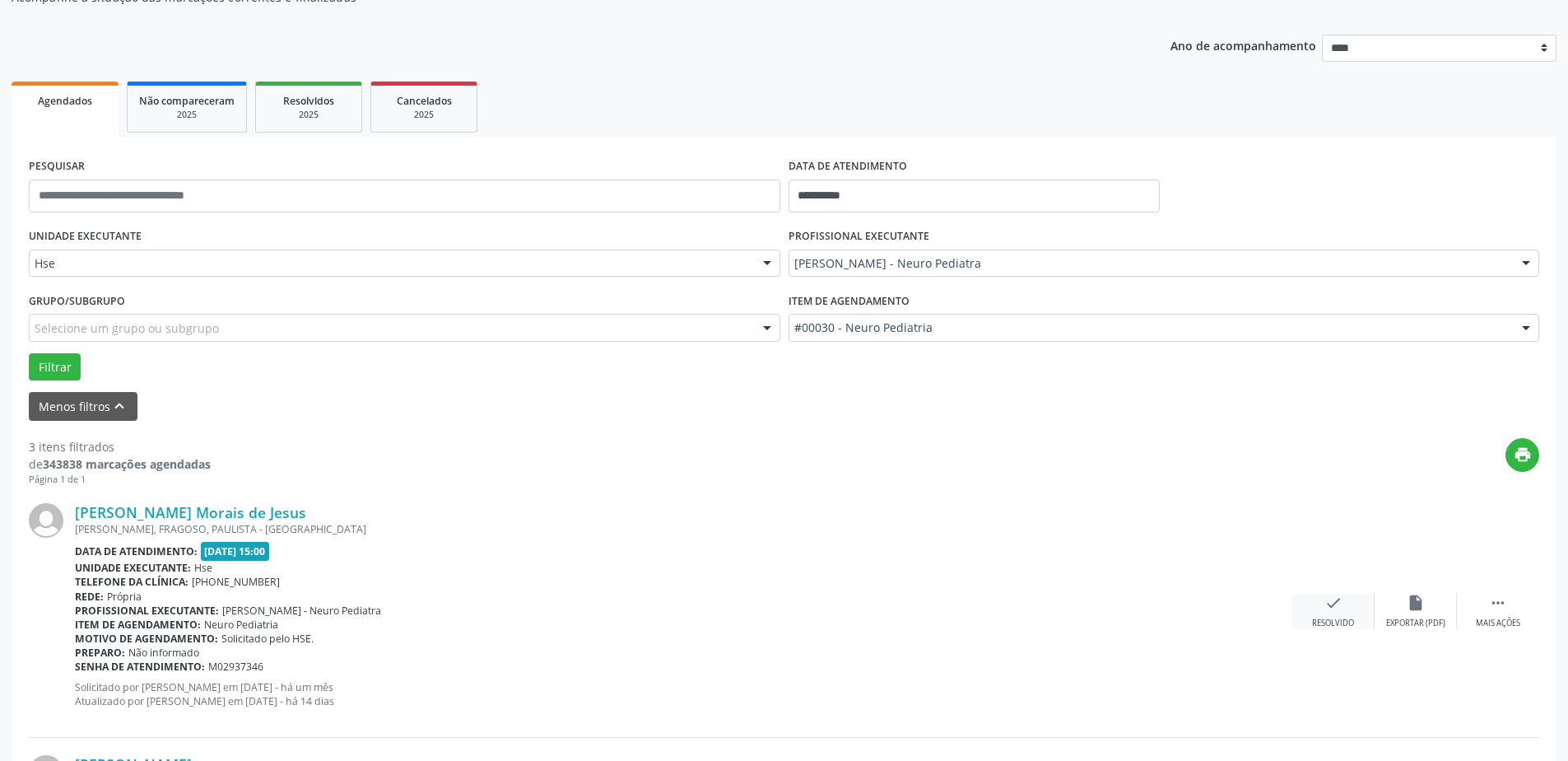
click at [1307, 601] on div "check Resolvido" at bounding box center [1333, 611] width 82 height 36
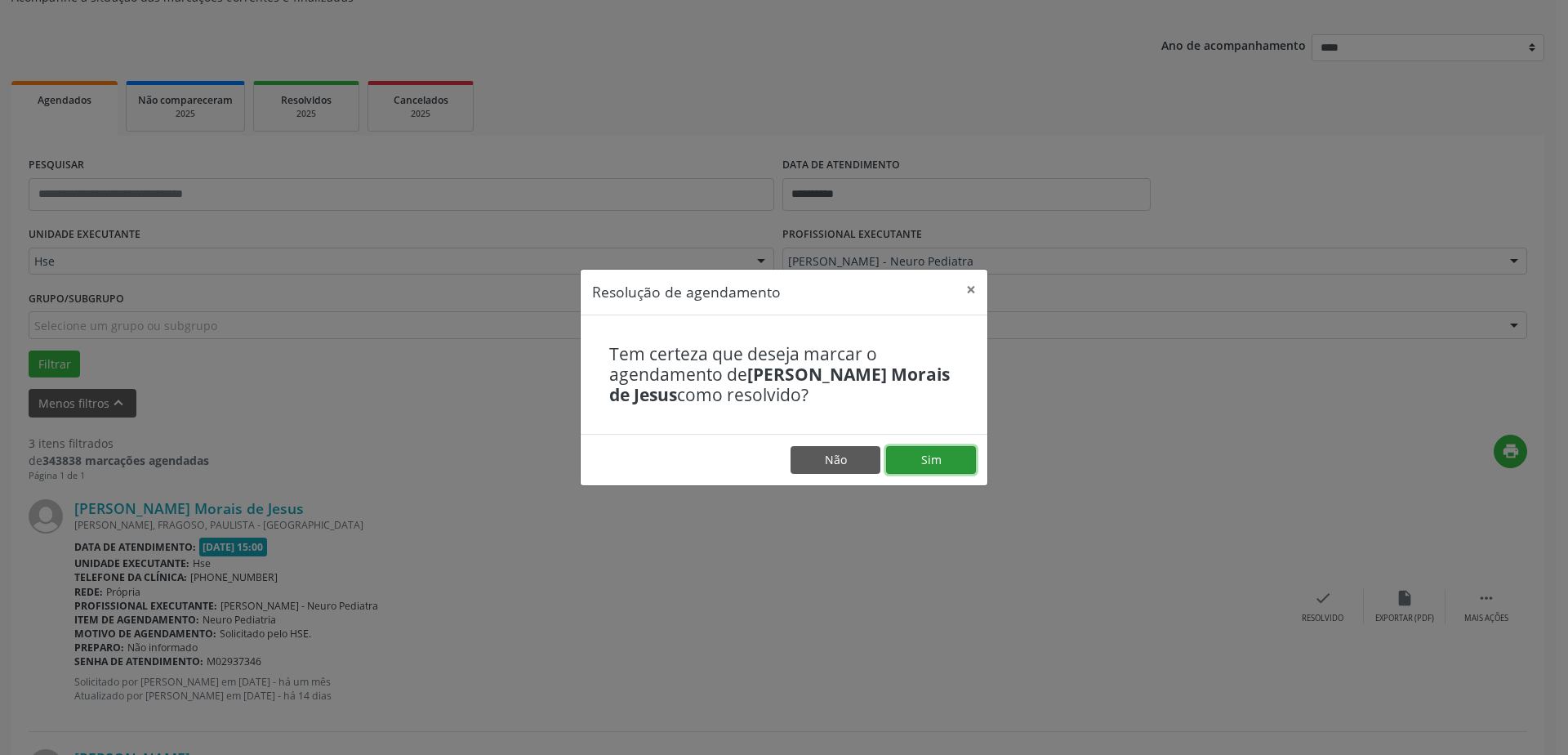
click at [951, 464] on button "Sim" at bounding box center [931, 459] width 90 height 28
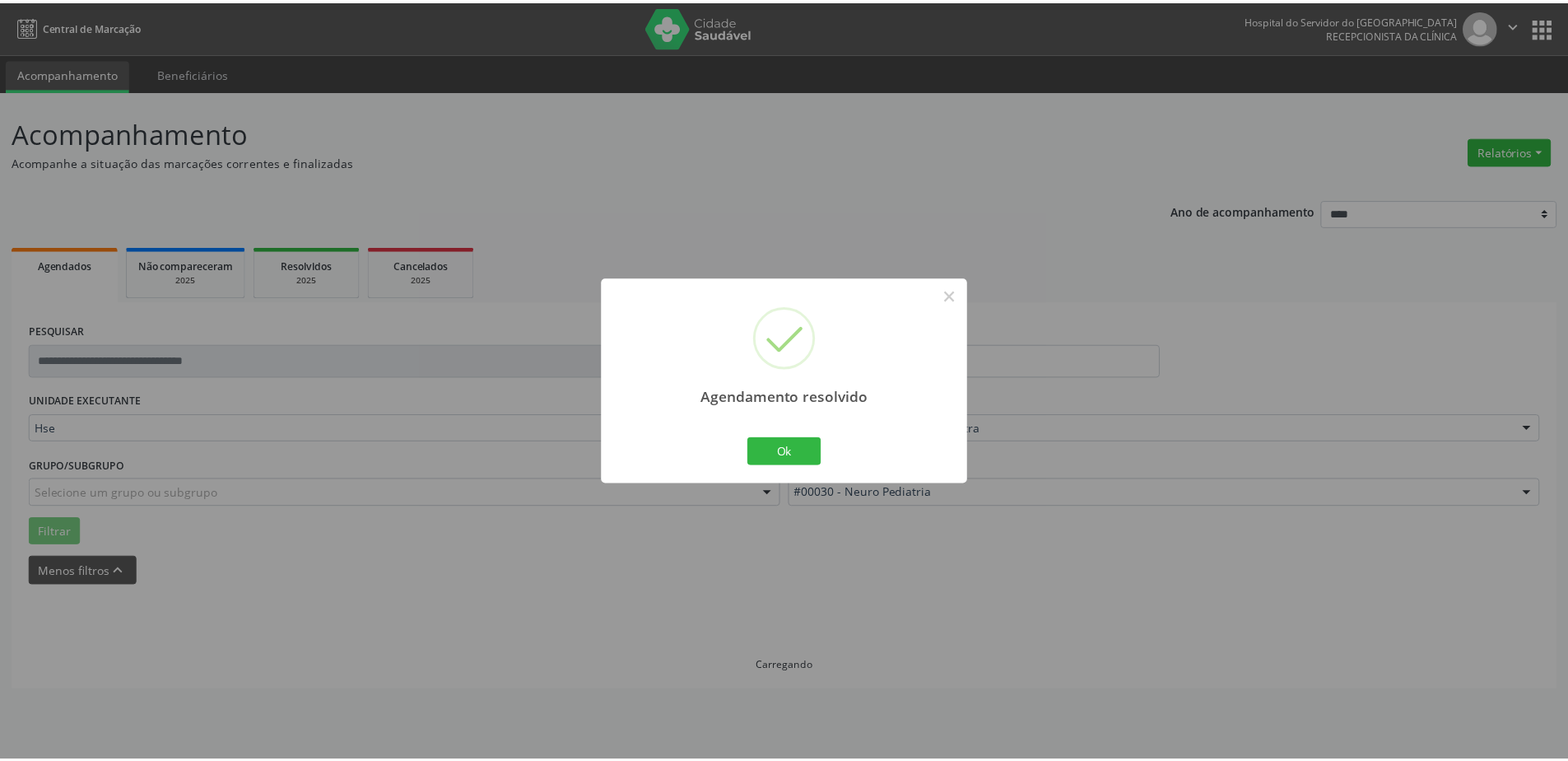
scroll to position [0, 0]
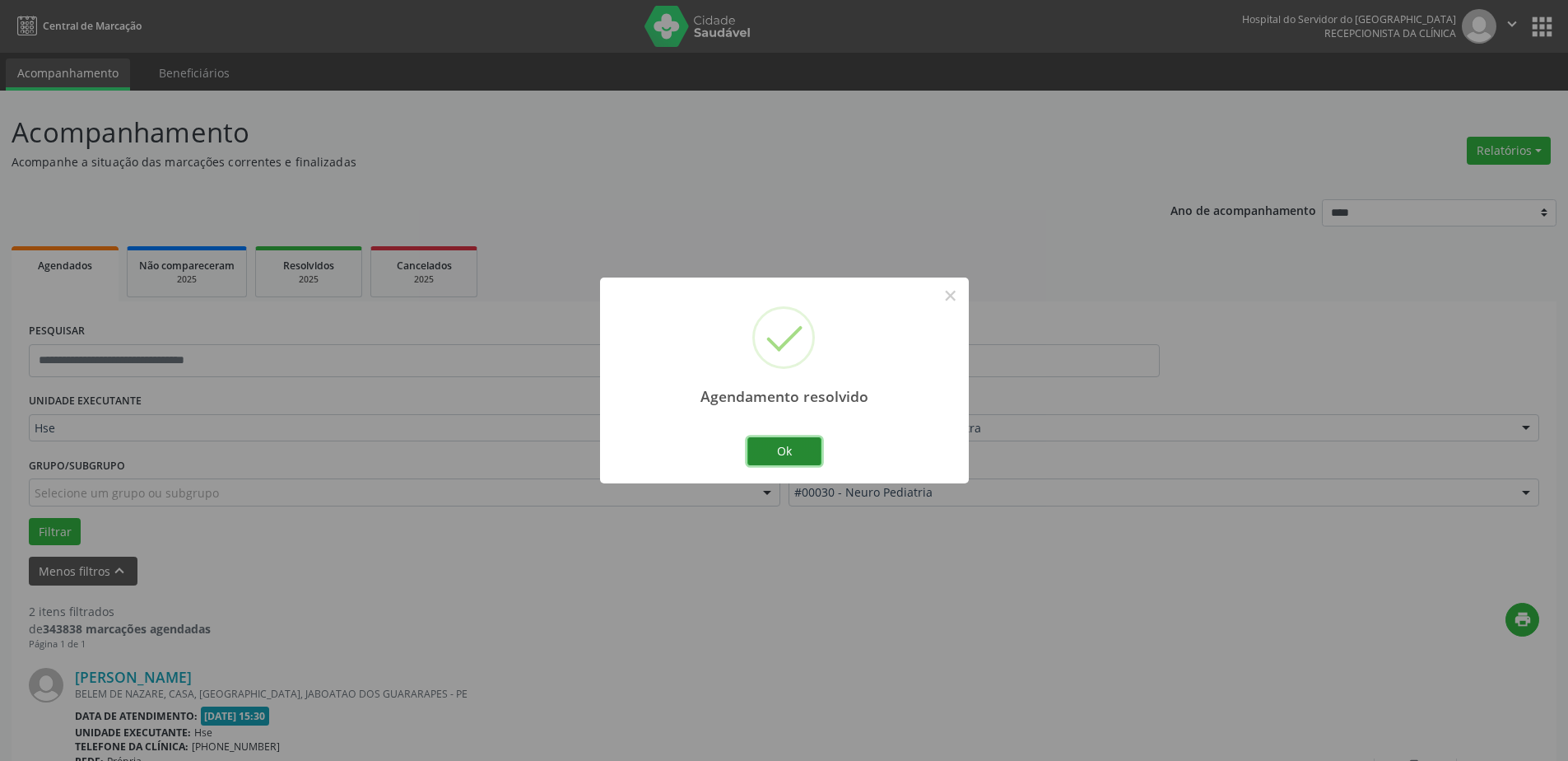
click at [803, 458] on button "Ok" at bounding box center [784, 451] width 74 height 28
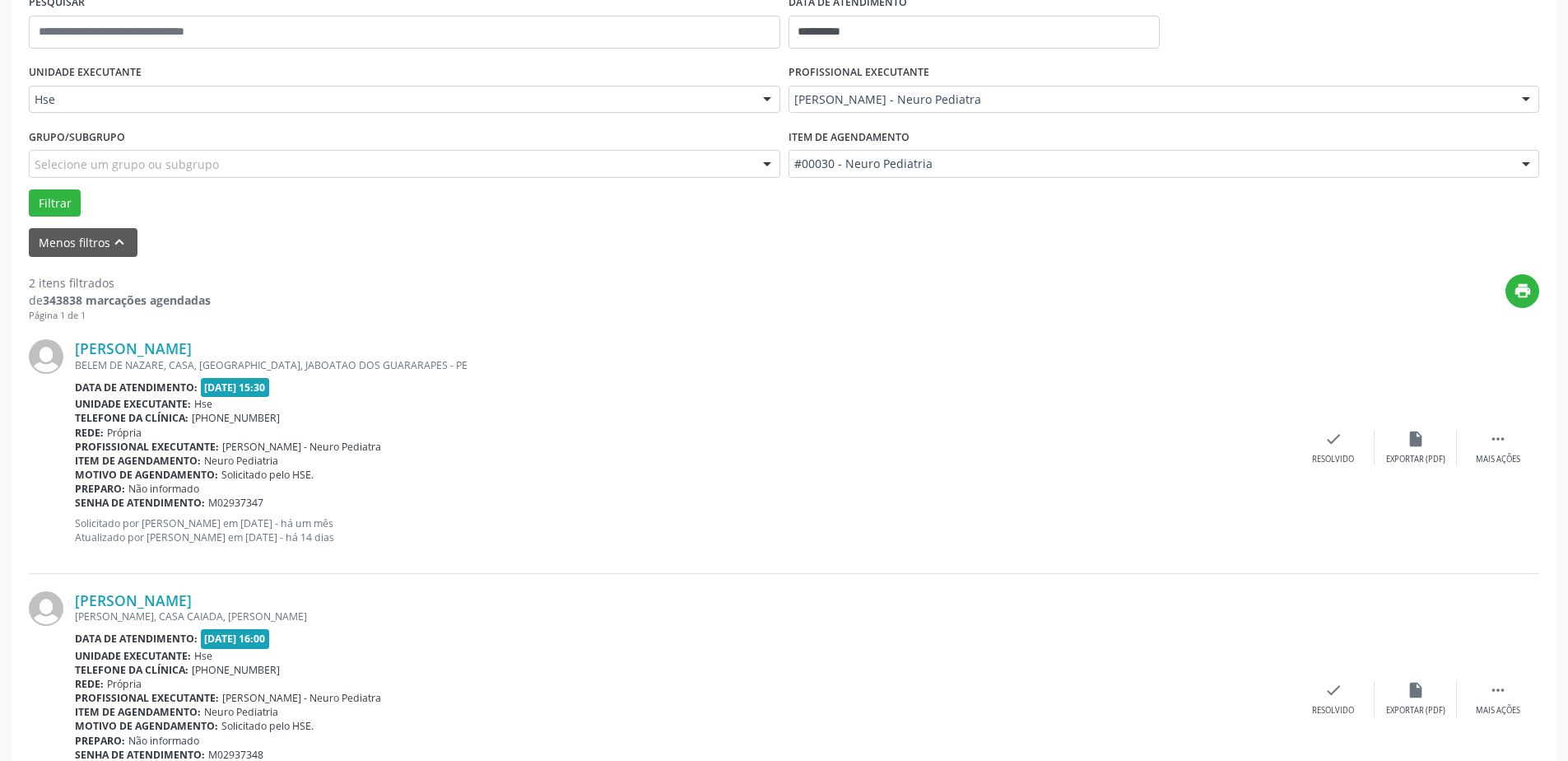
scroll to position [329, 0]
click at [1505, 448] on div " Mais ações" at bounding box center [1498, 447] width 82 height 36
click at [1398, 457] on div "Não compareceu" at bounding box center [1416, 459] width 70 height 12
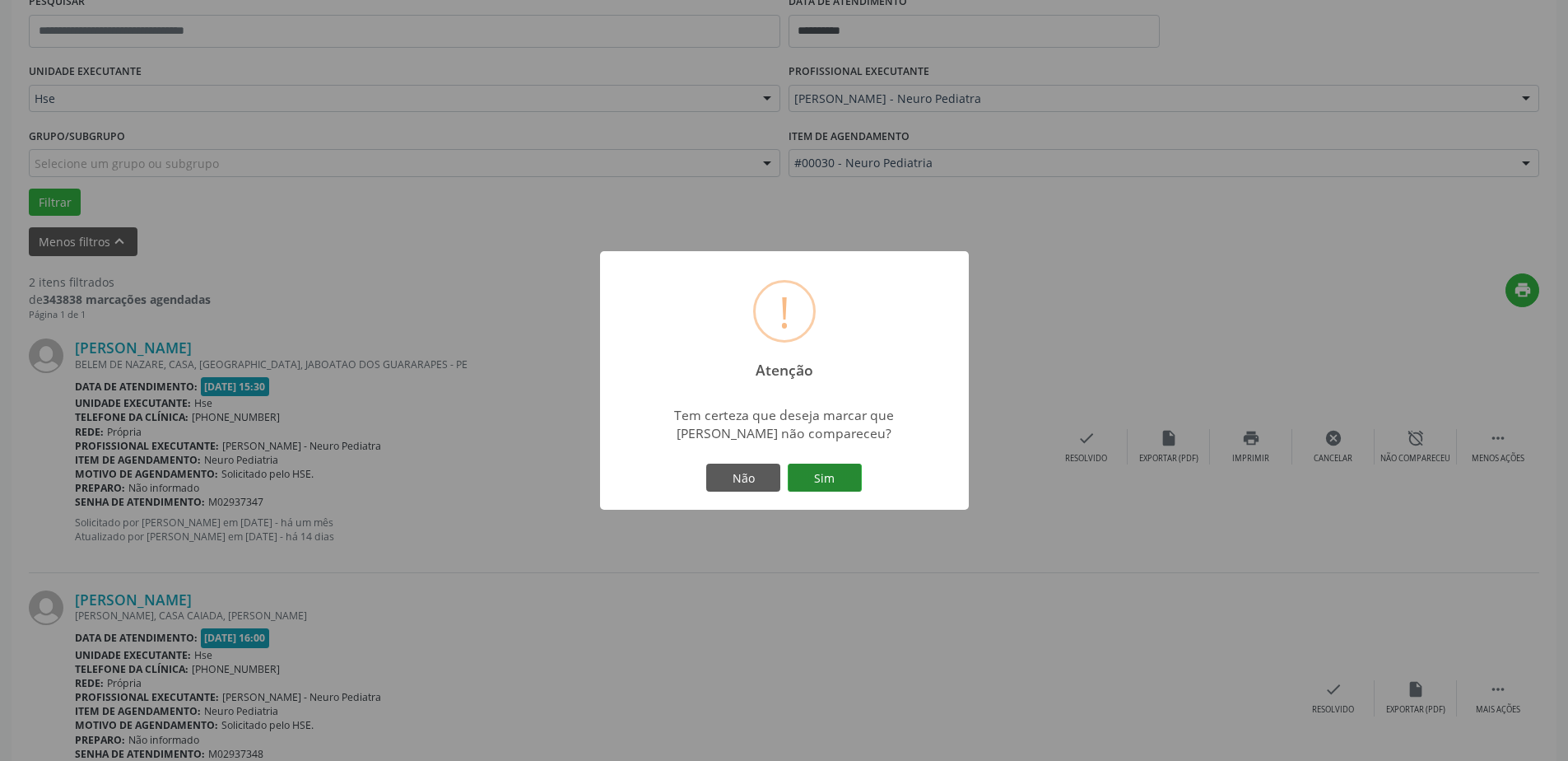
click at [845, 485] on button "Sim" at bounding box center [825, 477] width 74 height 28
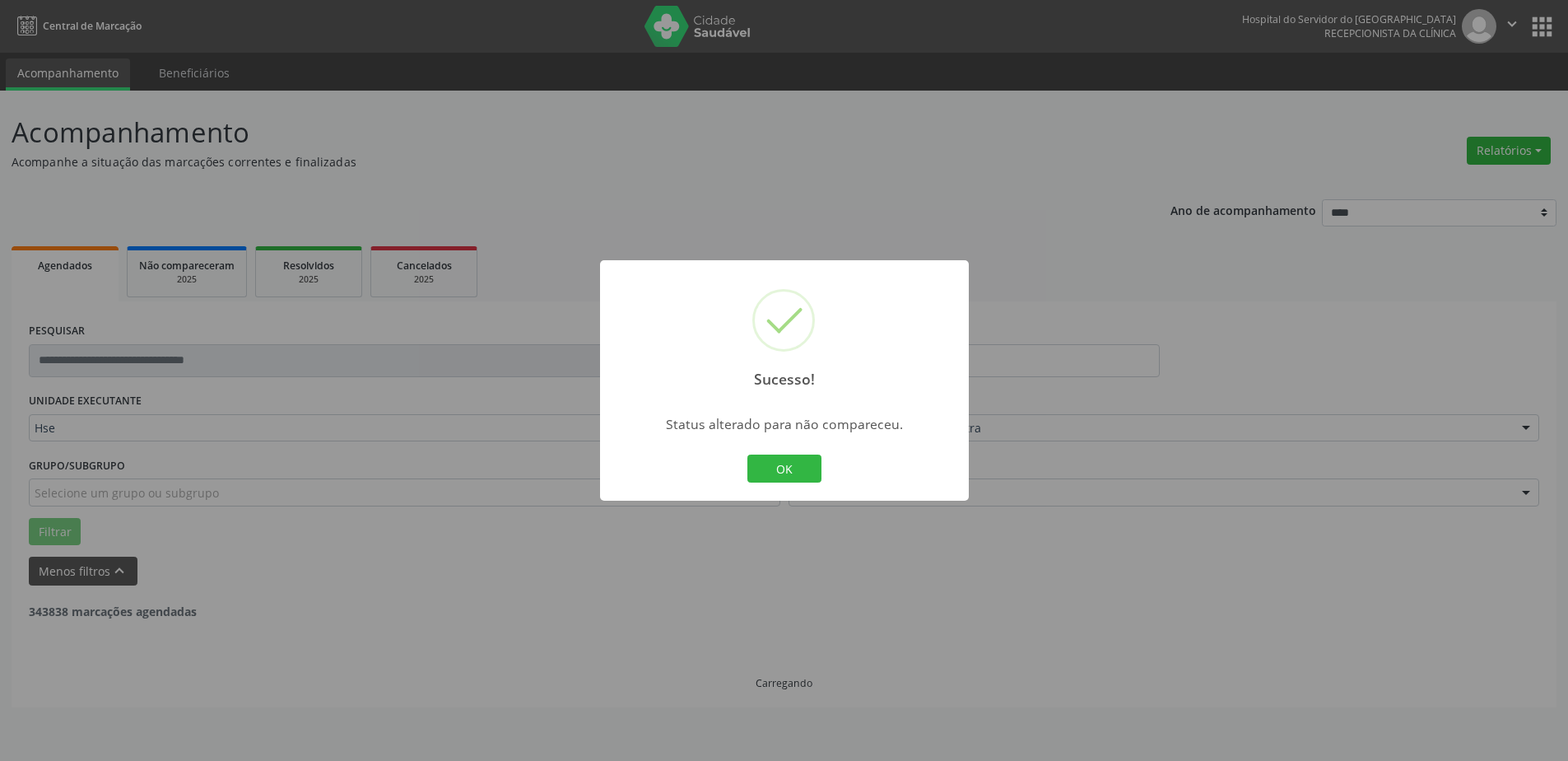
scroll to position [0, 0]
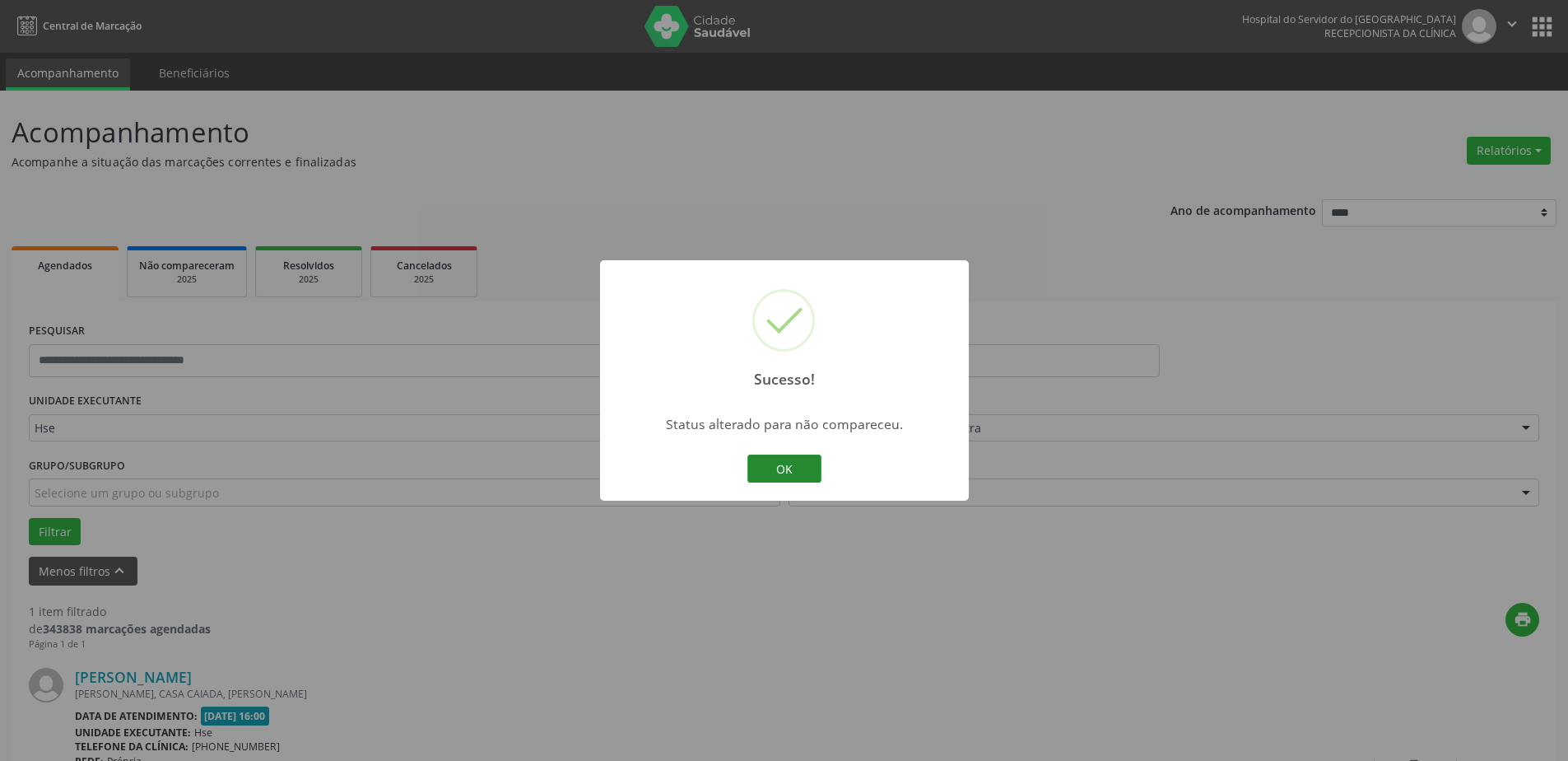
click at [774, 477] on button "OK" at bounding box center [784, 468] width 74 height 28
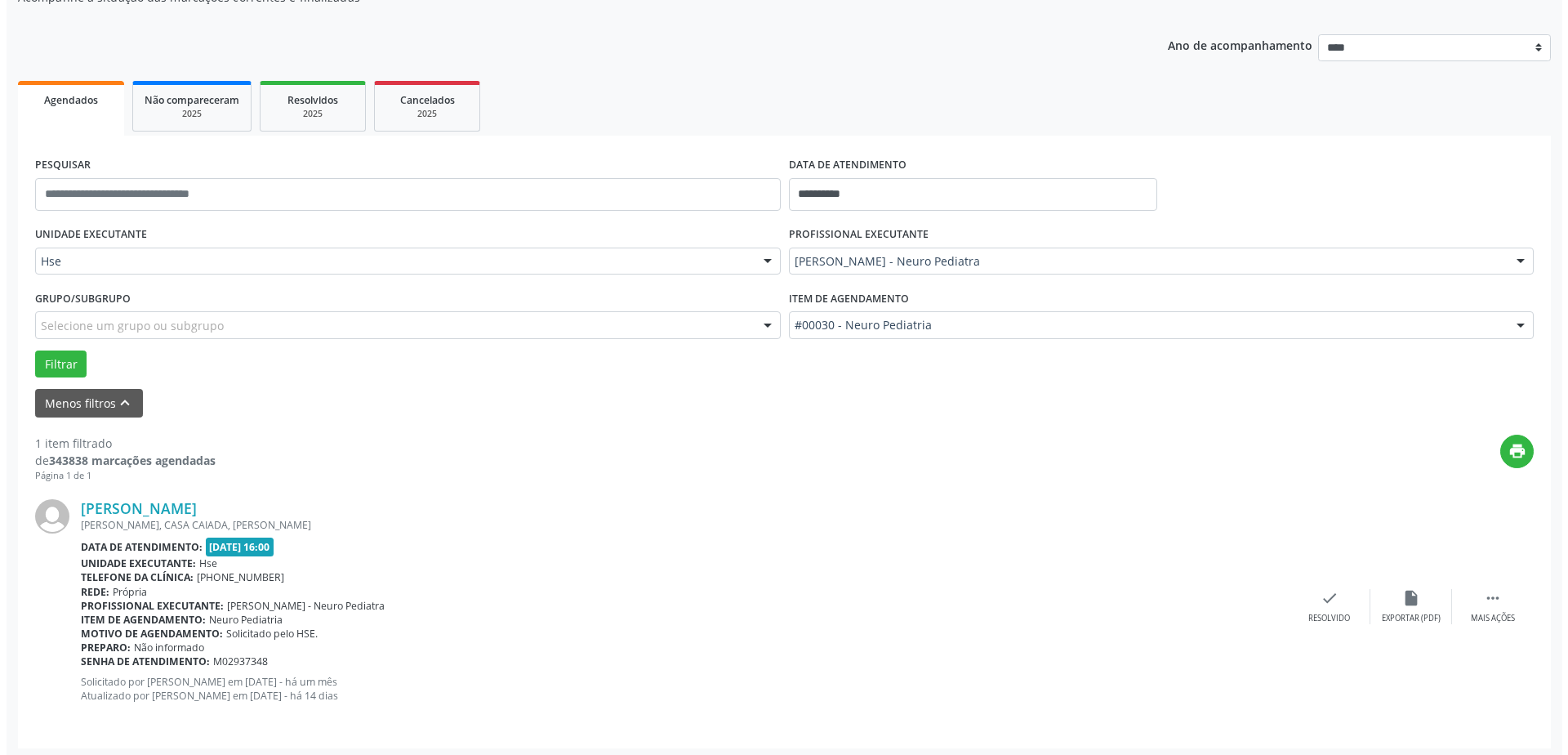
scroll to position [168, 0]
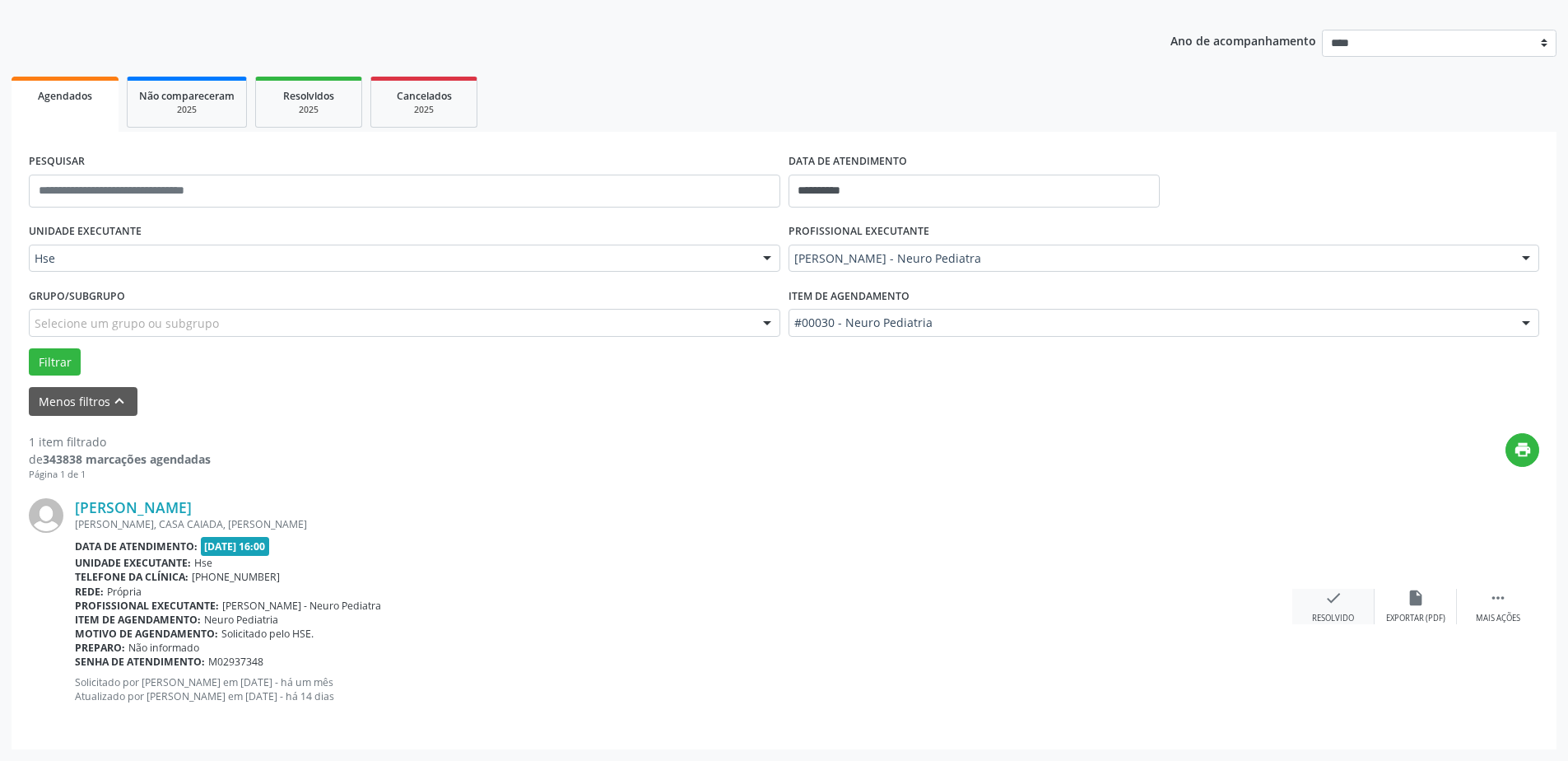
click at [1316, 613] on div "Resolvido" at bounding box center [1334, 619] width 42 height 12
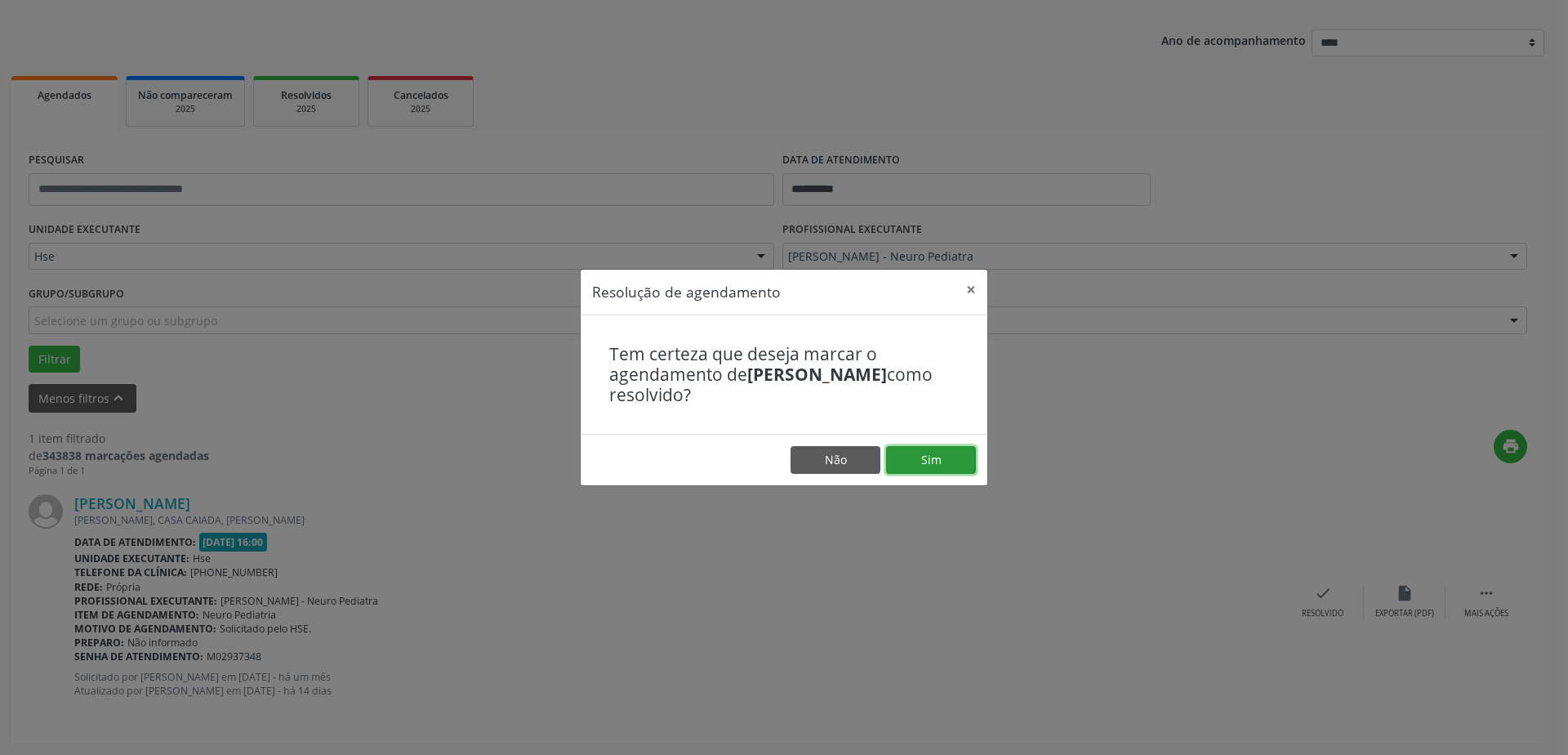
click at [945, 463] on button "Sim" at bounding box center [931, 459] width 90 height 28
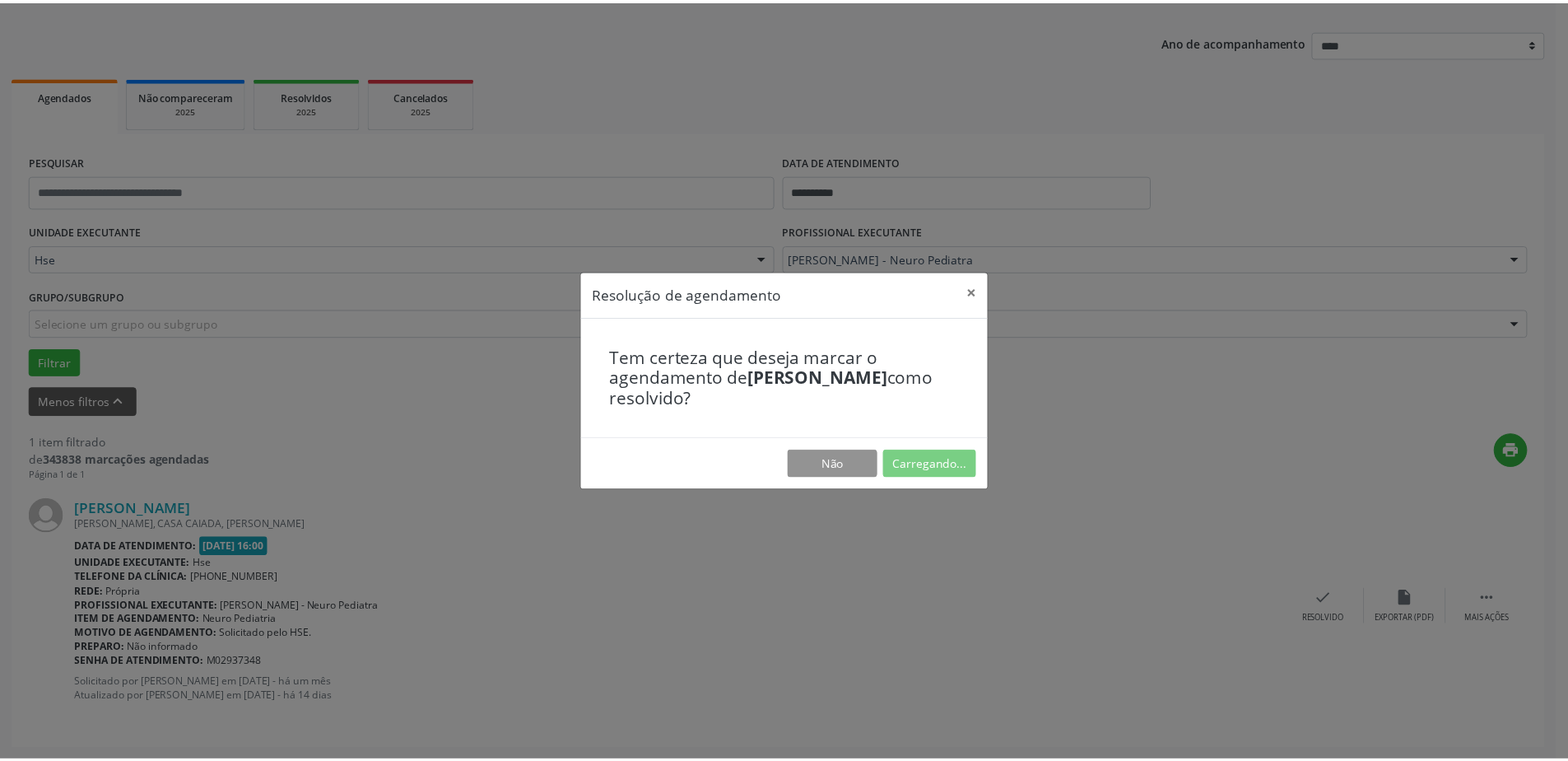
scroll to position [0, 0]
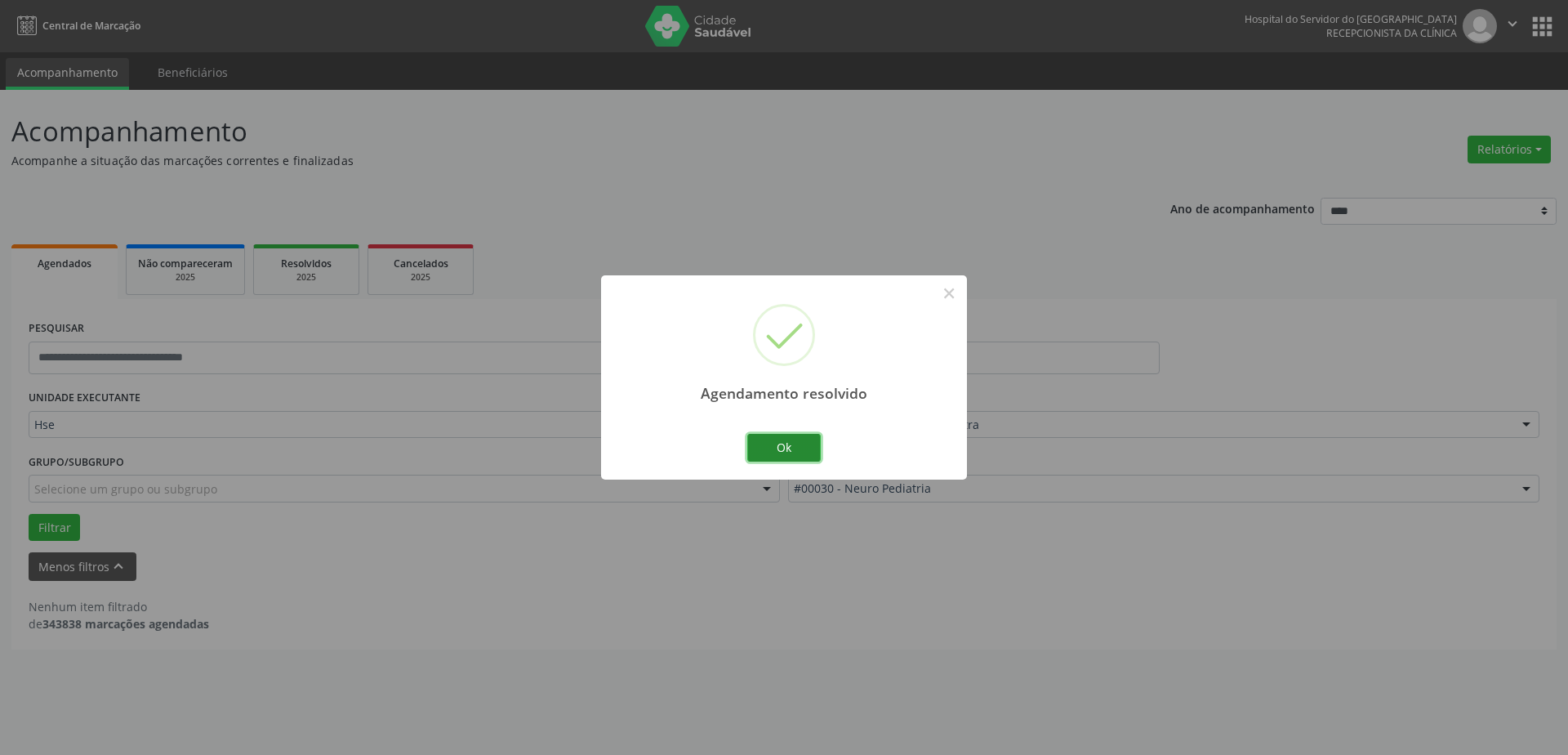
click at [783, 440] on button "Ok" at bounding box center [784, 448] width 74 height 28
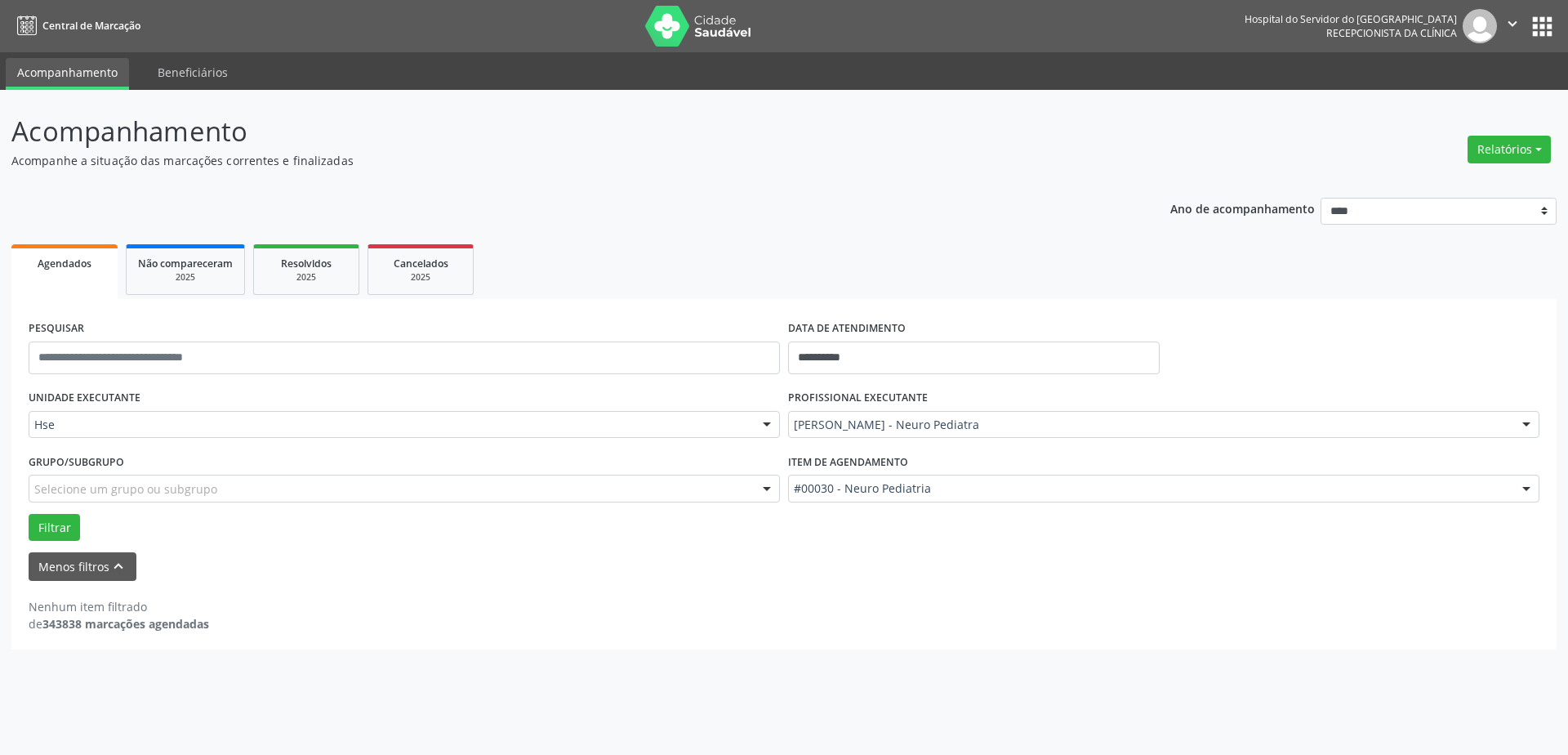
click at [1054, 417] on div "[PERSON_NAME] - Neuro Pediatra" at bounding box center [1163, 424] width 751 height 28
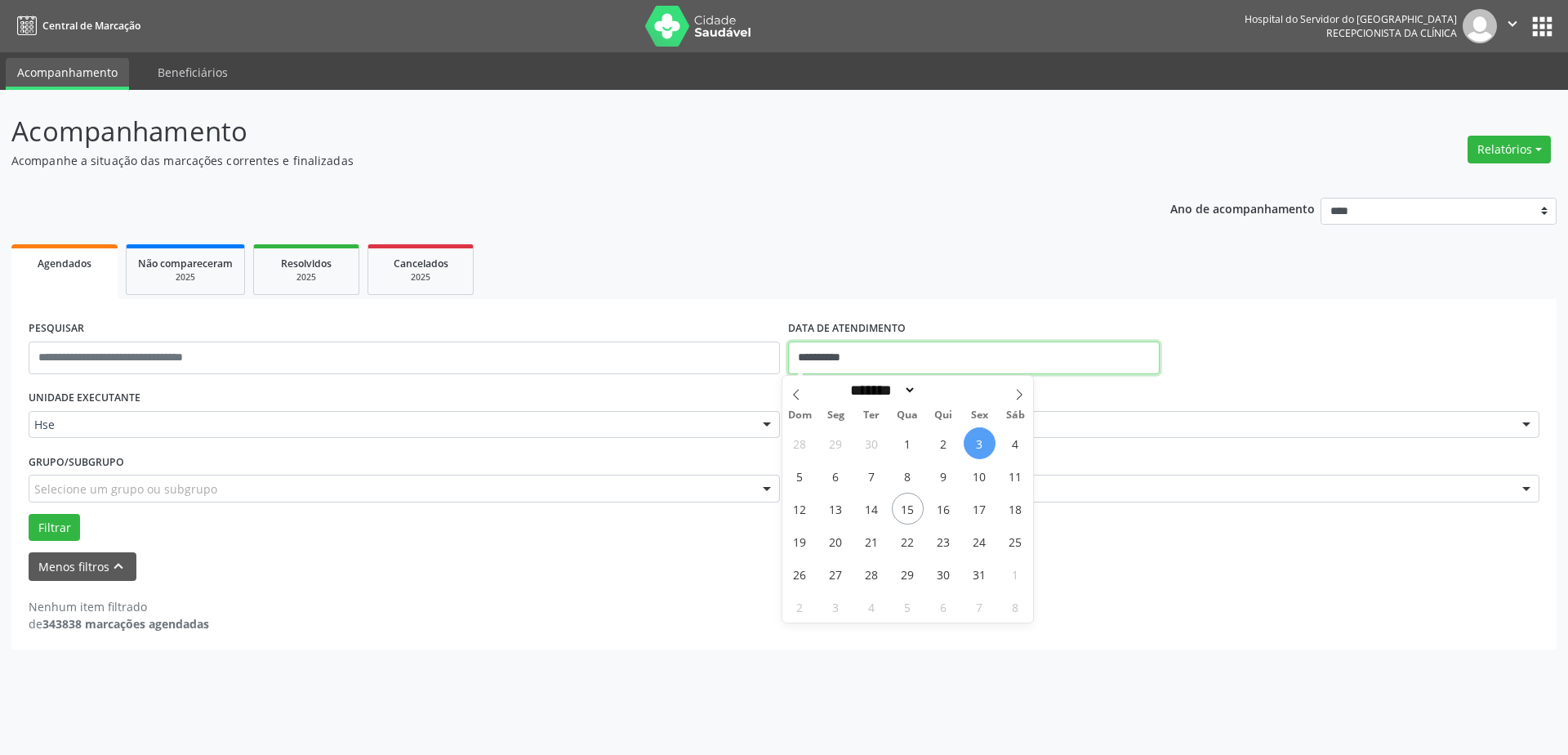
click at [887, 349] on input "**********" at bounding box center [974, 358] width 372 height 33
click at [913, 509] on span "15" at bounding box center [907, 509] width 32 height 32
type input "**********"
click at [913, 508] on span "15" at bounding box center [907, 509] width 32 height 32
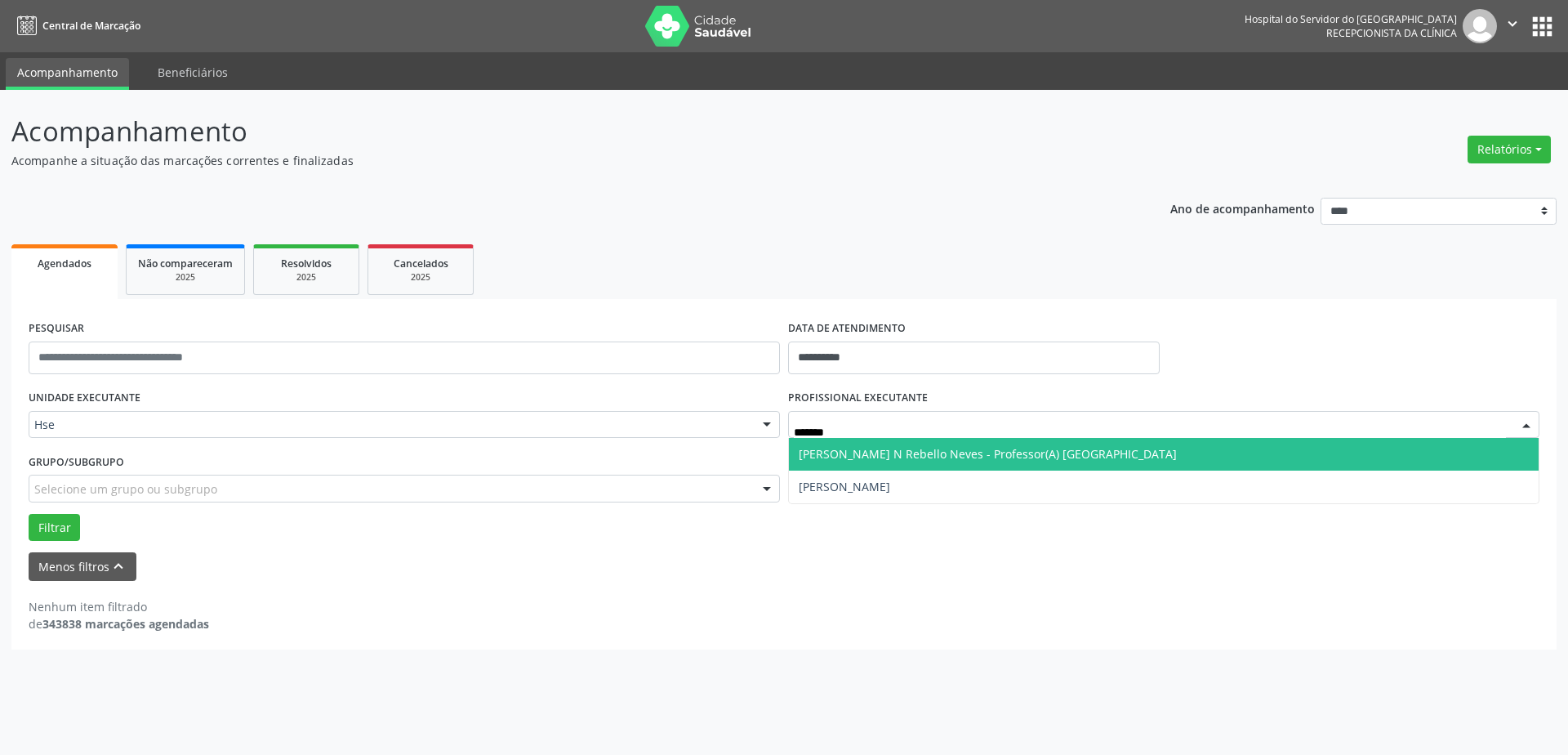
type input "********"
click at [1013, 451] on span "[PERSON_NAME]" at bounding box center [1163, 454] width 750 height 33
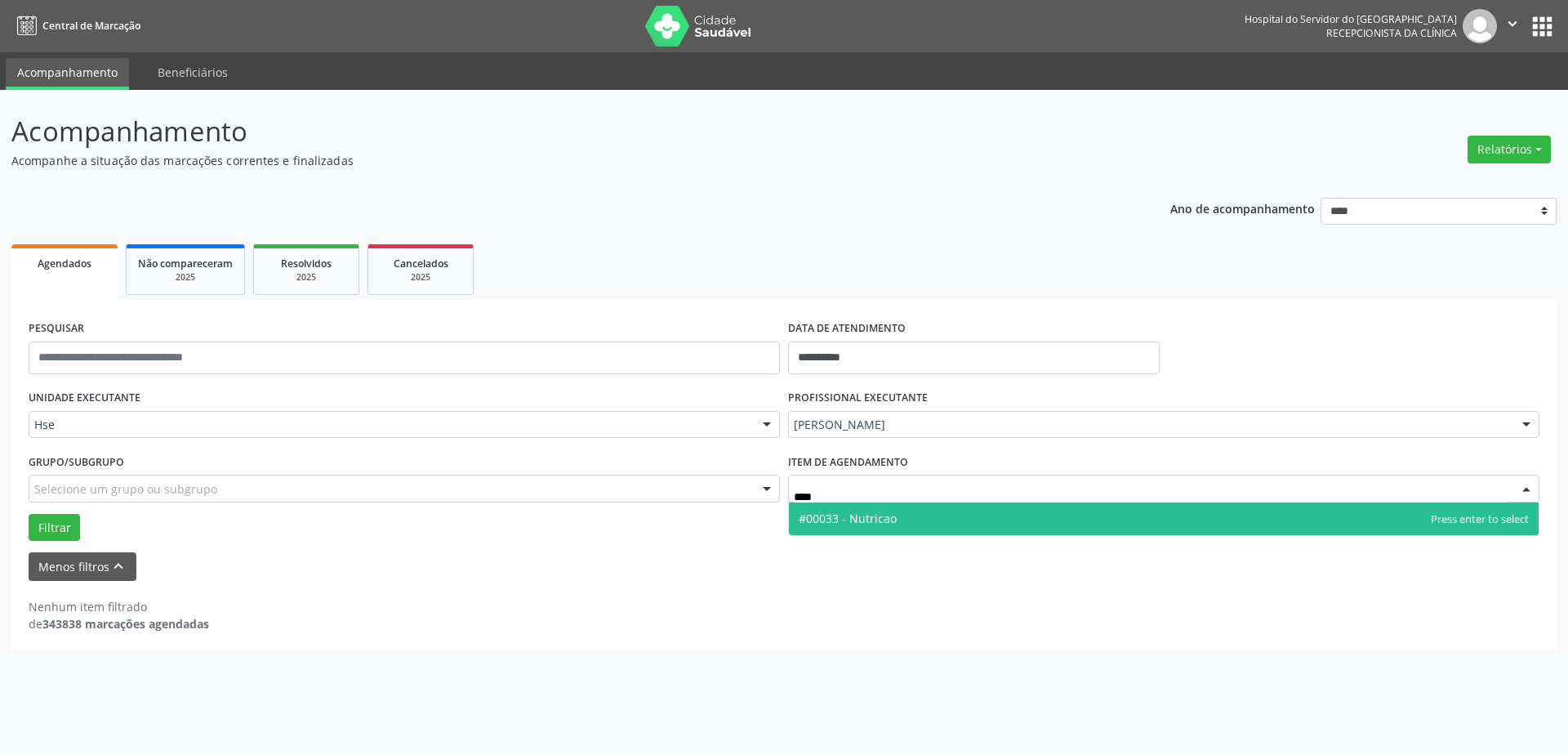
type input "*****"
click at [929, 508] on span "#00033 - Nutricao" at bounding box center [1163, 518] width 750 height 33
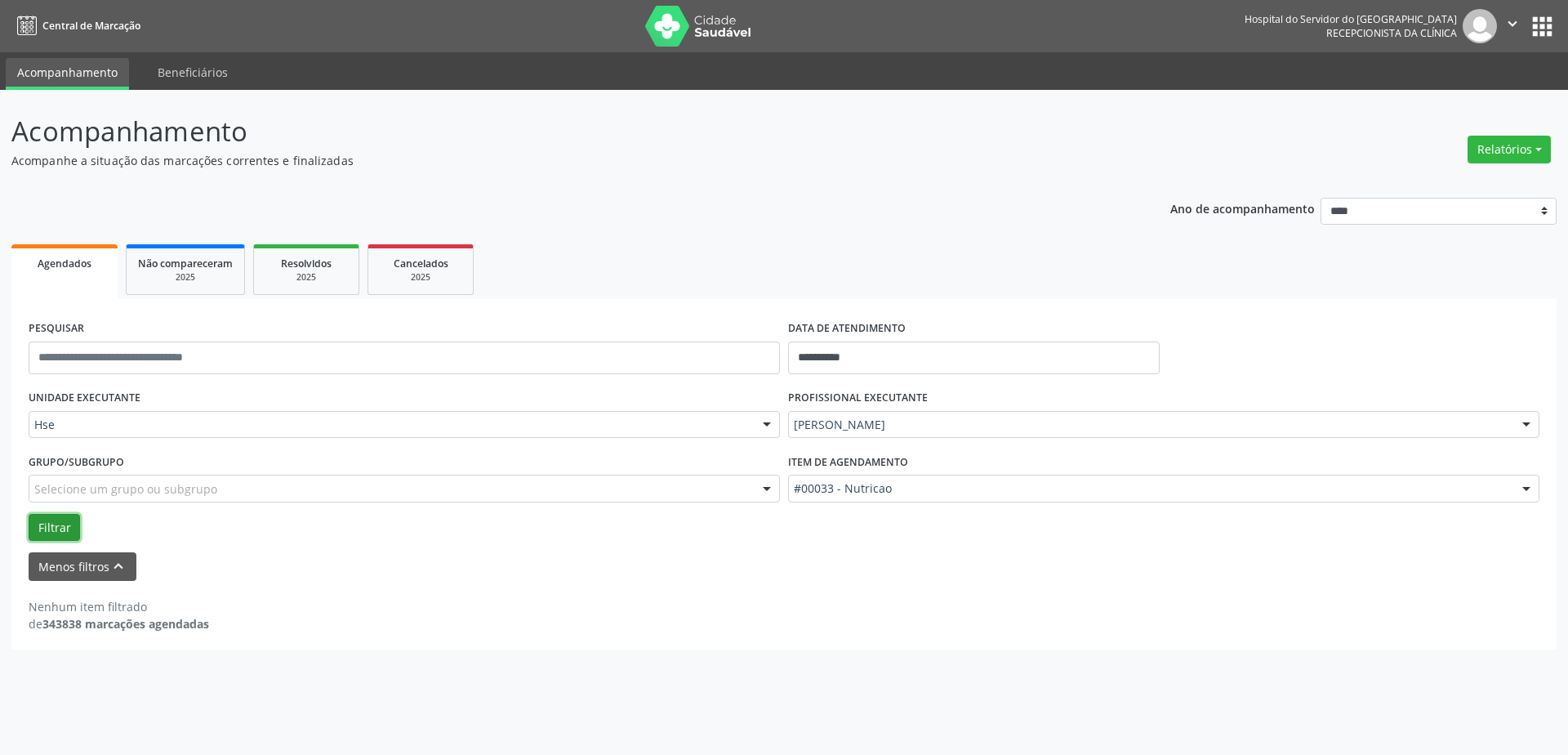
click at [39, 526] on button "Filtrar" at bounding box center [54, 527] width 51 height 28
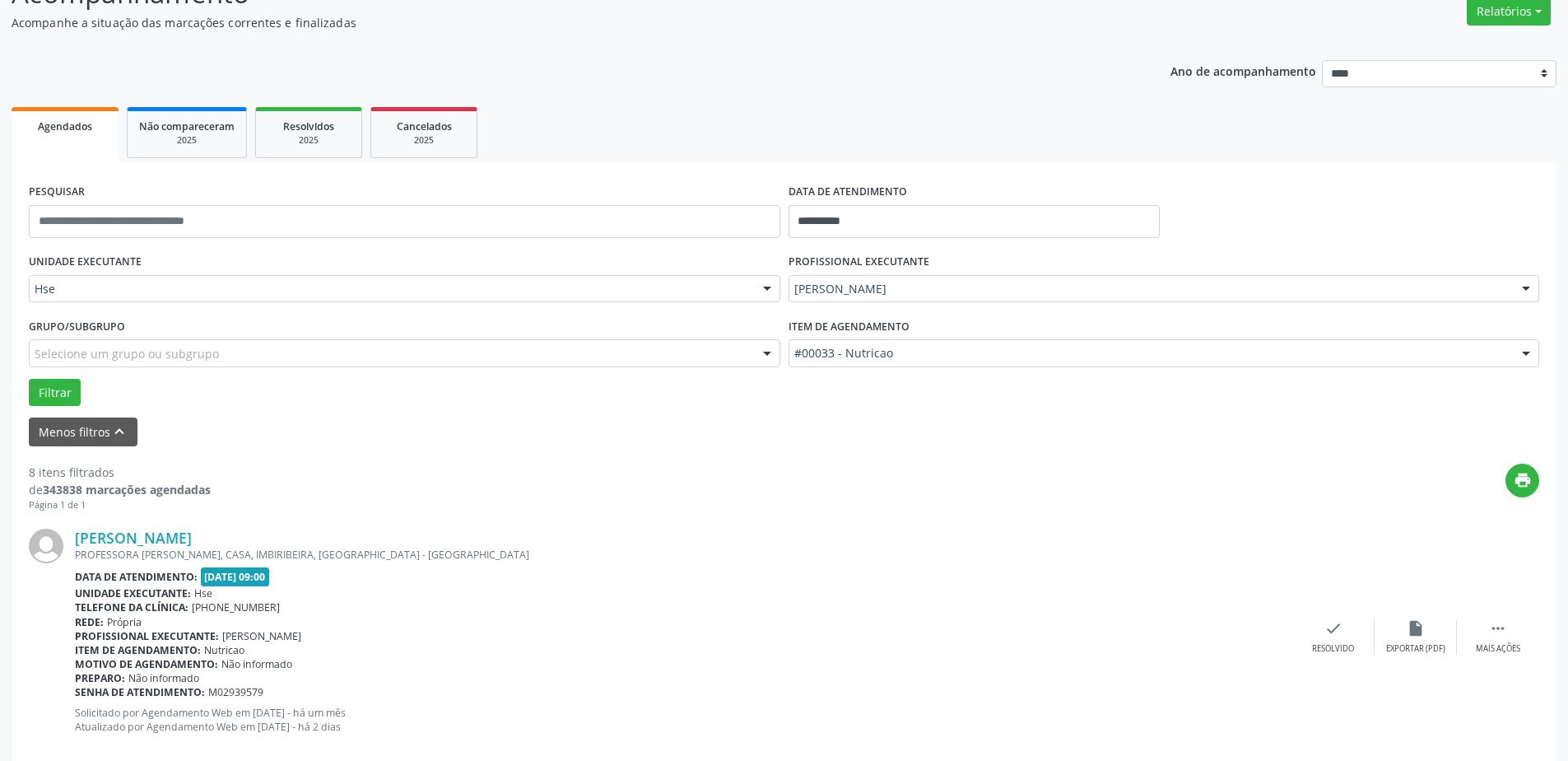
scroll to position [329, 0]
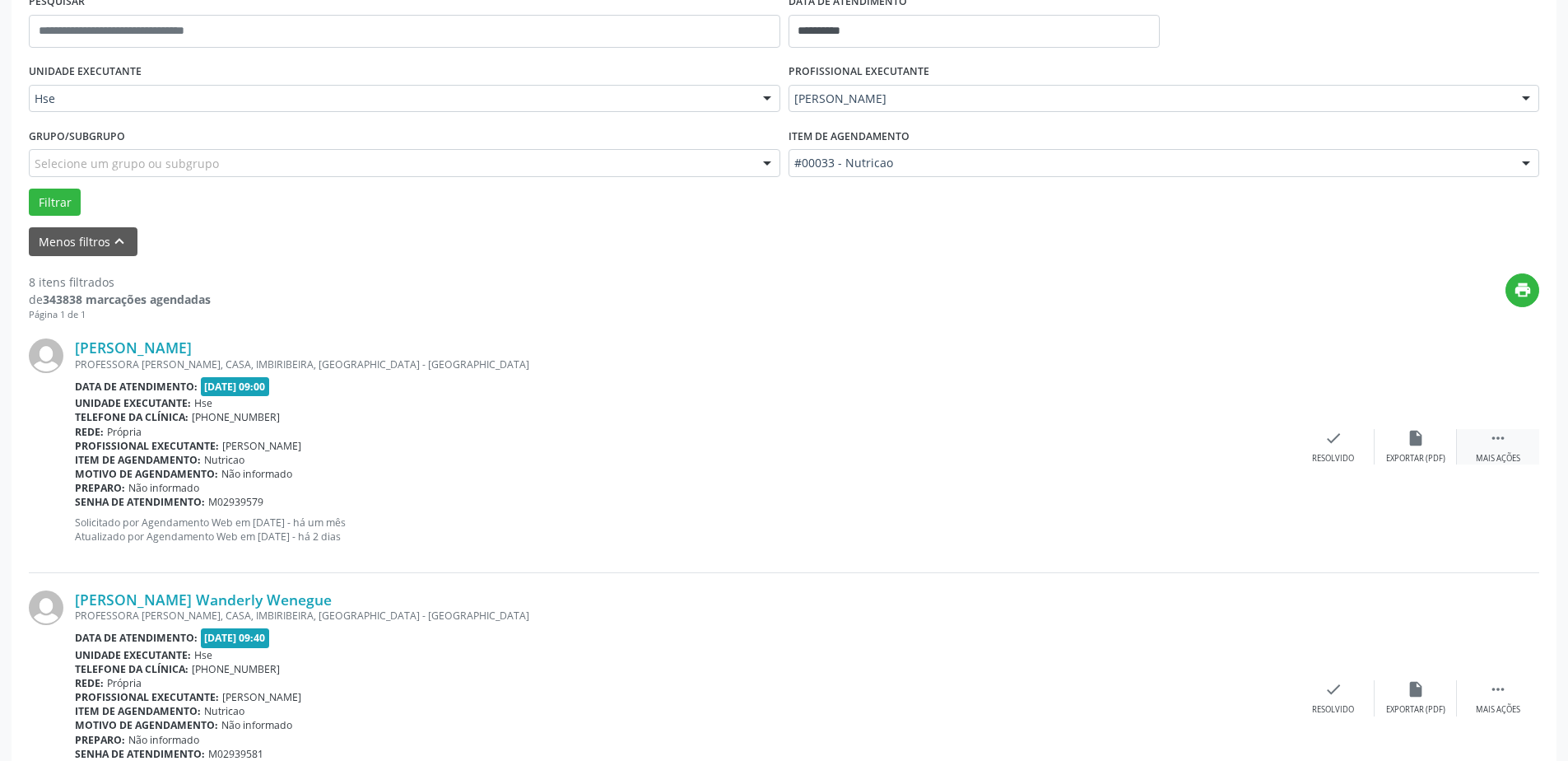
click at [1507, 453] on div "Mais ações" at bounding box center [1498, 459] width 45 height 12
click at [1425, 457] on div "Não compareceu" at bounding box center [1416, 459] width 70 height 12
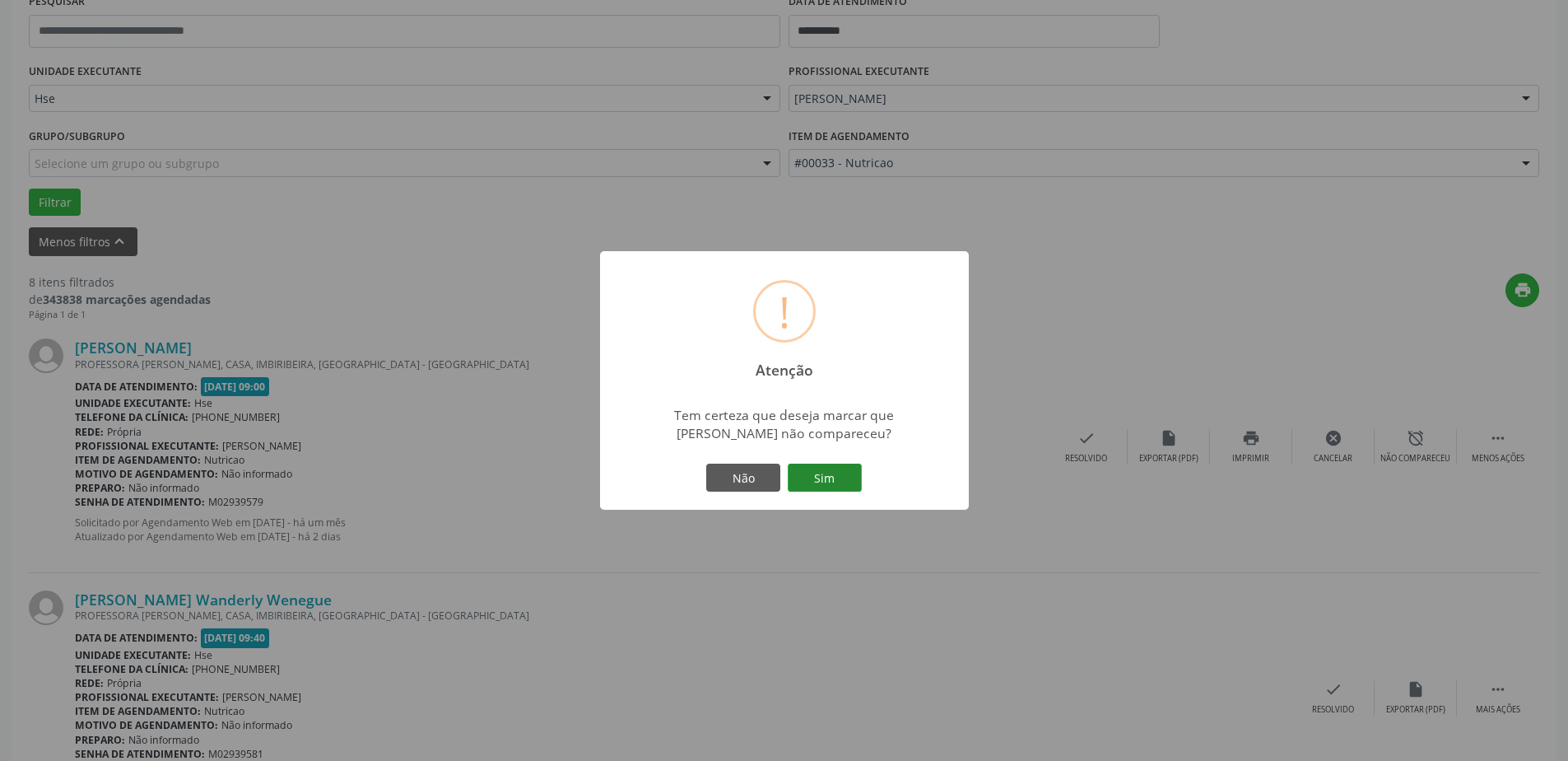
click at [836, 470] on button "Sim" at bounding box center [825, 477] width 74 height 28
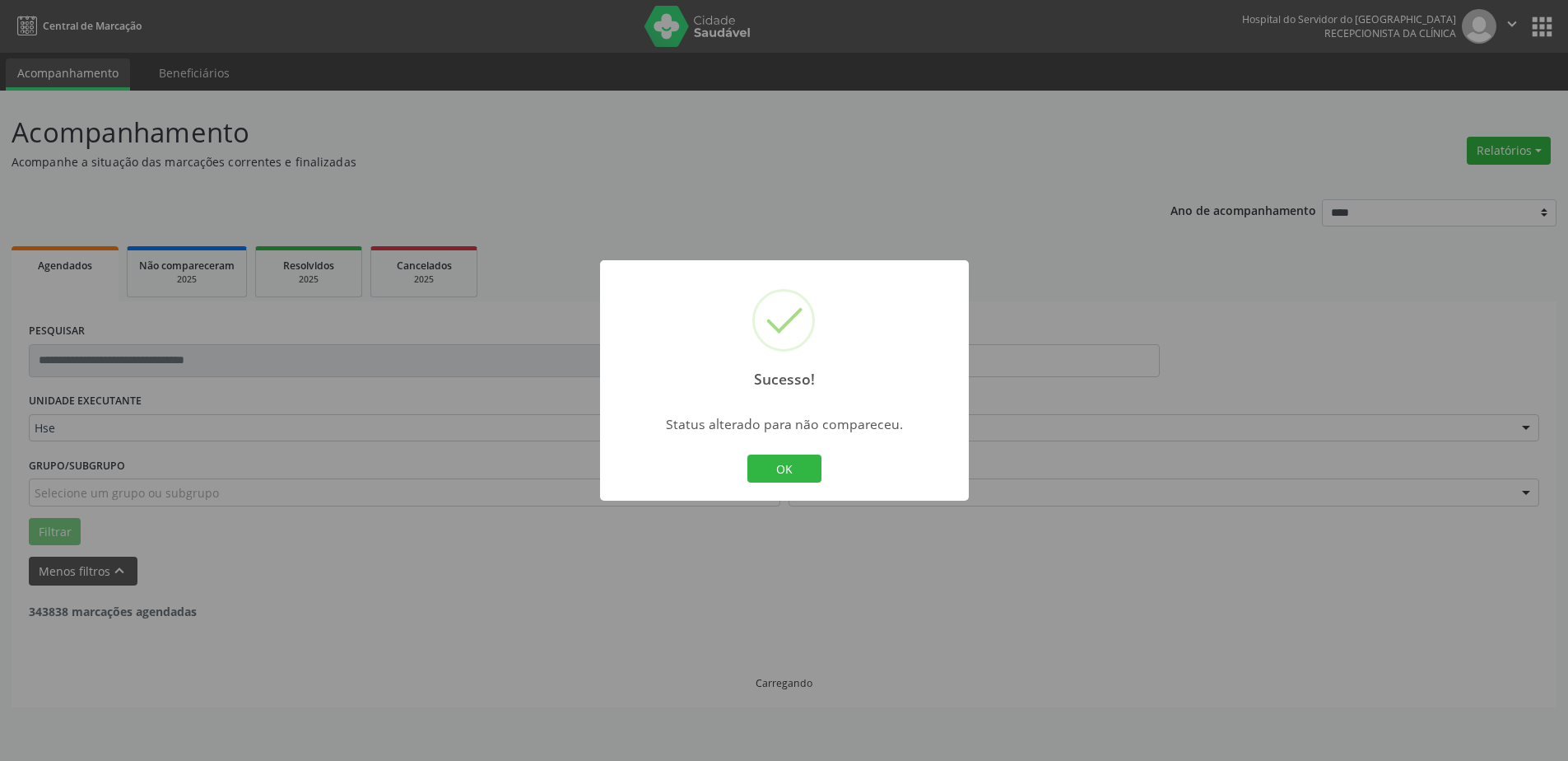
scroll to position [0, 0]
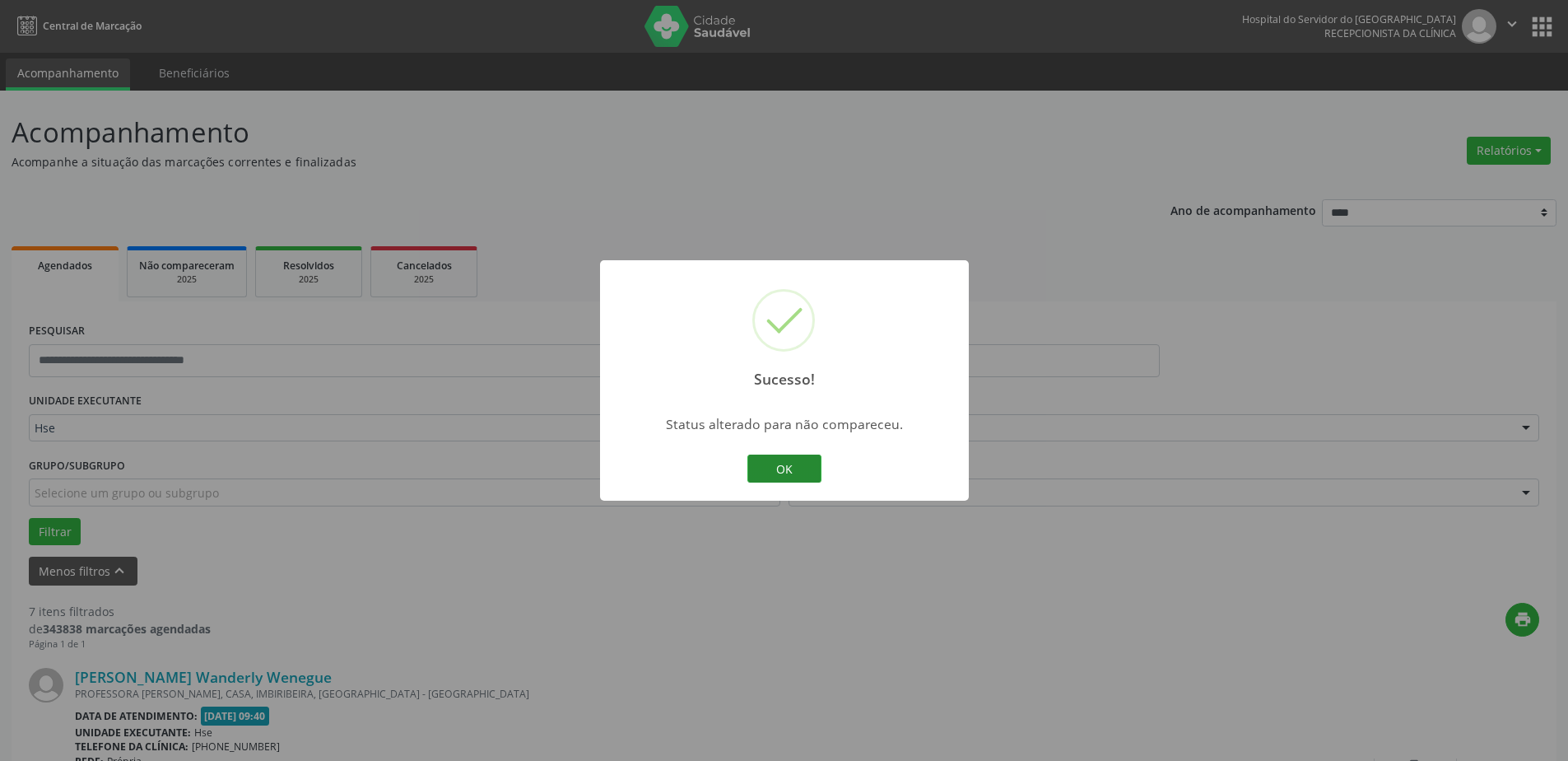
click at [802, 471] on button "OK" at bounding box center [784, 468] width 74 height 28
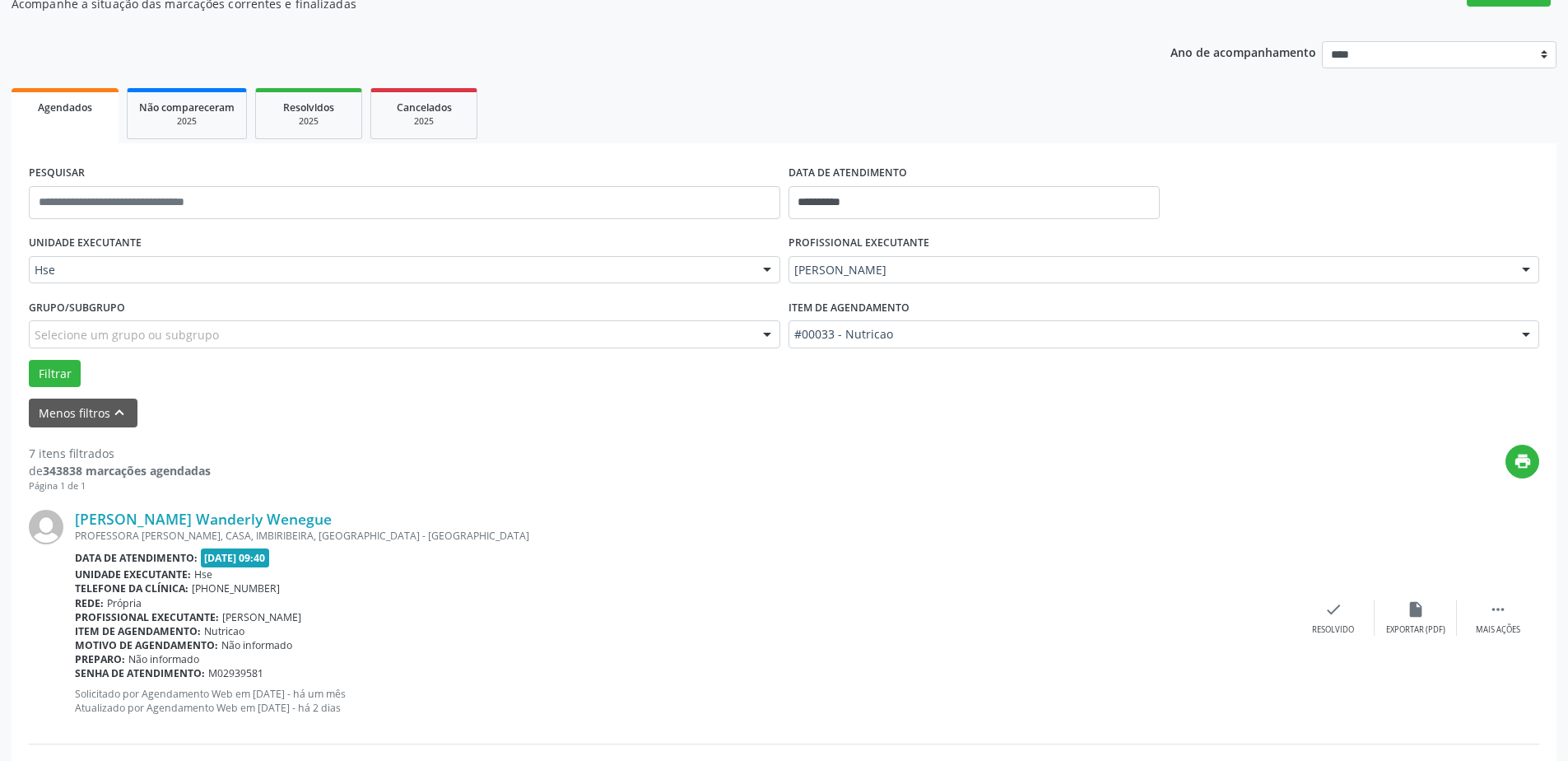
scroll to position [165, 0]
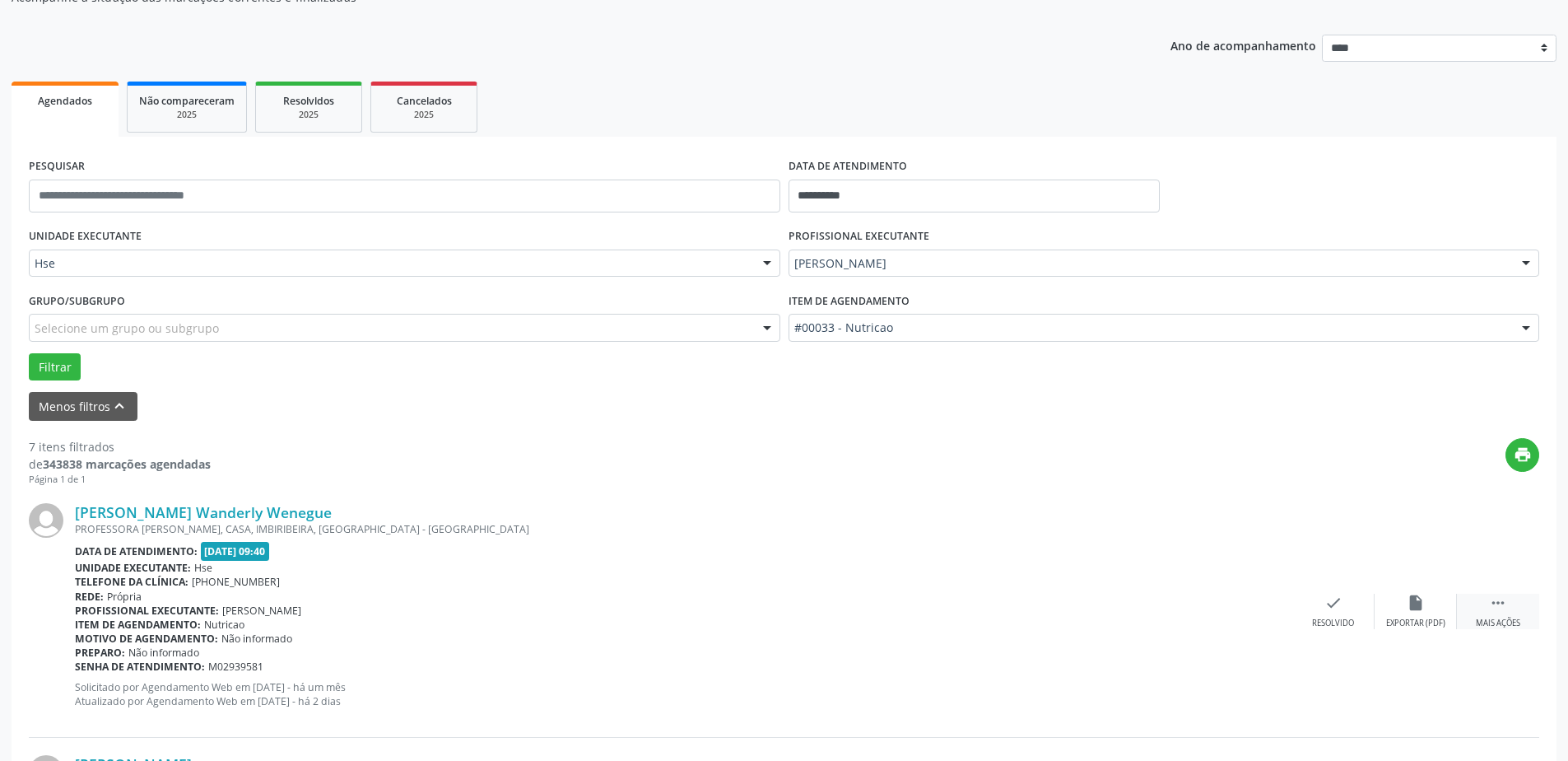
drag, startPoint x: 1497, startPoint y: 600, endPoint x: 1488, endPoint y: 597, distance: 9.5
click at [1497, 601] on icon "" at bounding box center [1498, 602] width 18 height 18
click at [1410, 610] on icon "alarm_off" at bounding box center [1416, 602] width 18 height 18
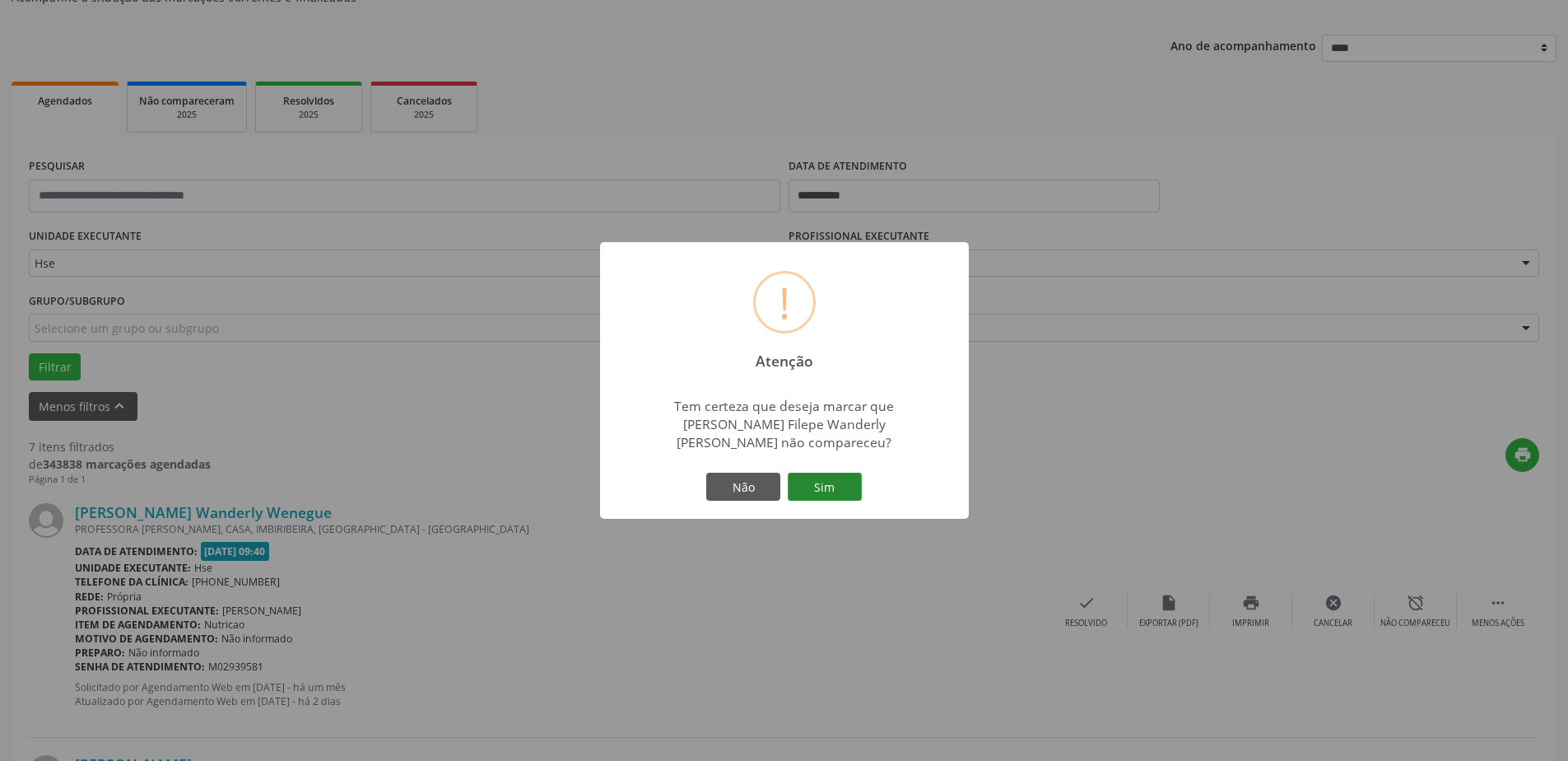
click at [808, 473] on button "Sim" at bounding box center [825, 486] width 74 height 28
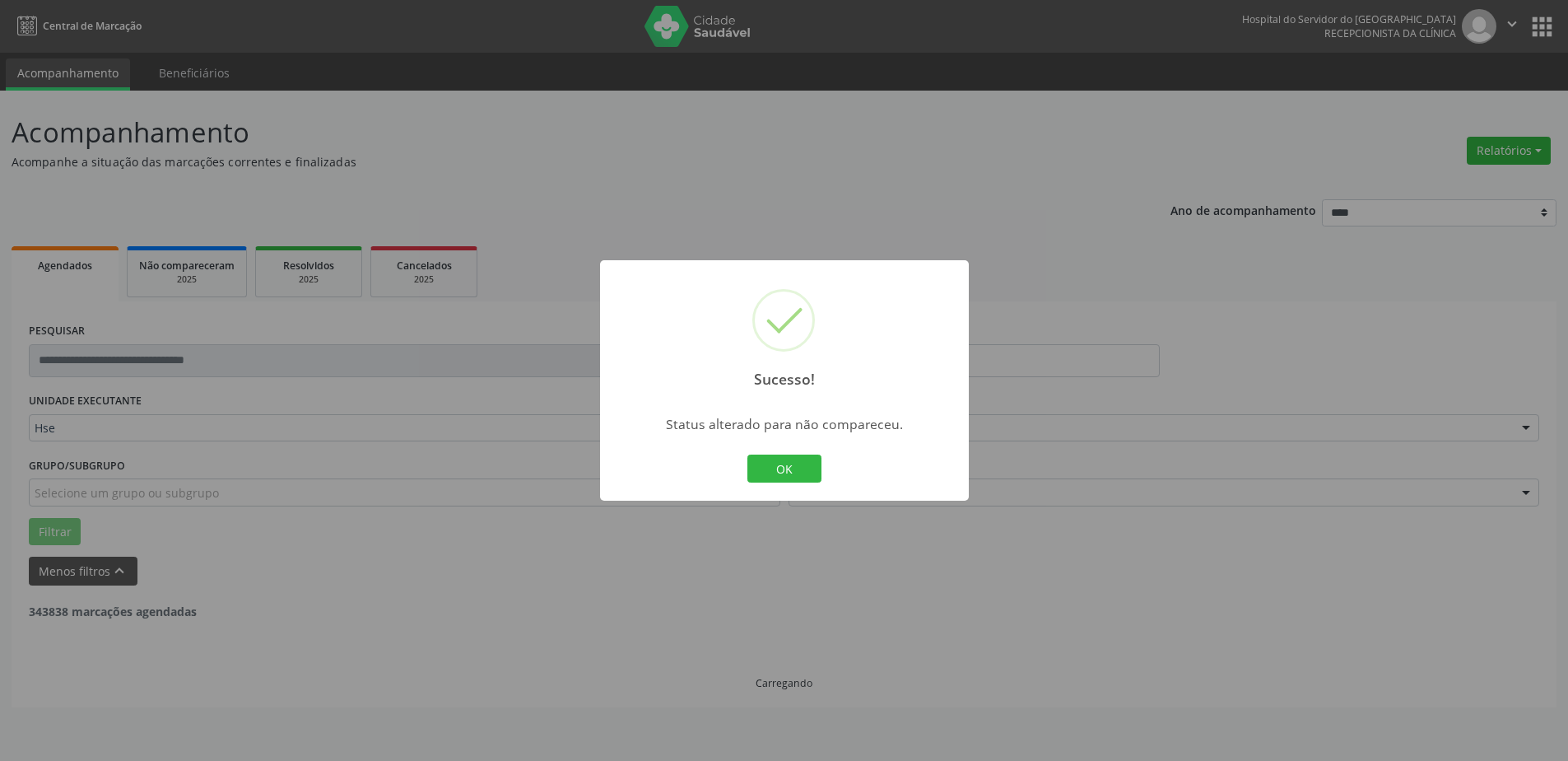
scroll to position [0, 0]
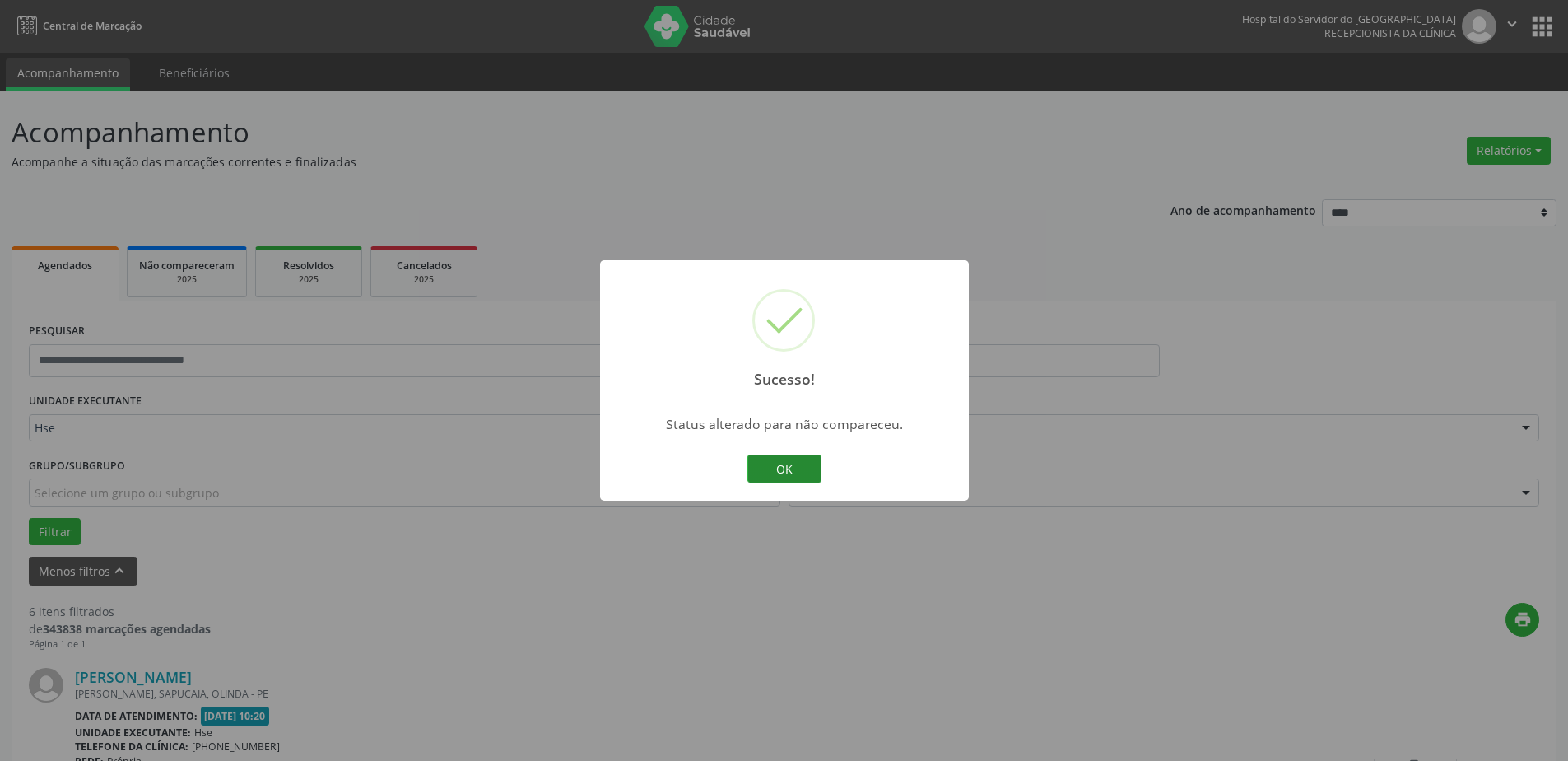
click at [772, 456] on div "OK Cancel" at bounding box center [784, 468] width 81 height 35
click at [772, 469] on button "OK" at bounding box center [784, 468] width 74 height 28
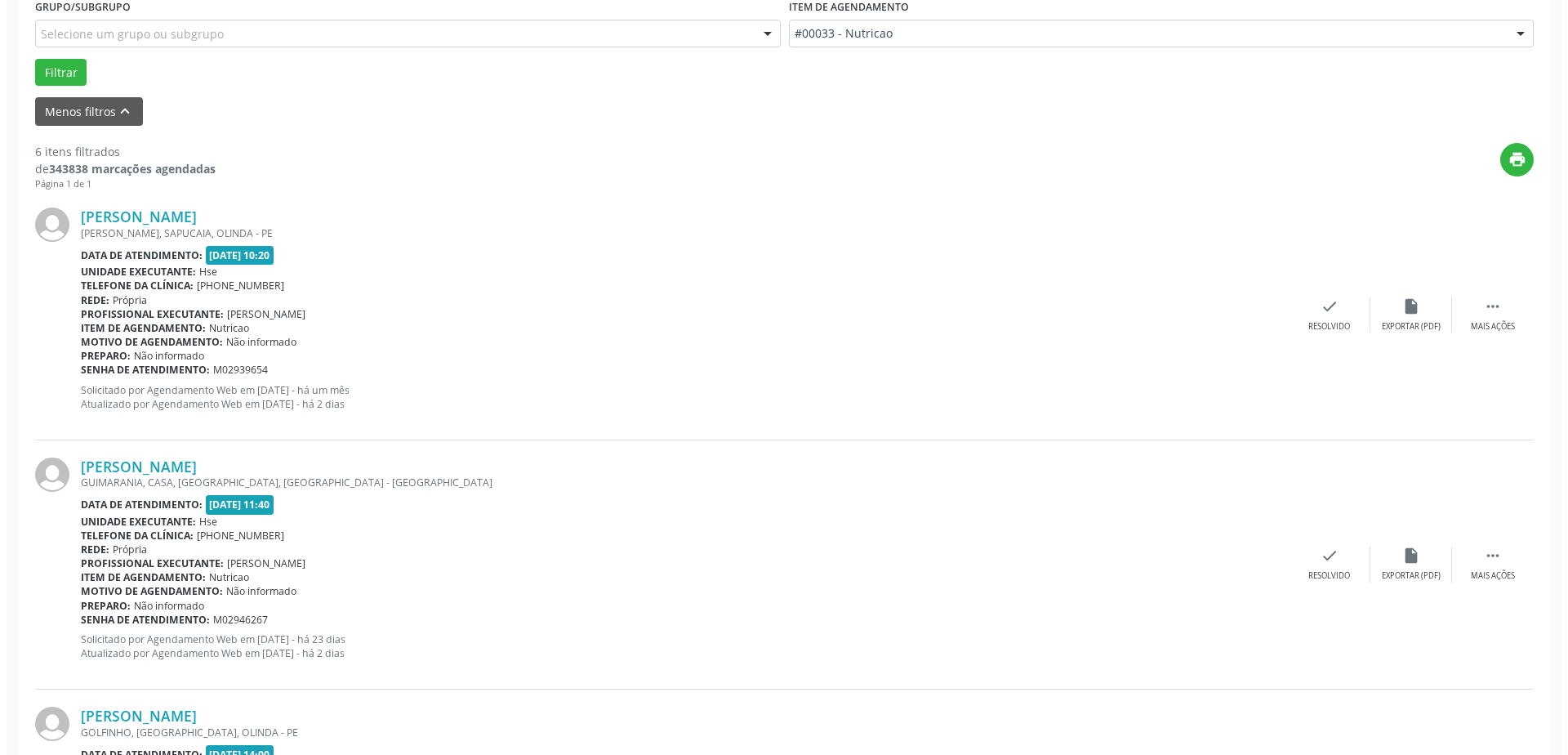
scroll to position [490, 0]
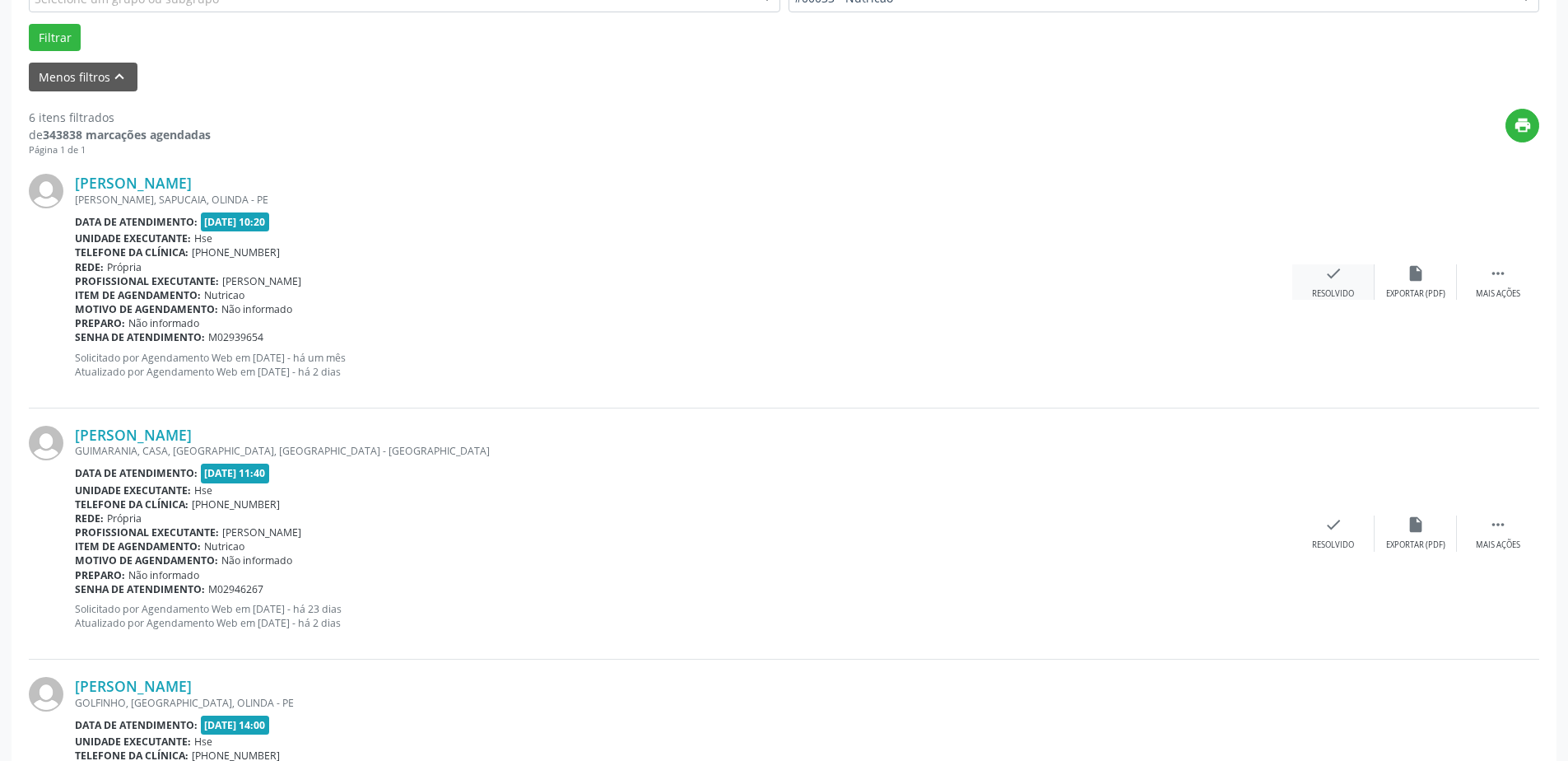
click at [1323, 295] on div "Resolvido" at bounding box center [1334, 295] width 42 height 12
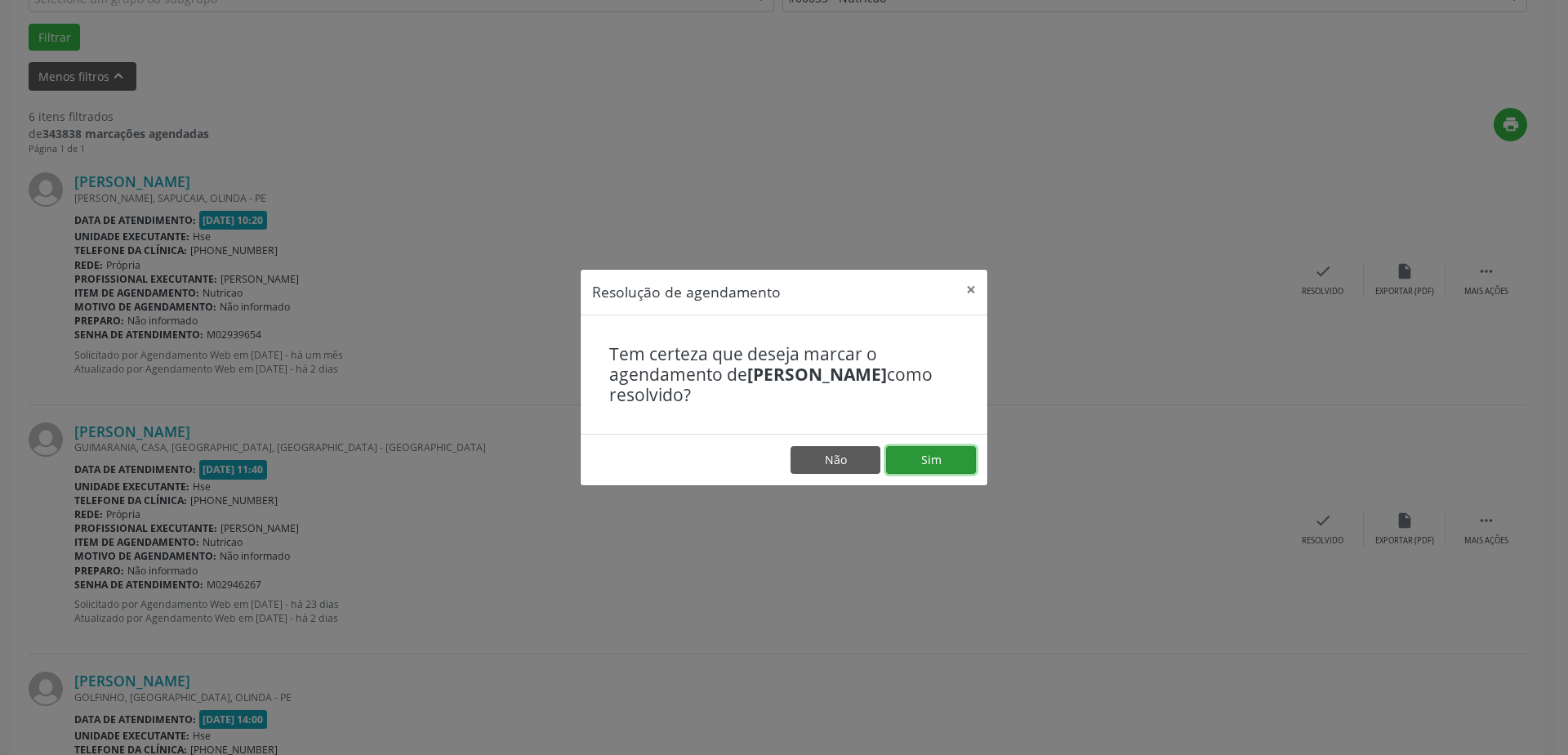
click at [916, 466] on button "Sim" at bounding box center [931, 459] width 90 height 28
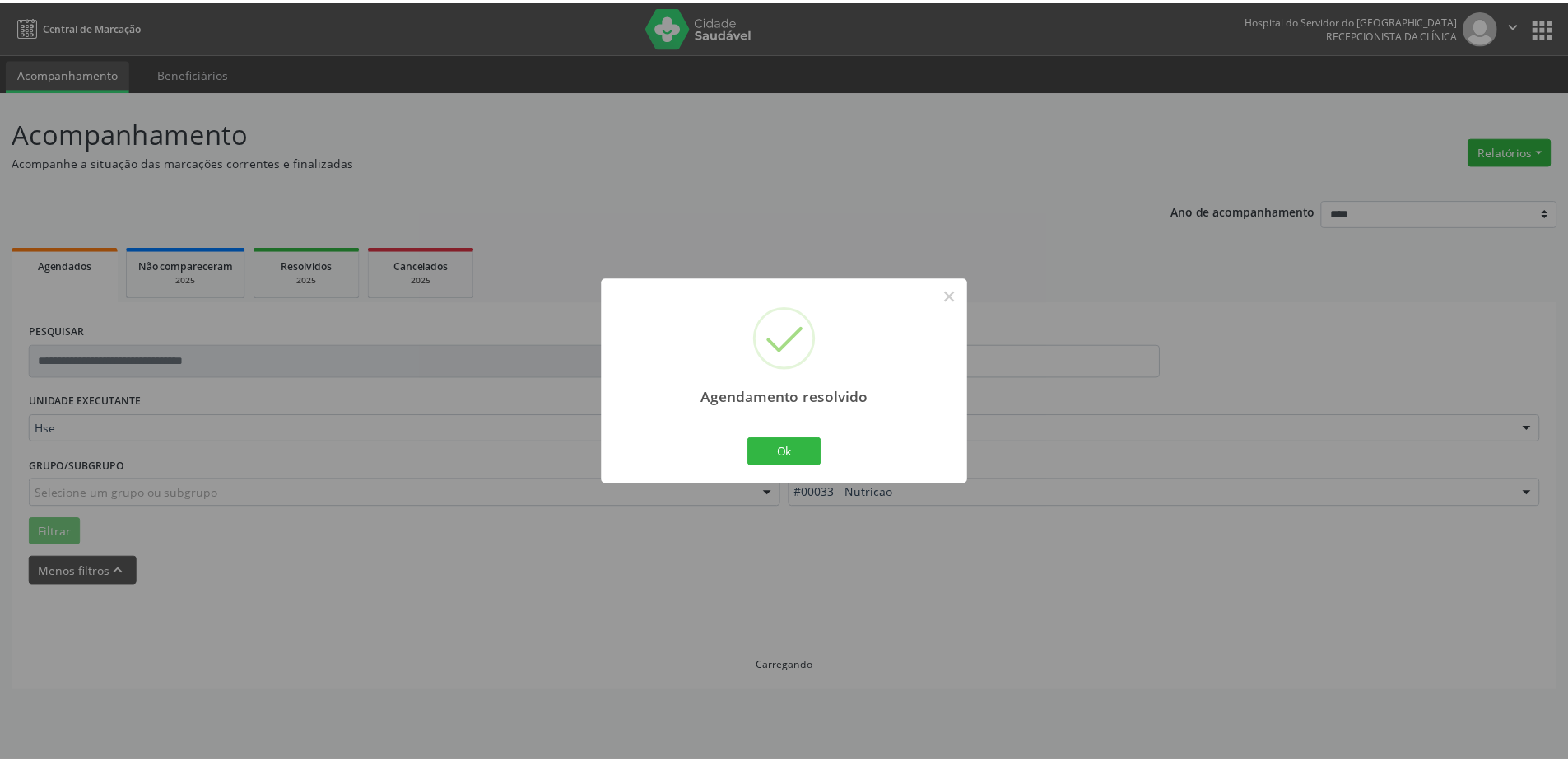
scroll to position [0, 0]
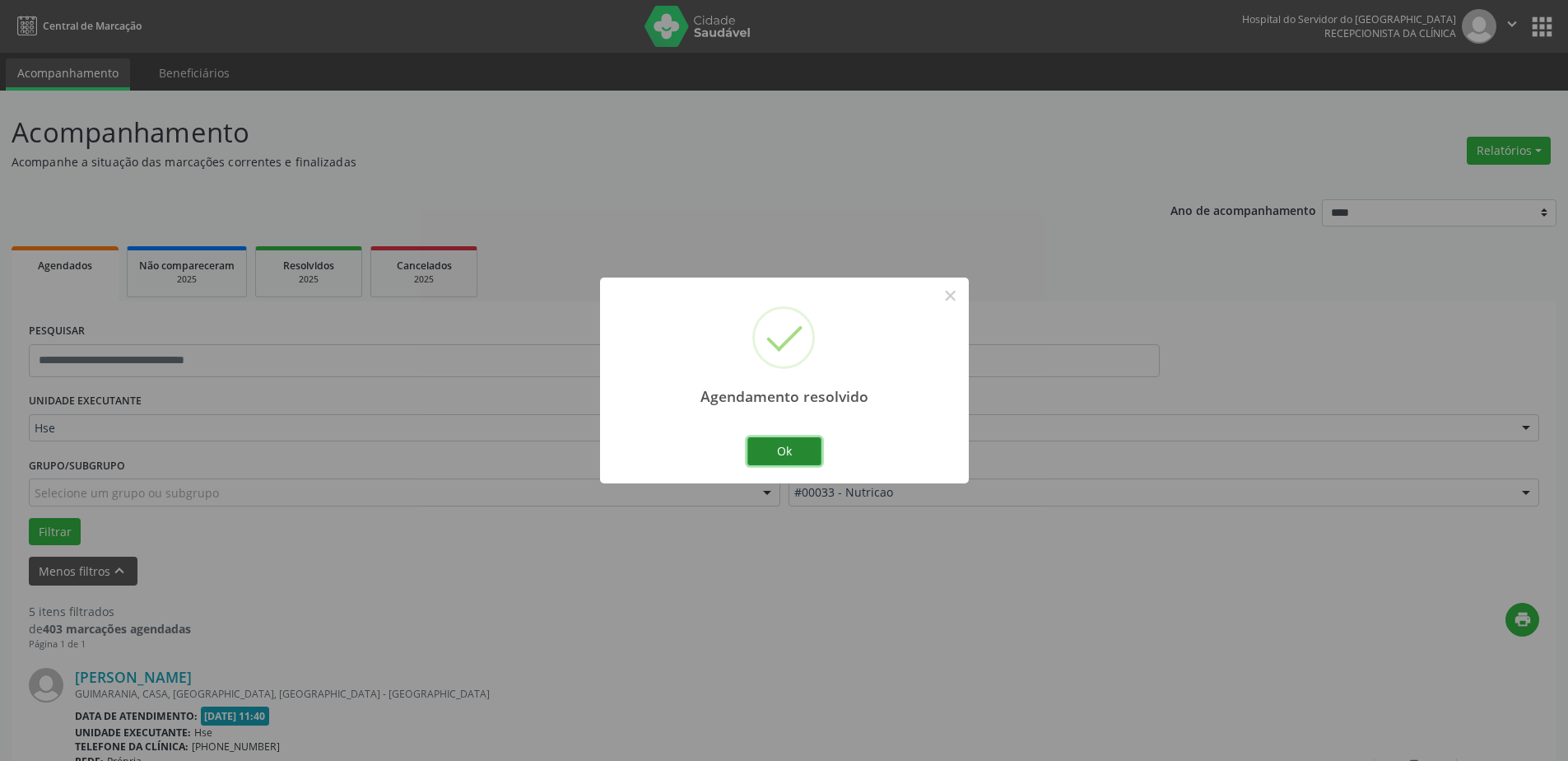
click at [817, 447] on button "Ok" at bounding box center [784, 451] width 74 height 28
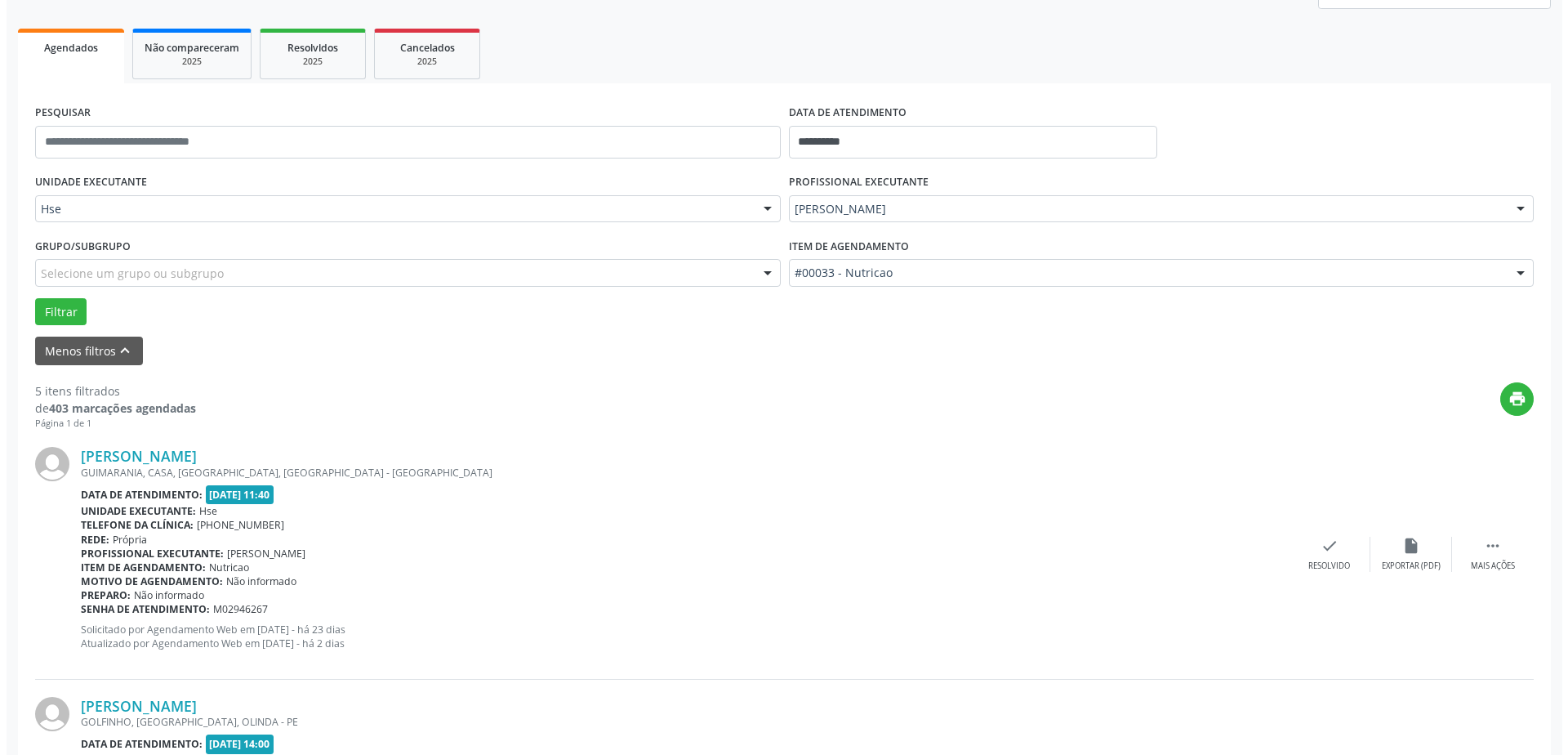
scroll to position [245, 0]
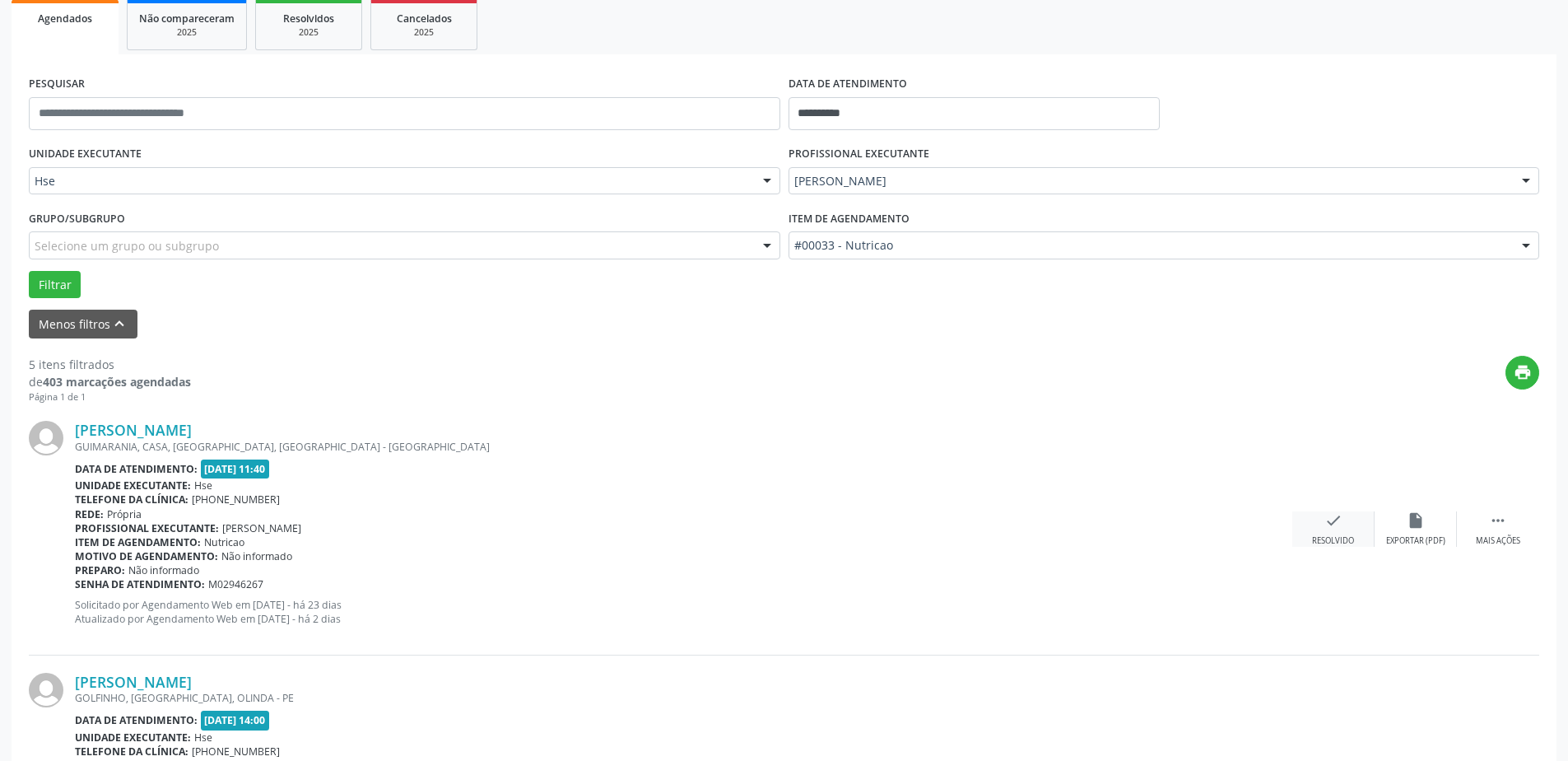
click at [1292, 542] on div "check Resolvido" at bounding box center [1333, 529] width 82 height 36
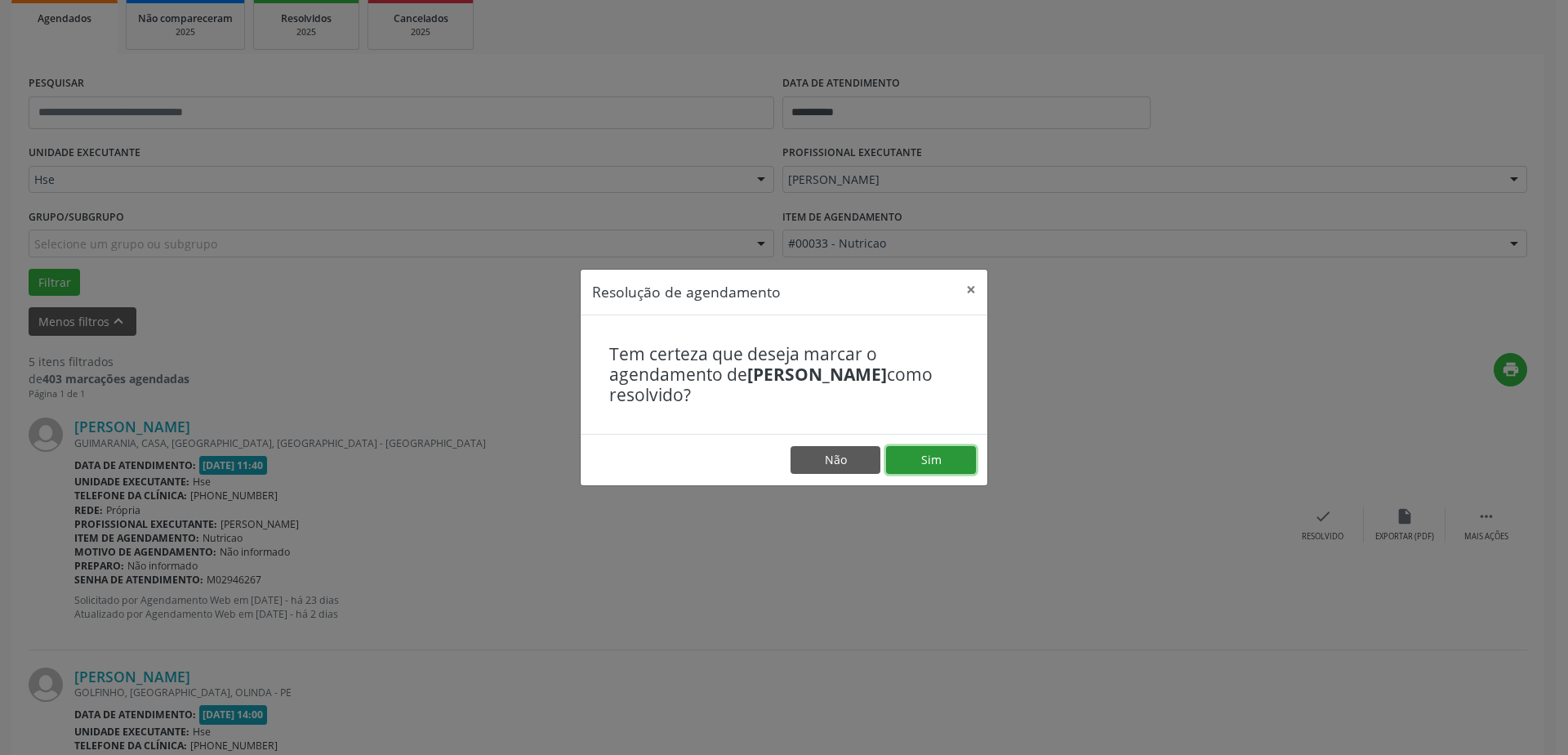
click at [930, 466] on button "Sim" at bounding box center [931, 459] width 90 height 28
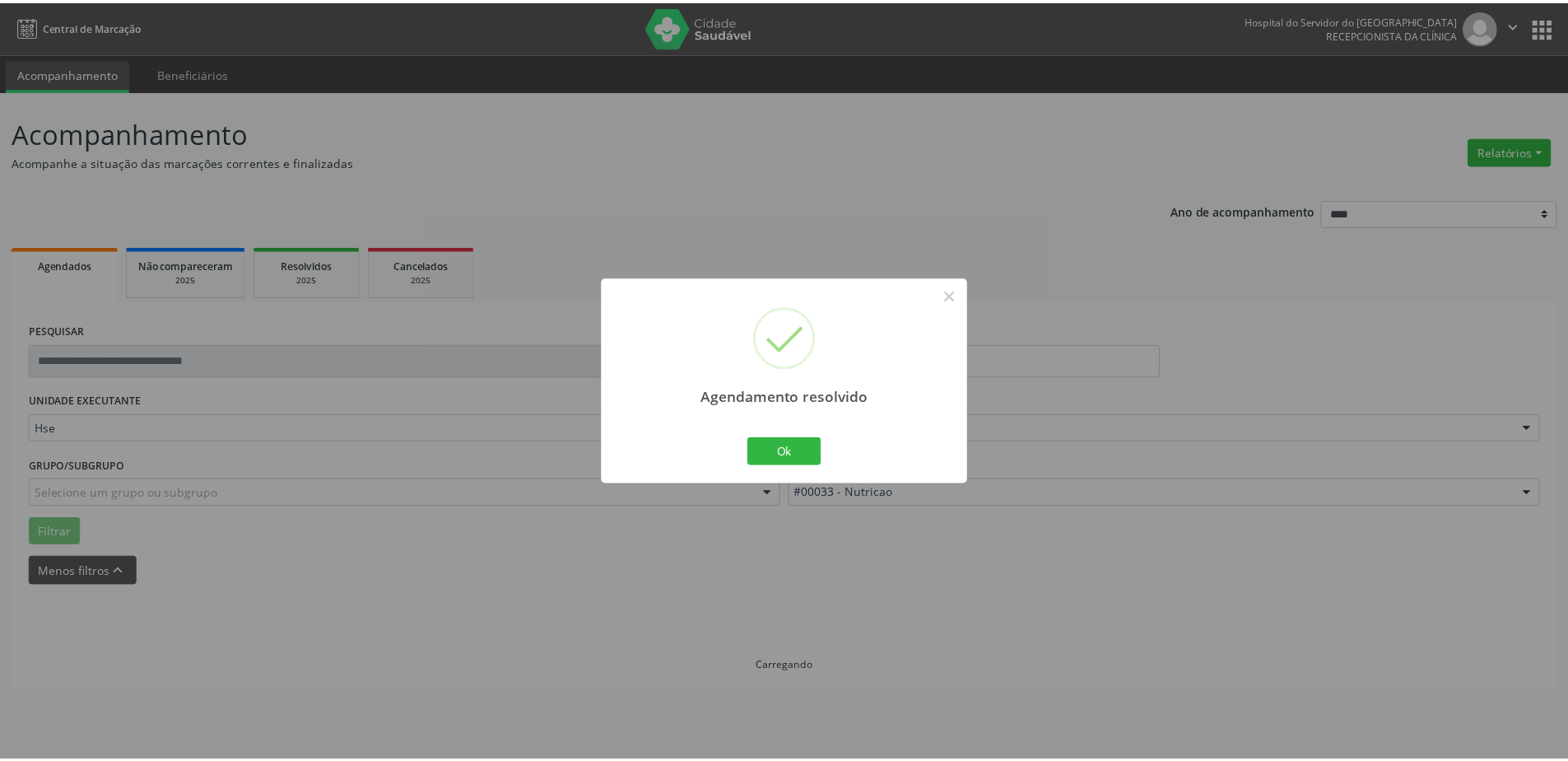
scroll to position [0, 0]
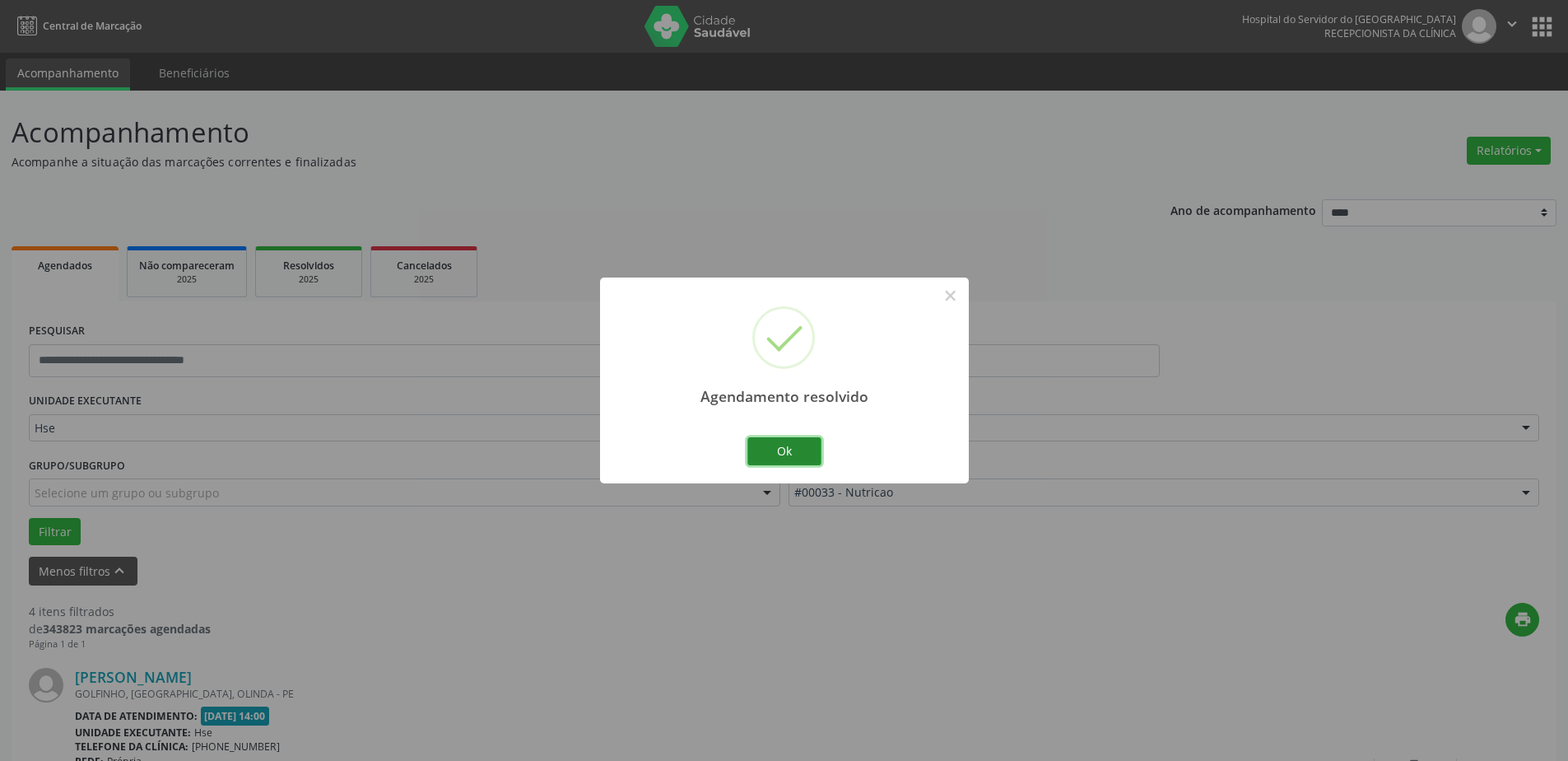
click at [778, 451] on button "Ok" at bounding box center [784, 451] width 74 height 28
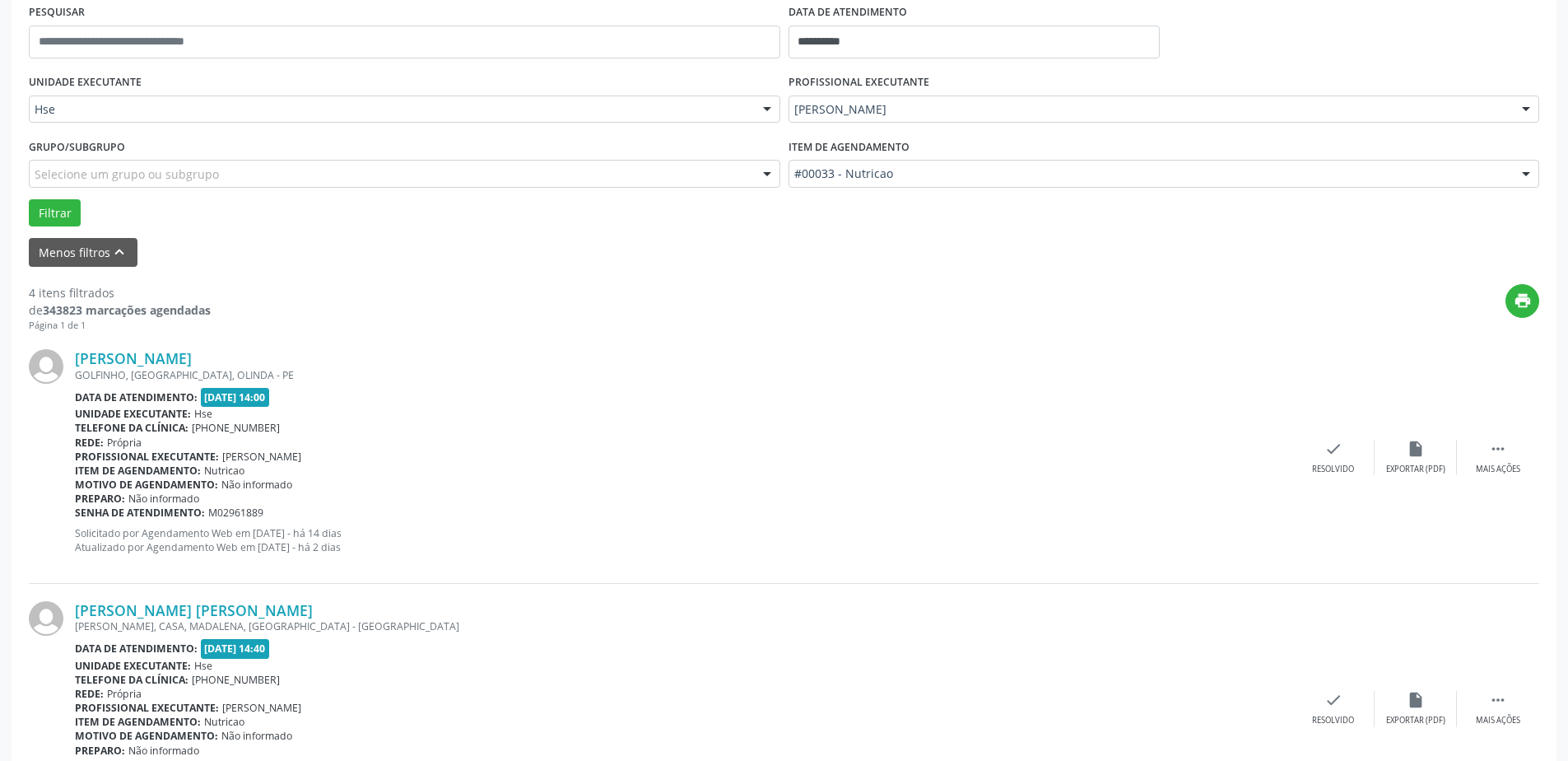
scroll to position [329, 0]
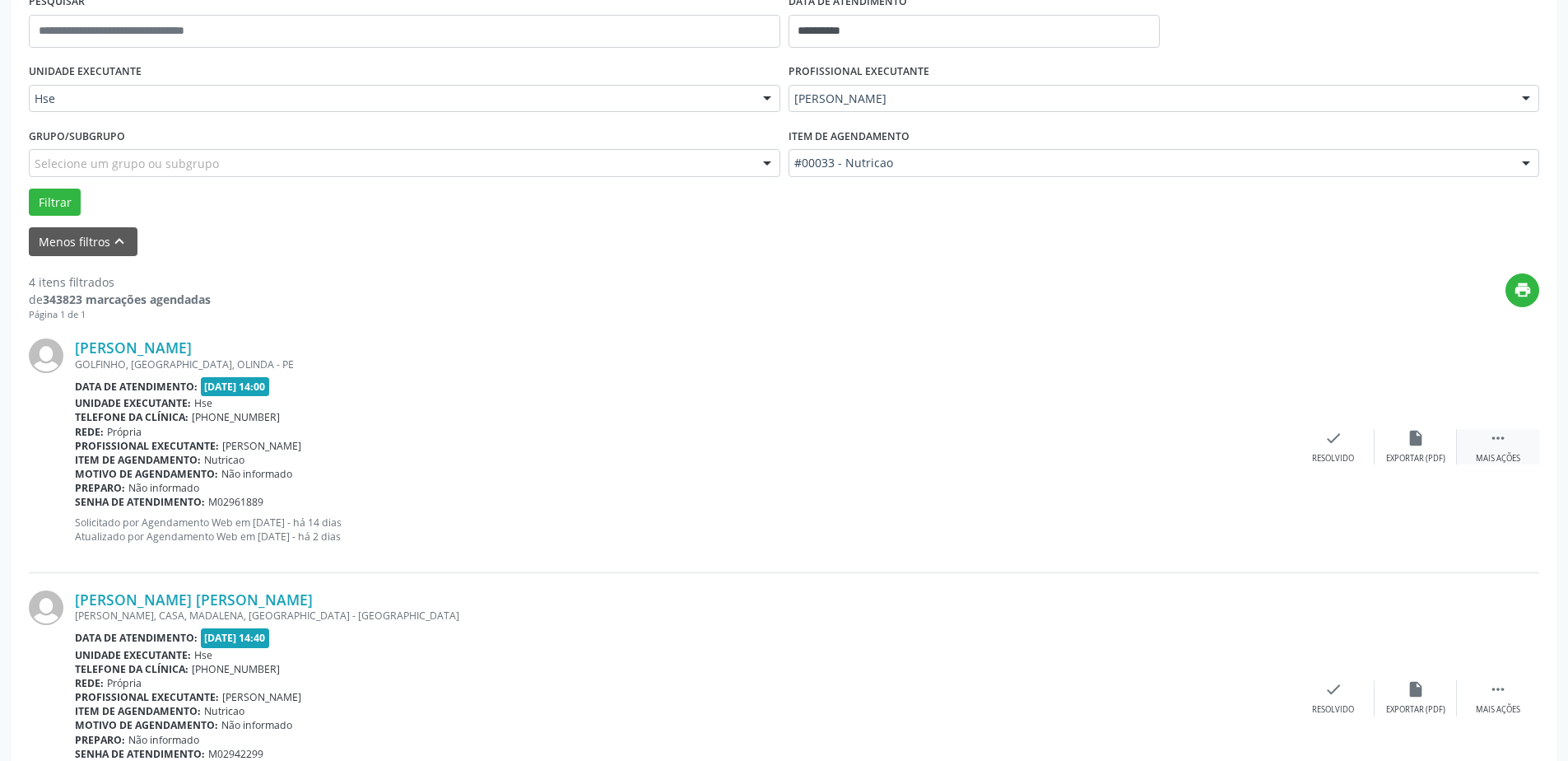
drag, startPoint x: 1499, startPoint y: 439, endPoint x: 1460, endPoint y: 443, distance: 39.2
click at [1499, 440] on icon "" at bounding box center [1498, 438] width 18 height 18
click at [1427, 443] on div "alarm_off Não compareceu" at bounding box center [1416, 447] width 82 height 36
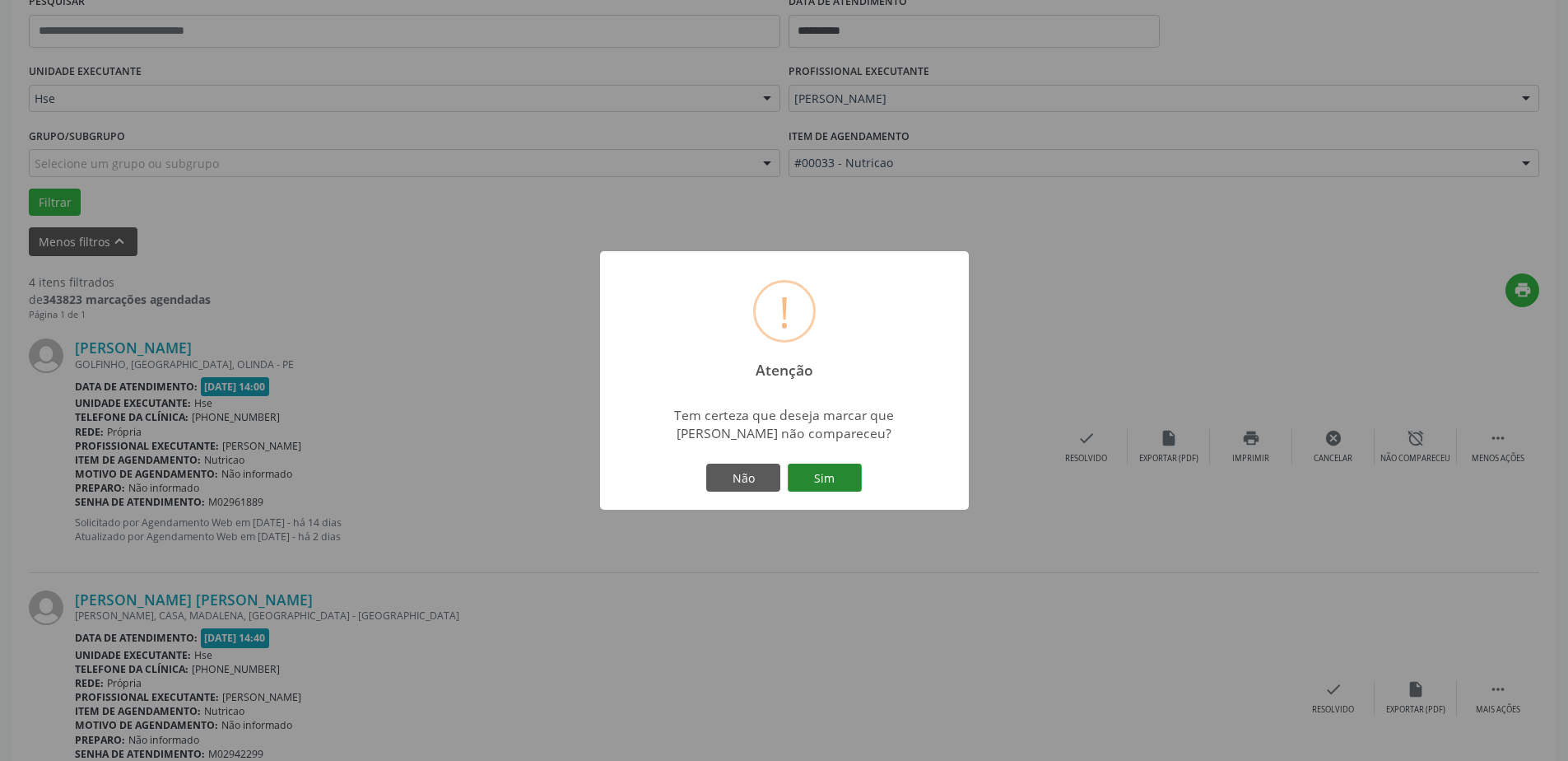
click at [823, 485] on button "Sim" at bounding box center [825, 477] width 74 height 28
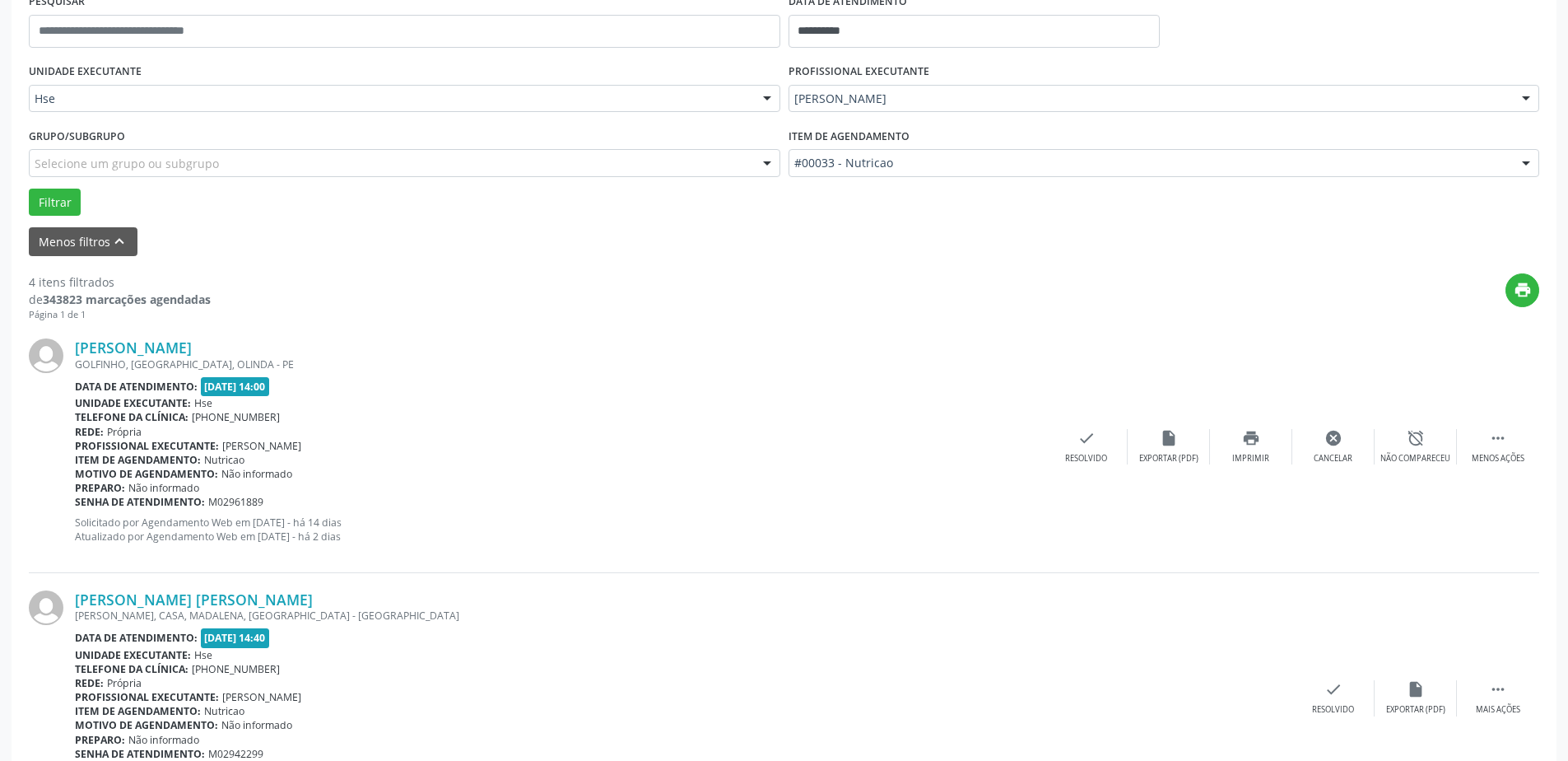
scroll to position [0, 0]
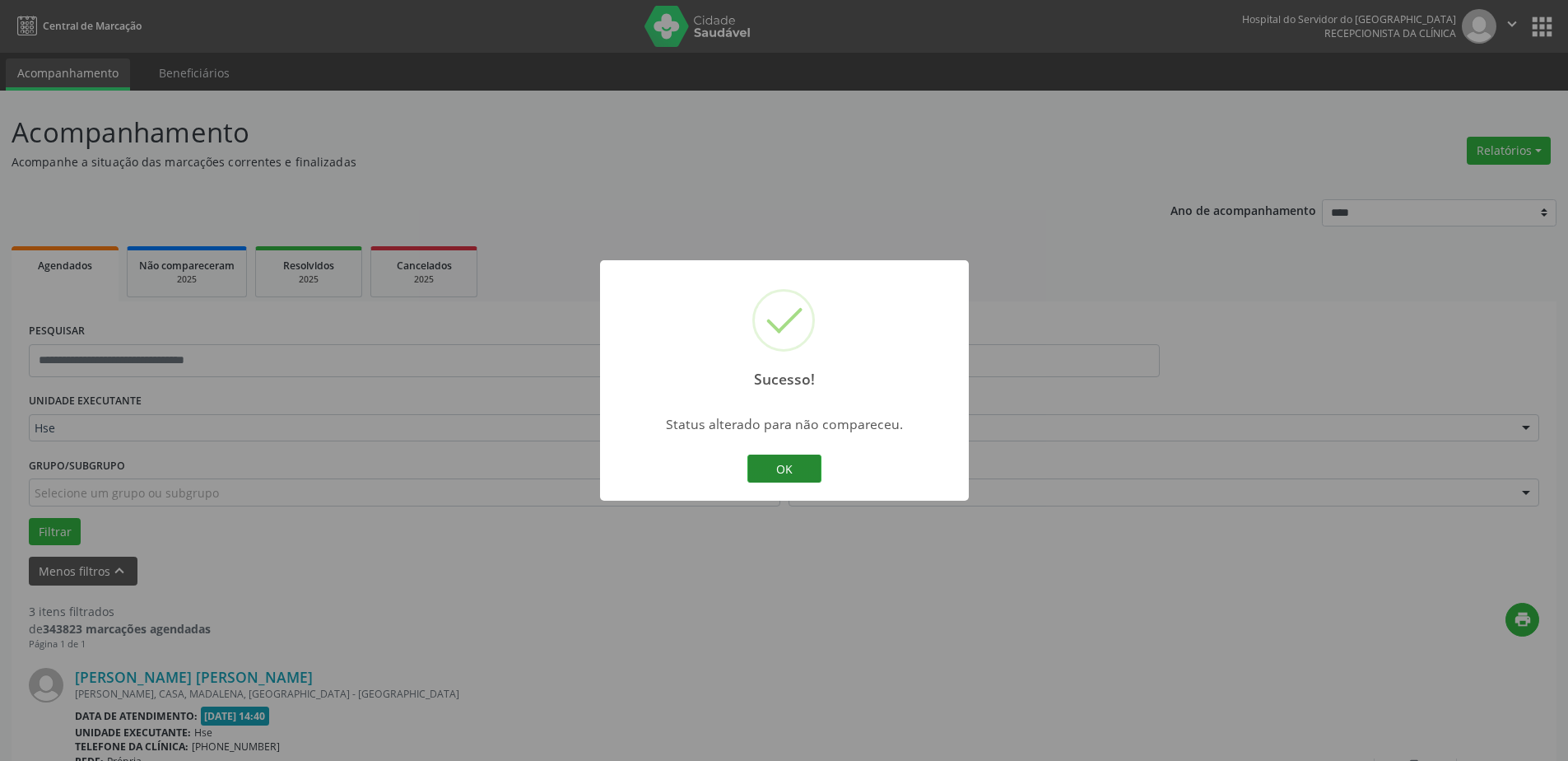
click at [777, 464] on button "OK" at bounding box center [784, 468] width 74 height 28
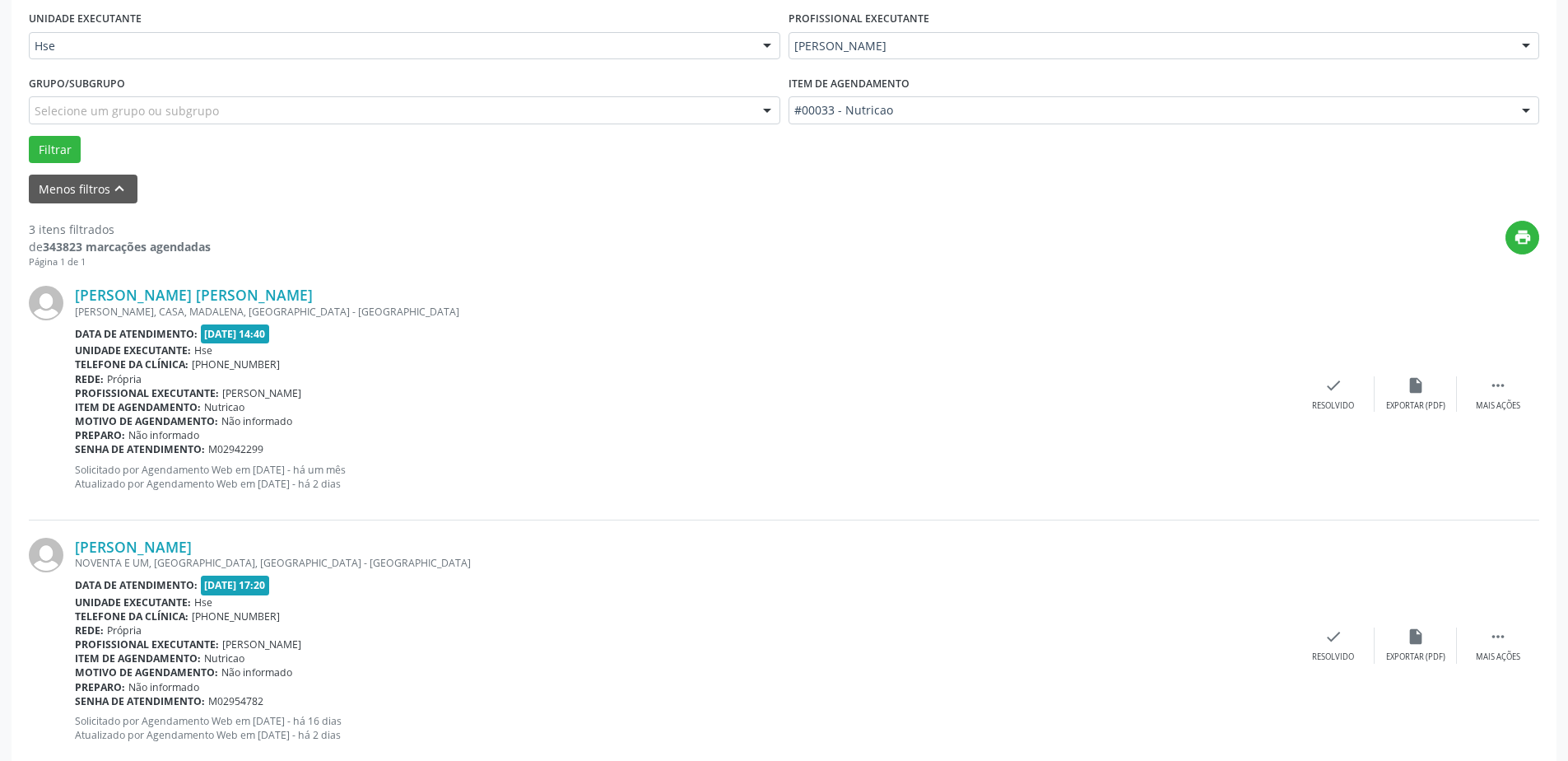
scroll to position [411, 0]
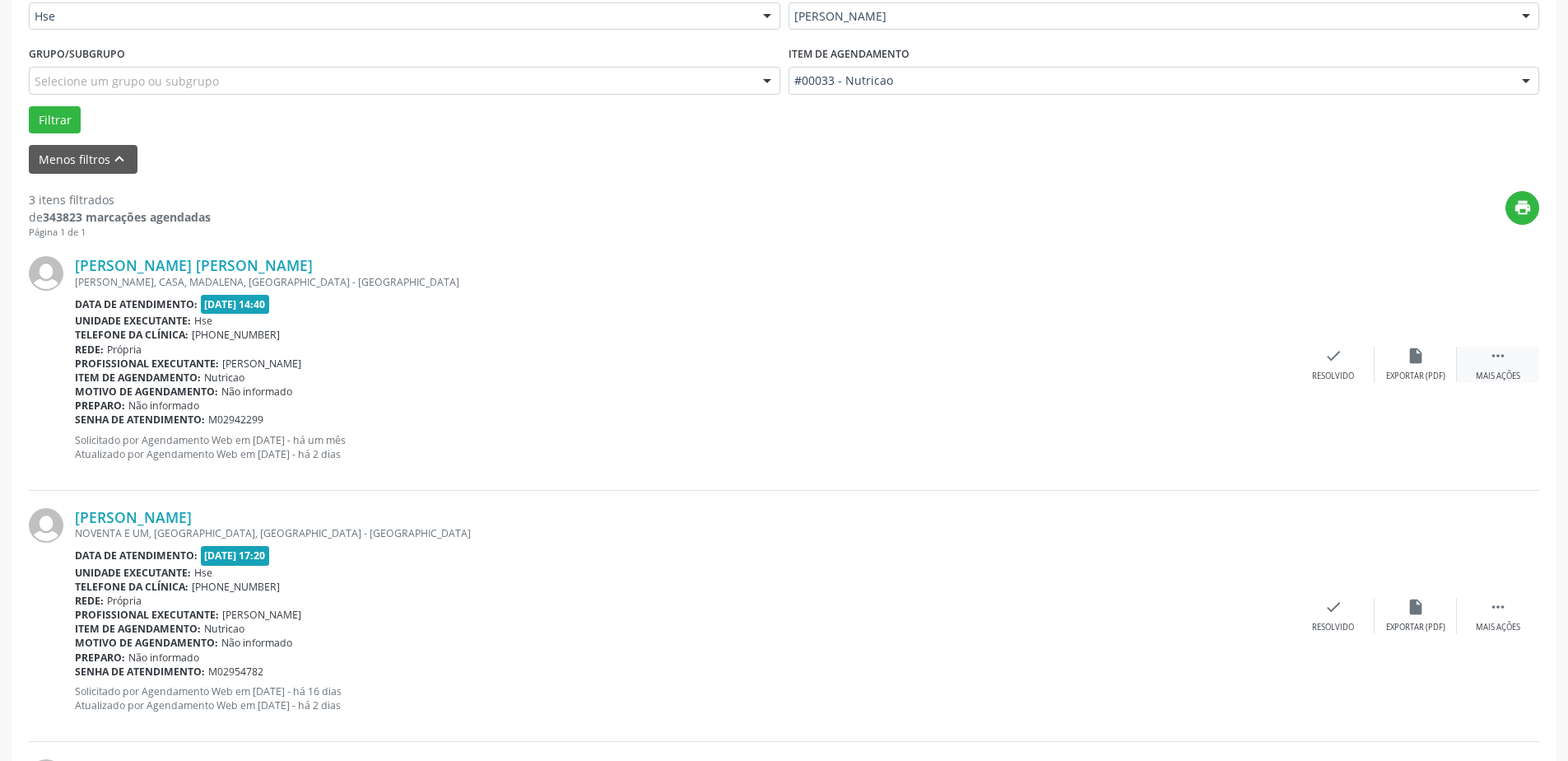
click at [1527, 364] on div " Mais ações" at bounding box center [1498, 365] width 82 height 36
click at [1421, 366] on div "alarm_off Não compareceu" at bounding box center [1416, 365] width 82 height 36
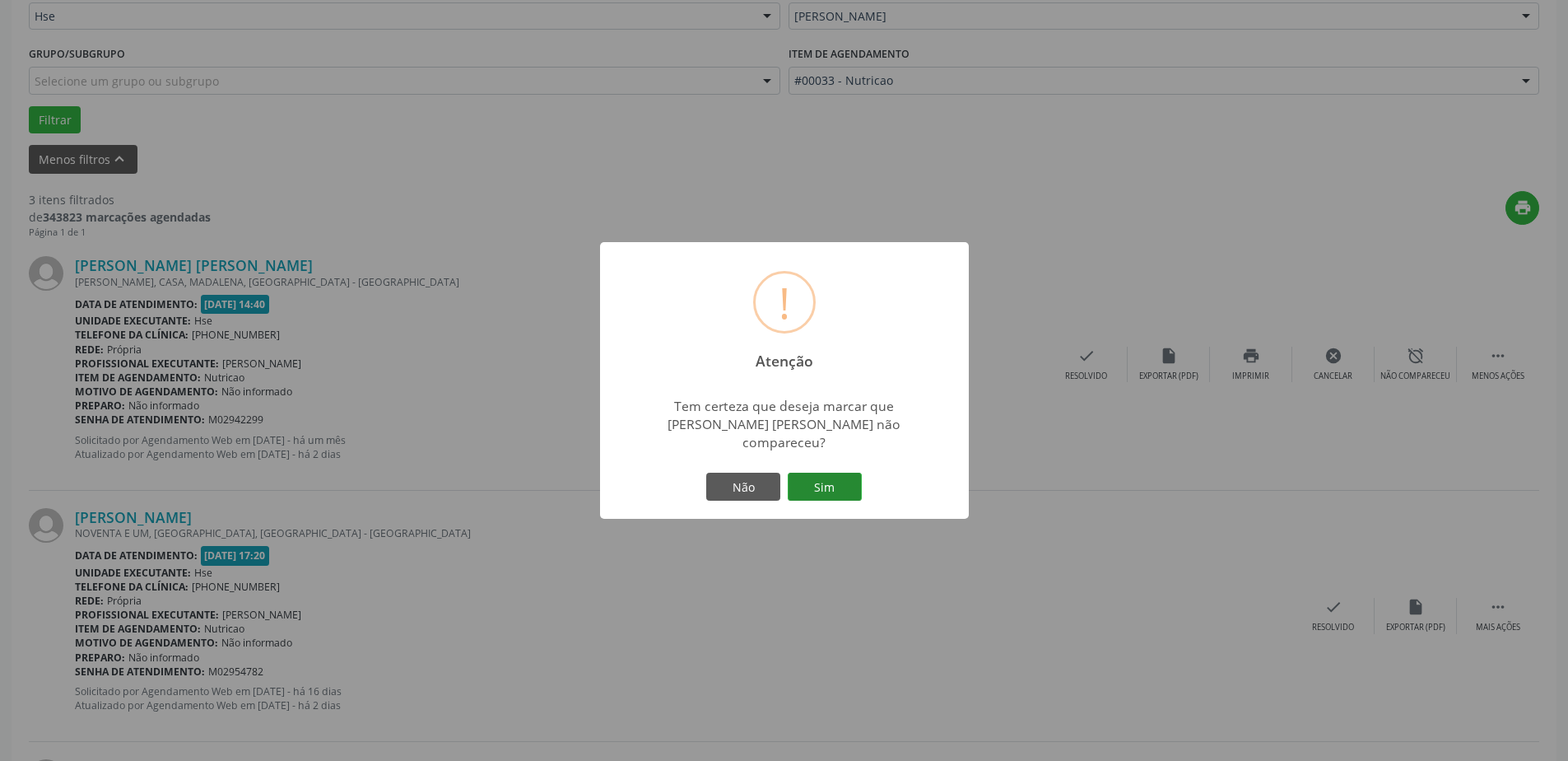
click at [849, 485] on button "Sim" at bounding box center [825, 486] width 74 height 28
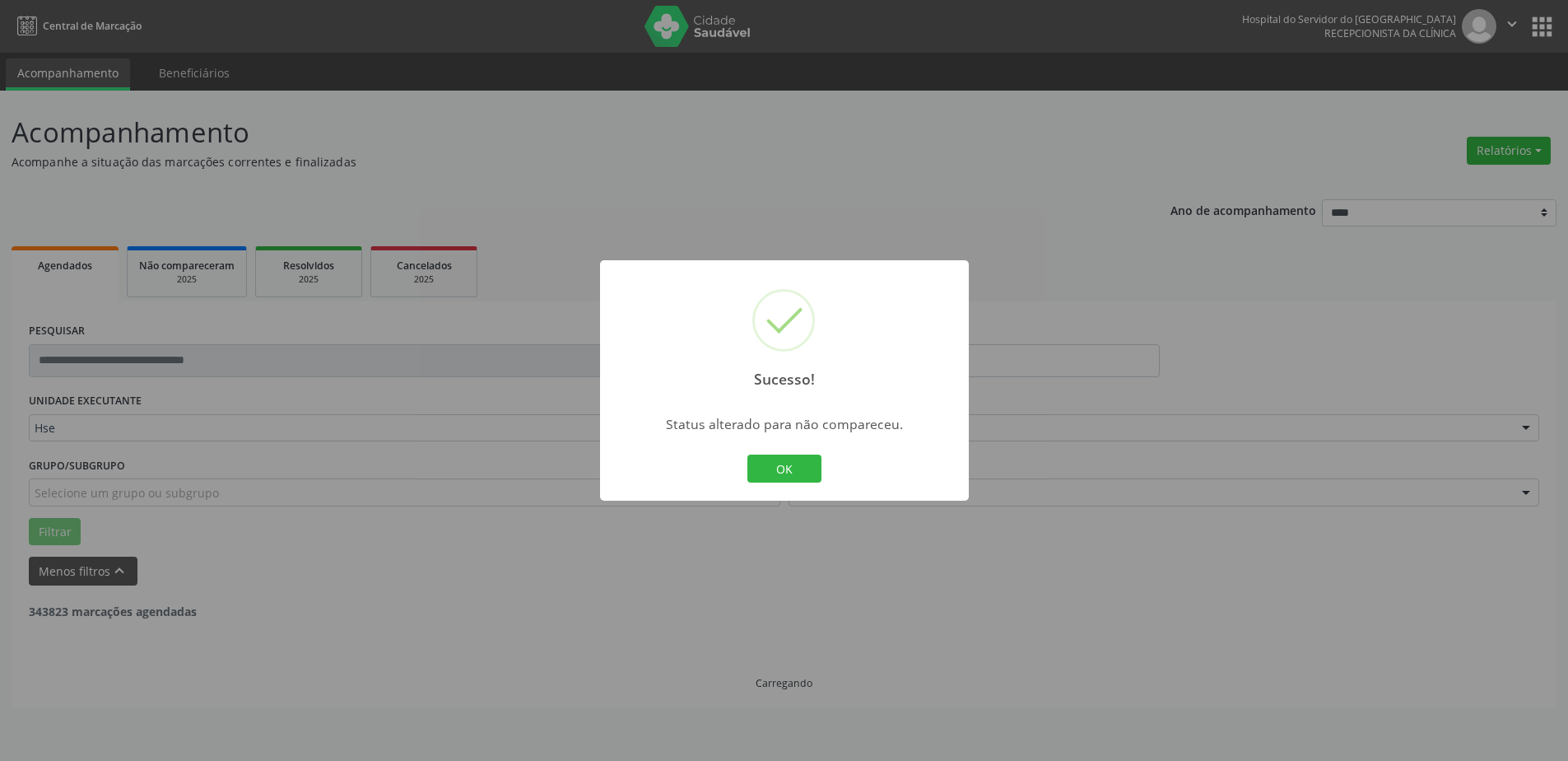
scroll to position [0, 0]
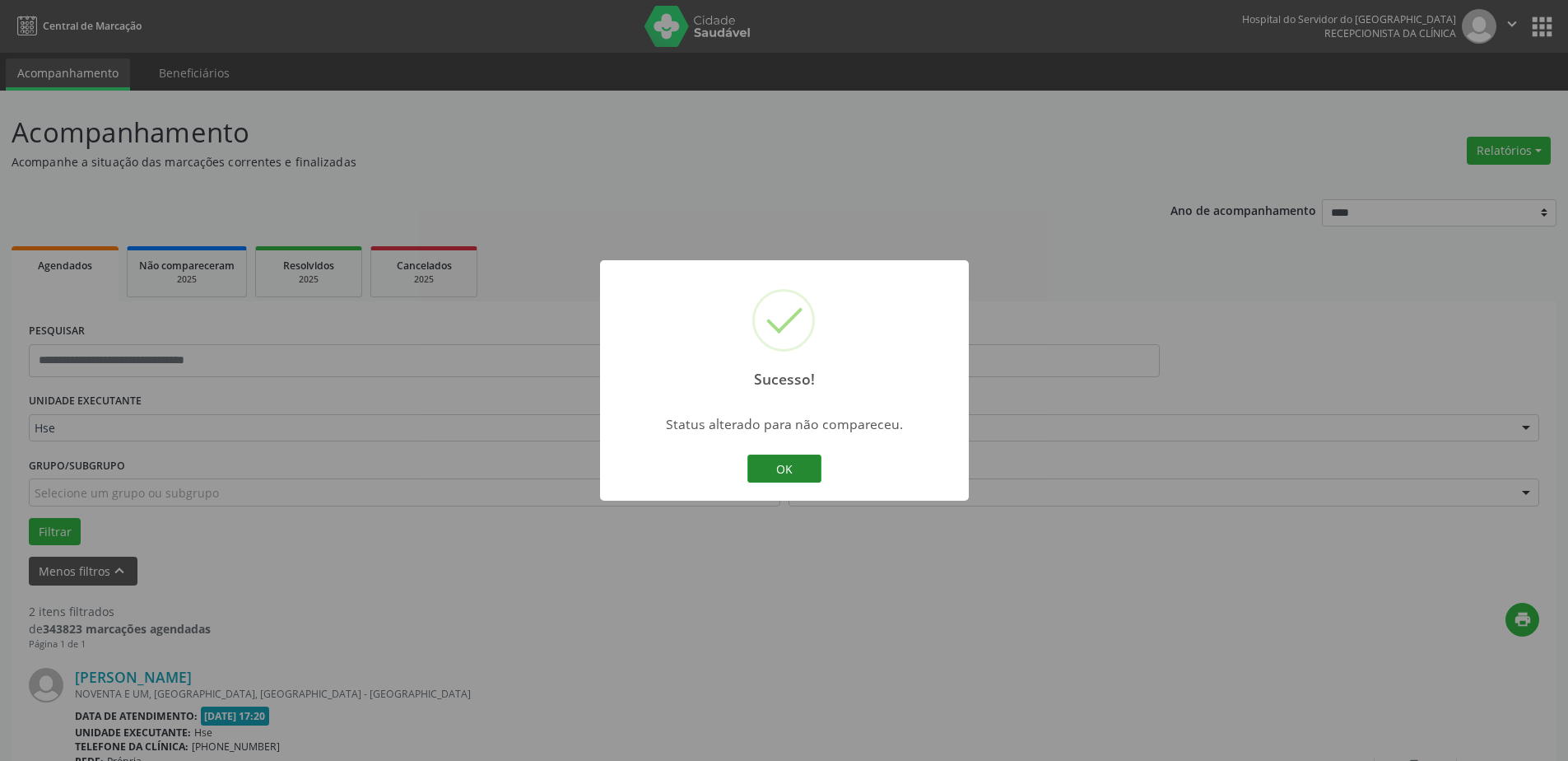
click at [795, 470] on button "OK" at bounding box center [784, 468] width 74 height 28
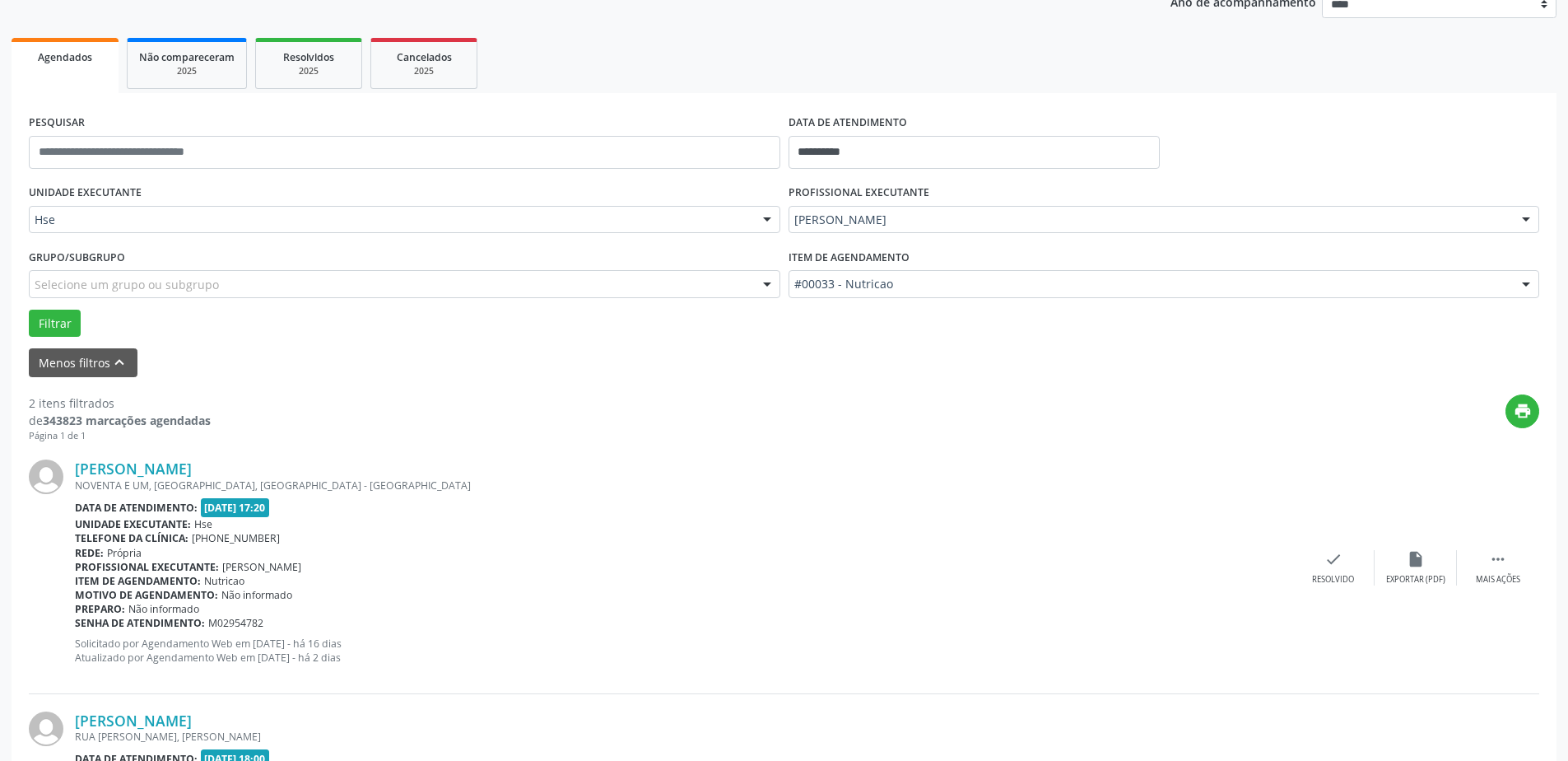
scroll to position [247, 0]
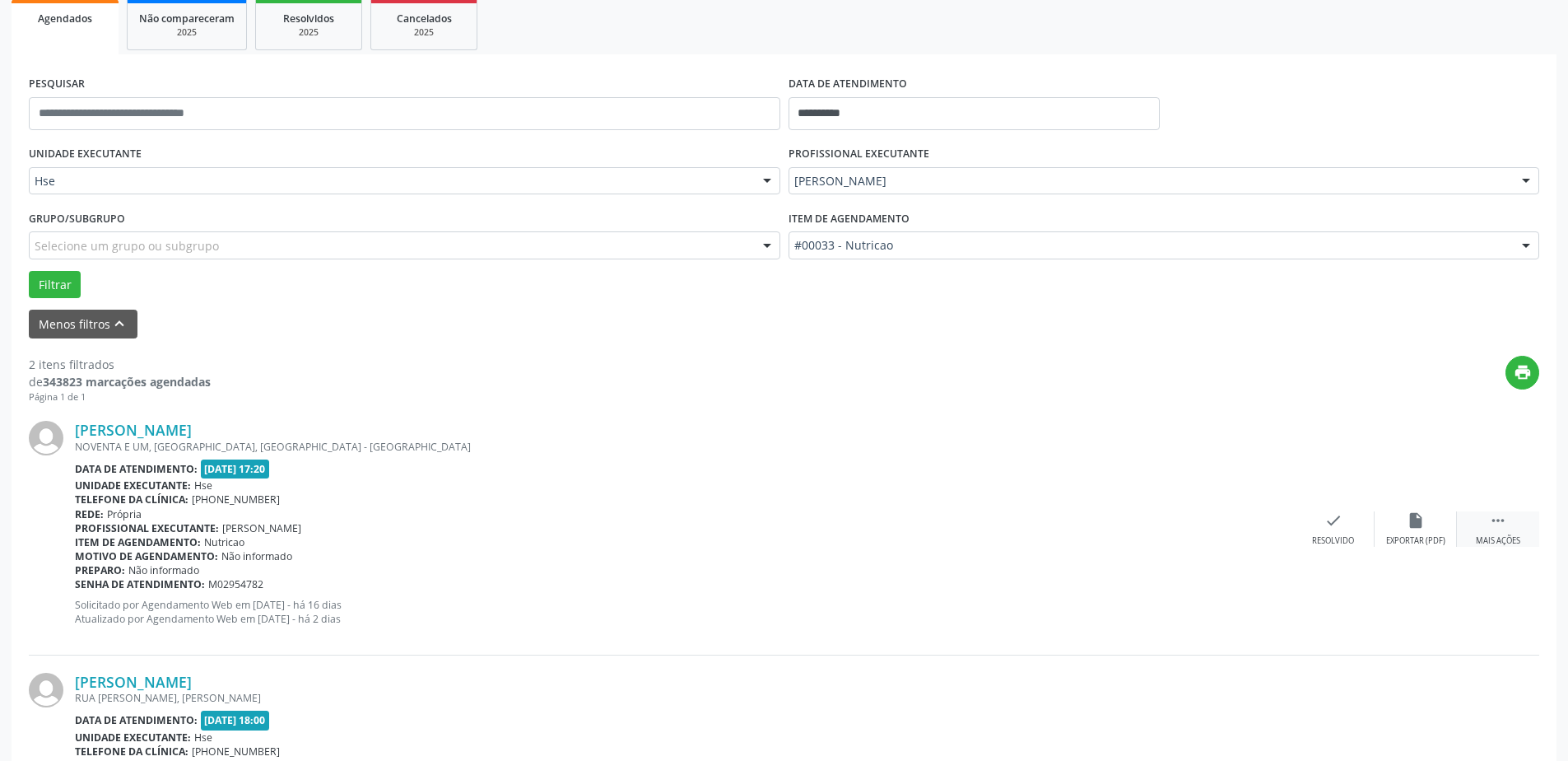
click at [1515, 527] on div " Mais ações" at bounding box center [1498, 529] width 82 height 36
click at [1400, 521] on div "alarm_off Não compareceu" at bounding box center [1416, 529] width 82 height 36
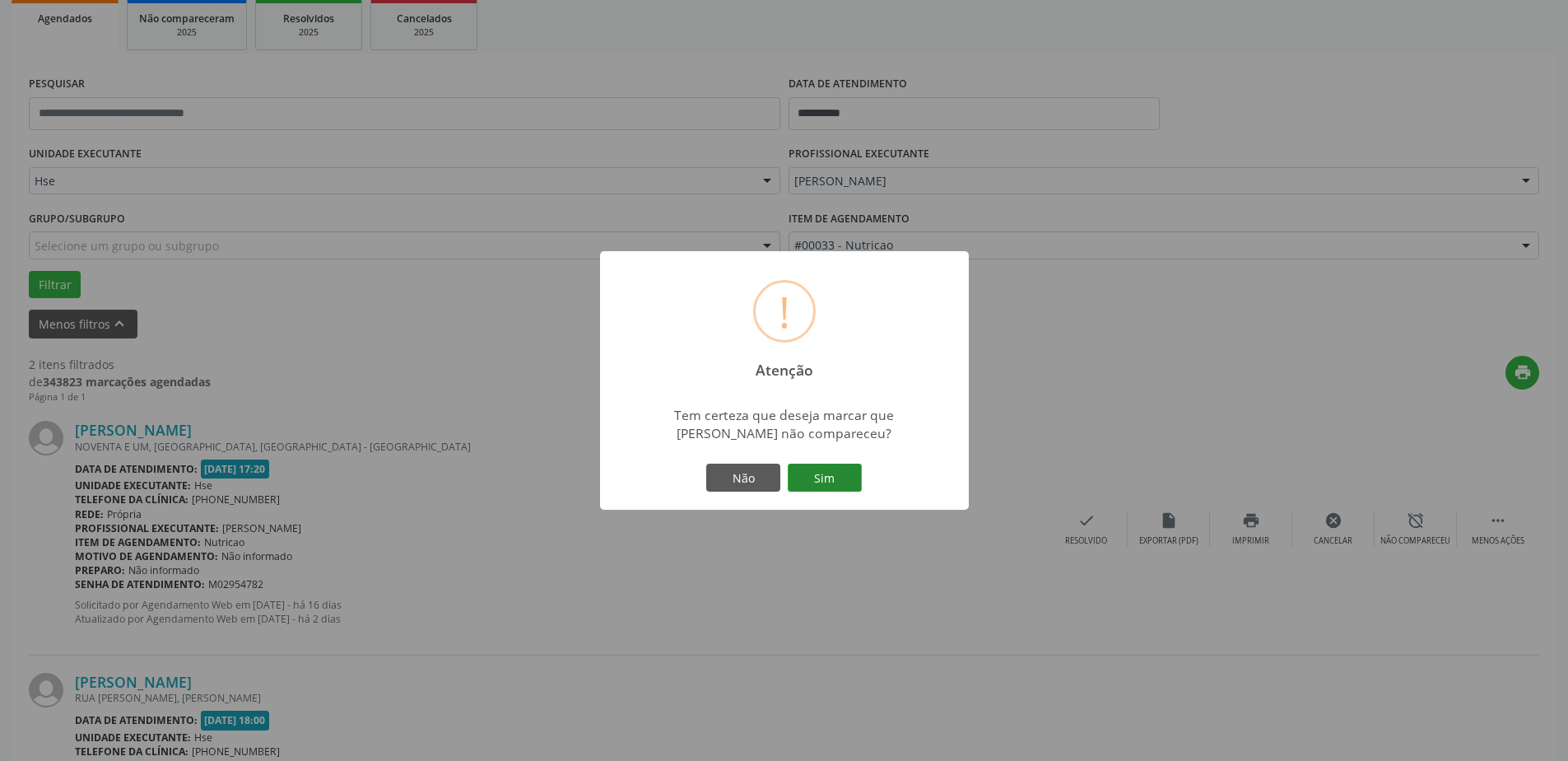
click at [832, 477] on button "Sim" at bounding box center [825, 477] width 74 height 28
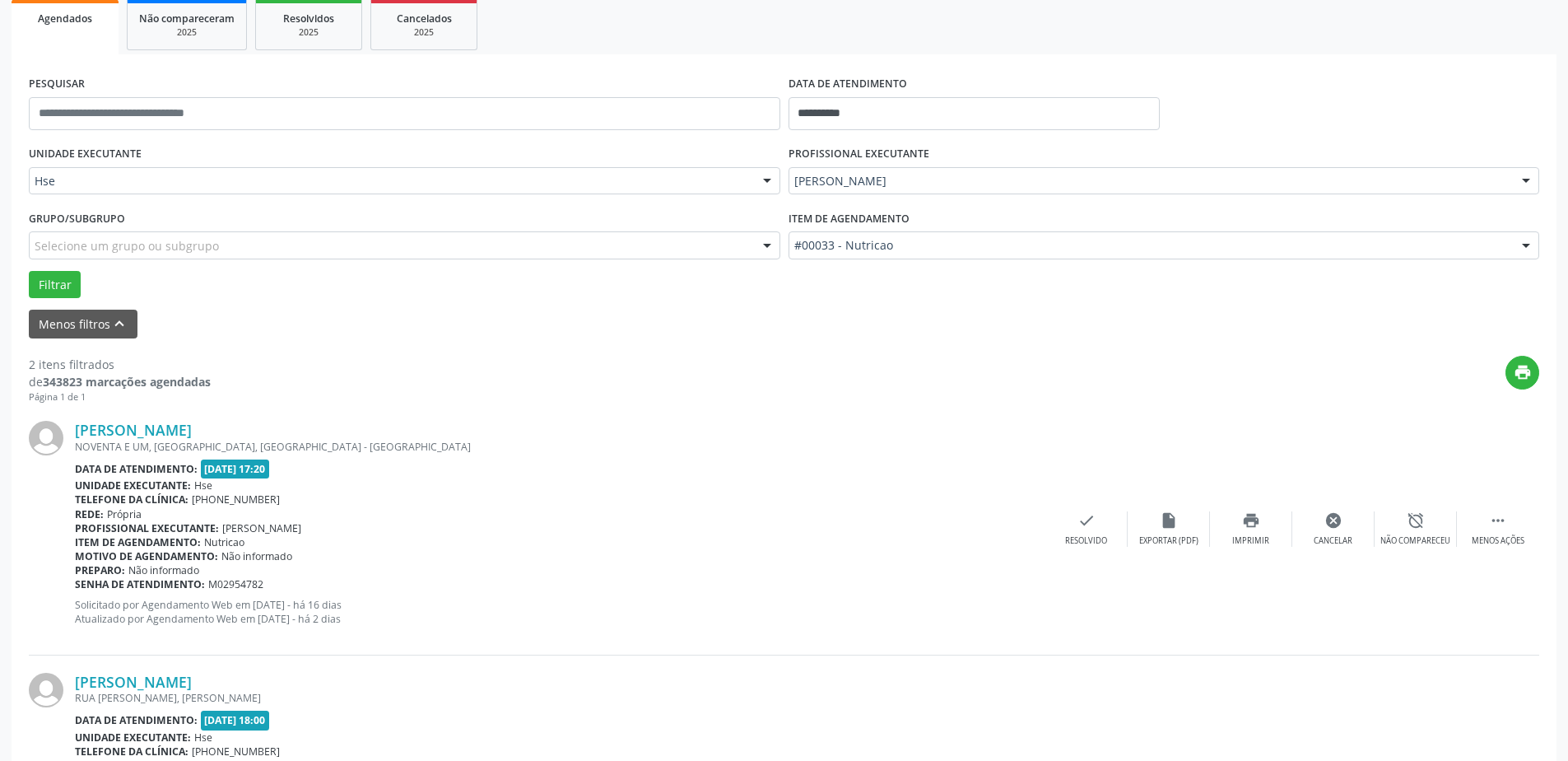
scroll to position [0, 0]
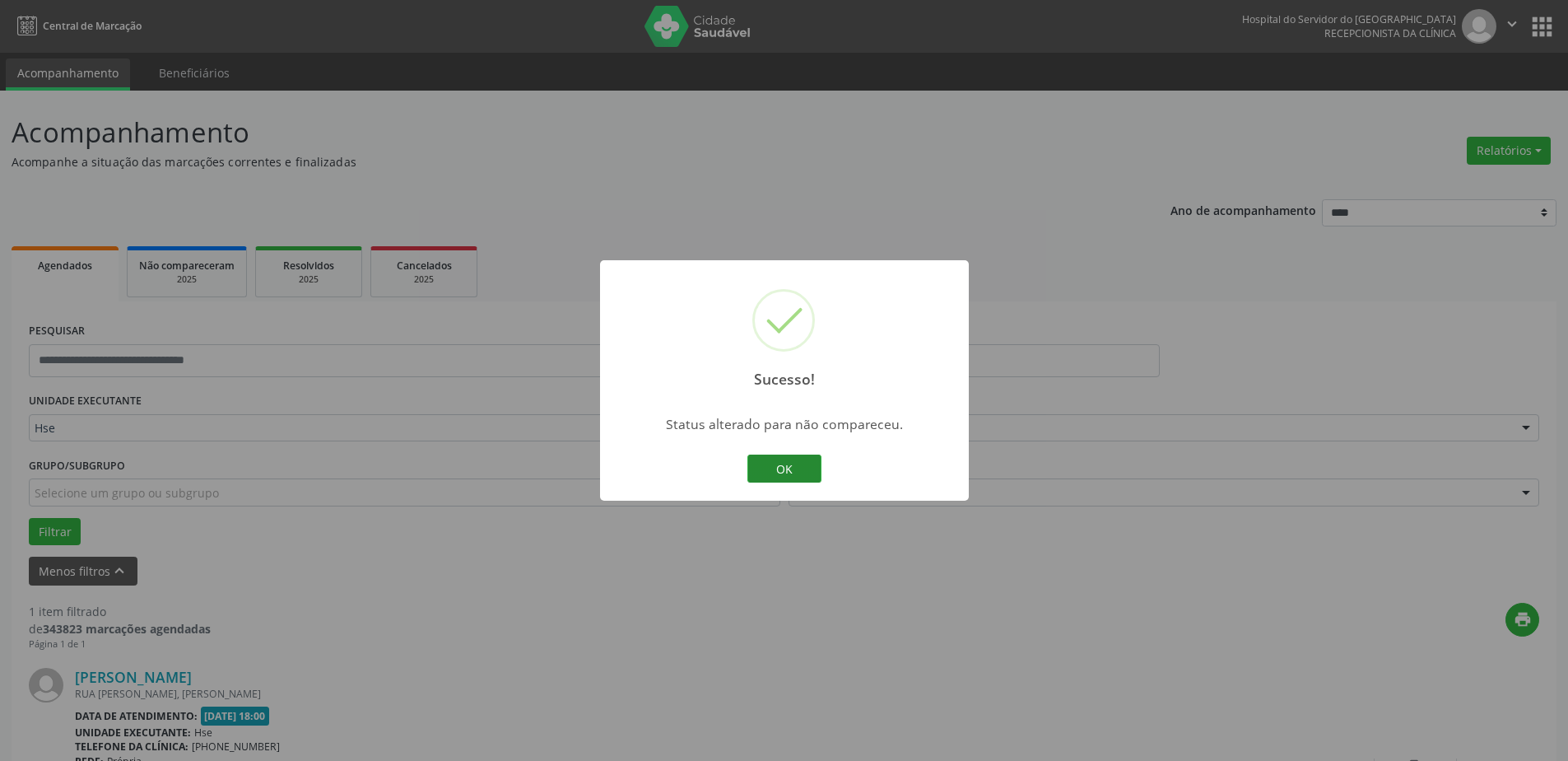
click at [772, 476] on button "OK" at bounding box center [784, 468] width 74 height 28
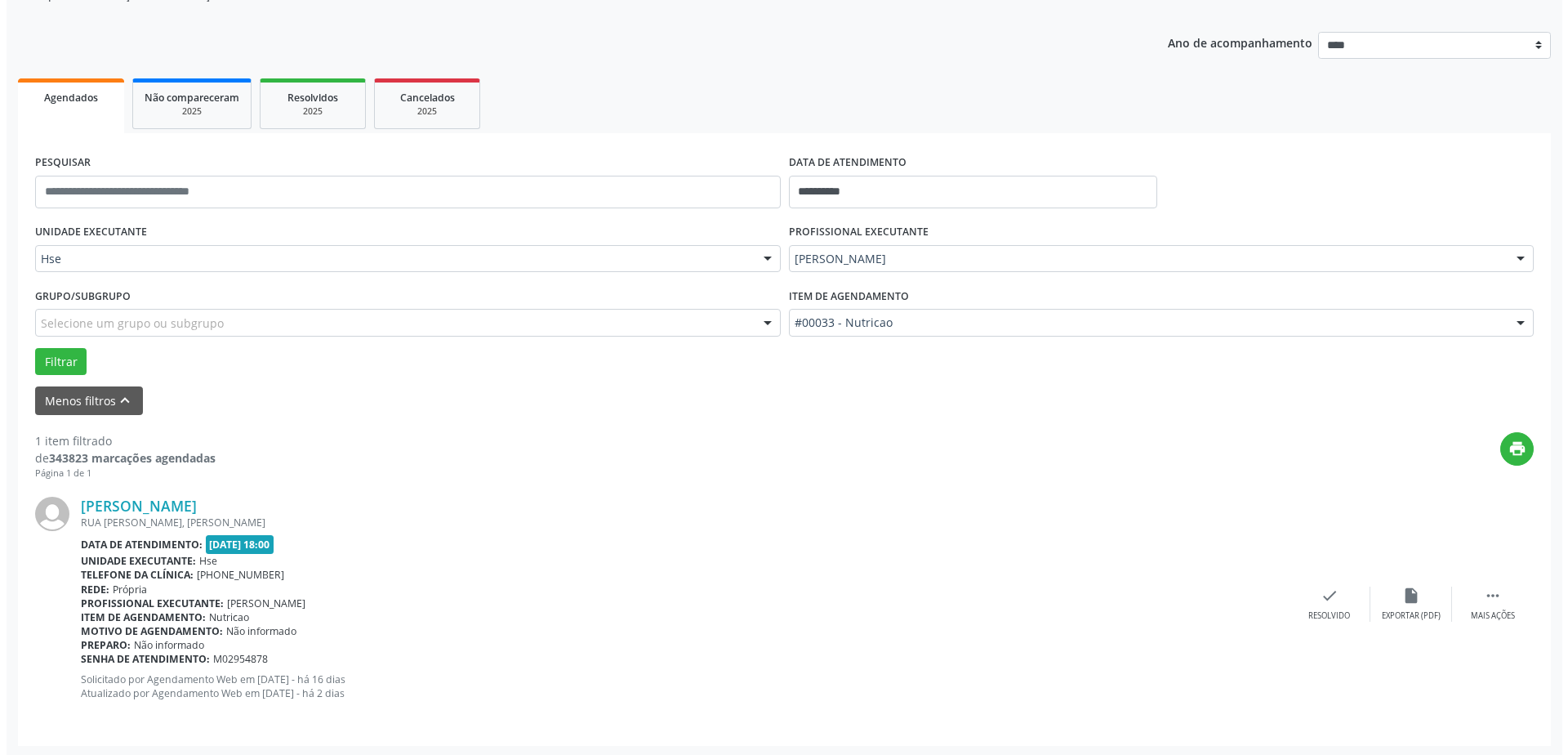
scroll to position [168, 0]
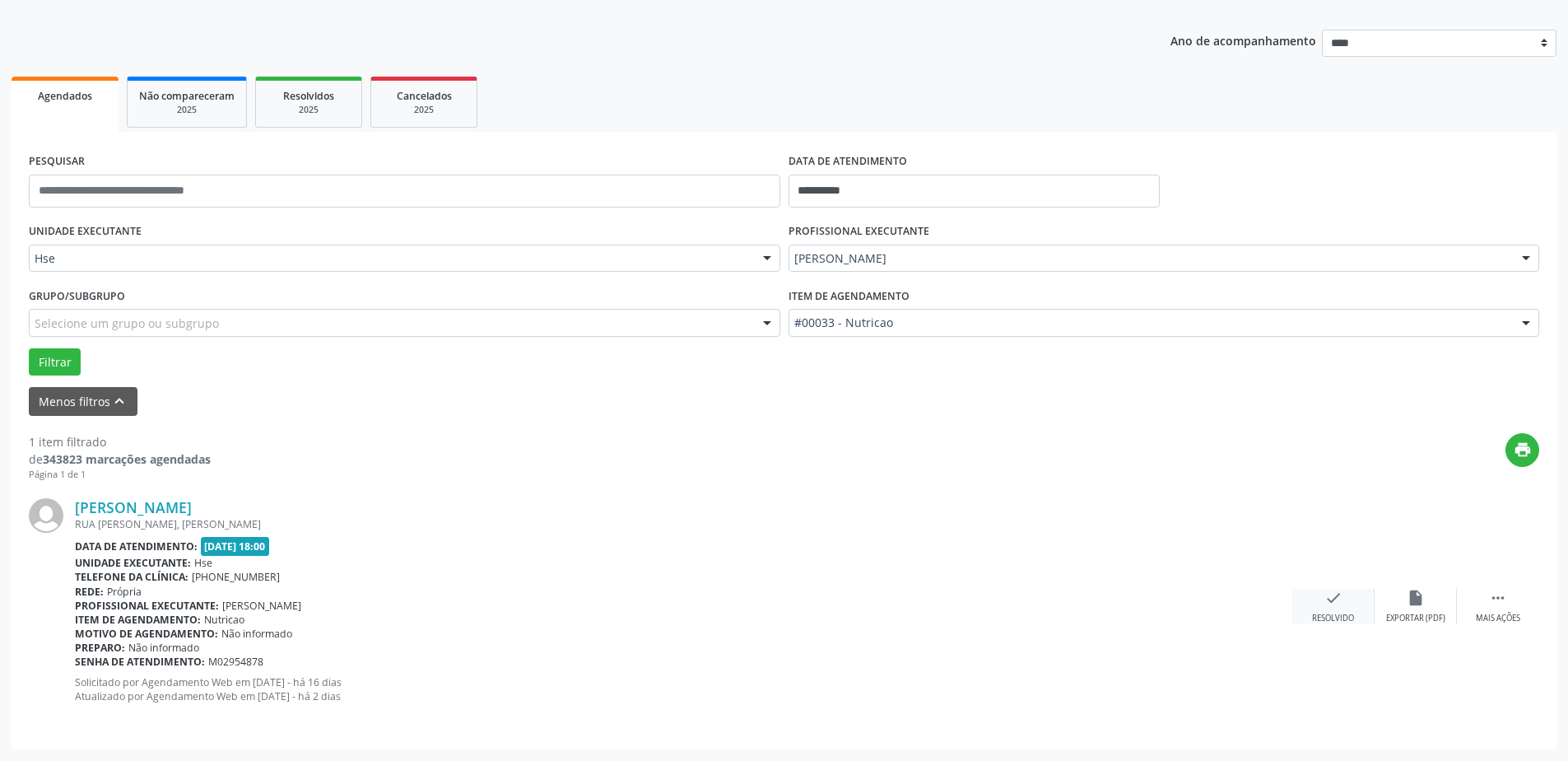
click at [1332, 596] on icon "check" at bounding box center [1333, 598] width 18 height 18
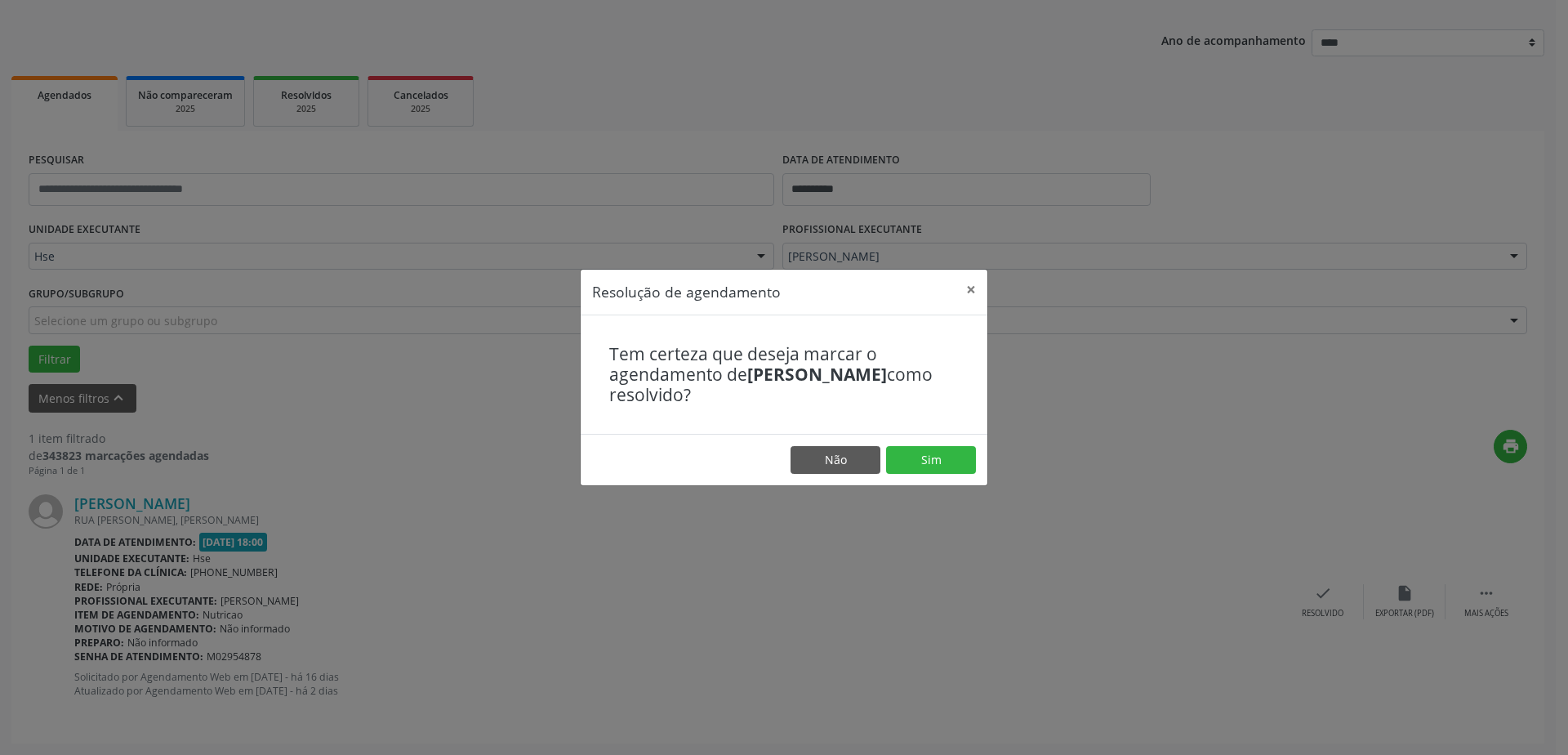
click at [938, 443] on footer "Não Sim" at bounding box center [784, 459] width 406 height 51
click at [938, 459] on button "Sim" at bounding box center [931, 459] width 90 height 28
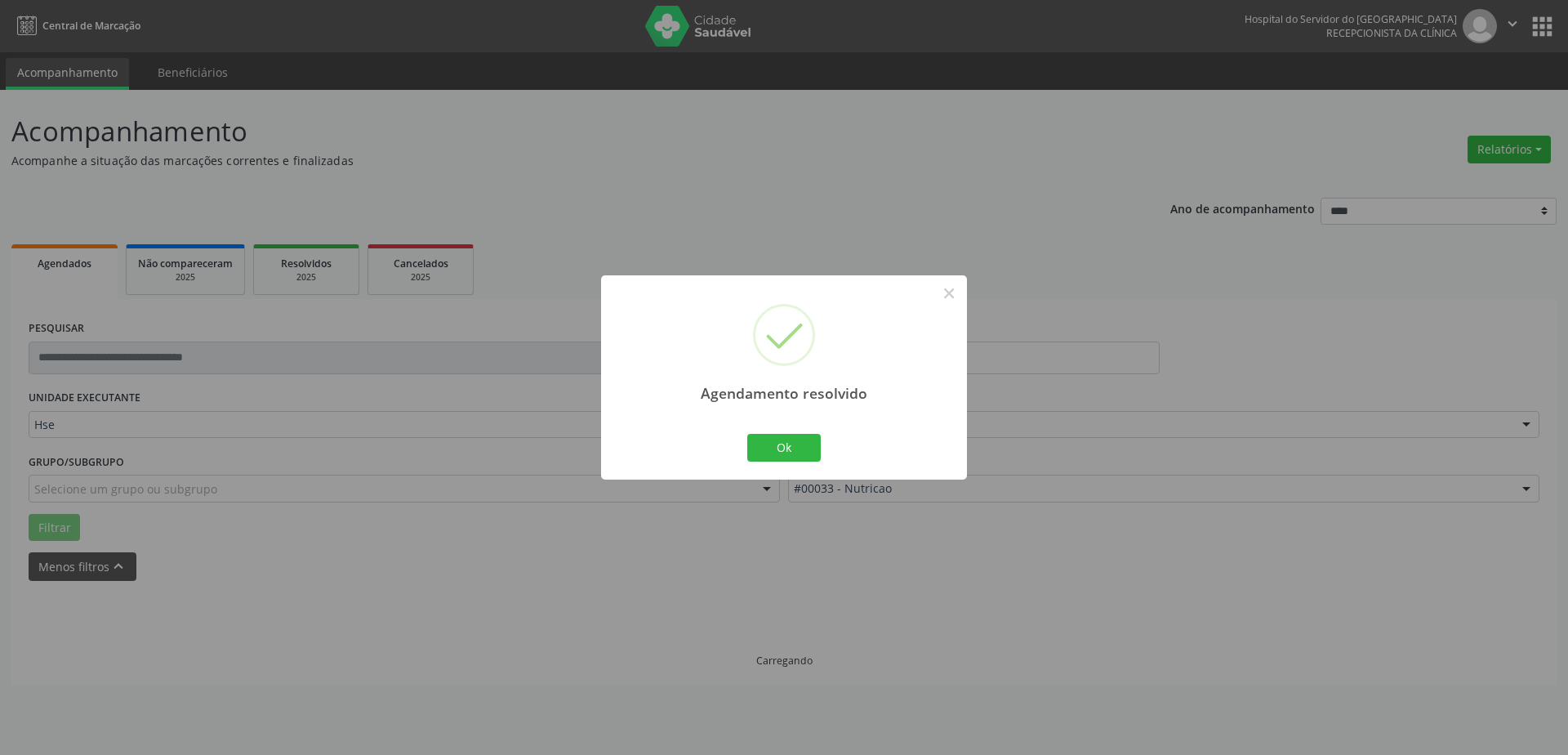
click at [760, 468] on div "Agendamento resolvido × Ok Cancel" at bounding box center [784, 377] width 366 height 203
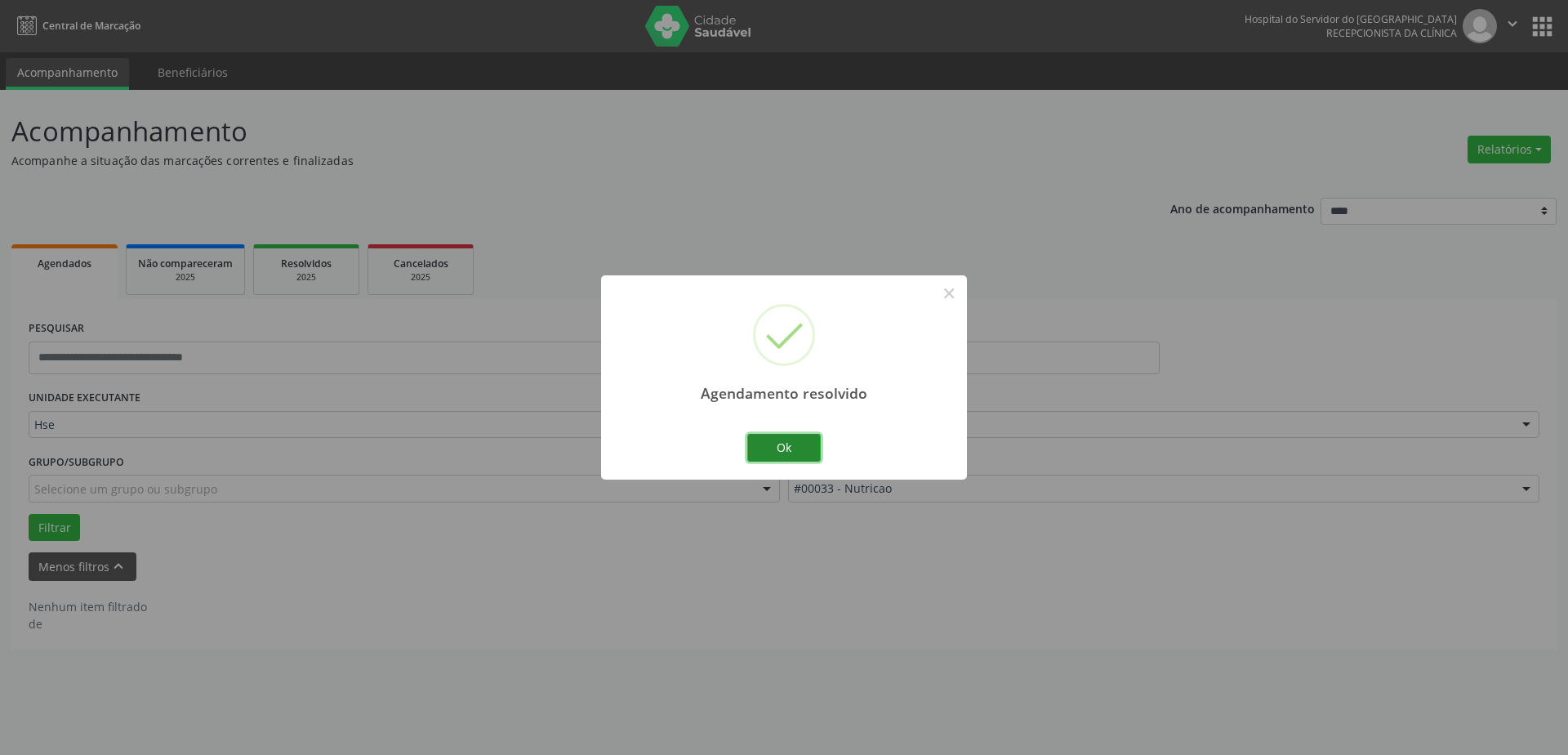
click at [776, 457] on button "Ok" at bounding box center [784, 448] width 74 height 28
